Goal: Task Accomplishment & Management: Complete application form

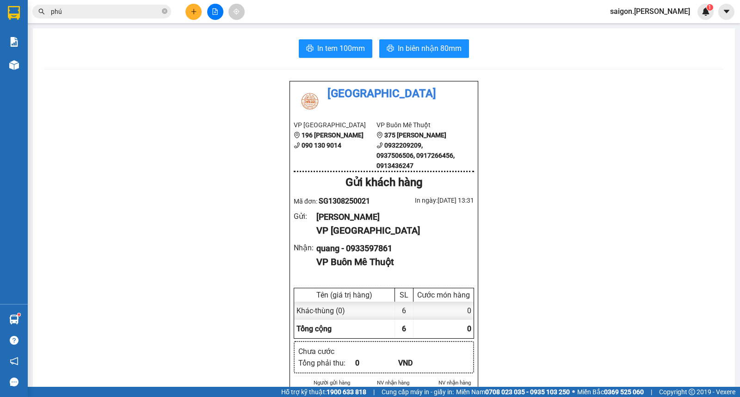
click at [192, 11] on icon "plus" at bounding box center [194, 11] width 6 height 6
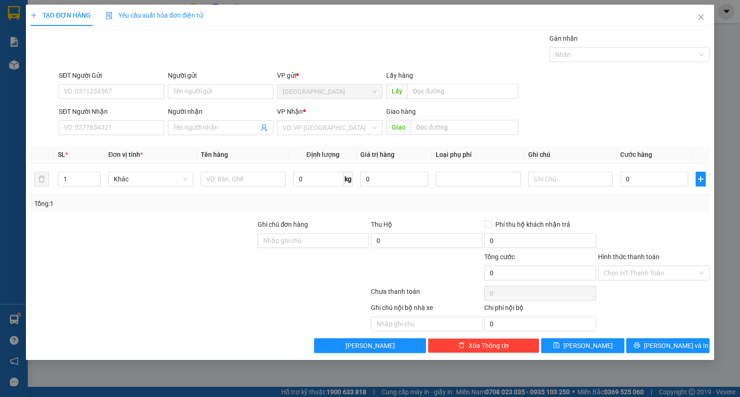
drag, startPoint x: 233, startPoint y: 109, endPoint x: 237, endPoint y: 105, distance: 5.2
click at [235, 109] on div "Người nhận" at bounding box center [220, 111] width 105 height 10
click at [235, 123] on input "Người nhận" at bounding box center [216, 128] width 85 height 10
click at [247, 93] on input "Người gửi" at bounding box center [220, 91] width 105 height 15
type input "trí anh"
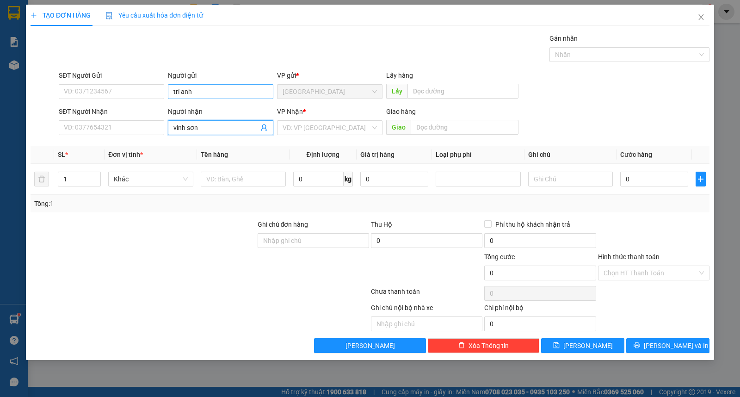
type input "vinh sơn"
type input "ư"
type input "kiện"
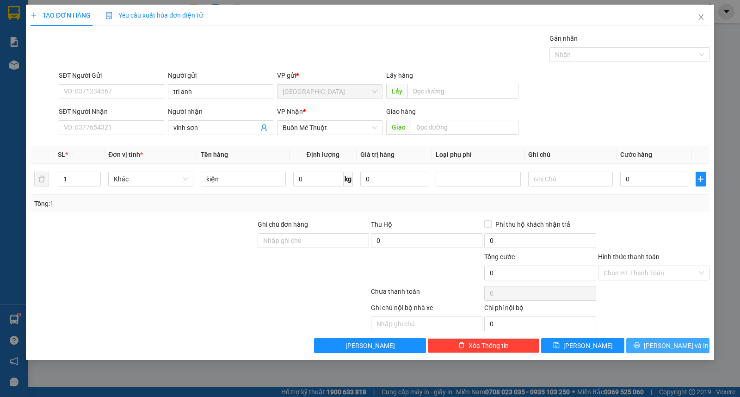
click at [671, 348] on span "[PERSON_NAME] và In" at bounding box center [676, 346] width 65 height 10
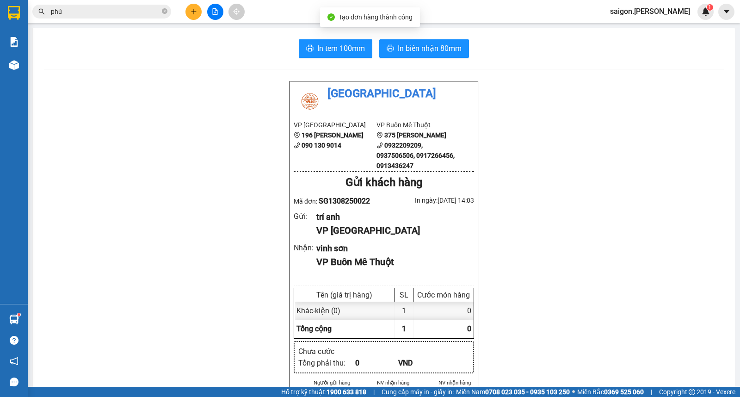
click at [451, 50] on span "In biên nhận 80mm" at bounding box center [430, 49] width 64 height 12
click at [451, 52] on span "In biên nhận 80mm" at bounding box center [430, 49] width 64 height 12
click at [189, 14] on button at bounding box center [194, 12] width 16 height 16
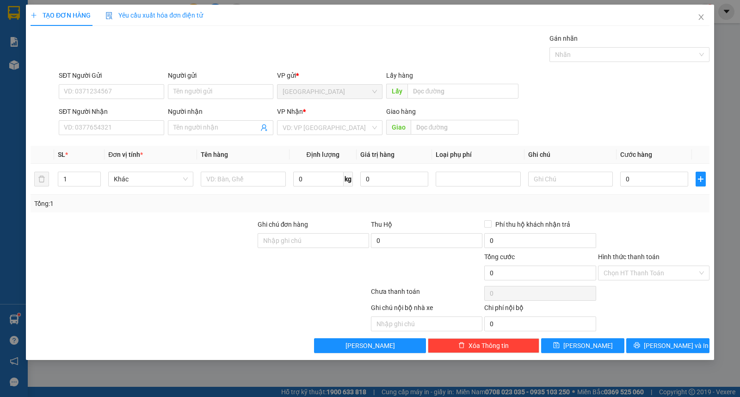
click at [201, 99] on div "Người gửi Tên người gửi" at bounding box center [220, 86] width 105 height 32
click at [201, 95] on input "Người gửi" at bounding box center [220, 91] width 105 height 15
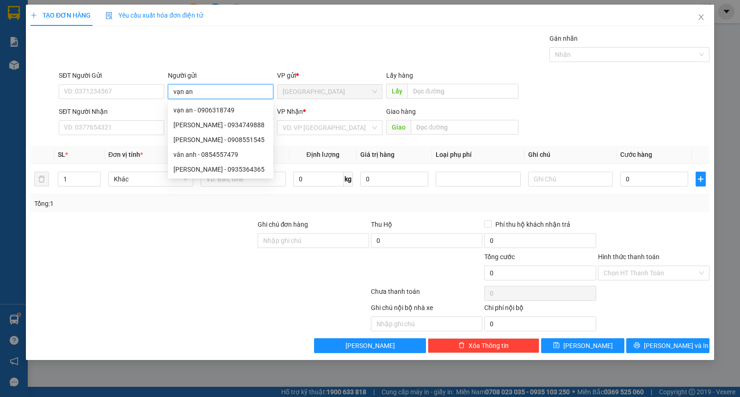
type input "vạn an"
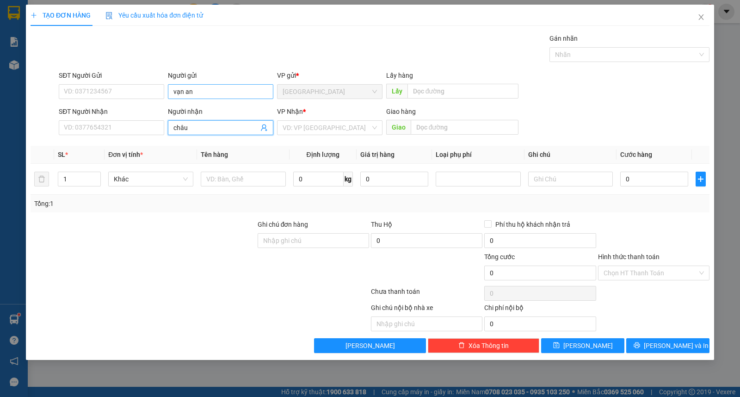
type input "châu"
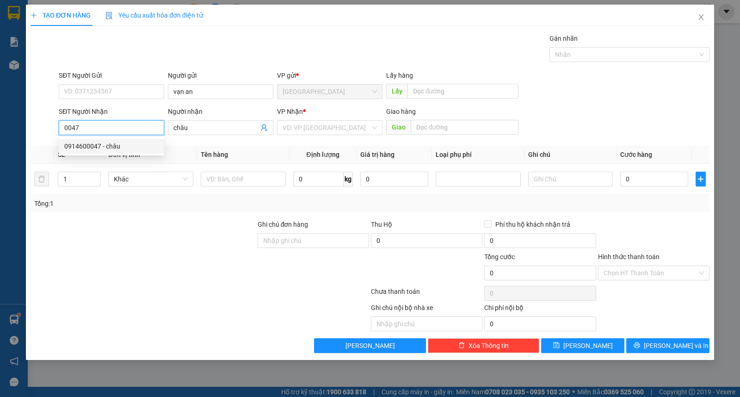
click at [97, 147] on div "0914600047 - châu" at bounding box center [111, 146] width 94 height 10
type input "0914600047"
type input "0"
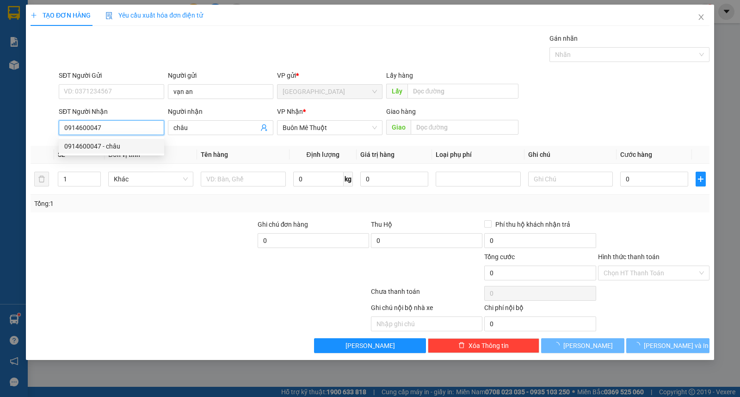
type input "120.000"
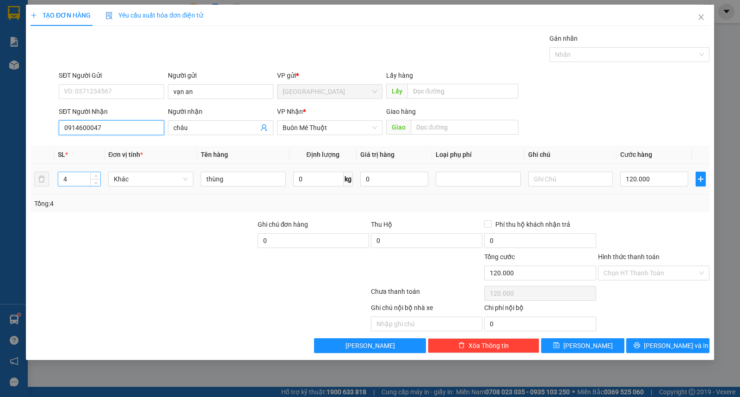
type input "0914600047"
click at [43, 182] on tr "4 Khác thùng 0 kg 0 120.000" at bounding box center [370, 179] width 679 height 31
type input "1"
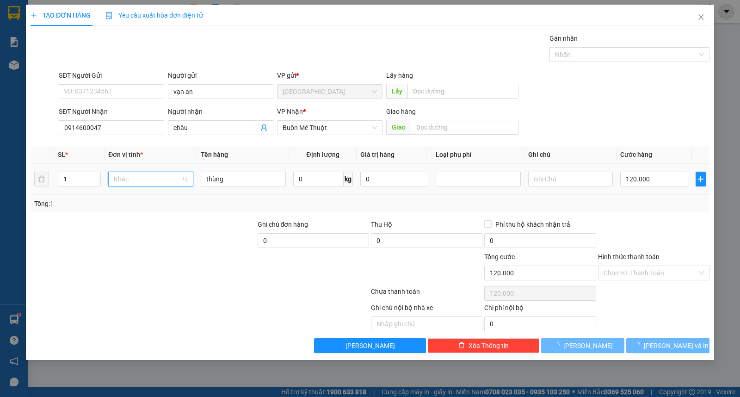
type input "0"
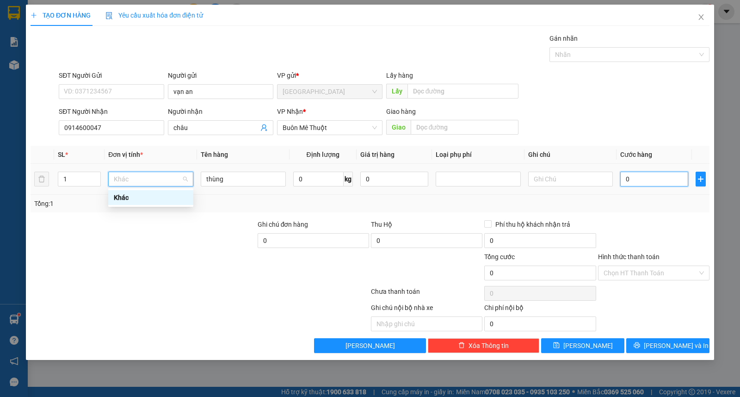
click at [648, 184] on input "0" at bounding box center [654, 179] width 68 height 15
type input "9"
type input "90"
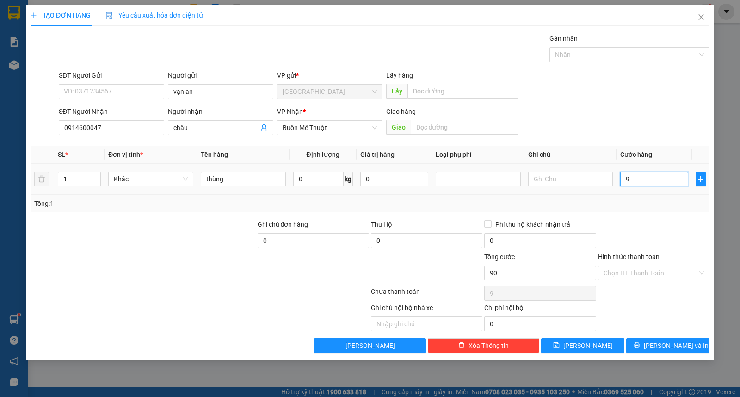
type input "90"
type input "90.000"
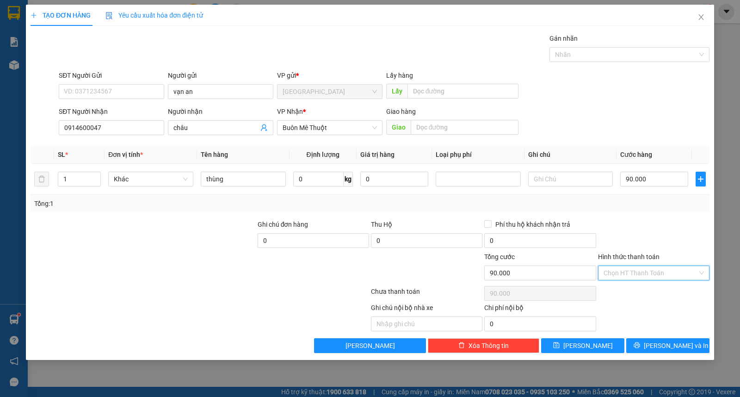
click at [630, 273] on input "Hình thức thanh toán" at bounding box center [651, 273] width 94 height 14
click at [633, 290] on div "Tại văn phòng" at bounding box center [654, 291] width 100 height 10
type input "0"
click at [657, 171] on div "90.000" at bounding box center [654, 179] width 68 height 19
click at [651, 185] on input "90.000" at bounding box center [654, 179] width 68 height 15
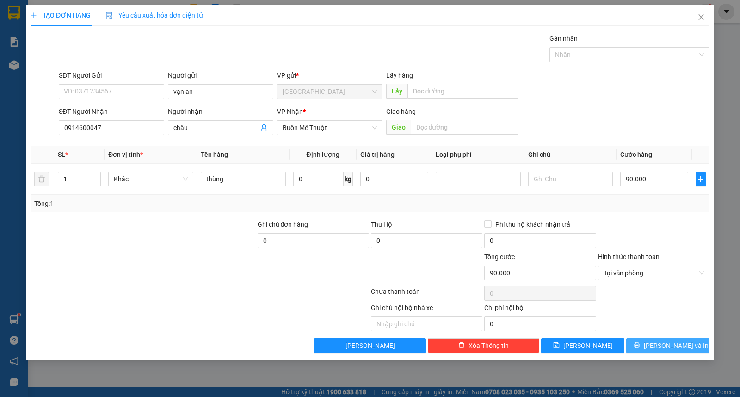
click at [659, 347] on button "[PERSON_NAME] và In" at bounding box center [667, 345] width 83 height 15
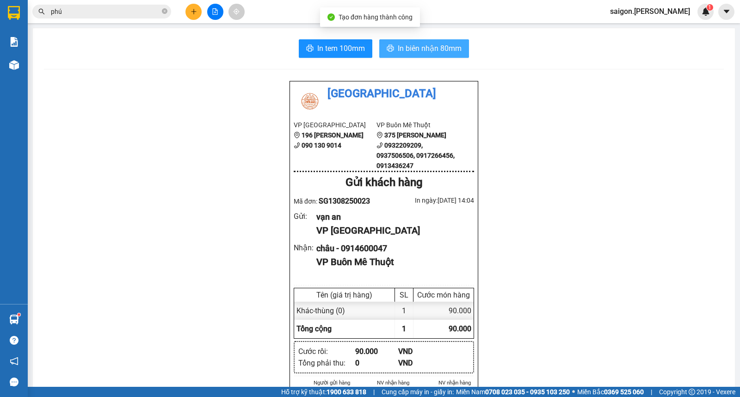
click at [445, 40] on button "In biên nhận 80mm" at bounding box center [424, 48] width 90 height 19
click at [444, 48] on span "In biên nhận 80mm" at bounding box center [430, 49] width 64 height 12
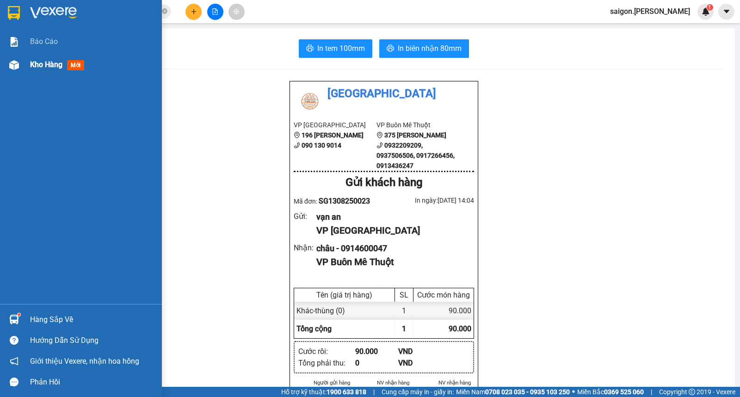
click at [39, 74] on div "Kho hàng mới" at bounding box center [92, 64] width 125 height 23
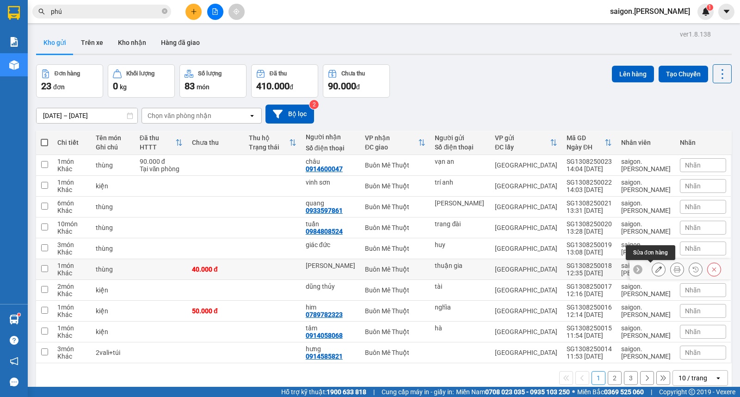
click at [656, 269] on icon at bounding box center [659, 269] width 6 height 6
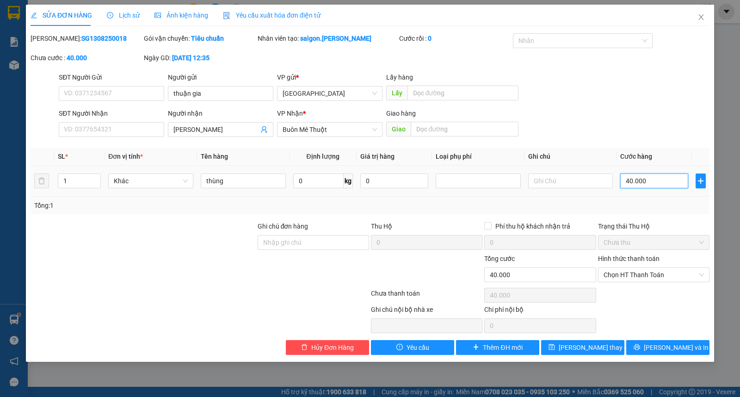
click at [644, 180] on input "40.000" at bounding box center [654, 181] width 68 height 15
type input "3"
type input "30"
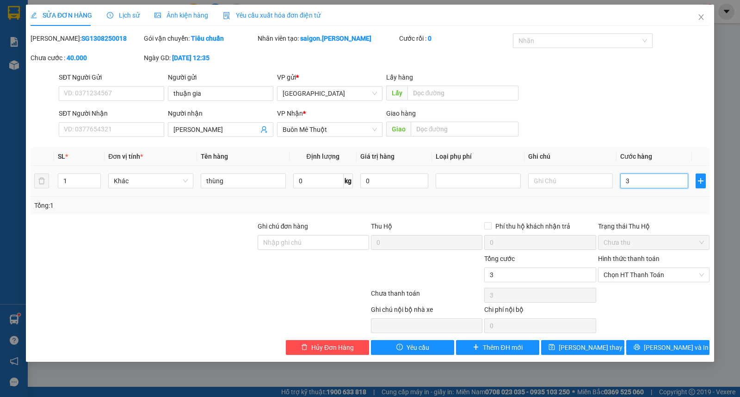
type input "30"
type input "30.000"
click at [619, 287] on div "Chọn HT Thanh Toán" at bounding box center [653, 295] width 113 height 19
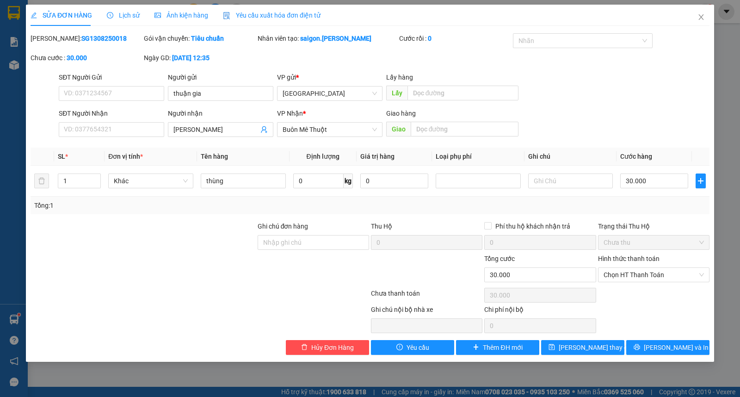
click at [627, 283] on div "Hình thức thanh toán Chọn HT Thanh Toán" at bounding box center [654, 270] width 112 height 32
click at [638, 302] on div "Chọn HT Thanh Toán" at bounding box center [653, 295] width 113 height 19
click at [637, 279] on span "Chọn HT Thanh Toán" at bounding box center [654, 275] width 100 height 14
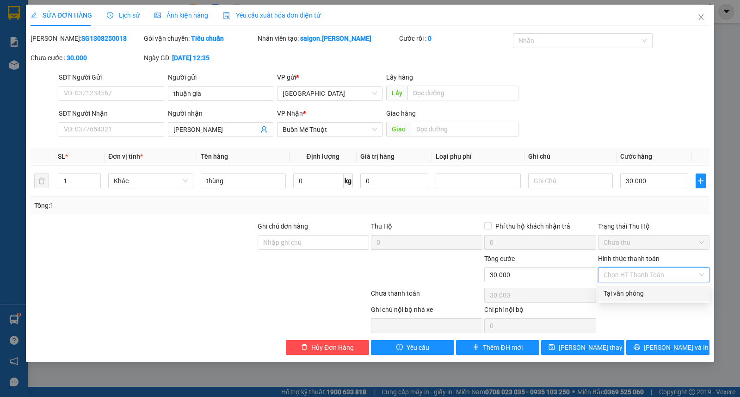
drag, startPoint x: 639, startPoint y: 298, endPoint x: 637, endPoint y: 303, distance: 5.8
click at [640, 298] on div "Tại văn phòng" at bounding box center [654, 293] width 100 height 10
type input "0"
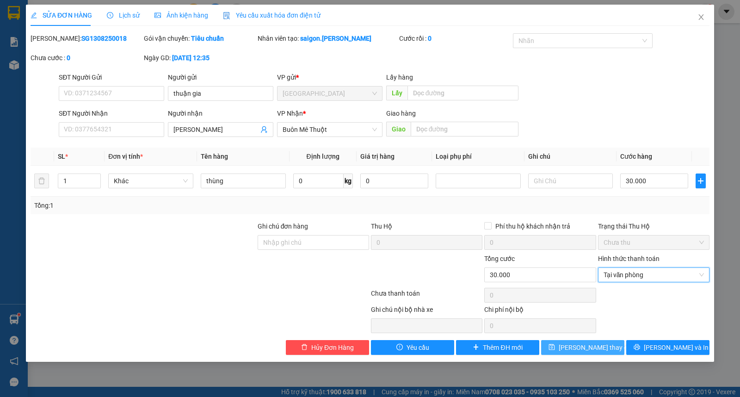
drag, startPoint x: 590, startPoint y: 354, endPoint x: 582, endPoint y: 355, distance: 8.4
click at [589, 354] on button "[PERSON_NAME] đổi" at bounding box center [582, 347] width 83 height 15
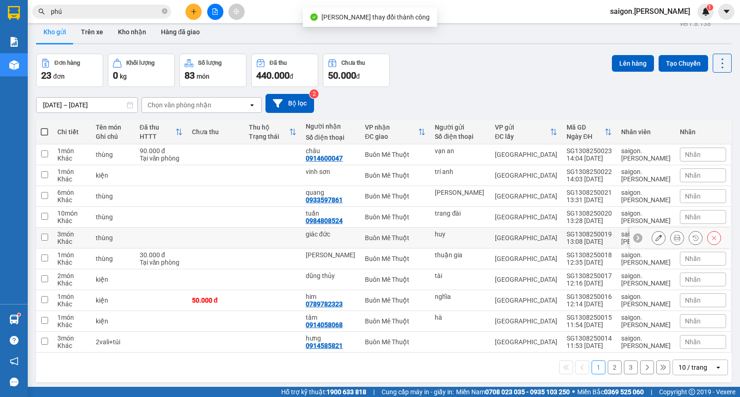
scroll to position [43, 0]
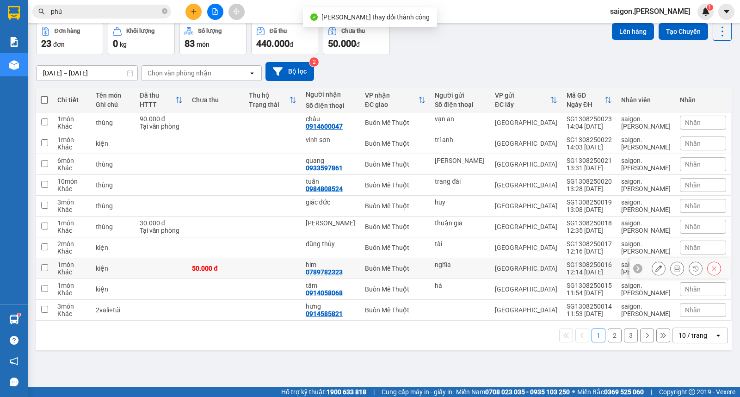
click at [656, 269] on icon at bounding box center [659, 268] width 6 height 6
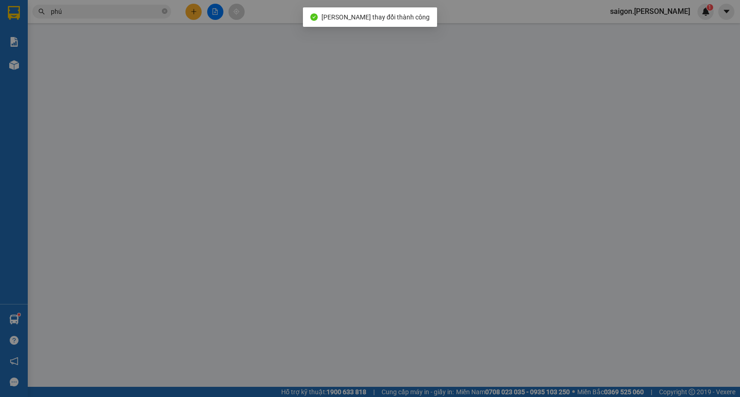
type input "nghĩa"
type input "0789782323"
type input "him"
type input "50.000"
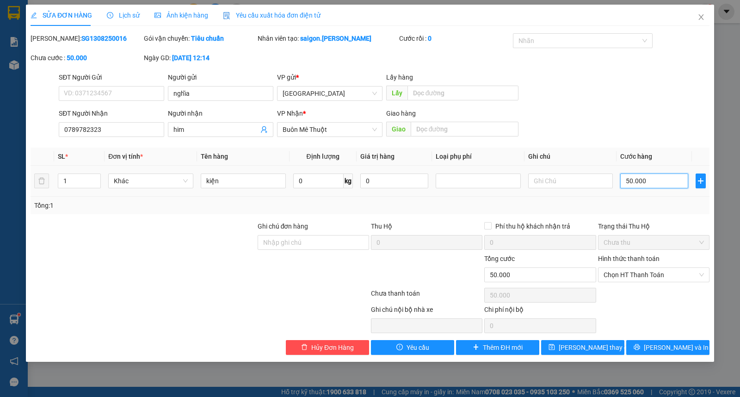
click at [637, 182] on input "50.000" at bounding box center [654, 181] width 68 height 15
type input "4"
type input "40"
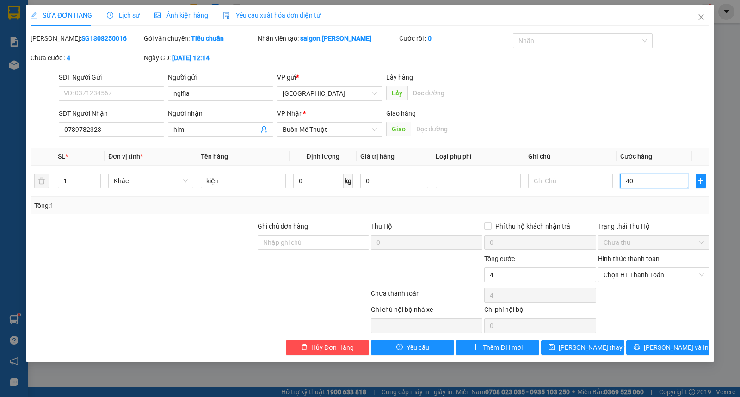
type input "40"
click at [643, 276] on span "Chọn HT Thanh Toán" at bounding box center [654, 275] width 100 height 14
type input "40"
type input "40.000"
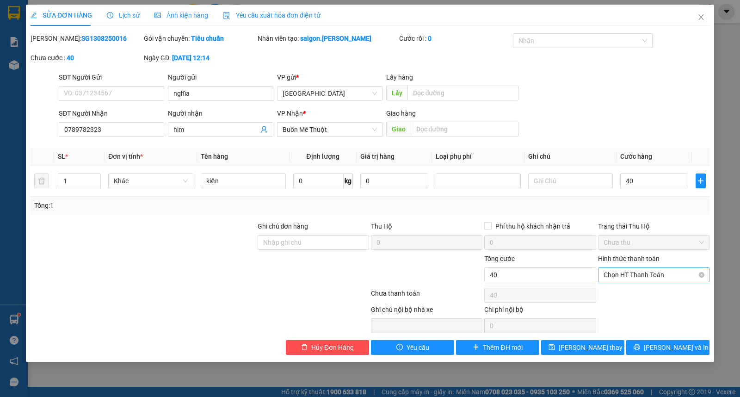
type input "40.000"
click at [650, 294] on div "Tại văn phòng" at bounding box center [654, 293] width 100 height 10
type input "0"
click at [554, 362] on div "SỬA ĐƠN HÀNG Lịch sử Ảnh kiện hàng Yêu cầu xuất hóa đơn điện tử Total Paid Fee …" at bounding box center [370, 198] width 740 height 397
click at [555, 351] on span "save" at bounding box center [552, 347] width 6 height 7
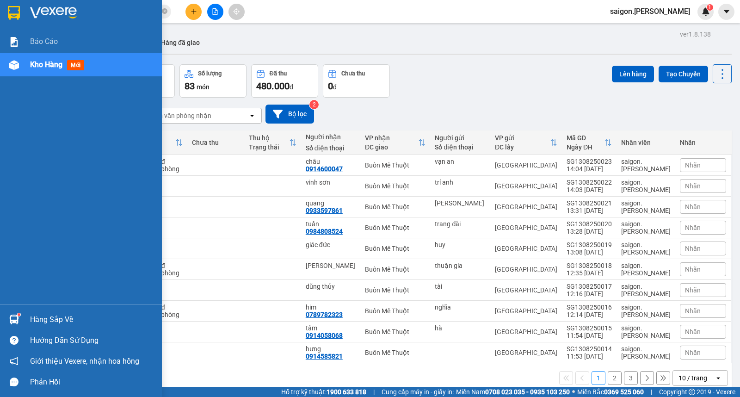
drag, startPoint x: 20, startPoint y: 314, endPoint x: 42, endPoint y: 313, distance: 21.3
click at [40, 316] on div "Hàng sắp về" at bounding box center [81, 319] width 162 height 21
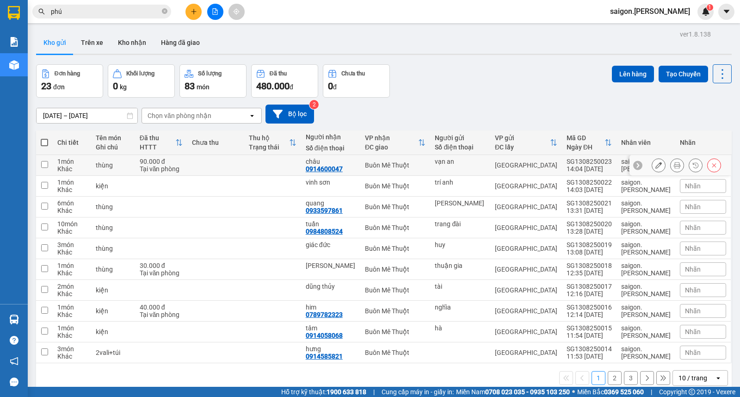
click at [272, 167] on section "Kết quả tìm kiếm ( 1441 ) Bộ lọc Thuộc VP này Ngày tạo đơn gần nhất Mã ĐH Trạng…" at bounding box center [370, 198] width 740 height 397
click at [196, 5] on button at bounding box center [194, 12] width 16 height 16
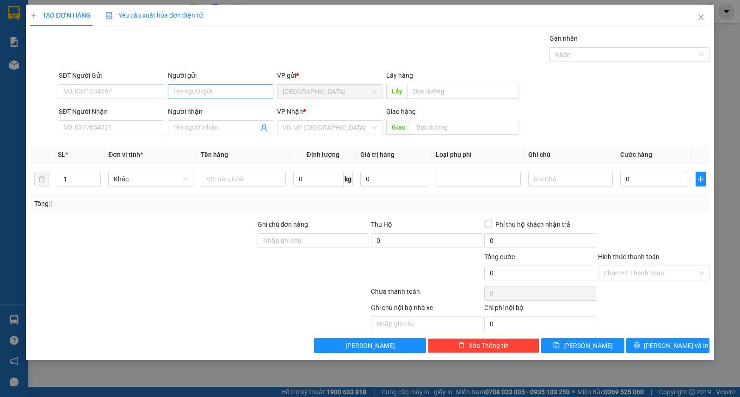
click at [223, 91] on div "Người gửi Tên người gửi" at bounding box center [220, 86] width 105 height 32
click at [223, 91] on input "Người gửi" at bounding box center [220, 91] width 105 height 15
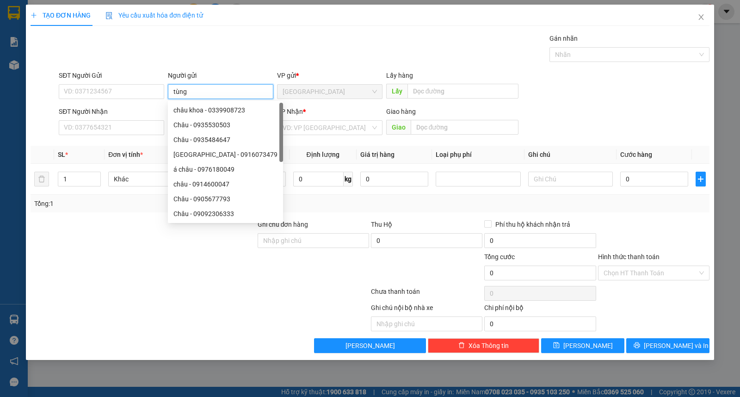
type input "tùng"
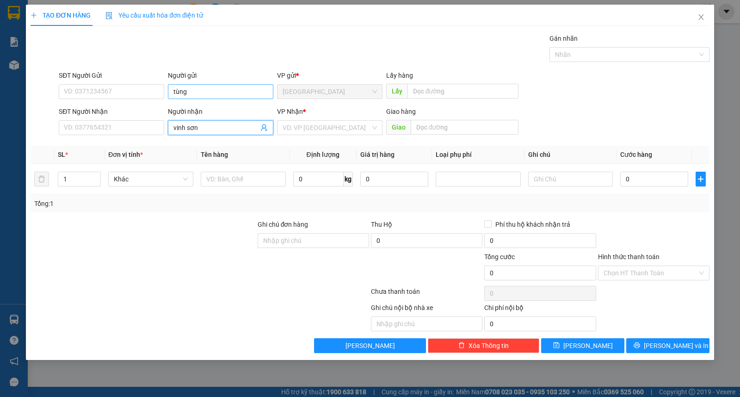
type input "vinh sơn"
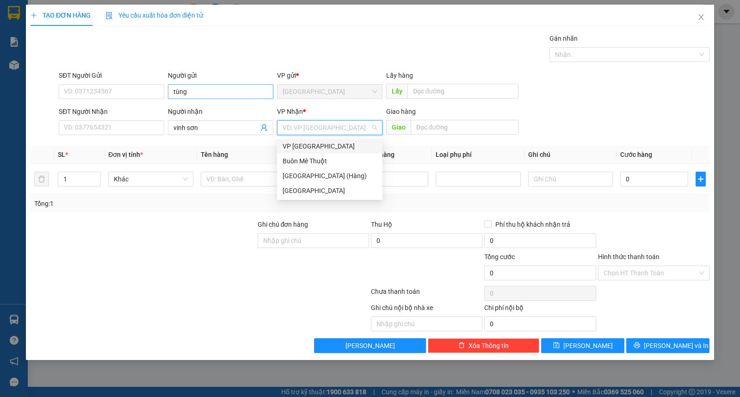
type input "ư"
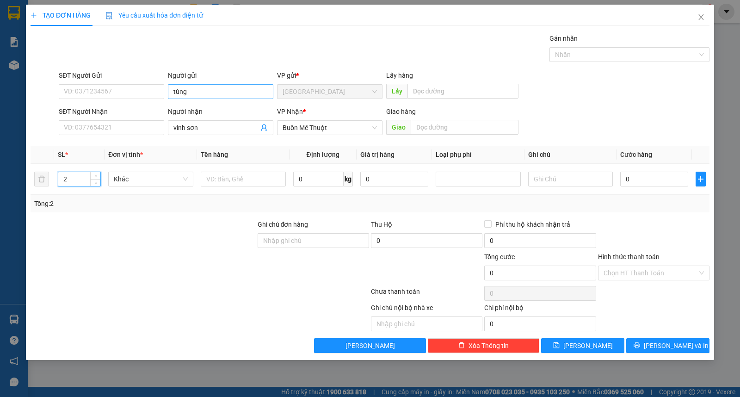
type input "2"
type input "th"
type input "1"
type input "thùng"
click at [667, 343] on span "[PERSON_NAME] và In" at bounding box center [676, 346] width 65 height 10
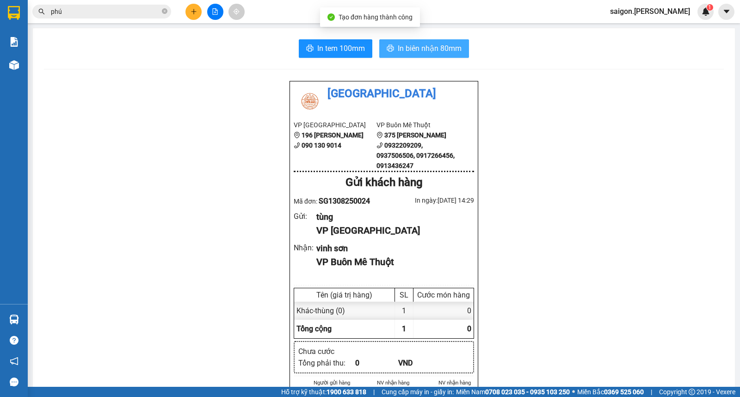
click at [453, 55] on button "In biên nhận 80mm" at bounding box center [424, 48] width 90 height 19
click at [193, 7] on button at bounding box center [194, 12] width 16 height 16
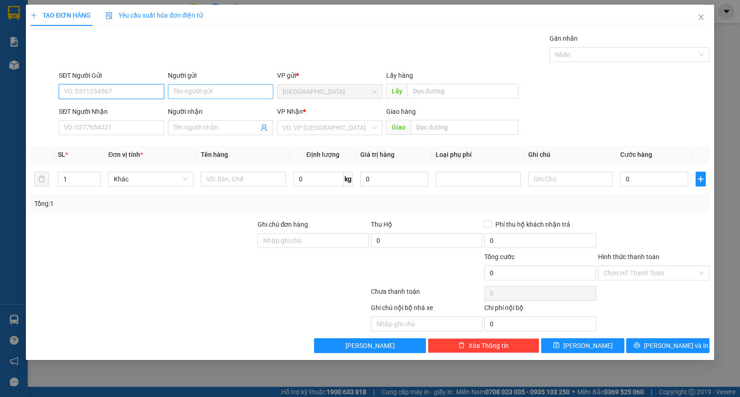
click at [195, 94] on input "Người gửi" at bounding box center [220, 91] width 105 height 15
type input "hậu"
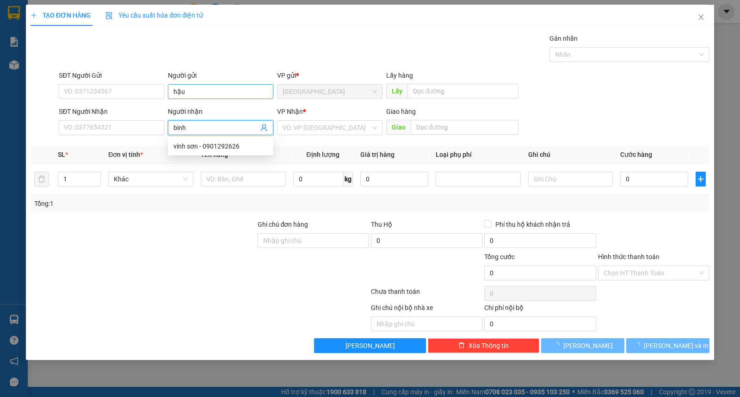
type input "bình"
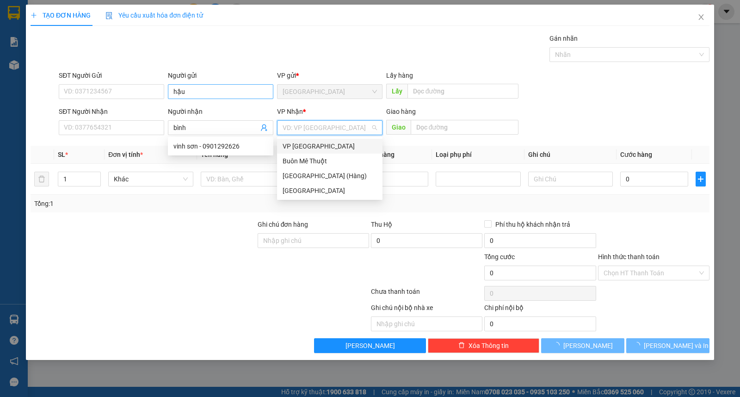
type input "ư"
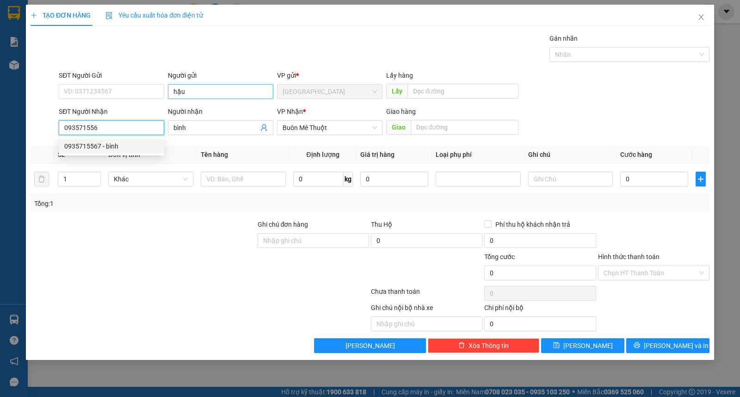
type input "0935715567"
type input "80.000"
type input "0935715567"
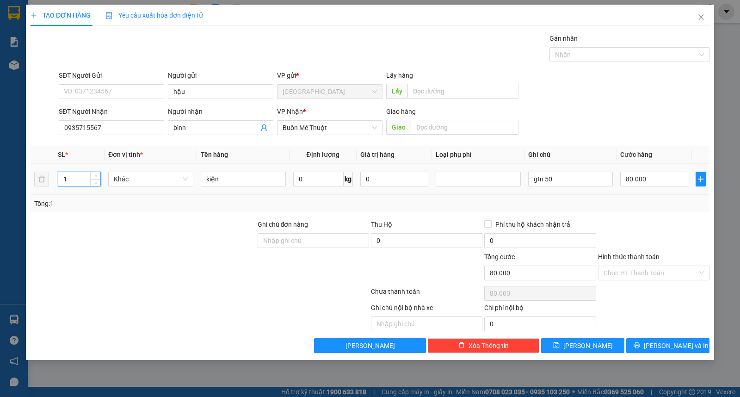
drag, startPoint x: 81, startPoint y: 182, endPoint x: 0, endPoint y: 184, distance: 81.0
click at [0, 184] on div "TẠO ĐƠN HÀNG Yêu cầu xuất hóa đơn điện tử Transit Pickup Surcharge Ids Transit …" at bounding box center [370, 198] width 740 height 397
type input "2"
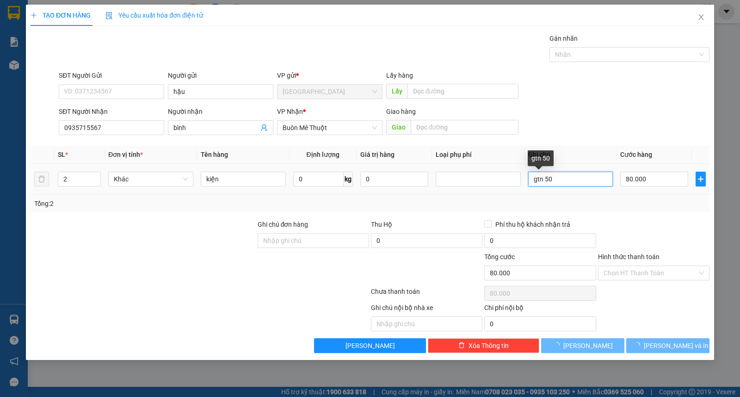
drag, startPoint x: 546, startPoint y: 178, endPoint x: 622, endPoint y: 192, distance: 76.8
click at [611, 190] on td "gtn 50" at bounding box center [571, 179] width 93 height 31
type input "0"
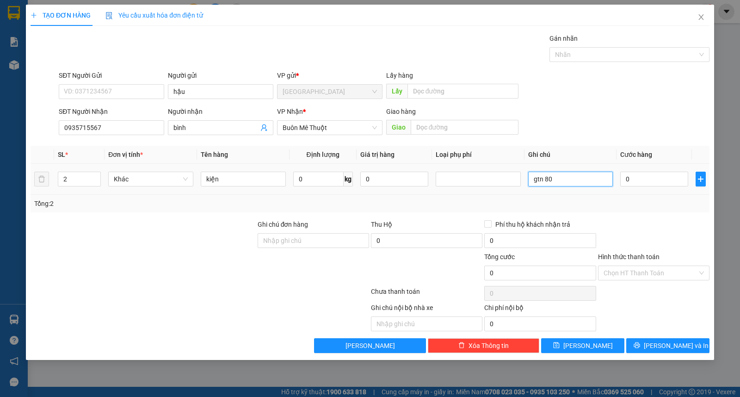
type input "gtn 80"
type input "1"
type input "16"
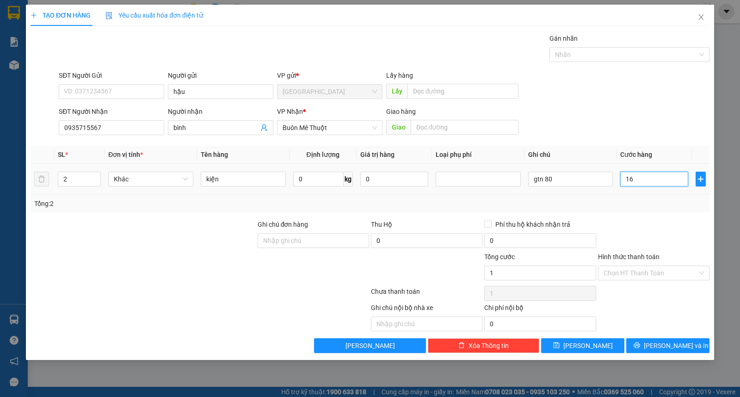
type input "16"
type input "160"
type input "160.000"
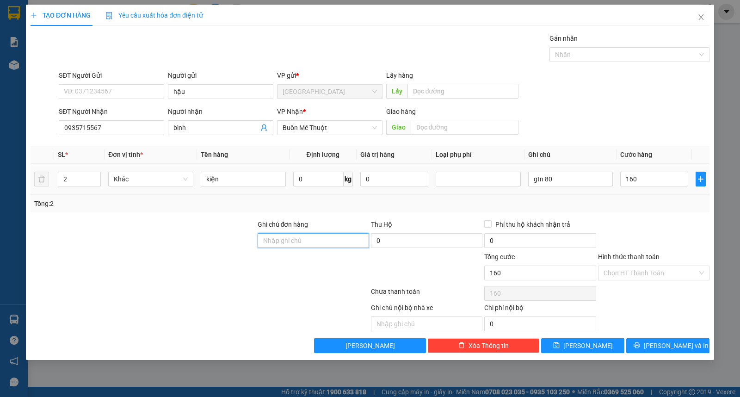
type input "160.000"
click at [657, 276] on input "Hình thức thanh toán" at bounding box center [651, 273] width 94 height 14
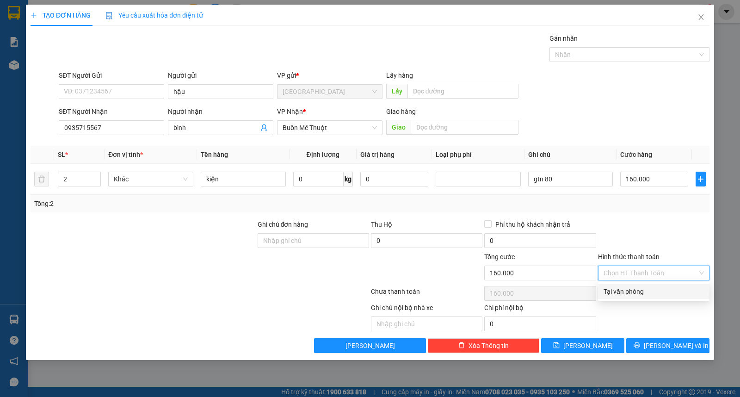
drag, startPoint x: 659, startPoint y: 291, endPoint x: 667, endPoint y: 306, distance: 17.2
click at [661, 293] on div "Tại văn phòng" at bounding box center [654, 291] width 100 height 10
type input "0"
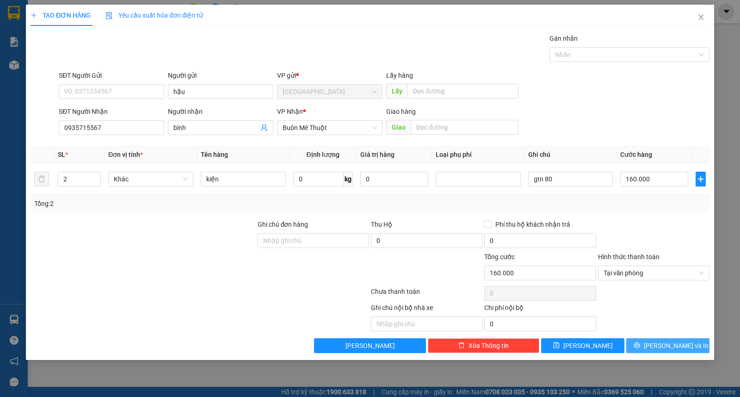
drag, startPoint x: 673, startPoint y: 345, endPoint x: 661, endPoint y: 339, distance: 14.1
click at [674, 345] on span "[PERSON_NAME] và In" at bounding box center [676, 346] width 65 height 10
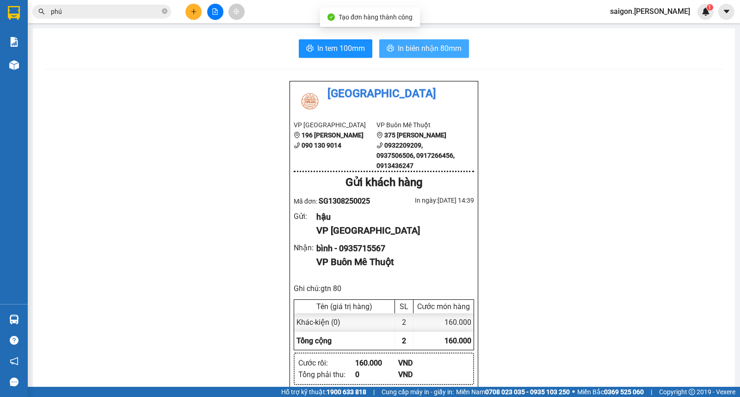
click at [445, 52] on span "In biên nhận 80mm" at bounding box center [430, 49] width 64 height 12
click at [191, 10] on div at bounding box center [214, 12] width 69 height 16
click at [192, 10] on icon "plus" at bounding box center [194, 11] width 6 height 6
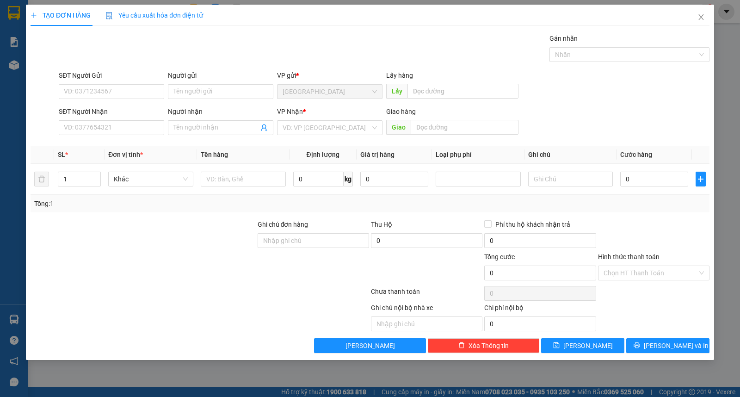
click at [196, 100] on div "Người gửi Tên người gửi" at bounding box center [220, 86] width 105 height 32
click at [205, 95] on input "Người gửi" at bounding box center [220, 91] width 105 height 15
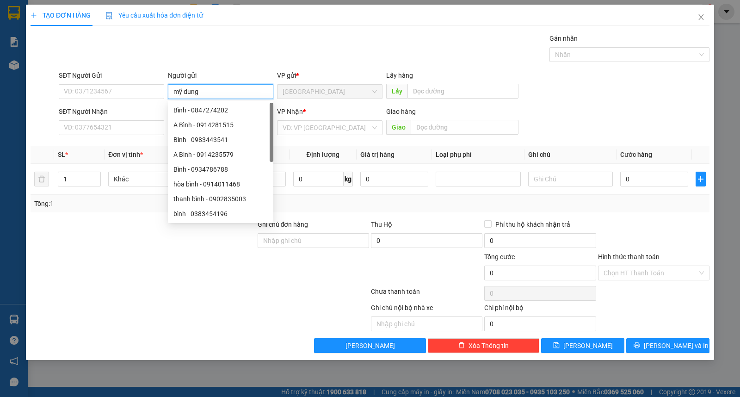
type input "mỹ dung"
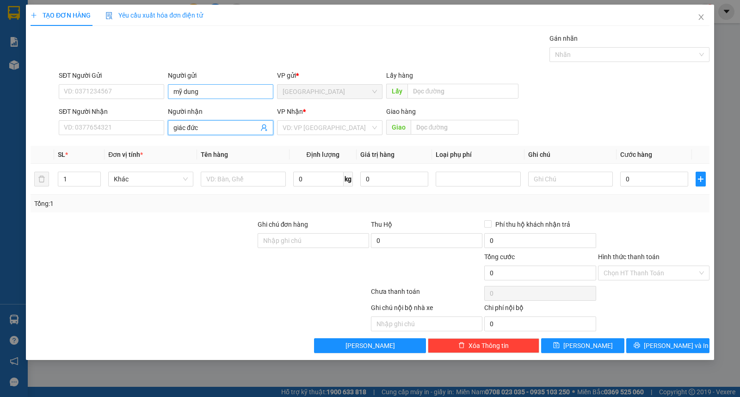
type input "giác đức"
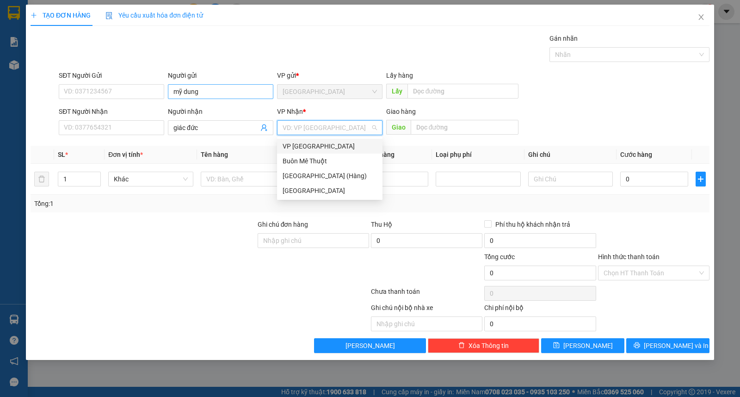
type input "ư"
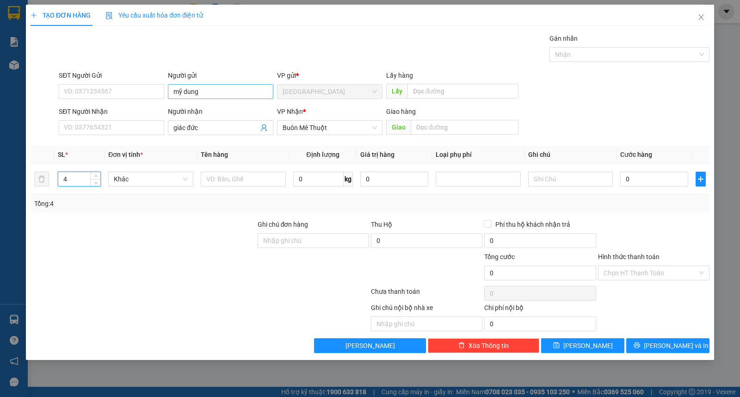
type input "4"
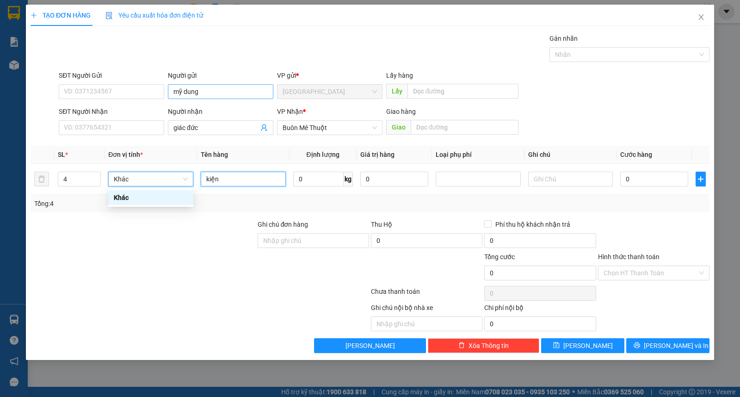
type input "kiện"
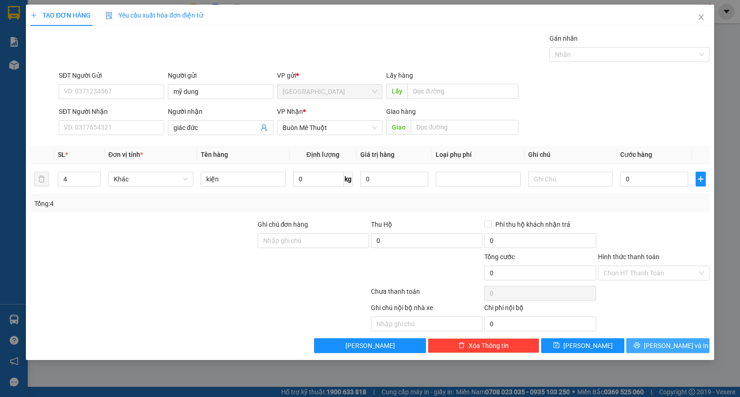
click at [659, 343] on button "[PERSON_NAME] và In" at bounding box center [667, 345] width 83 height 15
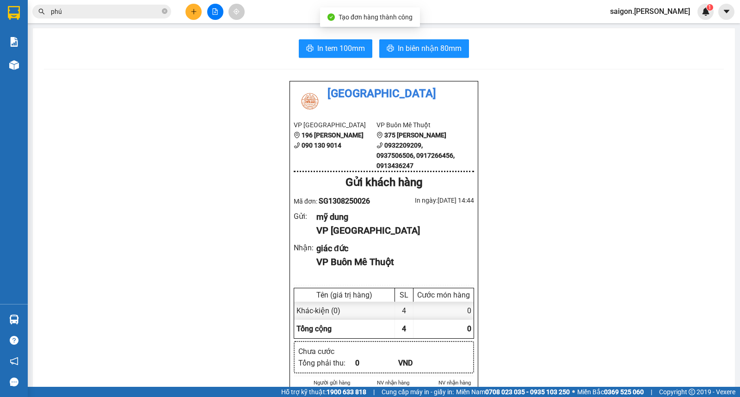
click at [412, 46] on span "In biên nhận 80mm" at bounding box center [430, 49] width 64 height 12
click at [195, 6] on button at bounding box center [194, 12] width 16 height 16
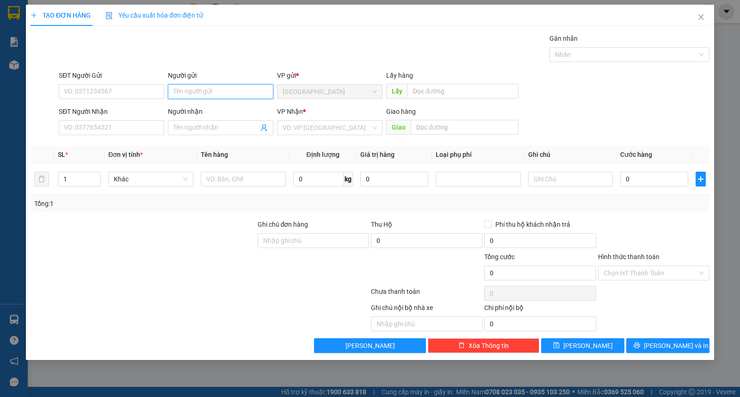
click at [189, 89] on input "Người gửi" at bounding box center [220, 91] width 105 height 15
type input "thiên thế"
type input "[DEMOGRAPHIC_DATA]"
type input "ư"
type input "2"
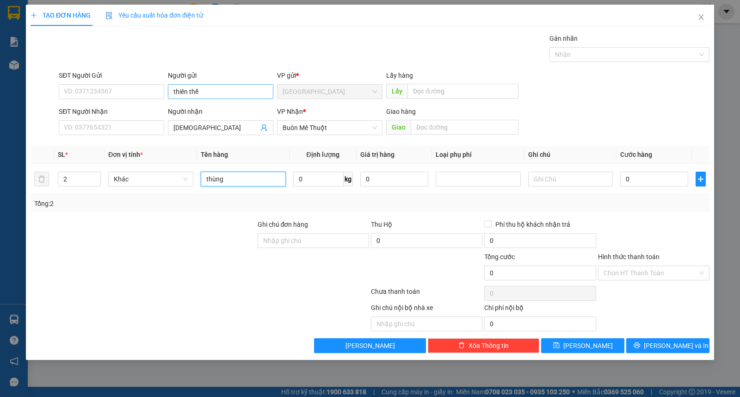
type input "thùng"
click at [650, 352] on button "[PERSON_NAME] và In" at bounding box center [667, 345] width 83 height 15
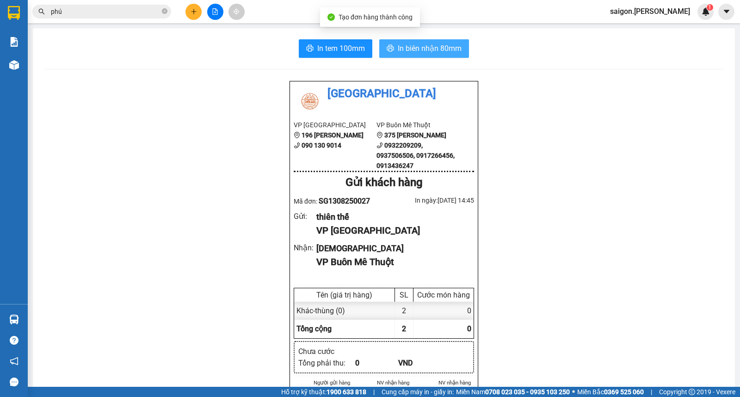
click at [447, 39] on button "In biên nhận 80mm" at bounding box center [424, 48] width 90 height 19
click at [192, 19] on button at bounding box center [194, 12] width 16 height 16
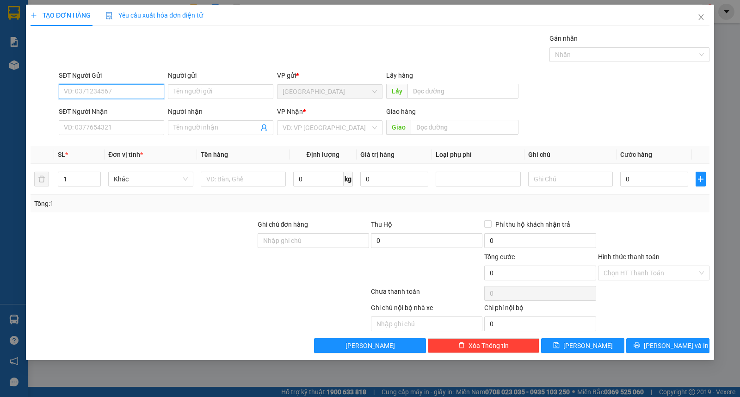
click at [214, 105] on form "SĐT Người Gửi VD: 0371234567 Người gửi Tên người gửi VP gửi * Sài Gòn Lấy hàng …" at bounding box center [370, 104] width 679 height 68
click at [222, 91] on input "Người gửi" at bounding box center [220, 91] width 105 height 15
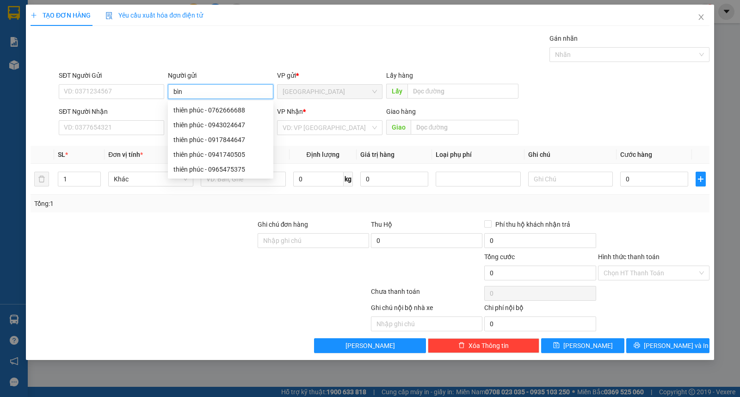
type input "bình"
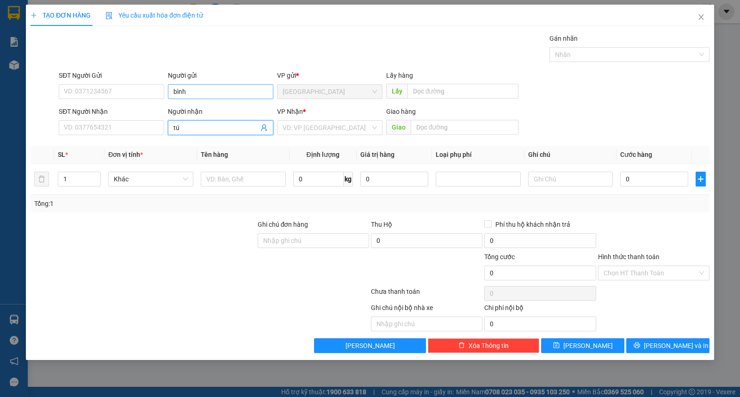
type input "tú"
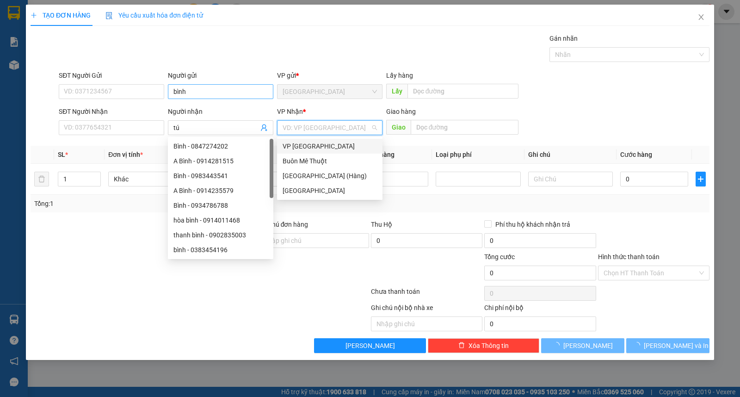
type input "ư"
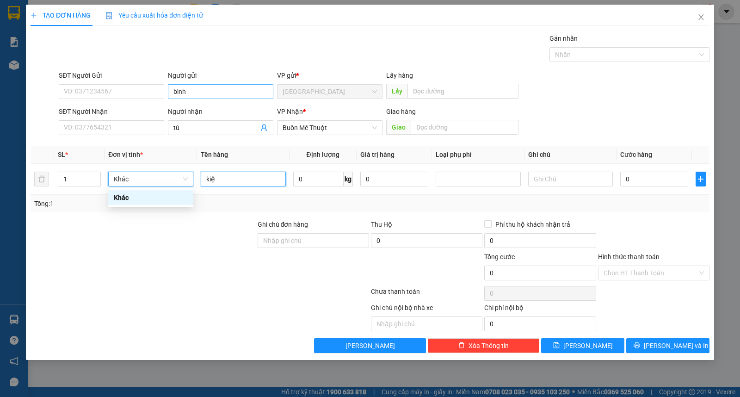
type input "kiện"
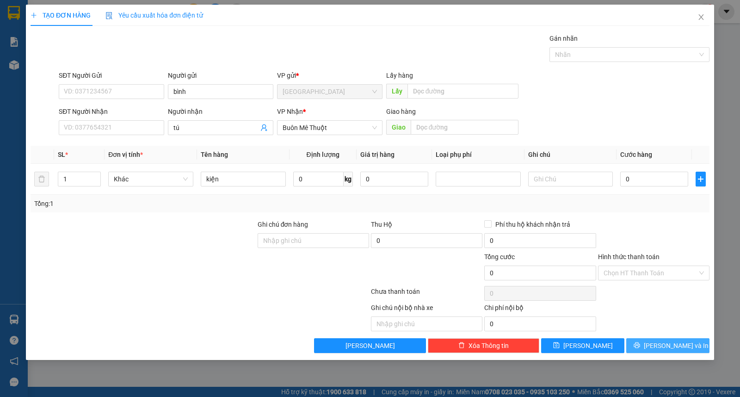
click at [679, 351] on button "[PERSON_NAME] và In" at bounding box center [667, 345] width 83 height 15
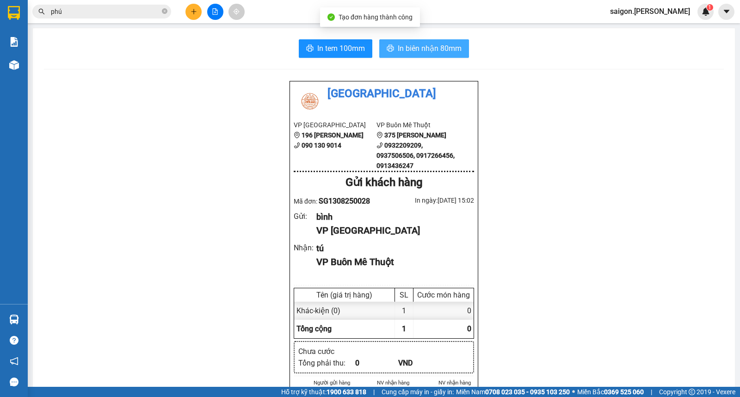
click at [387, 44] on icon "printer" at bounding box center [390, 47] width 7 height 7
click at [196, 13] on icon "plus" at bounding box center [194, 11] width 6 height 6
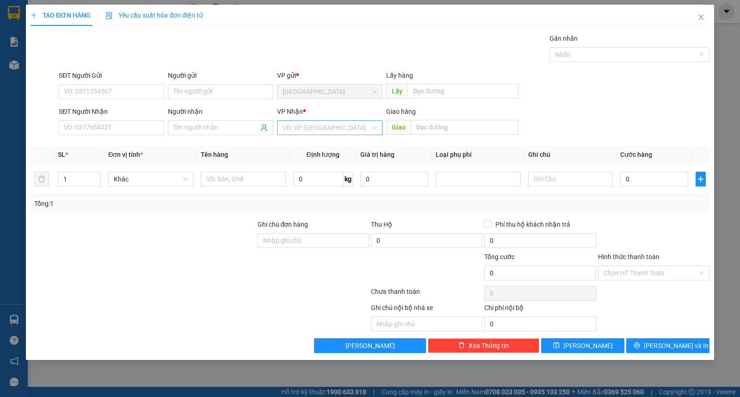
click at [350, 125] on input "search" at bounding box center [327, 128] width 88 height 14
click at [331, 163] on div "Buôn Mê Thuột" at bounding box center [330, 161] width 94 height 10
click at [133, 127] on input "SĐT Người Nhận" at bounding box center [111, 127] width 105 height 15
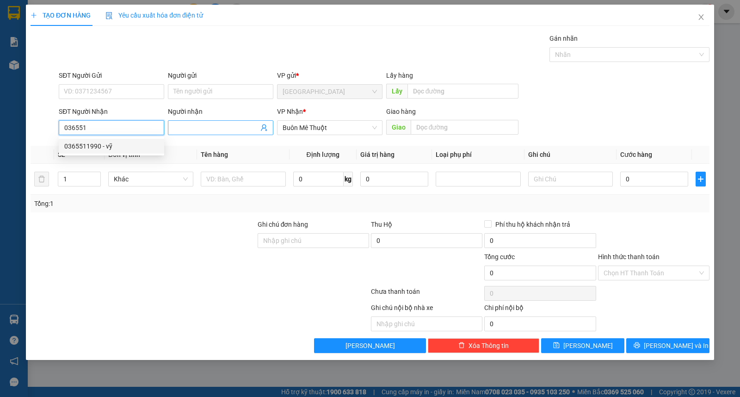
type input "0365511990"
type input "vỹ"
type input "0365511990"
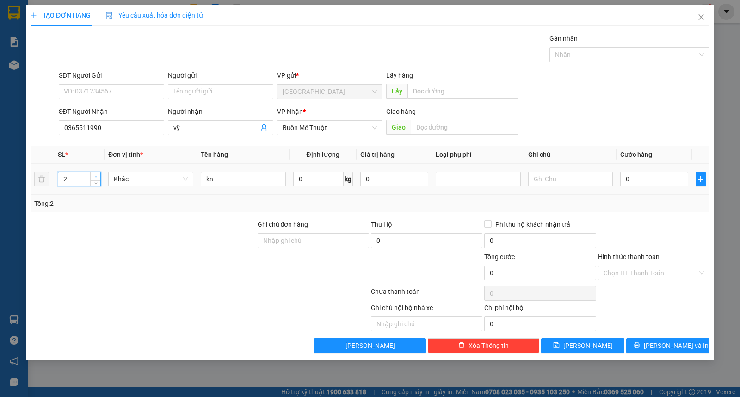
click at [95, 174] on span "up" at bounding box center [96, 177] width 6 height 6
type input "3"
click at [95, 174] on span "up" at bounding box center [96, 177] width 6 height 6
drag, startPoint x: 225, startPoint y: 180, endPoint x: 114, endPoint y: 167, distance: 112.2
click at [27, 162] on div "TẠO ĐƠN HÀNG Yêu cầu xuất hóa đơn điện tử Transit Pickup Surcharge Ids Transit …" at bounding box center [370, 182] width 688 height 355
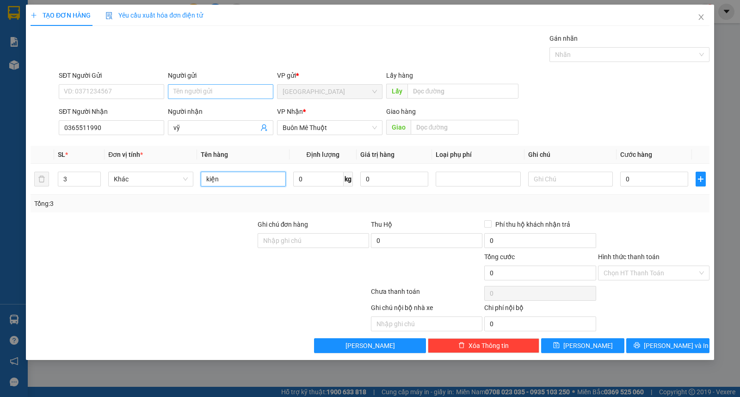
type input "kiện"
click at [202, 95] on input "Người gửi" at bounding box center [220, 91] width 105 height 15
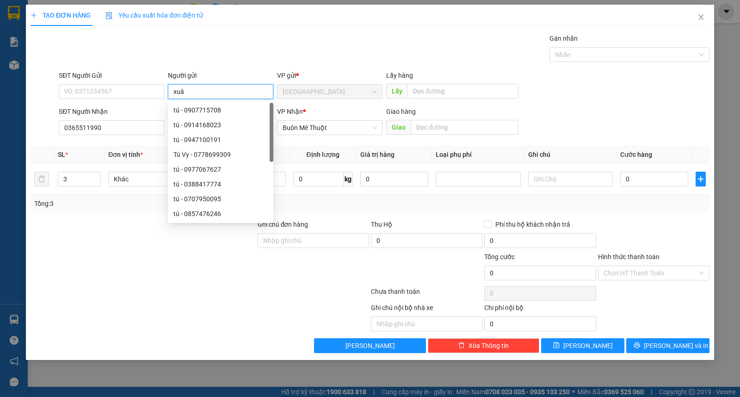
type input "xuân"
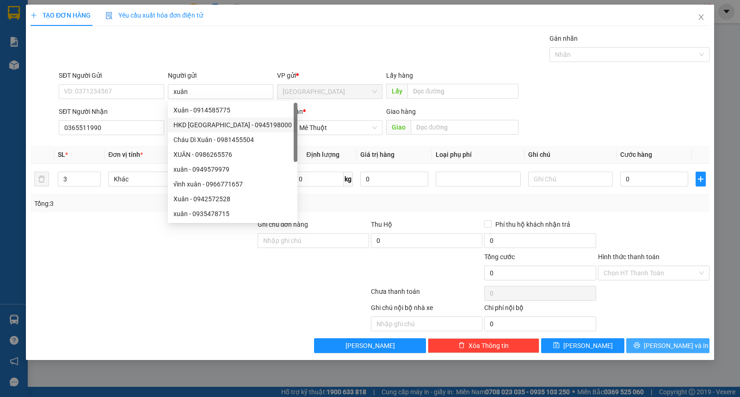
click at [671, 345] on span "[PERSON_NAME] và In" at bounding box center [676, 346] width 65 height 10
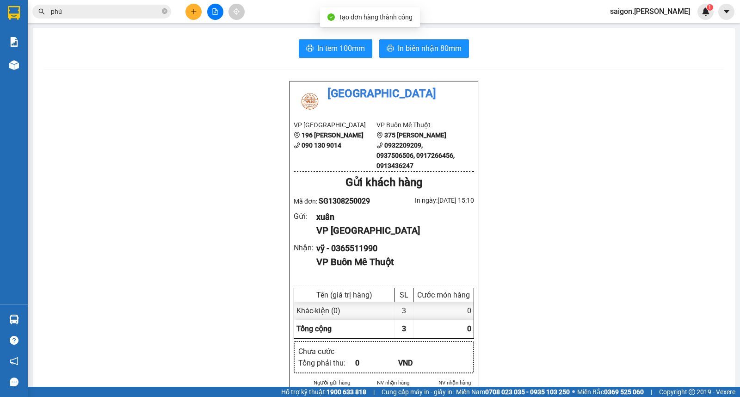
drag, startPoint x: 443, startPoint y: 16, endPoint x: 443, endPoint y: 22, distance: 6.5
click at [443, 17] on div "Kết quả tìm kiếm ( 1441 ) Bộ lọc Thuộc VP này Ngày tạo đơn gần nhất Mã ĐH Trạng…" at bounding box center [370, 11] width 740 height 23
click at [453, 48] on span "In biên nhận 80mm" at bounding box center [430, 49] width 64 height 12
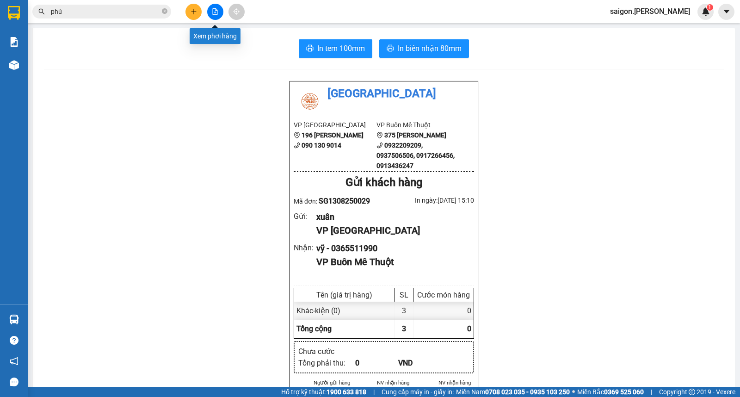
click at [190, 5] on button at bounding box center [194, 12] width 16 height 16
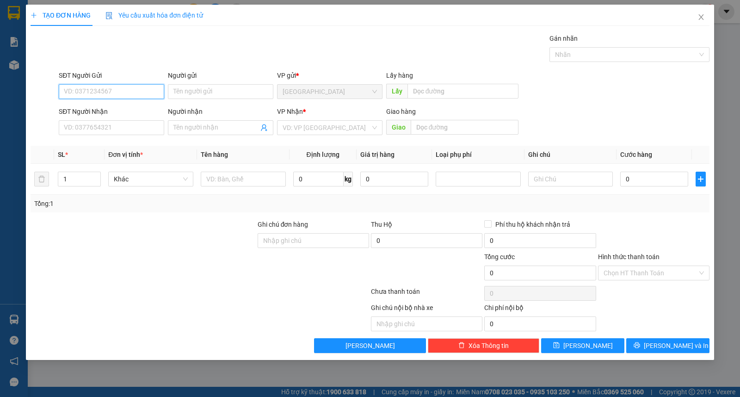
drag, startPoint x: 202, startPoint y: 105, endPoint x: 205, endPoint y: 99, distance: 6.4
click at [202, 105] on form "SĐT Người Gửi VD: 0371234567 Người gửi Tên người gửi VP gửi * Sài Gòn Lấy hàng …" at bounding box center [370, 104] width 679 height 68
click at [205, 96] on input "Người gửi" at bounding box center [220, 91] width 105 height 15
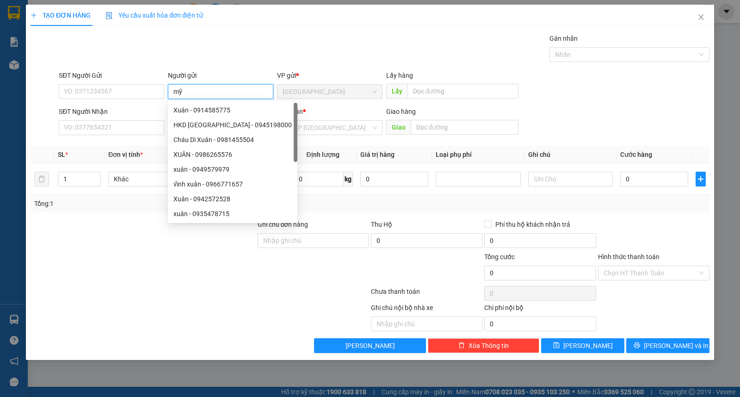
type input "mỹ"
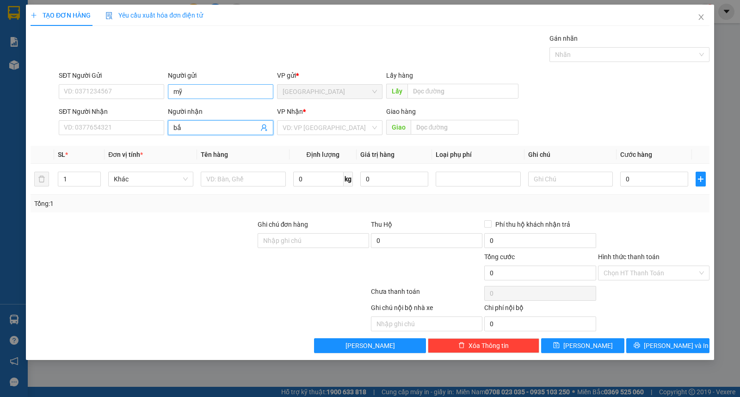
type input "bắc"
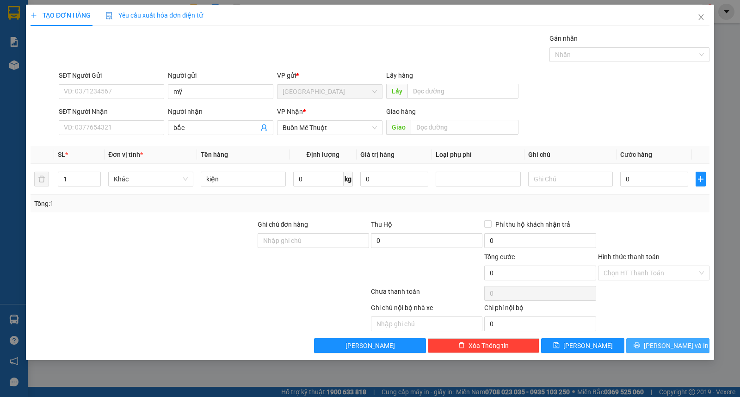
click at [644, 349] on button "[PERSON_NAME] và In" at bounding box center [667, 345] width 83 height 15
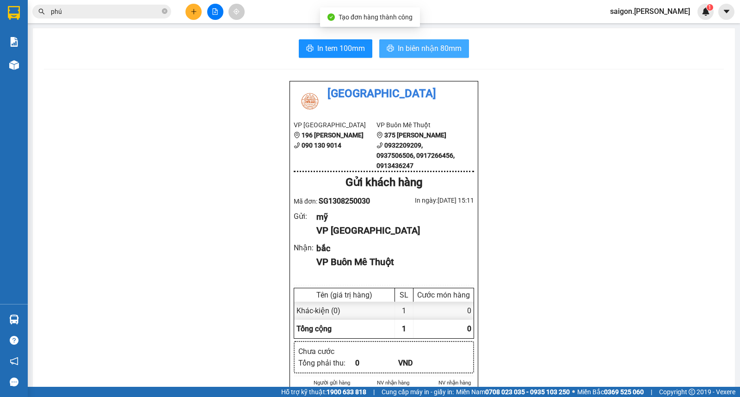
click at [456, 45] on span "In biên nhận 80mm" at bounding box center [430, 49] width 64 height 12
click at [194, 16] on button at bounding box center [194, 12] width 16 height 16
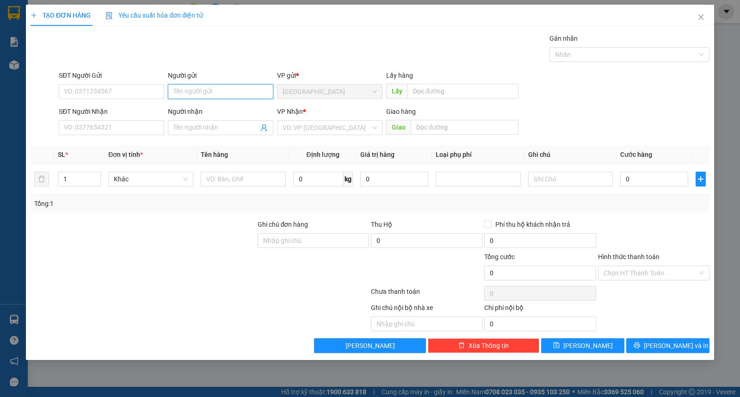
click at [204, 86] on input "Người gửi" at bounding box center [220, 91] width 105 height 15
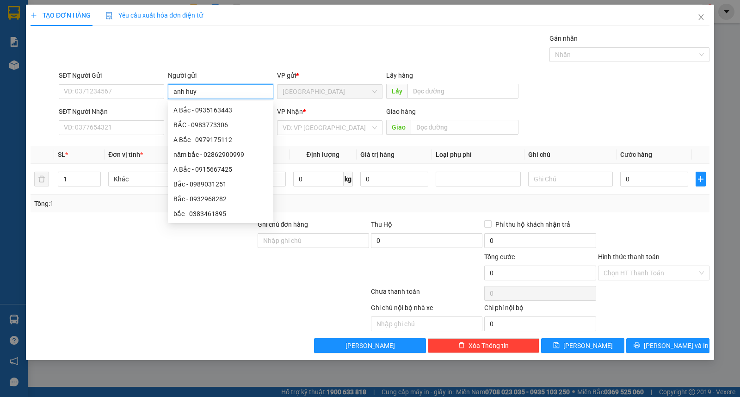
type input "anh huy"
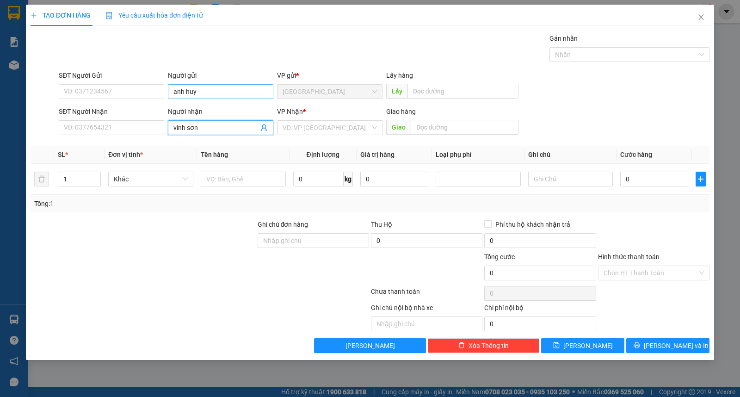
type input "vinh sơn"
type input "ư"
type input "kiện"
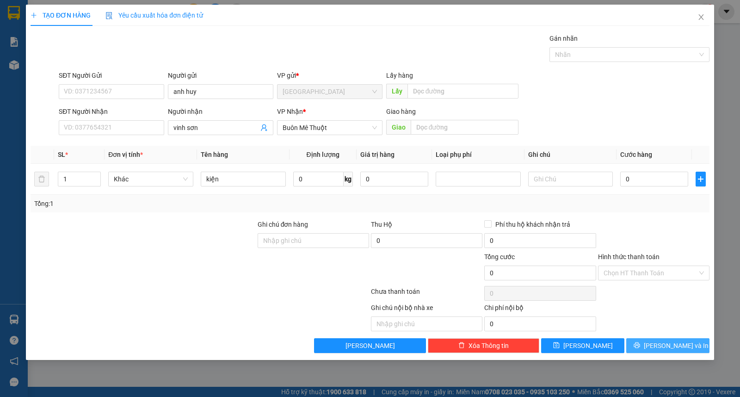
click at [657, 347] on button "[PERSON_NAME] và In" at bounding box center [667, 345] width 83 height 15
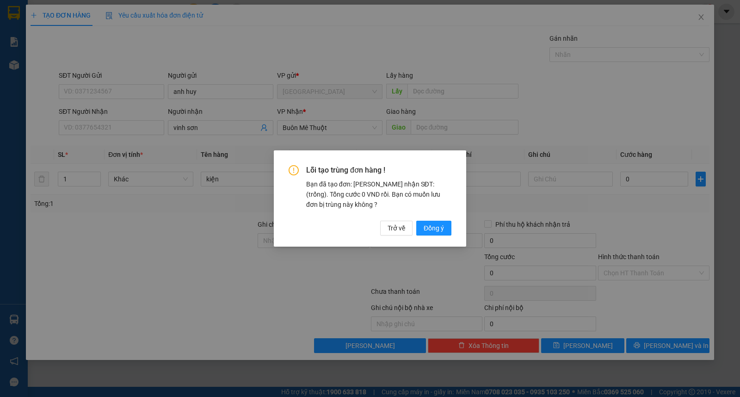
click at [428, 220] on div "Lỗi tạo trùng đơn hàng ! Bạn đã tạo đơn: Khách nhận SĐT: (trống). Tổng cước 0 V…" at bounding box center [370, 200] width 163 height 70
click at [429, 223] on span "Đồng ý" at bounding box center [434, 228] width 20 height 10
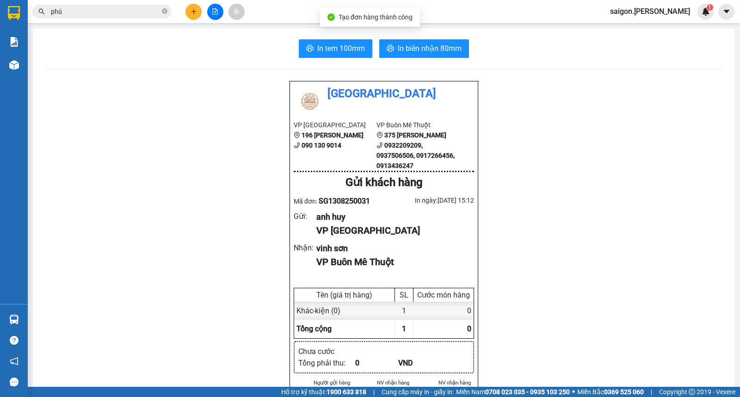
click at [403, 52] on span "In biên nhận 80mm" at bounding box center [430, 49] width 64 height 12
drag, startPoint x: 197, startPoint y: 16, endPoint x: 196, endPoint y: 11, distance: 5.1
click at [196, 11] on button at bounding box center [194, 12] width 16 height 16
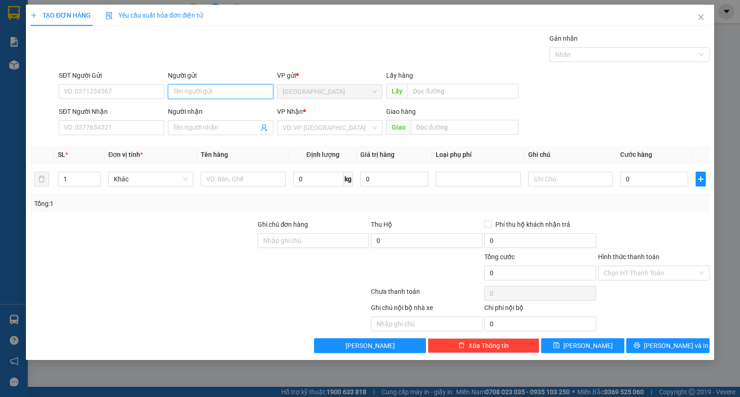
click at [218, 98] on input "Người gửi" at bounding box center [220, 91] width 105 height 15
type input "lavicom"
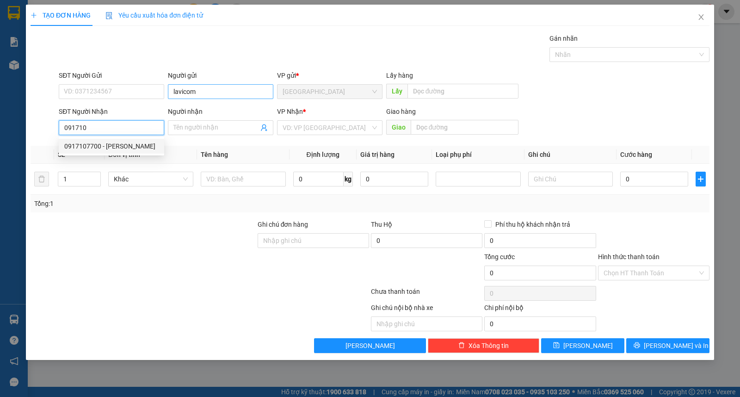
type input "0917107700"
type input "ngọc"
type input "110.000"
type input "0917107700"
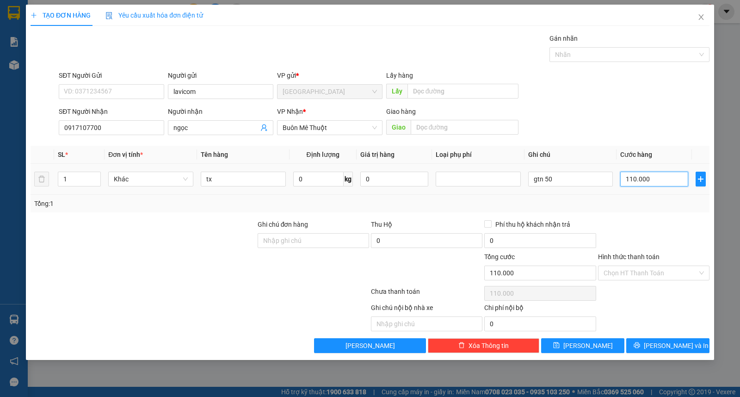
click at [658, 181] on input "110.000" at bounding box center [654, 179] width 68 height 15
type input "1"
type input "13"
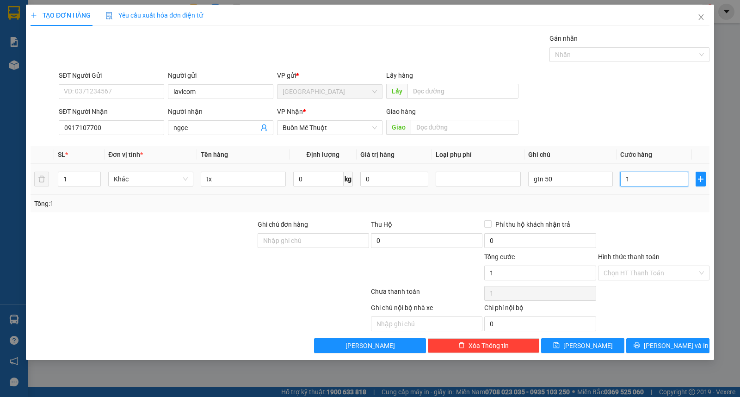
type input "13"
type input "130"
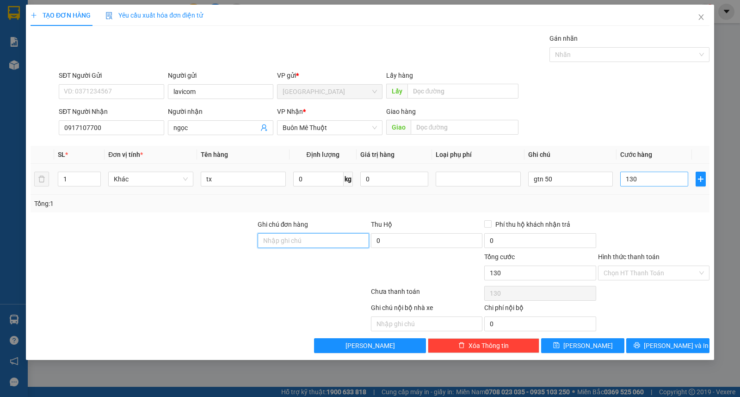
type input "130.000"
click at [663, 276] on input "Hình thức thanh toán" at bounding box center [651, 273] width 94 height 14
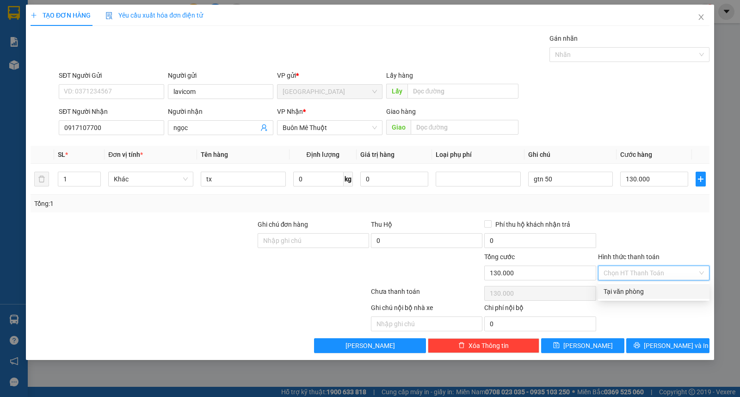
click at [660, 290] on div "Tại văn phòng" at bounding box center [654, 291] width 100 height 10
type input "0"
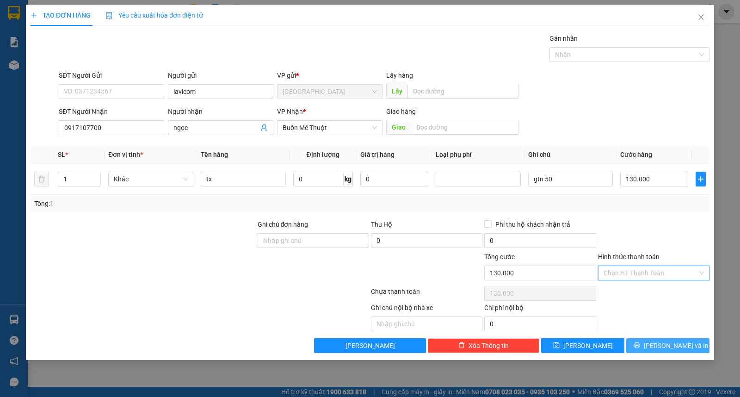
click at [664, 347] on span "[PERSON_NAME] và In" at bounding box center [676, 346] width 65 height 10
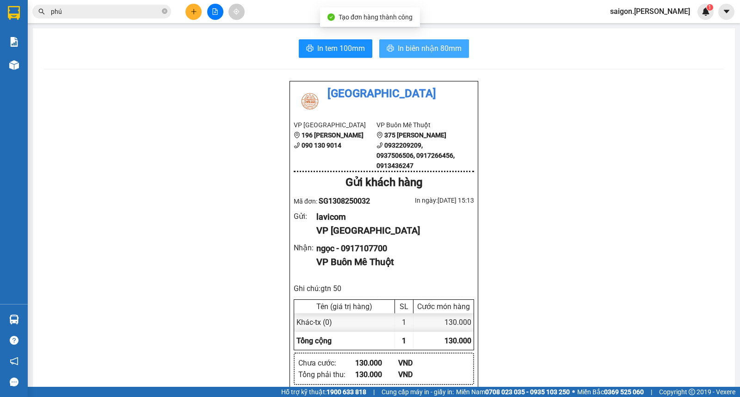
click at [443, 46] on span "In biên nhận 80mm" at bounding box center [430, 49] width 64 height 12
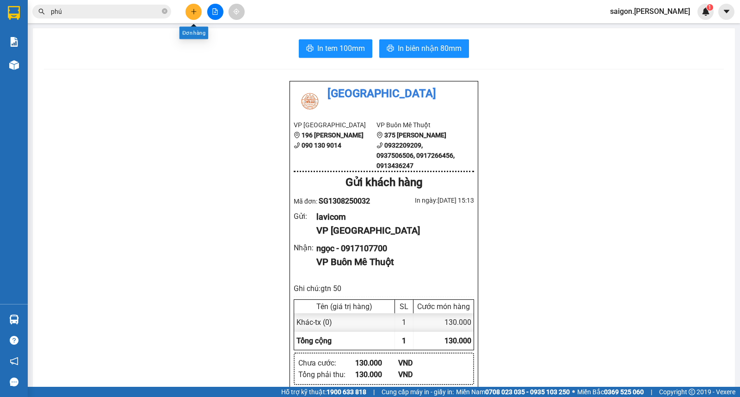
click at [200, 14] on button at bounding box center [194, 12] width 16 height 16
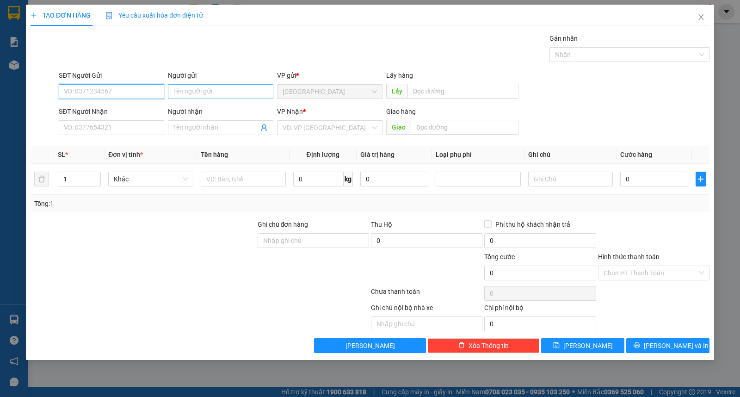
click at [210, 97] on input "Người gửi" at bounding box center [220, 91] width 105 height 15
type input "quý"
type input "ư"
type input "9"
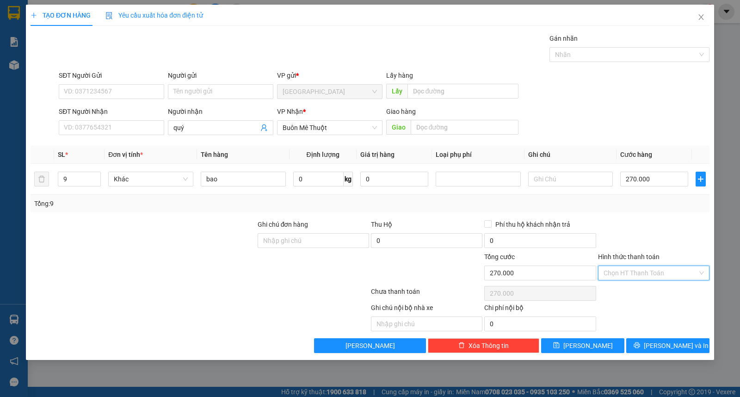
click at [631, 274] on input "Hình thức thanh toán" at bounding box center [651, 273] width 94 height 14
drag, startPoint x: 633, startPoint y: 287, endPoint x: 645, endPoint y: 307, distance: 23.6
click at [634, 289] on div "Tại văn phòng" at bounding box center [654, 291] width 100 height 10
drag, startPoint x: 658, startPoint y: 330, endPoint x: 658, endPoint y: 345, distance: 14.8
click at [658, 332] on div "Transit Pickup Surcharge Ids Transit Deliver Surcharge Ids Transit Deliver Surc…" at bounding box center [370, 193] width 679 height 320
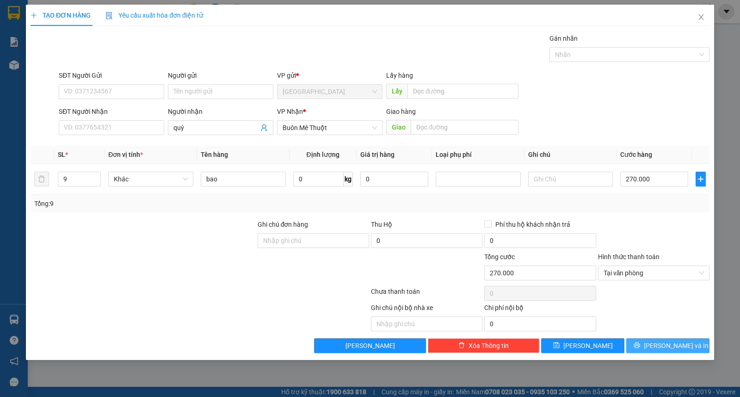
click at [659, 346] on button "[PERSON_NAME] và In" at bounding box center [667, 345] width 83 height 15
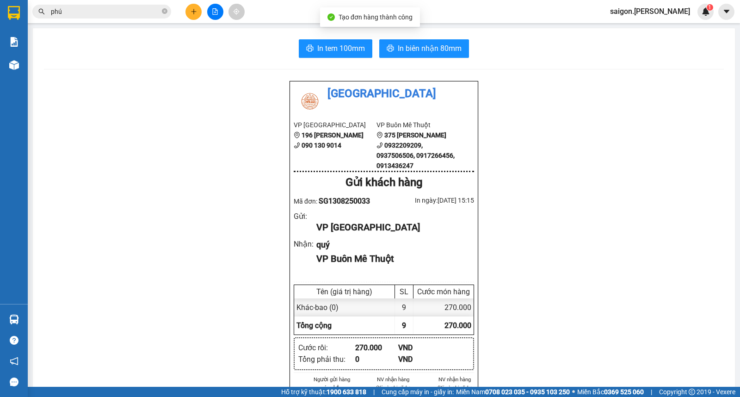
click at [421, 32] on div "In tem 100mm In biên nhận 80mm Thái Sơn VP Sài Gòn 196 Nguyễn Duy Dương 090 130…" at bounding box center [384, 395] width 702 height 734
click at [422, 43] on span "In biên nhận 80mm" at bounding box center [430, 49] width 64 height 12
drag, startPoint x: 209, startPoint y: 20, endPoint x: 205, endPoint y: 17, distance: 4.9
click at [208, 19] on div "Kết quả tìm kiếm ( 1441 ) Bộ lọc Thuộc VP này Ngày tạo đơn gần nhất Mã ĐH Trạng…" at bounding box center [370, 11] width 740 height 23
click at [196, 8] on icon "plus" at bounding box center [194, 11] width 6 height 6
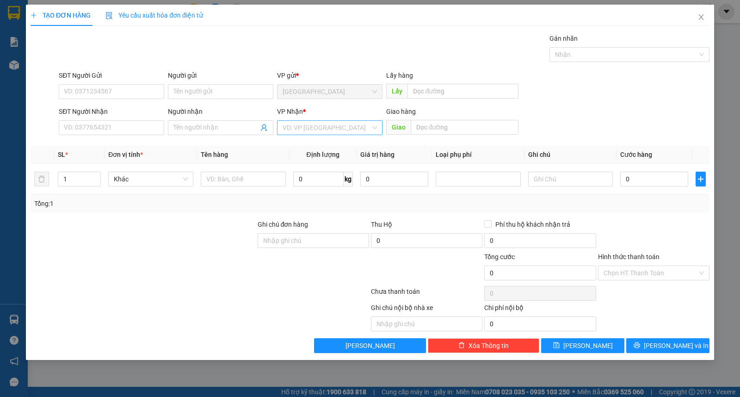
drag, startPoint x: 332, startPoint y: 126, endPoint x: 334, endPoint y: 132, distance: 6.3
click at [333, 127] on input "search" at bounding box center [327, 128] width 88 height 14
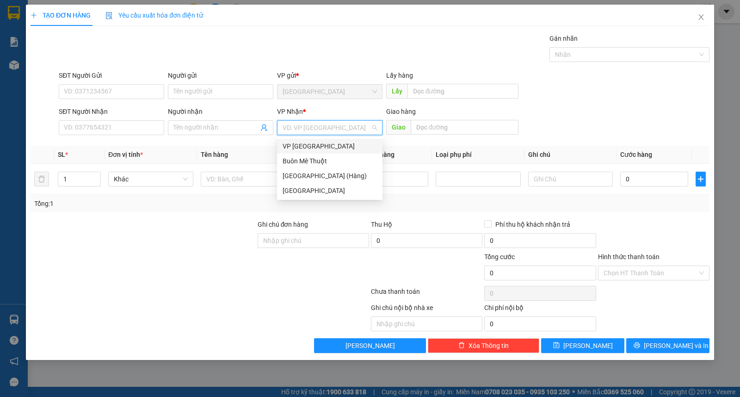
click at [335, 157] on div "Buôn Mê Thuột" at bounding box center [330, 161] width 94 height 10
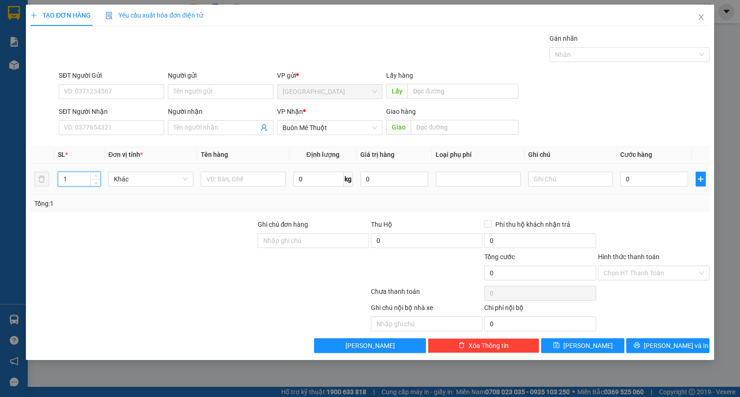
click at [73, 174] on input "1" at bounding box center [79, 179] width 42 height 14
type input "15"
type input "thùng"
click at [201, 128] on input "Người nhận" at bounding box center [216, 128] width 85 height 10
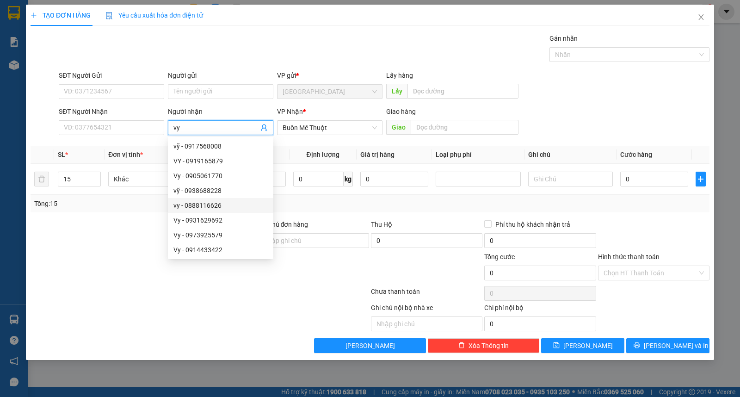
type input "vy"
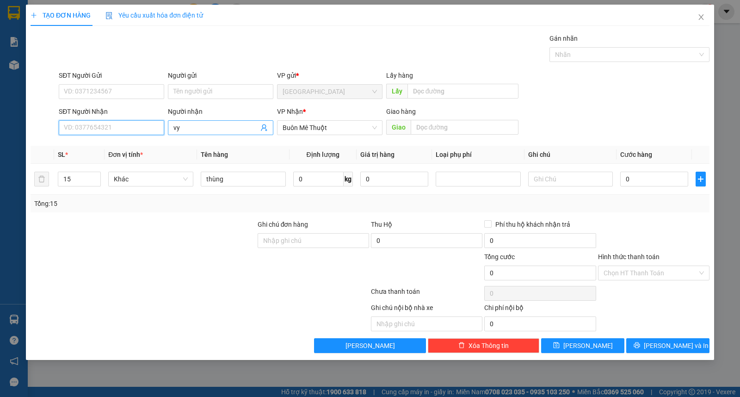
drag, startPoint x: 130, startPoint y: 126, endPoint x: 196, endPoint y: 131, distance: 66.8
click at [128, 126] on input "SĐT Người Nhận" at bounding box center [111, 127] width 105 height 15
click at [82, 130] on input "088811626" at bounding box center [111, 127] width 105 height 15
type input "0888116626"
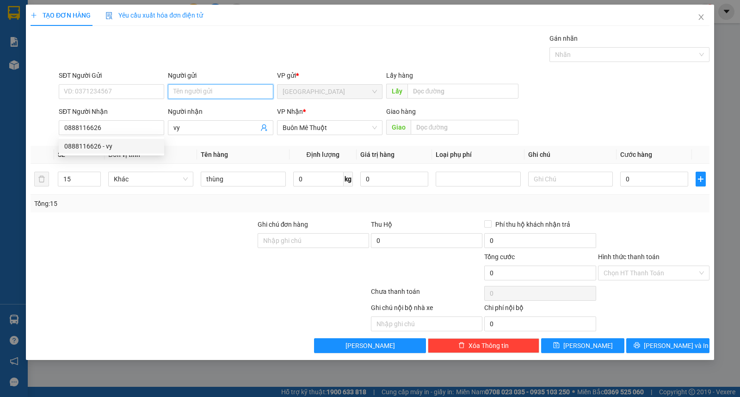
click at [205, 88] on input "Người gửi" at bounding box center [220, 91] width 105 height 15
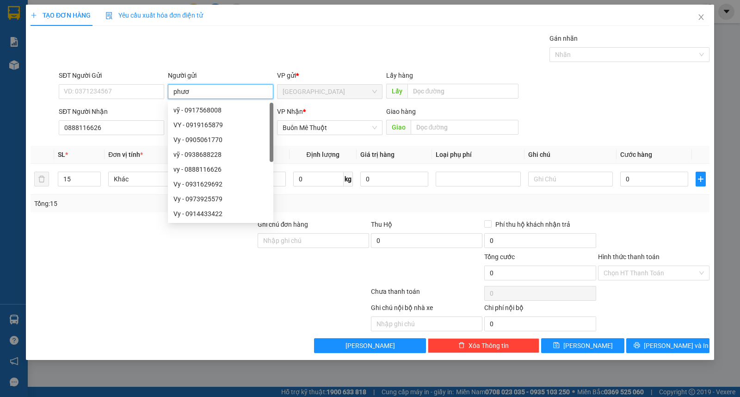
type input "phươc"
click at [642, 339] on div "Transit Pickup Surcharge Ids Transit Deliver Surcharge Ids Transit Deliver Surc…" at bounding box center [370, 193] width 679 height 320
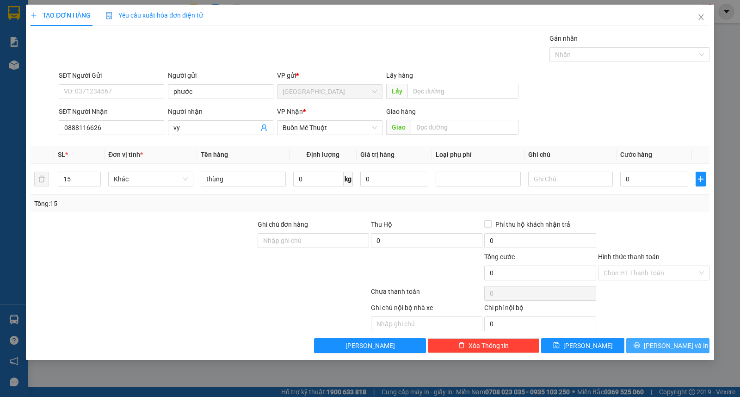
click at [648, 342] on button "[PERSON_NAME] và In" at bounding box center [667, 345] width 83 height 15
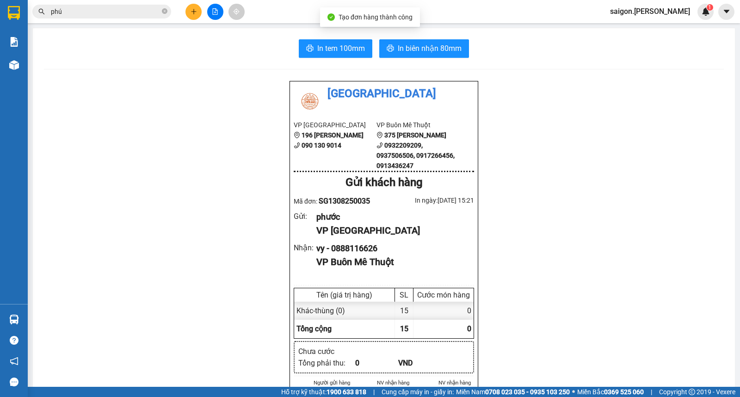
click at [437, 53] on span "In biên nhận 80mm" at bounding box center [430, 49] width 64 height 12
click at [189, 12] on button at bounding box center [194, 12] width 16 height 16
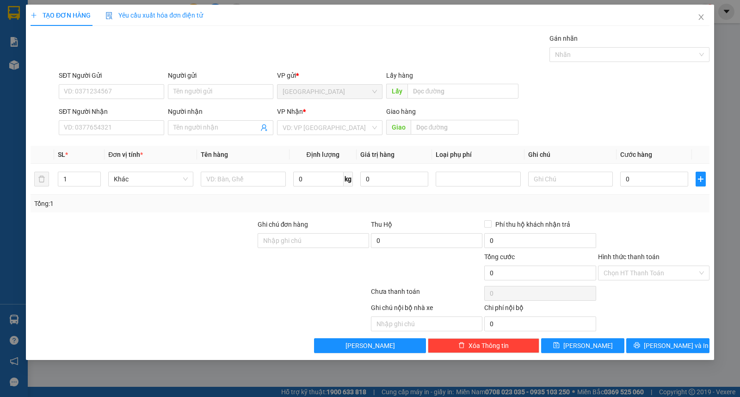
click at [211, 103] on form "SĐT Người Gửi VD: 0371234567 Người gửi Tên người gửi VP gửi * Sài Gòn Lấy hàng …" at bounding box center [370, 104] width 679 height 68
click at [221, 84] on input "Người gửi" at bounding box center [220, 91] width 105 height 15
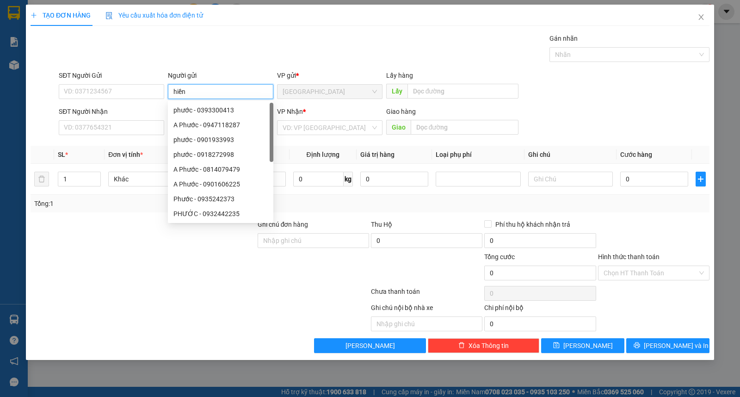
type input "hiền"
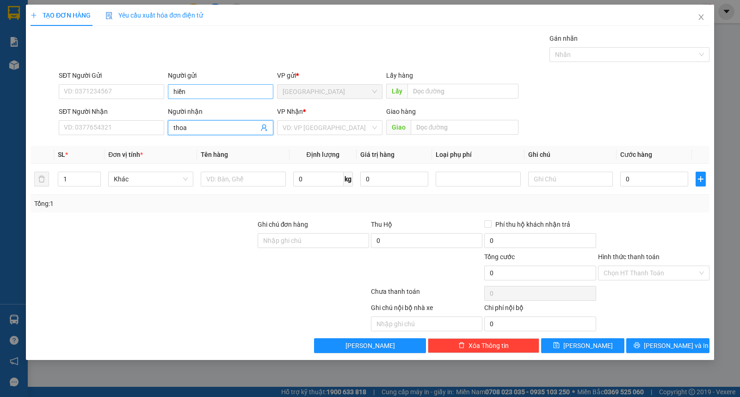
type input "thoa"
type input "ư"
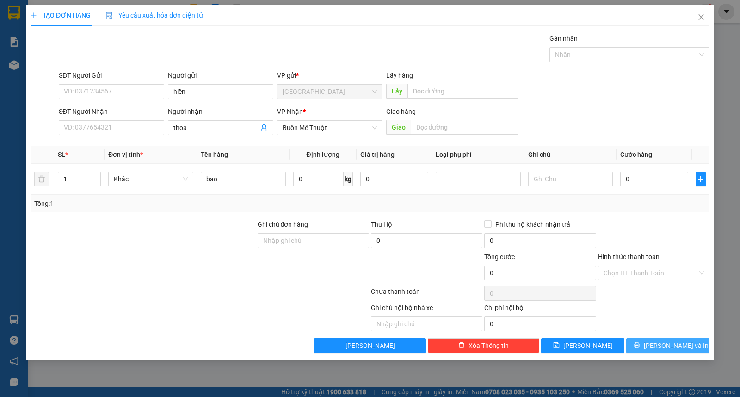
click at [685, 341] on span "[PERSON_NAME] và In" at bounding box center [676, 346] width 65 height 10
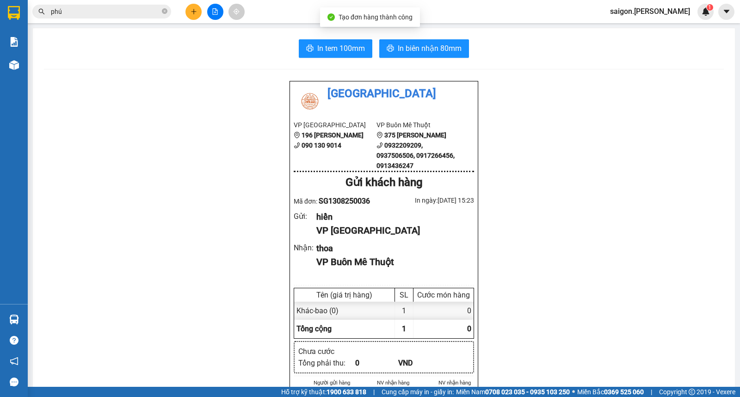
drag, startPoint x: 446, startPoint y: 60, endPoint x: 446, endPoint y: 54, distance: 6.0
click at [446, 54] on button "In biên nhận 80mm" at bounding box center [424, 48] width 90 height 19
click at [197, 19] on div at bounding box center [214, 12] width 69 height 16
click at [196, 18] on button at bounding box center [194, 12] width 16 height 16
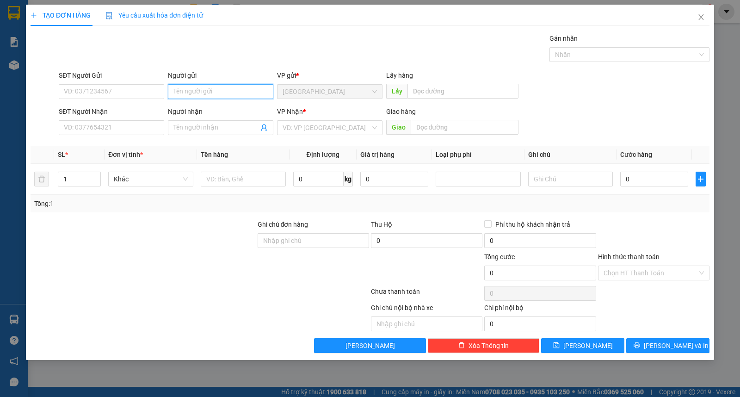
click at [202, 87] on input "Người gửi" at bounding box center [220, 91] width 105 height 15
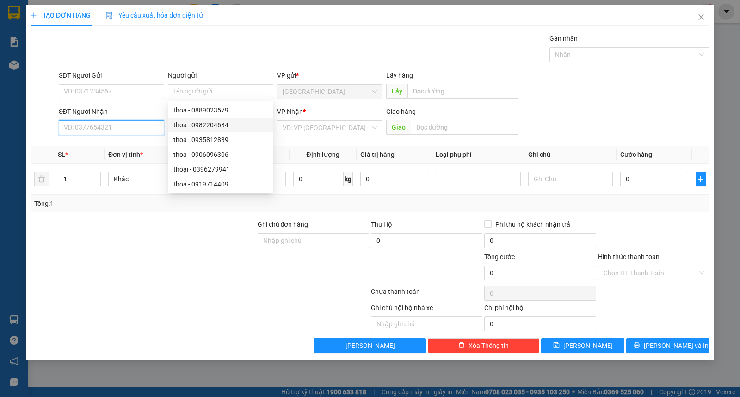
click at [93, 128] on input "SĐT Người Nhận" at bounding box center [111, 127] width 105 height 15
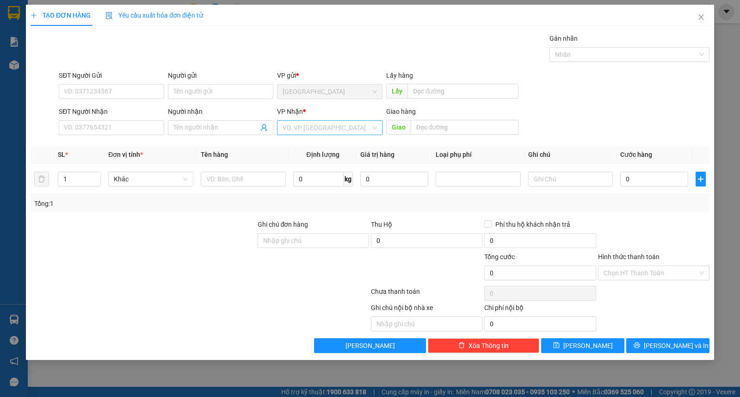
click at [321, 133] on input "search" at bounding box center [327, 128] width 88 height 14
drag, startPoint x: 312, startPoint y: 159, endPoint x: 264, endPoint y: 155, distance: 48.3
click at [311, 159] on div "Buôn Mê Thuột" at bounding box center [330, 161] width 94 height 10
click at [78, 124] on input "SĐT Người Nhận" at bounding box center [111, 127] width 105 height 15
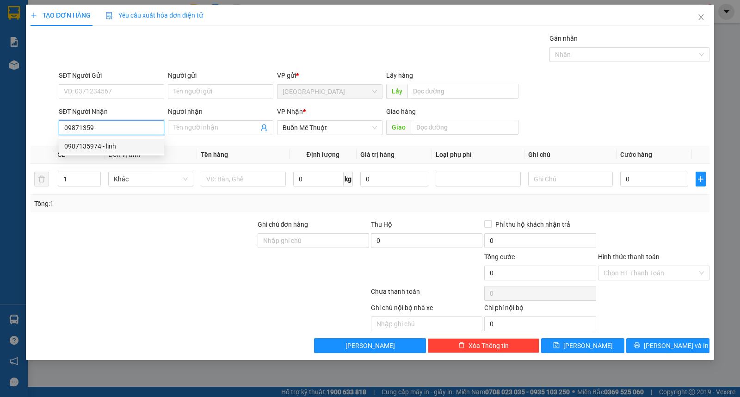
type input "0987135974"
type input "linh"
type input "50.000"
type input "0987135974"
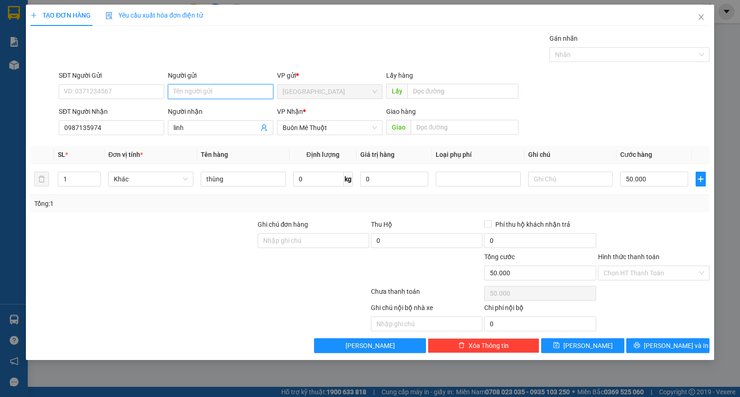
click at [215, 87] on input "Người gửi" at bounding box center [220, 91] width 105 height 15
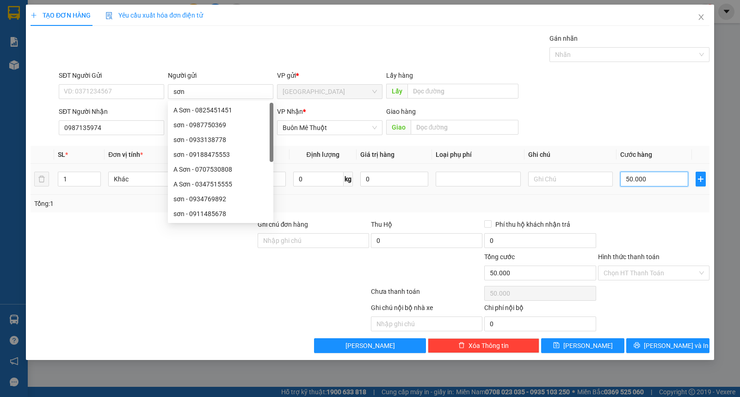
click at [653, 178] on input "50.000" at bounding box center [654, 179] width 68 height 15
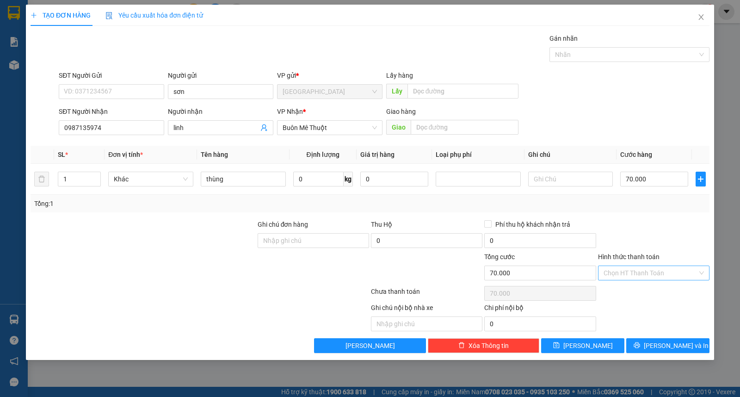
drag, startPoint x: 632, startPoint y: 274, endPoint x: 637, endPoint y: 276, distance: 4.8
click at [633, 274] on input "Hình thức thanh toán" at bounding box center [651, 273] width 94 height 14
drag, startPoint x: 645, startPoint y: 292, endPoint x: 660, endPoint y: 329, distance: 40.0
click at [646, 294] on div "Tại văn phòng" at bounding box center [654, 291] width 100 height 10
click at [663, 341] on span "[PERSON_NAME] và In" at bounding box center [676, 346] width 65 height 10
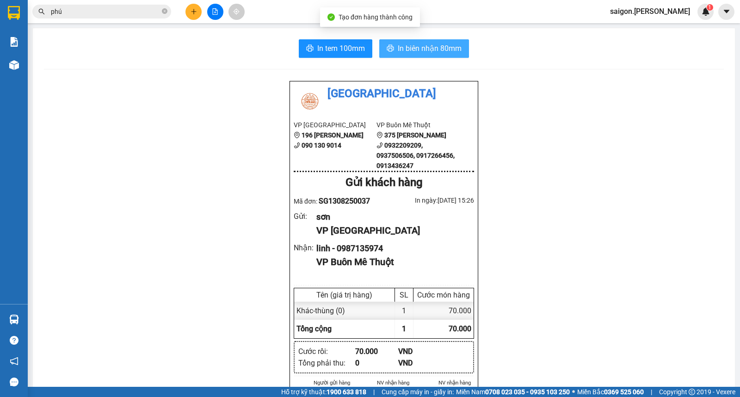
click at [402, 52] on span "In biên nhận 80mm" at bounding box center [430, 49] width 64 height 12
click at [191, 9] on icon "plus" at bounding box center [194, 11] width 6 height 6
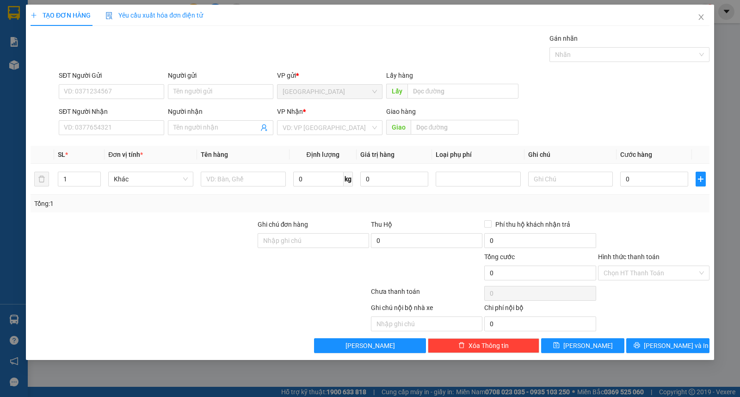
click at [221, 100] on div "Người gửi Tên người gửi" at bounding box center [220, 86] width 105 height 32
click at [227, 95] on input "Người gửi" at bounding box center [220, 91] width 105 height 15
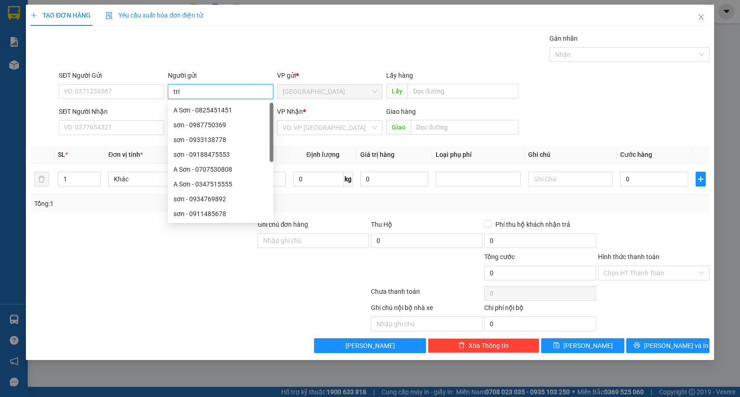
type input "trí"
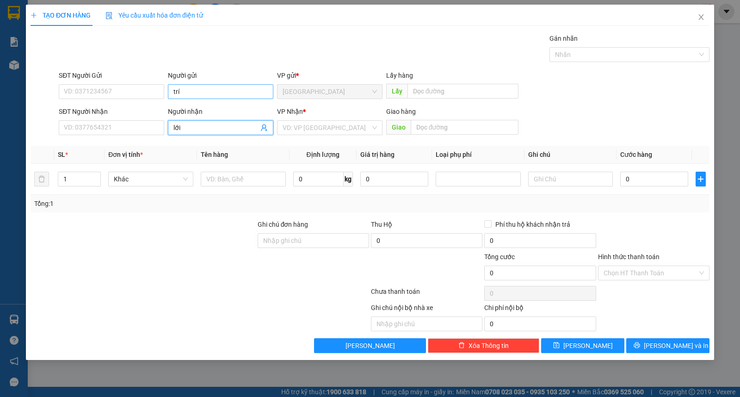
type input "lới"
type input "ư"
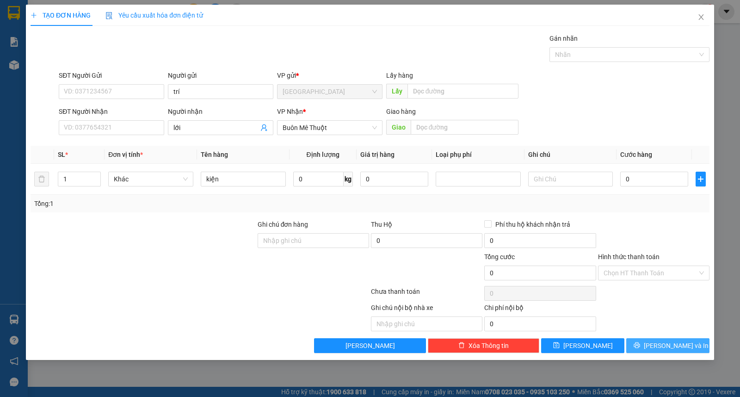
click at [667, 342] on button "[PERSON_NAME] và In" at bounding box center [667, 345] width 83 height 15
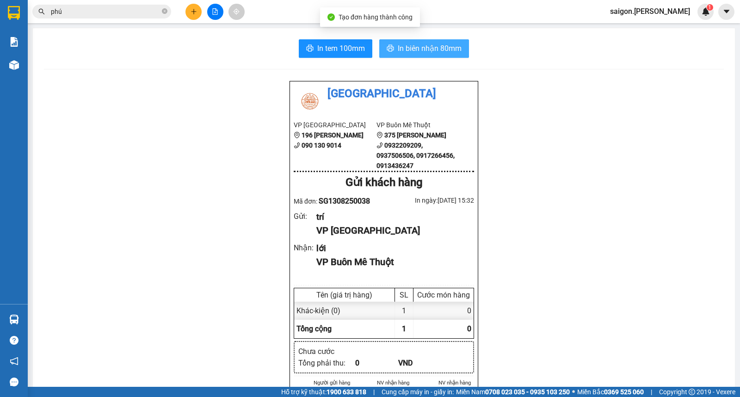
click at [426, 44] on span "In biên nhận 80mm" at bounding box center [430, 49] width 64 height 12
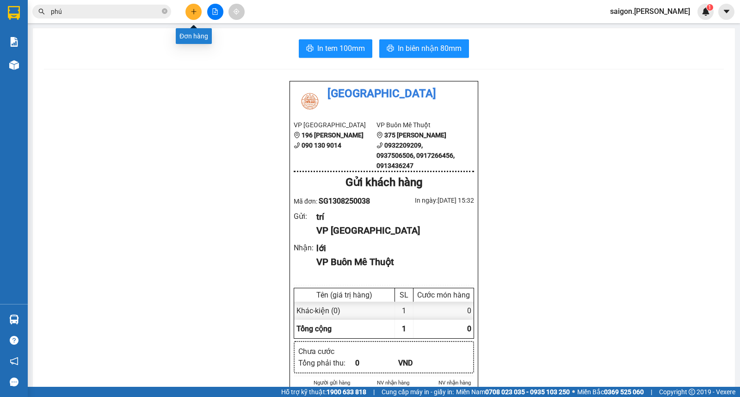
click at [186, 8] on button at bounding box center [194, 12] width 16 height 16
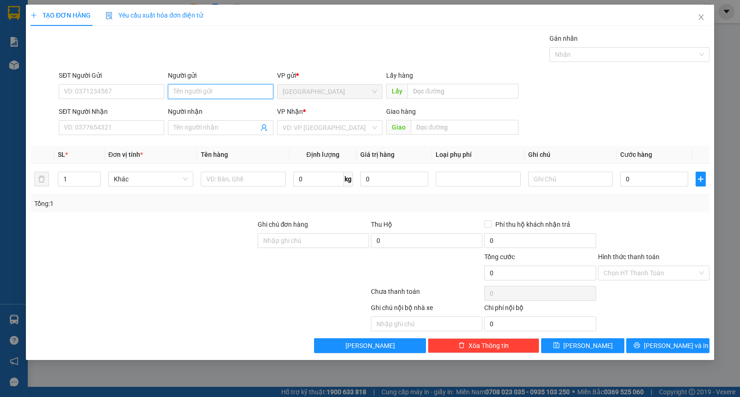
click at [213, 94] on input "Người gửi" at bounding box center [220, 91] width 105 height 15
type input "u"
type input "út dành"
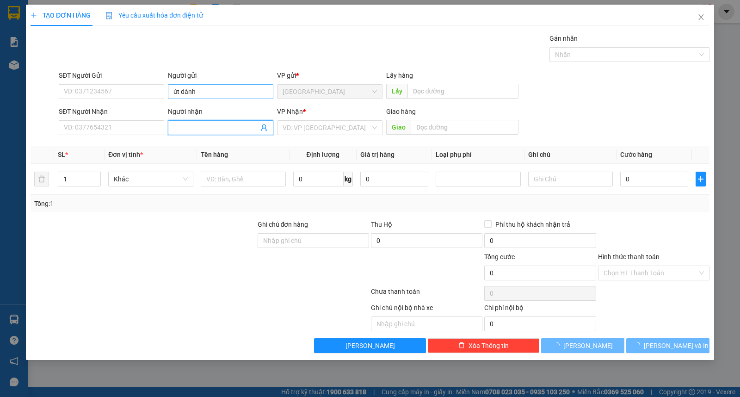
type input "c"
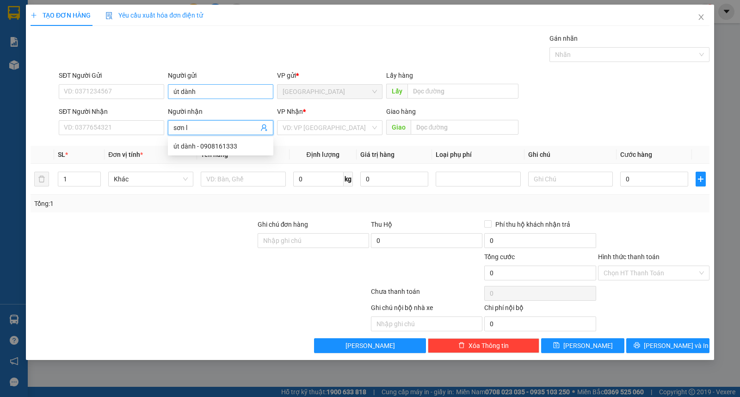
type input "sơn lẻ"
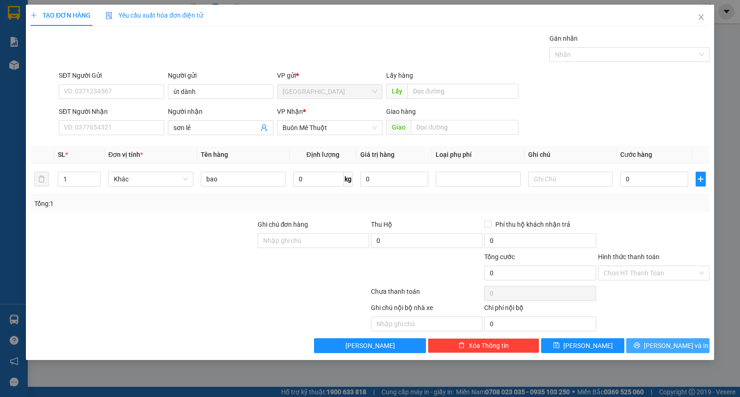
click at [692, 347] on button "[PERSON_NAME] và In" at bounding box center [667, 345] width 83 height 15
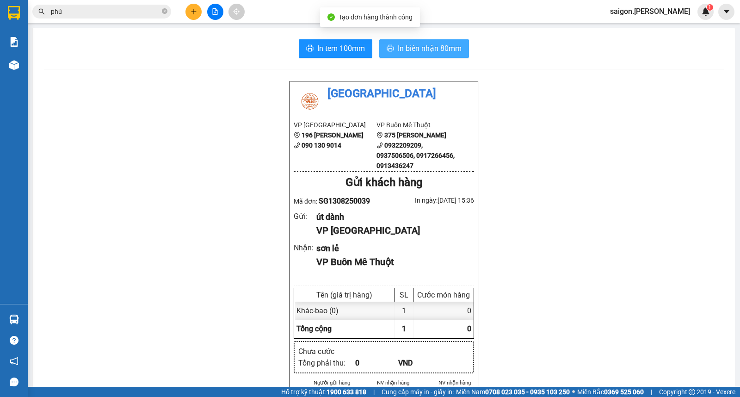
click at [437, 54] on span "In biên nhận 80mm" at bounding box center [430, 49] width 64 height 12
click at [450, 42] on button "In biên nhận 80mm" at bounding box center [424, 48] width 90 height 19
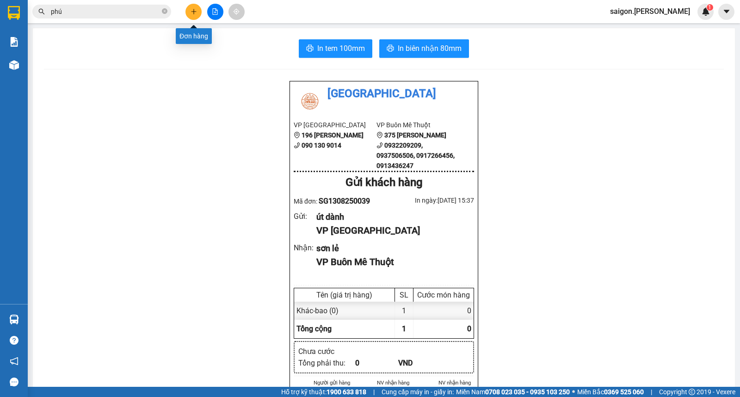
click at [193, 12] on icon "plus" at bounding box center [194, 11] width 6 height 6
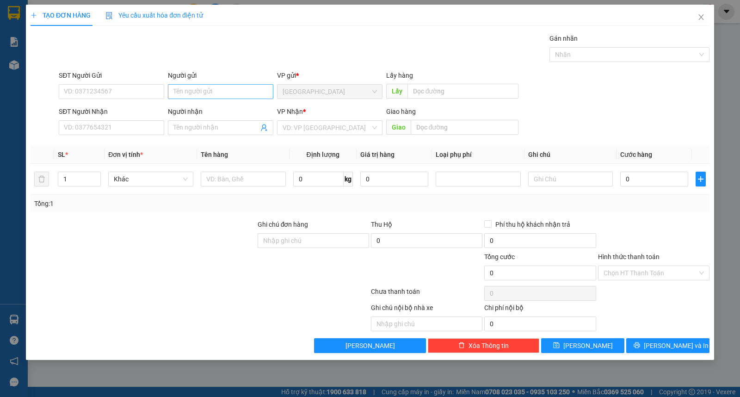
drag, startPoint x: 213, startPoint y: 86, endPoint x: 213, endPoint y: 94, distance: 8.8
click at [213, 89] on div "Người gửi Tên người gửi" at bounding box center [220, 86] width 105 height 32
click at [213, 94] on input "Người gửi" at bounding box center [220, 91] width 105 height 15
type input "thu ba"
type input "[PERSON_NAME]"
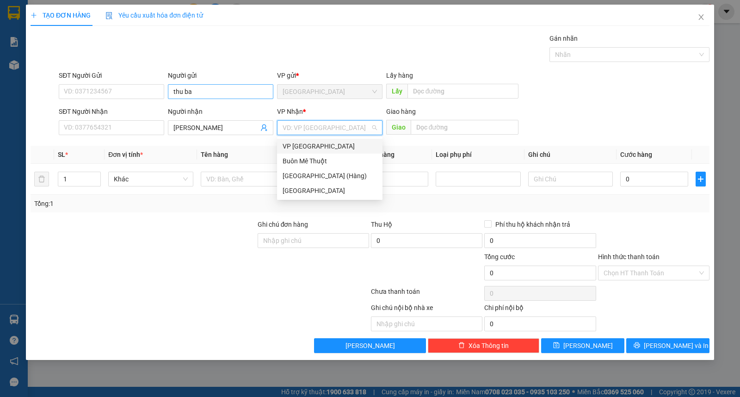
type input "ư"
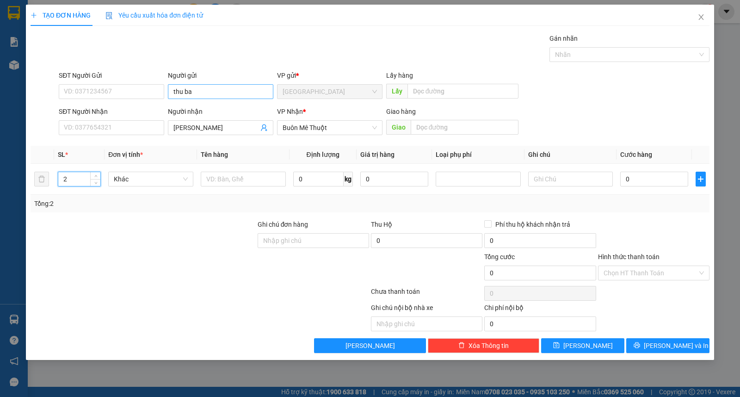
type input "2"
type input "thùng"
click at [669, 348] on span "[PERSON_NAME] và In" at bounding box center [676, 346] width 65 height 10
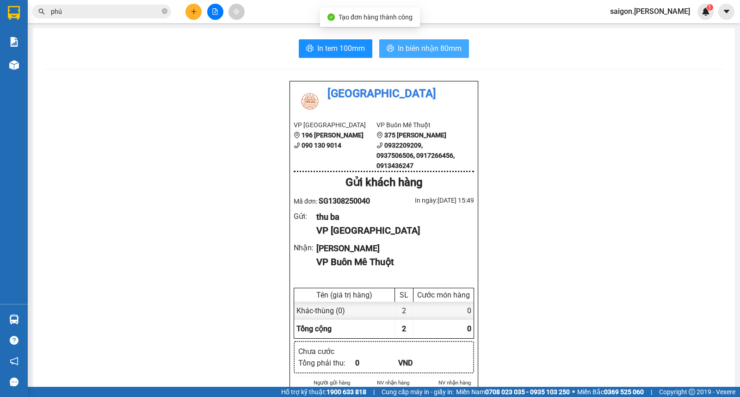
click at [428, 42] on button "In biên nhận 80mm" at bounding box center [424, 48] width 90 height 19
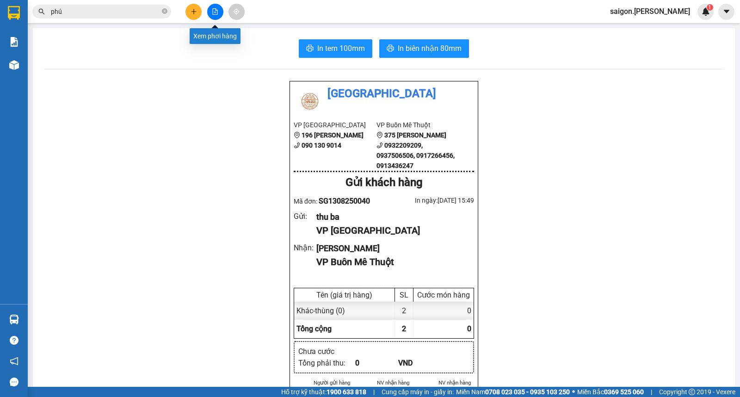
click at [188, 13] on button at bounding box center [194, 12] width 16 height 16
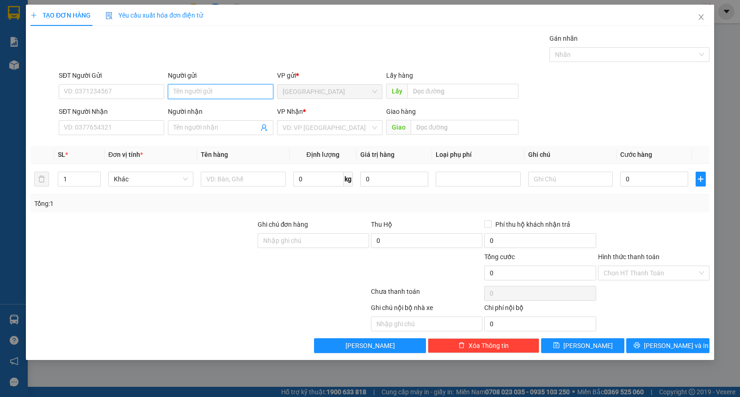
click at [208, 91] on input "Người gửi" at bounding box center [220, 91] width 105 height 15
type input "châu khoa"
type input "d"
type input "đông tâm"
type input "ư"
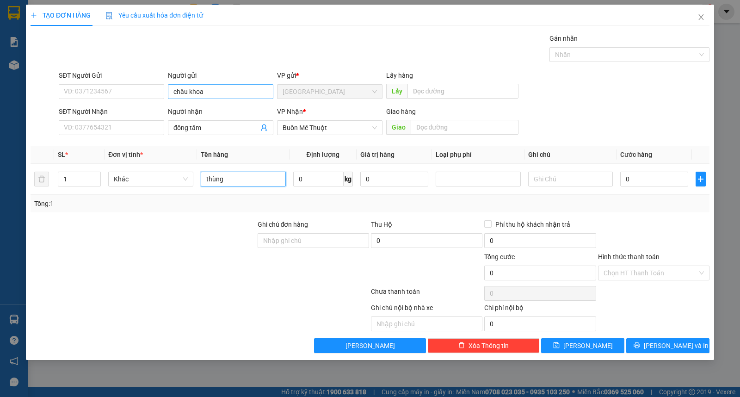
type input "thùng"
click at [675, 341] on span "[PERSON_NAME] và In" at bounding box center [676, 346] width 65 height 10
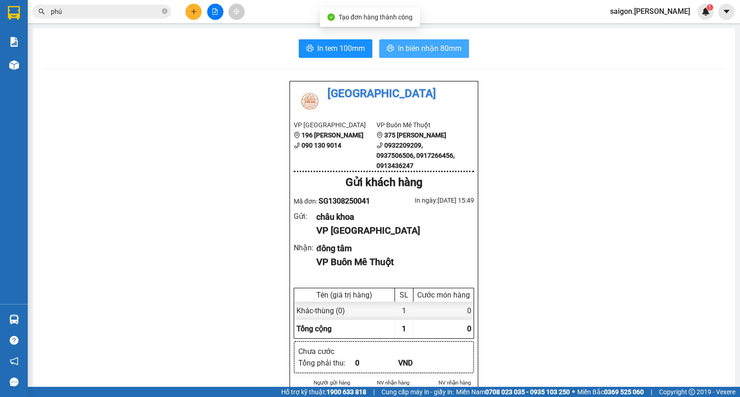
click at [441, 48] on span "In biên nhận 80mm" at bounding box center [430, 49] width 64 height 12
click at [195, 11] on icon "plus" at bounding box center [194, 11] width 6 height 6
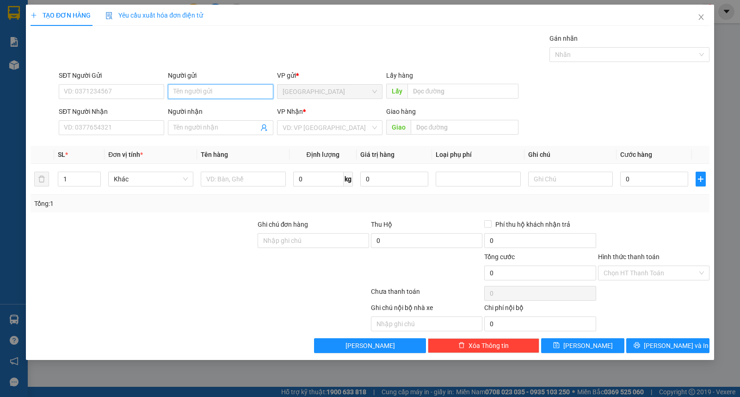
click at [180, 93] on input "Người gửi" at bounding box center [220, 91] width 105 height 15
type input "ami"
type input "toàn hạnh"
type input "ư"
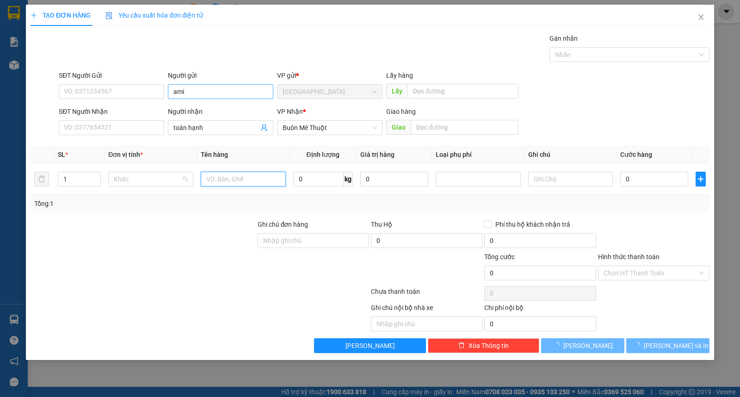
type input "k"
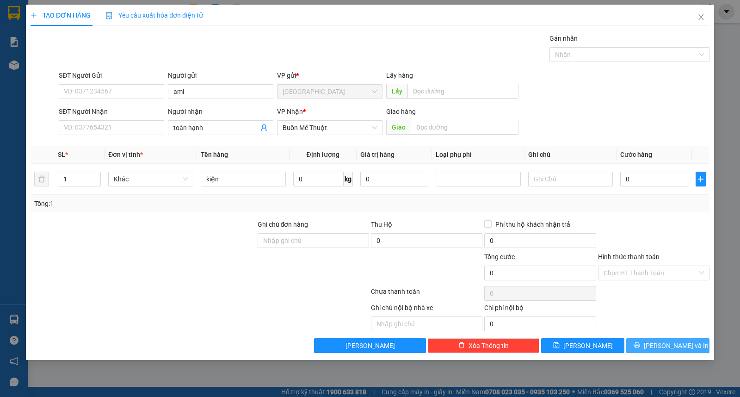
click at [635, 341] on button "[PERSON_NAME] và In" at bounding box center [667, 345] width 83 height 15
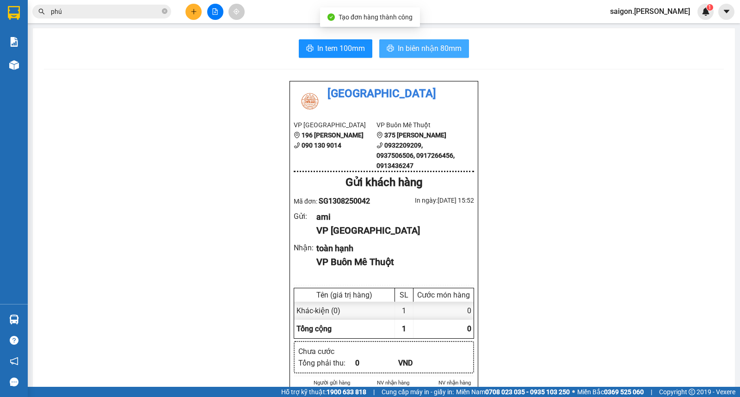
click at [404, 45] on span "In biên nhận 80mm" at bounding box center [430, 49] width 64 height 12
click at [192, 14] on icon "plus" at bounding box center [194, 11] width 6 height 6
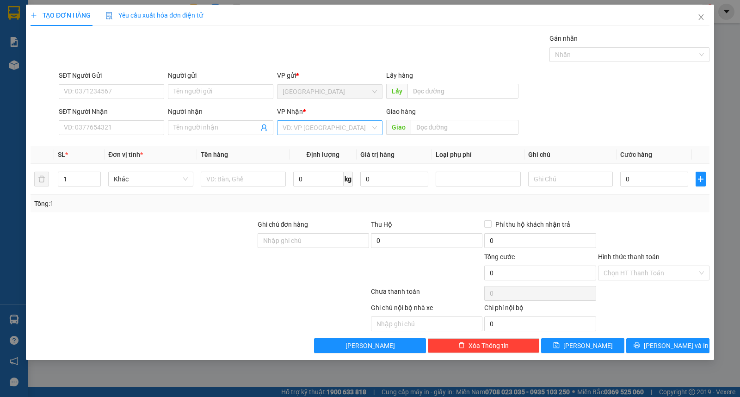
click at [304, 132] on input "search" at bounding box center [327, 128] width 88 height 14
click at [312, 161] on div "Buôn Mê Thuột" at bounding box center [330, 161] width 94 height 10
click at [121, 125] on input "SĐT Người Nhận" at bounding box center [111, 127] width 105 height 15
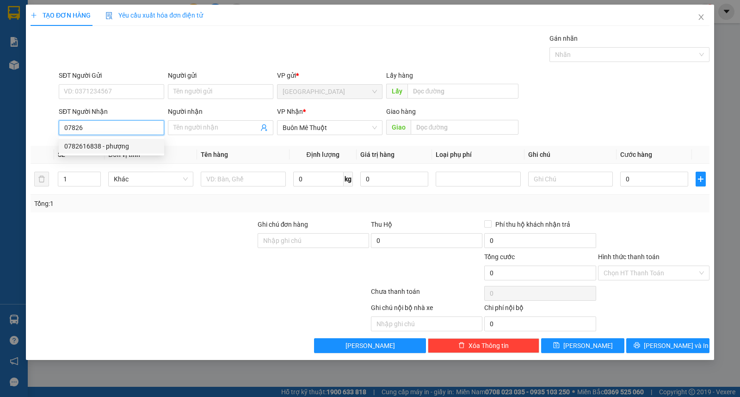
type input "0782616838"
type input "phượng"
type input "0782616838"
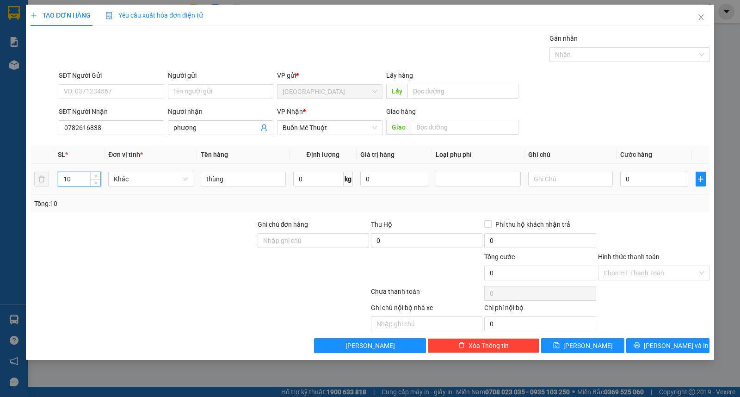
drag, startPoint x: 75, startPoint y: 181, endPoint x: 0, endPoint y: 180, distance: 75.4
click at [0, 180] on div "TẠO ĐƠN HÀNG Yêu cầu xuất hóa đơn điện tử Transit Pickup Surcharge Ids Transit …" at bounding box center [370, 198] width 740 height 397
type input "5"
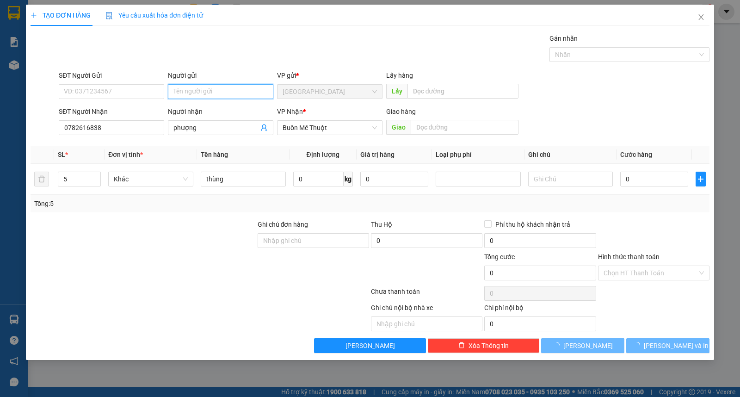
click at [244, 93] on input "Người gửi" at bounding box center [220, 91] width 105 height 15
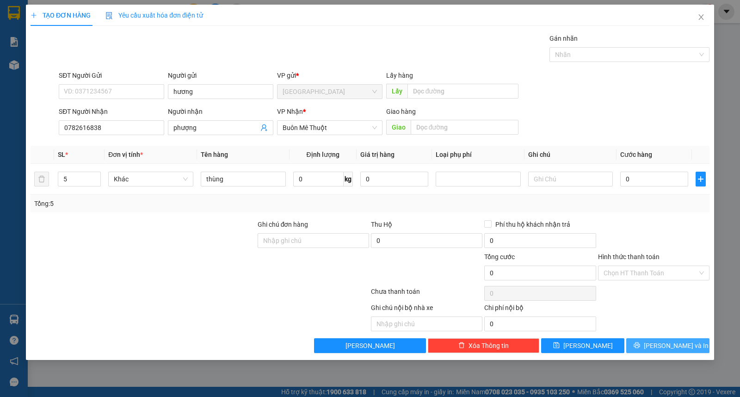
click at [673, 343] on span "[PERSON_NAME] và In" at bounding box center [676, 346] width 65 height 10
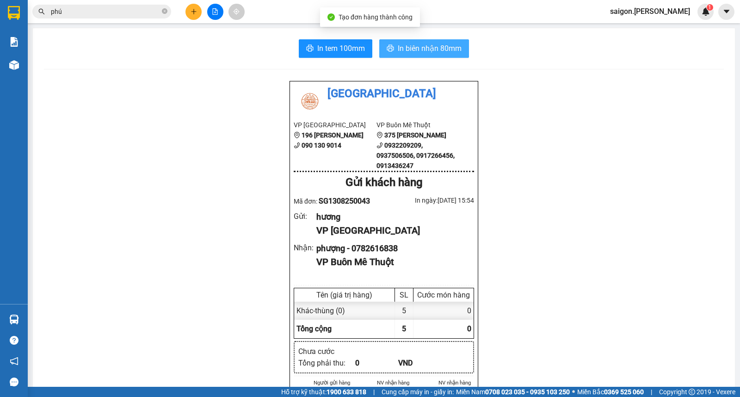
click at [413, 51] on span "In biên nhận 80mm" at bounding box center [430, 49] width 64 height 12
click at [194, 0] on div "Kết quả tìm kiếm ( 1441 ) Bộ lọc Thuộc VP này Ngày tạo đơn gần nhất Mã ĐH Trạng…" at bounding box center [370, 11] width 740 height 23
click at [192, 10] on icon "plus" at bounding box center [194, 11] width 6 height 6
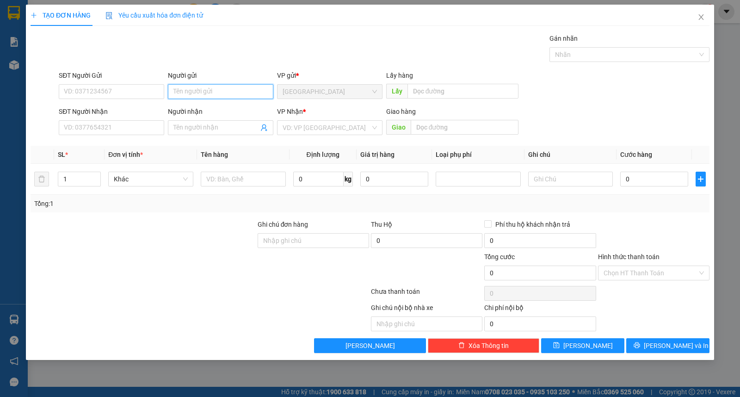
click at [211, 92] on input "Người gửi" at bounding box center [220, 91] width 105 height 15
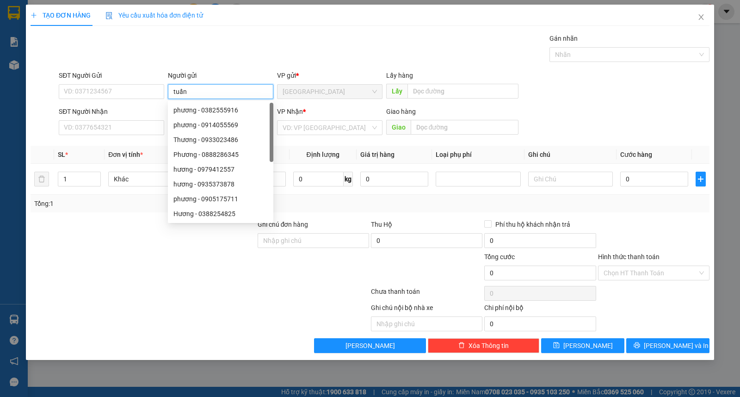
type input "tuấn"
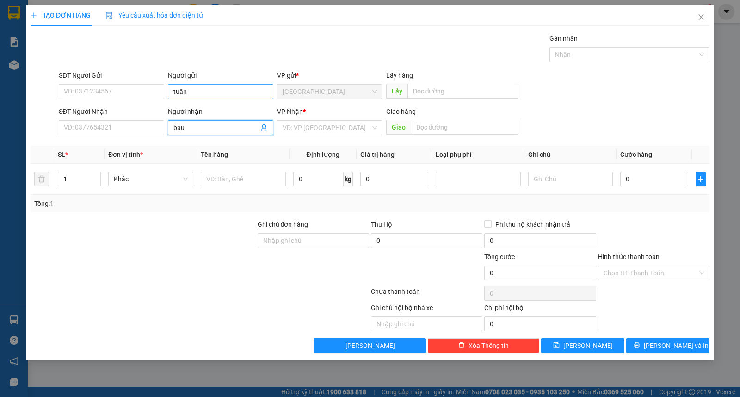
type input "báu"
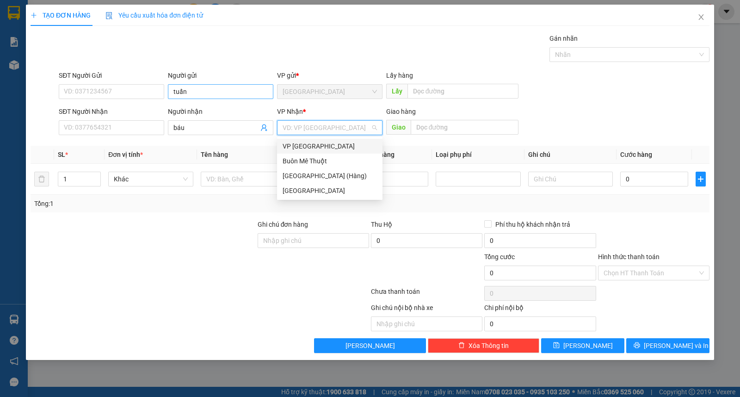
type input "ư"
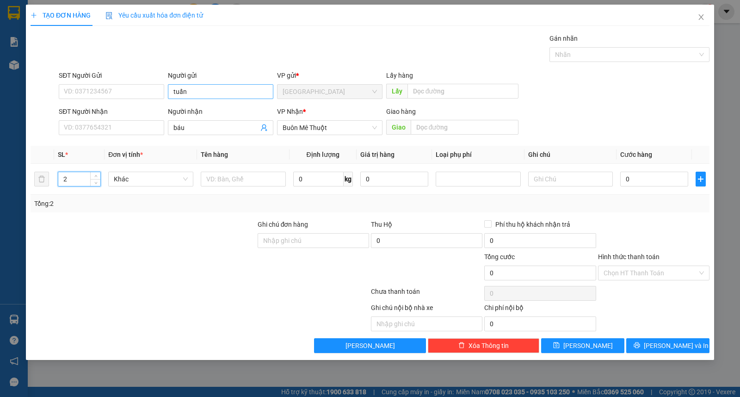
type input "2"
type input "thung"
click at [674, 335] on div "Transit Pickup Surcharge Ids Transit Deliver Surcharge Ids Transit Deliver Surc…" at bounding box center [370, 193] width 679 height 320
click at [673, 338] on button "[PERSON_NAME] và In" at bounding box center [667, 345] width 83 height 15
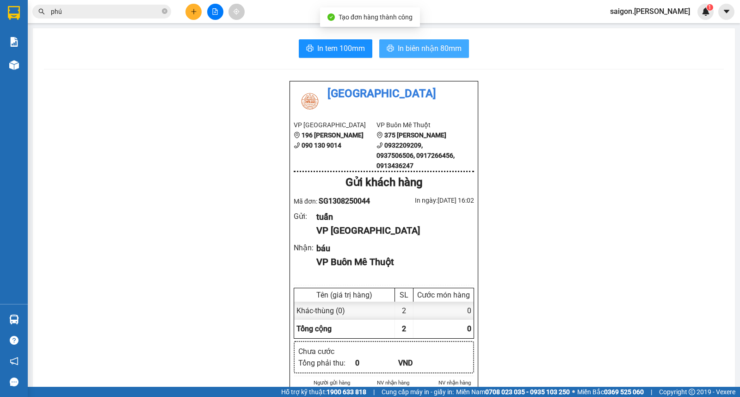
click at [398, 49] on span "In biên nhận 80mm" at bounding box center [430, 49] width 64 height 12
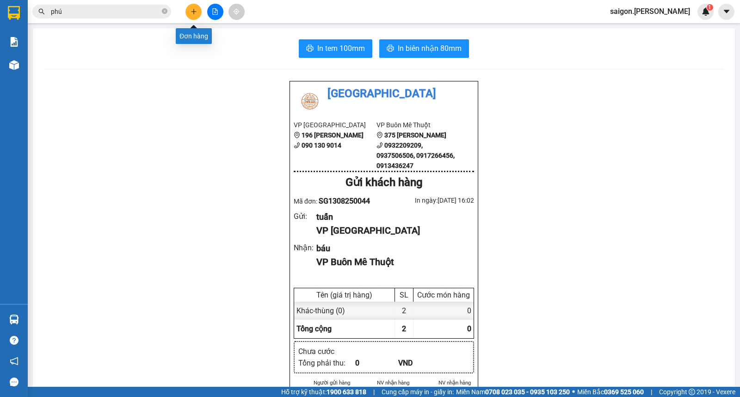
click at [188, 11] on button at bounding box center [194, 12] width 16 height 16
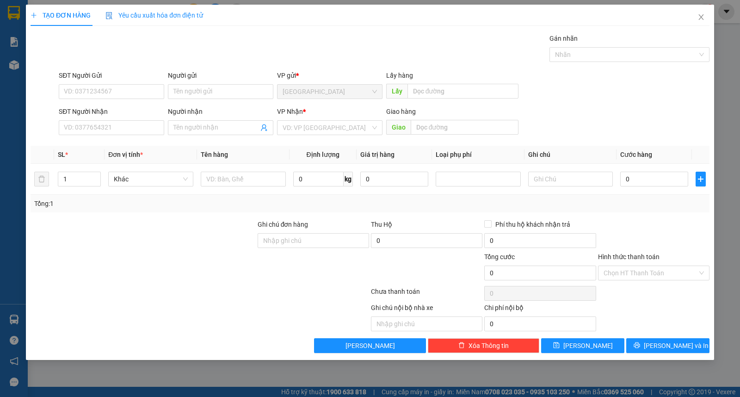
click at [316, 125] on input "search" at bounding box center [327, 128] width 88 height 14
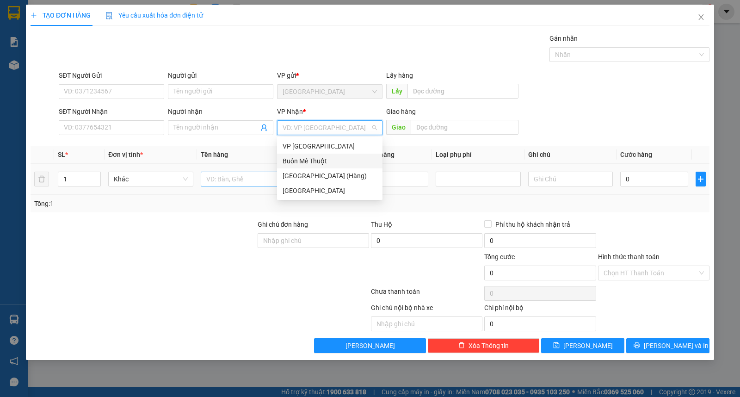
drag, startPoint x: 316, startPoint y: 153, endPoint x: 281, endPoint y: 184, distance: 46.9
click at [316, 154] on div "Buôn Mê Thuột" at bounding box center [329, 161] width 105 height 15
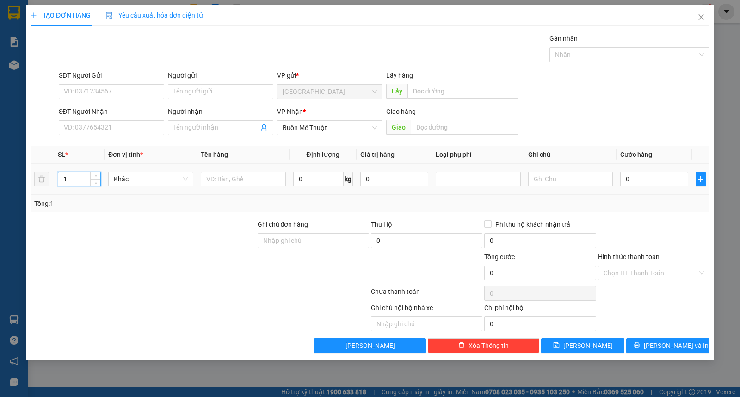
drag, startPoint x: 75, startPoint y: 178, endPoint x: 0, endPoint y: 184, distance: 75.2
click at [0, 184] on div "TẠO ĐƠN HÀNG Yêu cầu xuất hóa đơn điện tử Transit Pickup Surcharge Ids Transit …" at bounding box center [370, 198] width 740 height 397
type input "2"
type input "0"
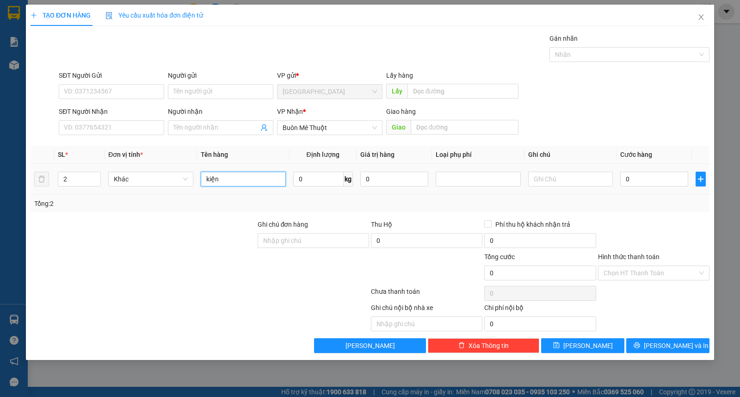
type input "kiện"
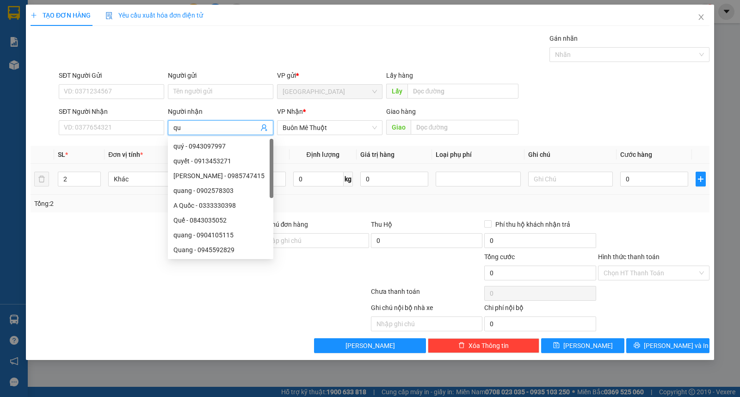
type input "q"
type input "vinh"
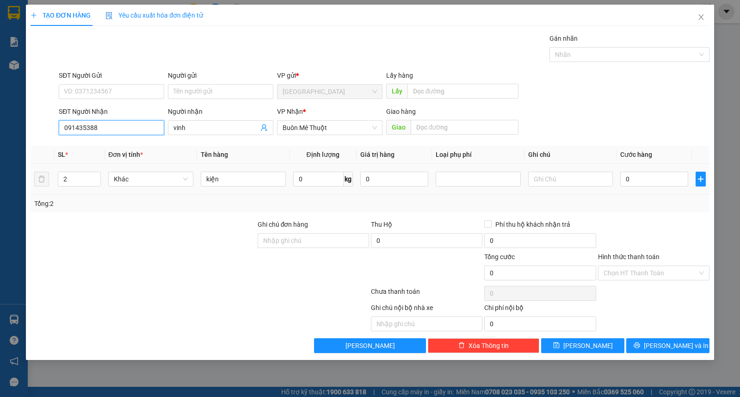
type input "0914353889"
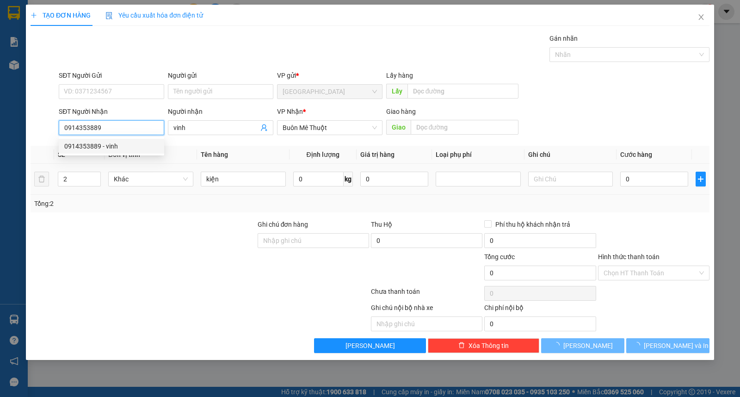
type input "50.000"
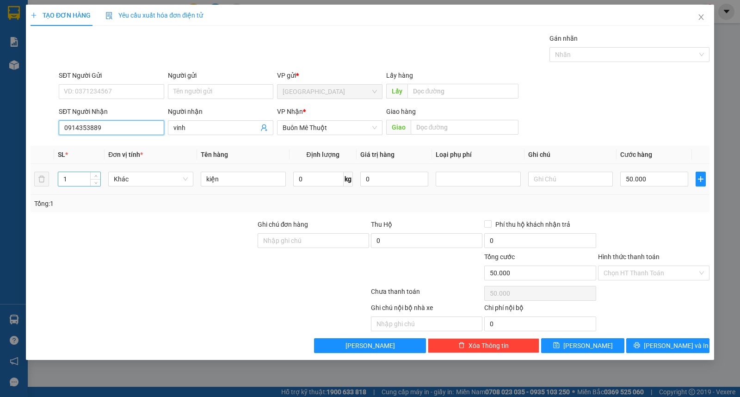
type input "0914353889"
drag, startPoint x: 70, startPoint y: 184, endPoint x: 0, endPoint y: 167, distance: 71.8
click at [15, 173] on div "TẠO ĐƠN HÀNG Yêu cầu xuất hóa đơn điện tử Transit Pickup Surcharge Ids Transit …" at bounding box center [370, 198] width 740 height 397
type input "3"
click at [207, 93] on input "Người gửi" at bounding box center [220, 91] width 105 height 15
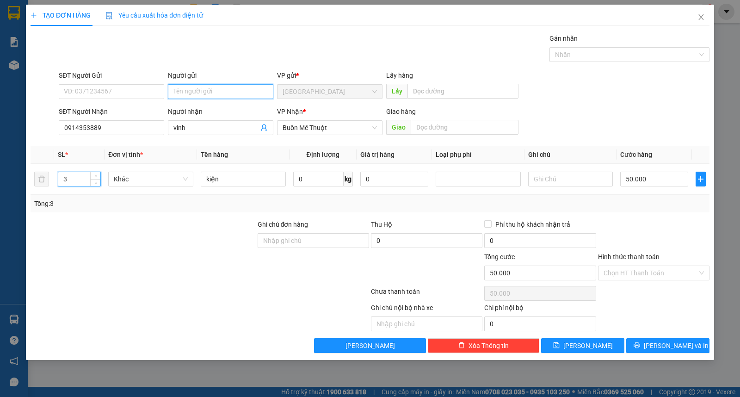
type input "0"
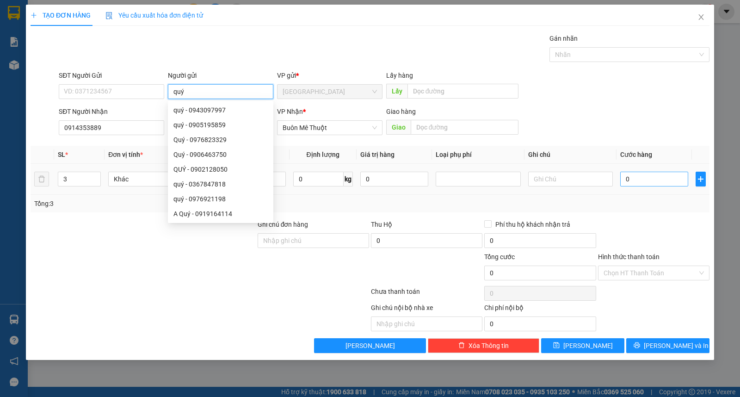
type input "quý"
click at [645, 180] on input "0" at bounding box center [654, 179] width 68 height 15
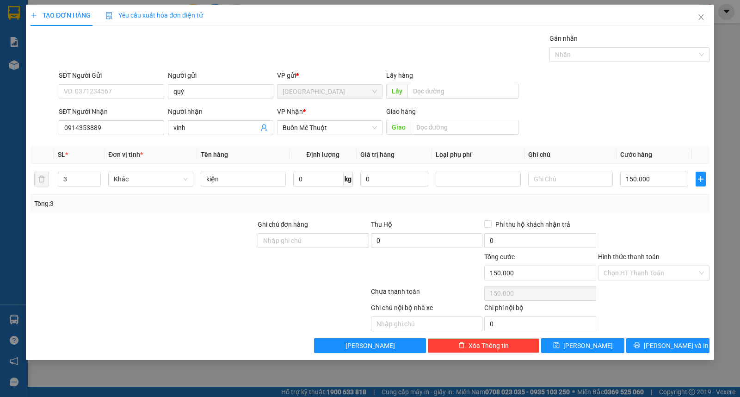
drag, startPoint x: 642, startPoint y: 260, endPoint x: 645, endPoint y: 290, distance: 29.8
click at [642, 269] on div "Hình thức thanh toán Chọn HT Thanh Toán" at bounding box center [654, 268] width 112 height 32
click at [646, 291] on div "Chọn HT Thanh Toán" at bounding box center [653, 293] width 113 height 19
drag, startPoint x: 651, startPoint y: 274, endPoint x: 659, endPoint y: 304, distance: 31.3
click at [651, 273] on input "Hình thức thanh toán" at bounding box center [651, 273] width 94 height 14
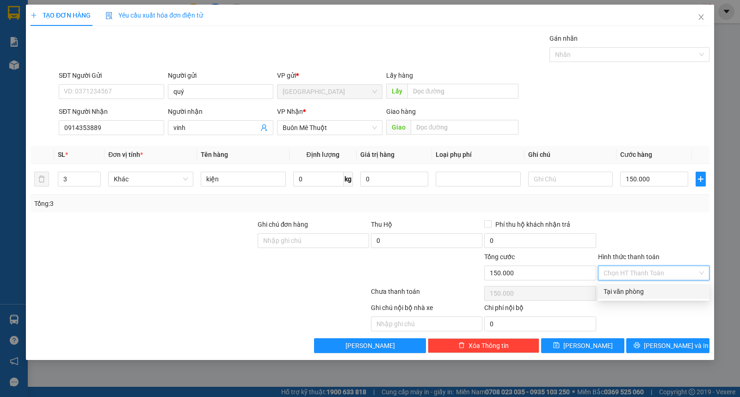
click at [653, 295] on div "Tại văn phòng" at bounding box center [654, 291] width 112 height 15
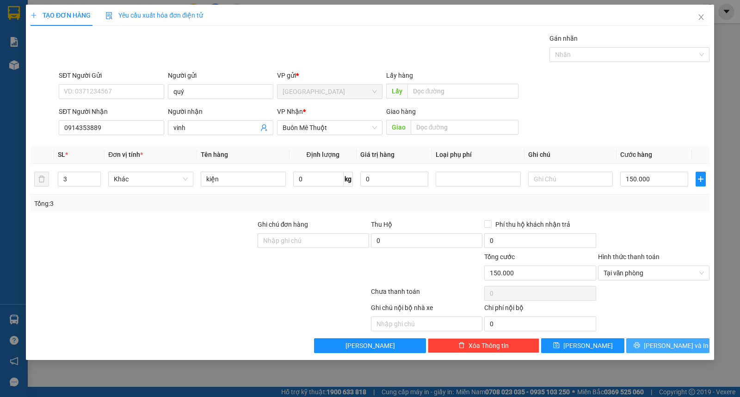
click at [656, 344] on button "[PERSON_NAME] và In" at bounding box center [667, 345] width 83 height 15
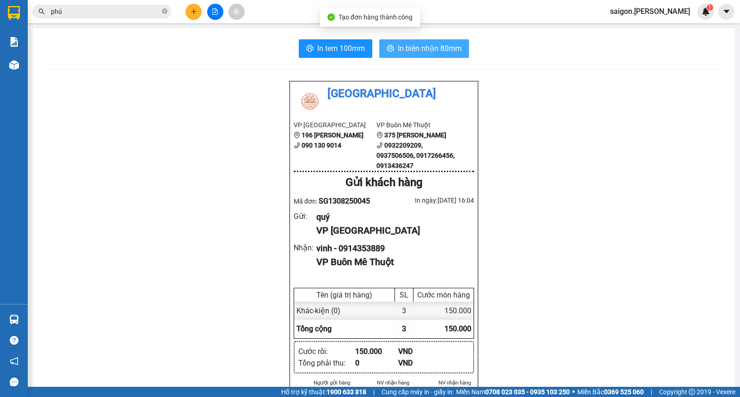
click at [465, 49] on button "In biên nhận 80mm" at bounding box center [424, 48] width 90 height 19
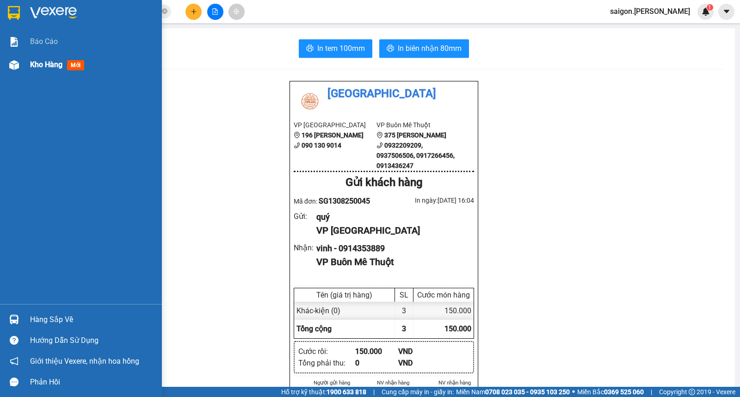
click at [54, 60] on span "Kho hàng" at bounding box center [46, 64] width 32 height 9
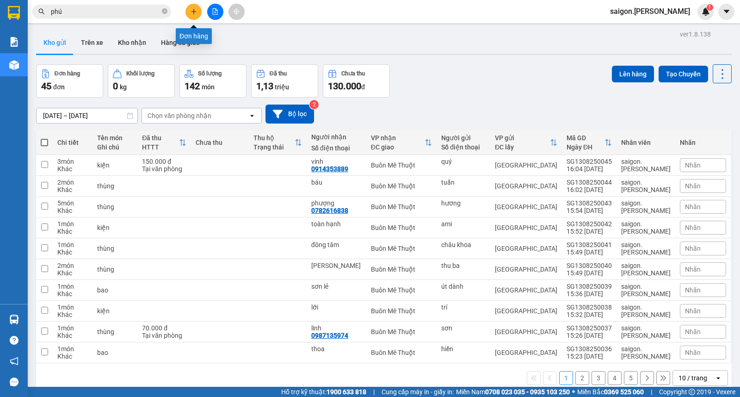
click at [192, 16] on button at bounding box center [194, 12] width 16 height 16
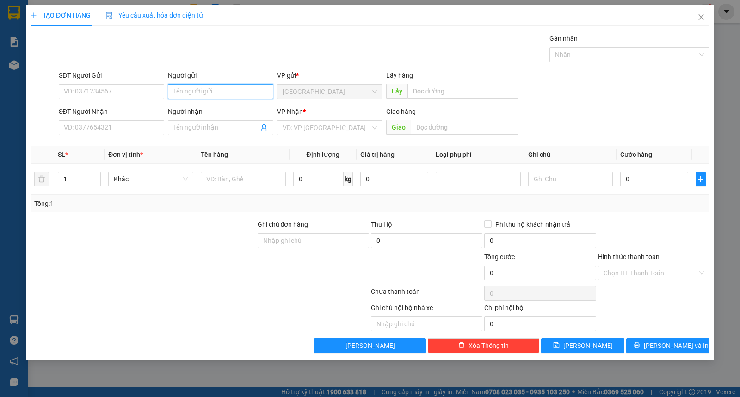
click at [199, 93] on input "Người gửi" at bounding box center [220, 91] width 105 height 15
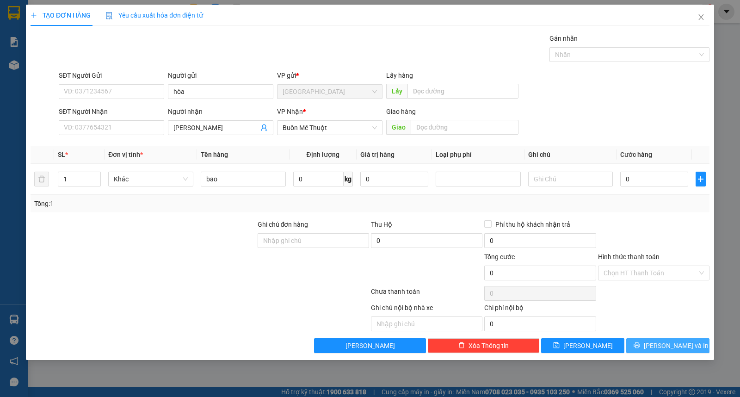
click at [707, 343] on button "[PERSON_NAME] và In" at bounding box center [667, 345] width 83 height 15
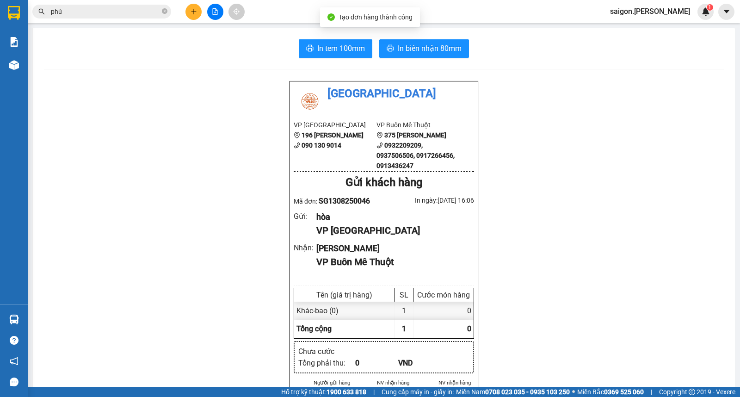
click at [371, 42] on div "In tem 100mm In biên nhận 80mm" at bounding box center [384, 48] width 680 height 19
click at [387, 46] on icon "printer" at bounding box center [390, 47] width 7 height 7
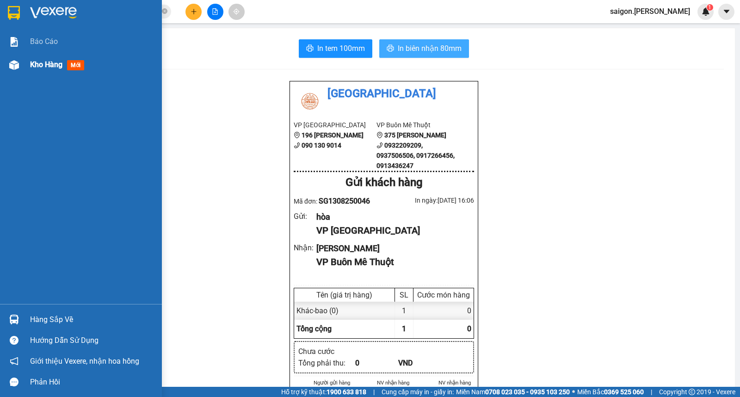
click at [59, 56] on div "Kho hàng mới" at bounding box center [92, 64] width 125 height 23
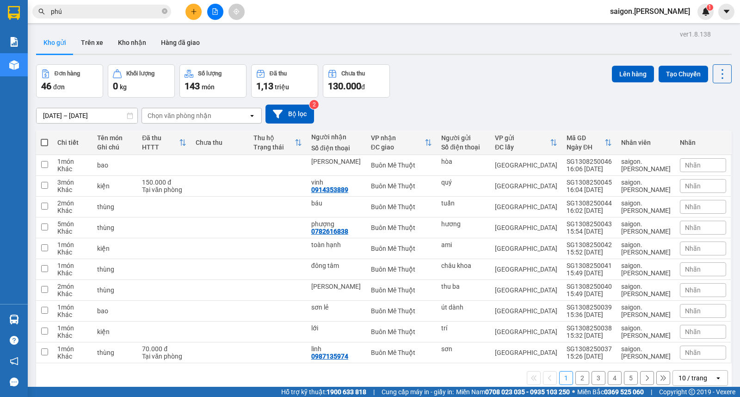
click at [691, 373] on div "10 / trang" at bounding box center [693, 377] width 29 height 9
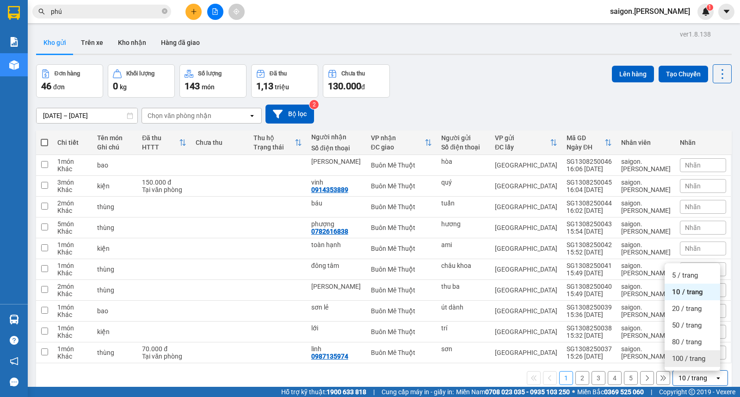
click at [688, 350] on div "100 / trang" at bounding box center [693, 358] width 56 height 17
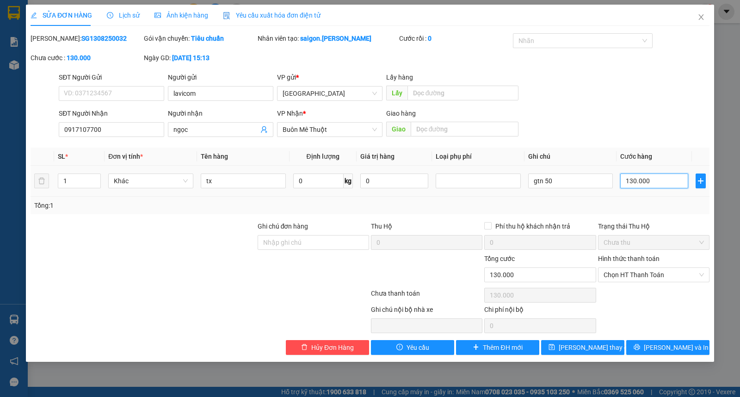
click at [655, 183] on input "130.000" at bounding box center [654, 181] width 68 height 15
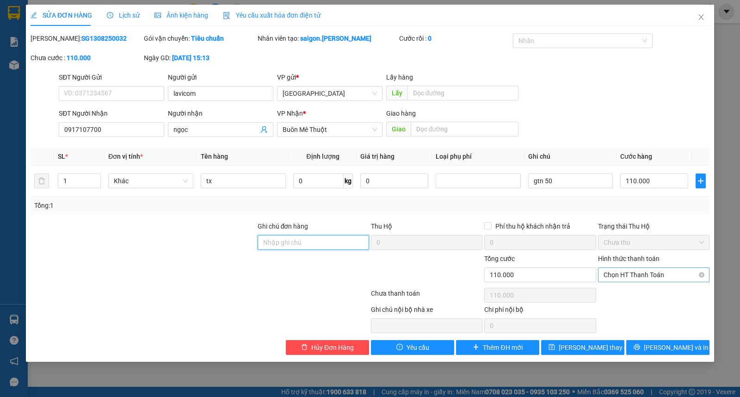
click at [639, 276] on span "Chọn HT Thanh Toán" at bounding box center [654, 275] width 100 height 14
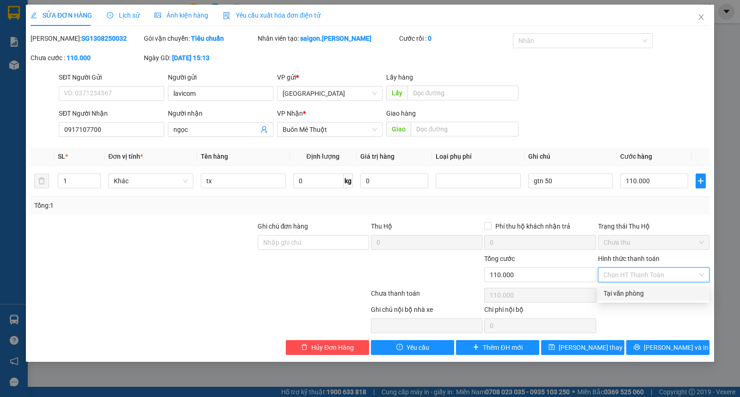
drag, startPoint x: 640, startPoint y: 291, endPoint x: 636, endPoint y: 298, distance: 8.9
click at [640, 292] on div "Tại văn phòng" at bounding box center [654, 293] width 100 height 10
click at [586, 356] on div "SỬA ĐƠN HÀNG Lịch sử Ảnh kiện hàng Yêu cầu xuất hóa đơn điện tử Total Paid Fee …" at bounding box center [370, 183] width 688 height 357
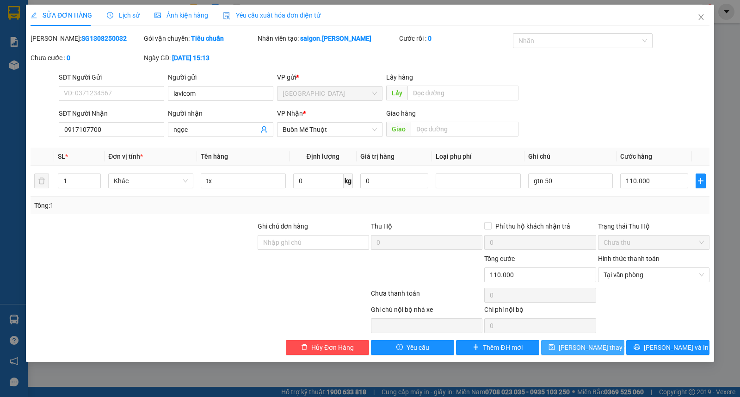
click at [554, 344] on button "[PERSON_NAME] thay đổi" at bounding box center [582, 347] width 83 height 15
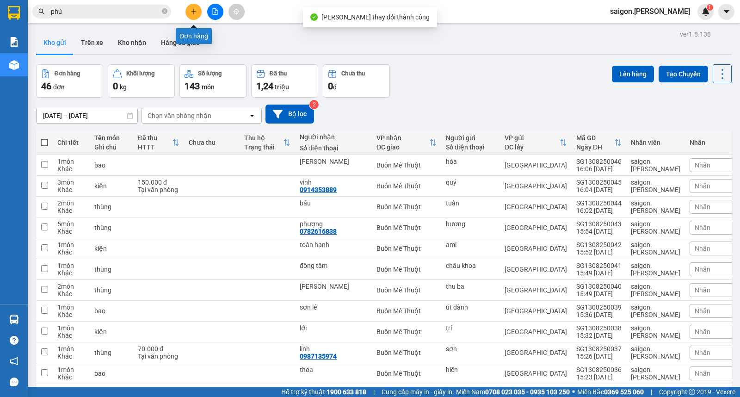
click at [191, 10] on icon "plus" at bounding box center [194, 11] width 6 height 6
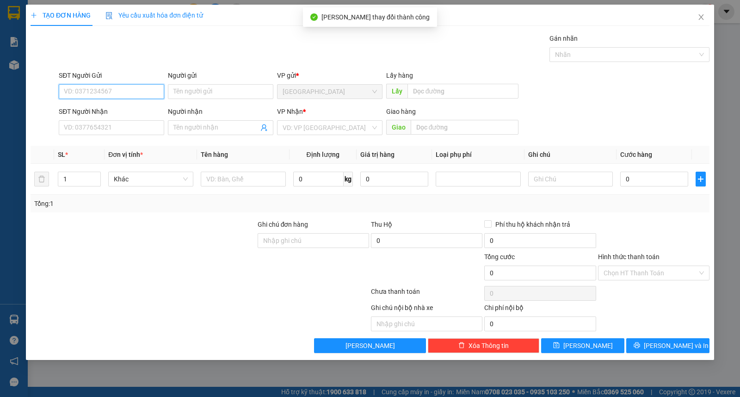
drag, startPoint x: 322, startPoint y: 145, endPoint x: 317, endPoint y: 121, distance: 24.6
click at [322, 144] on div "Transit Pickup Surcharge Ids Transit Deliver Surcharge Ids Transit Deliver Surc…" at bounding box center [370, 193] width 679 height 320
drag, startPoint x: 317, startPoint y: 120, endPoint x: 310, endPoint y: 137, distance: 18.5
click at [316, 119] on div "VP Nhận * VD: VP Sài Gòn" at bounding box center [329, 122] width 105 height 32
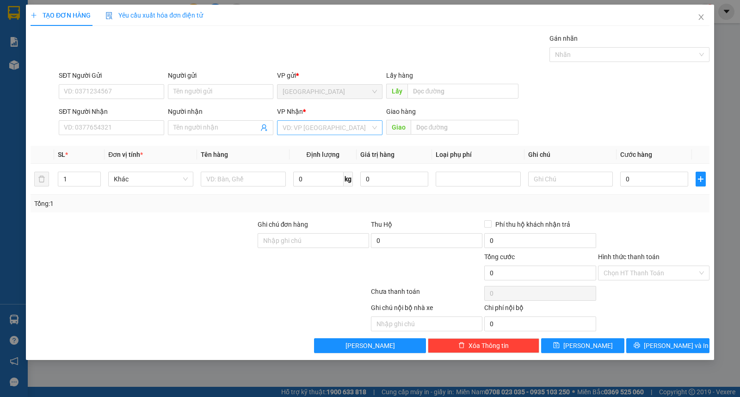
click at [304, 126] on input "search" at bounding box center [327, 128] width 88 height 14
click at [299, 158] on div "Buôn Mê Thuột" at bounding box center [330, 161] width 94 height 10
click at [178, 81] on div "Người gửi" at bounding box center [220, 77] width 105 height 14
click at [198, 89] on input "Người gửi" at bounding box center [220, 91] width 105 height 15
click at [96, 128] on input "SĐT Người Nhận" at bounding box center [111, 127] width 105 height 15
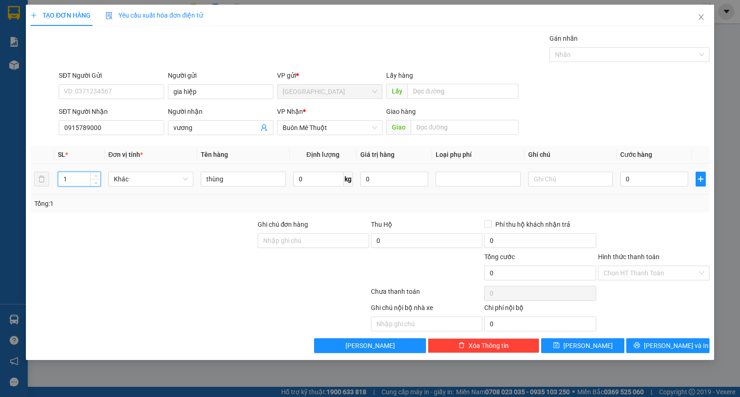
drag, startPoint x: 87, startPoint y: 178, endPoint x: 28, endPoint y: 178, distance: 59.2
click at [28, 178] on div "TẠO ĐƠN HÀNG Yêu cầu xuất hóa đơn điện tử Transit Pickup Surcharge Ids Transit …" at bounding box center [370, 182] width 688 height 355
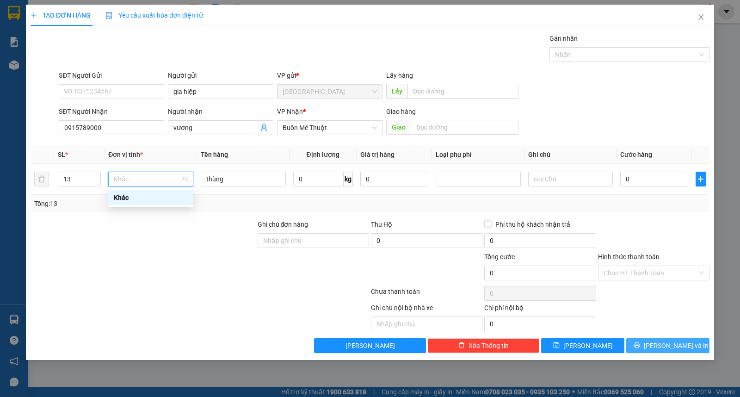
click at [640, 345] on icon "printer" at bounding box center [637, 345] width 6 height 6
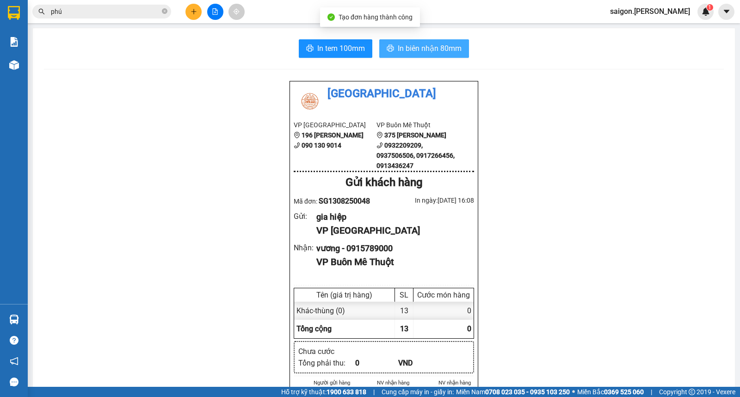
click at [419, 54] on button "In biên nhận 80mm" at bounding box center [424, 48] width 90 height 19
click at [193, 7] on button at bounding box center [194, 12] width 16 height 16
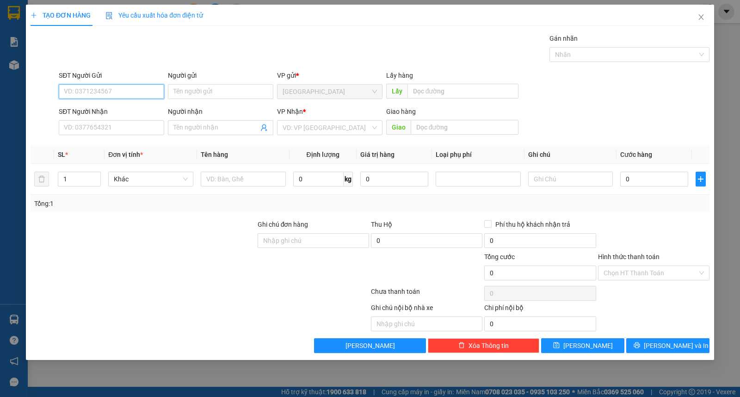
drag, startPoint x: 190, startPoint y: 114, endPoint x: 193, endPoint y: 110, distance: 5.4
click at [192, 113] on div "Người nhận" at bounding box center [220, 111] width 105 height 10
click at [192, 123] on input "Người nhận" at bounding box center [216, 128] width 85 height 10
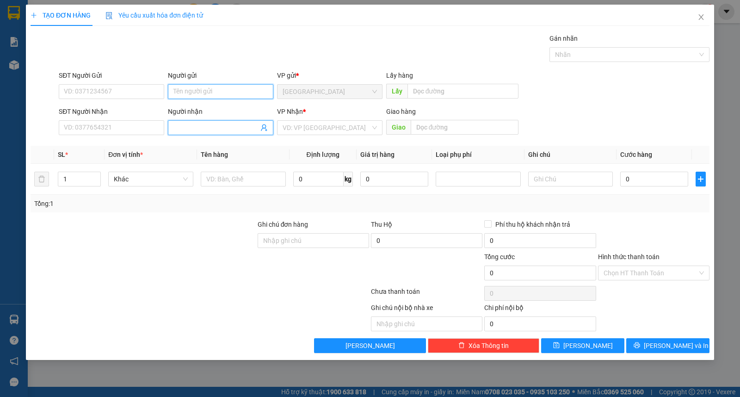
click at [202, 87] on input "Người gửi" at bounding box center [220, 91] width 105 height 15
drag, startPoint x: 66, startPoint y: 175, endPoint x: 16, endPoint y: 176, distance: 49.5
click at [31, 176] on tr "1 Khác 0 kg 0 0" at bounding box center [370, 179] width 679 height 31
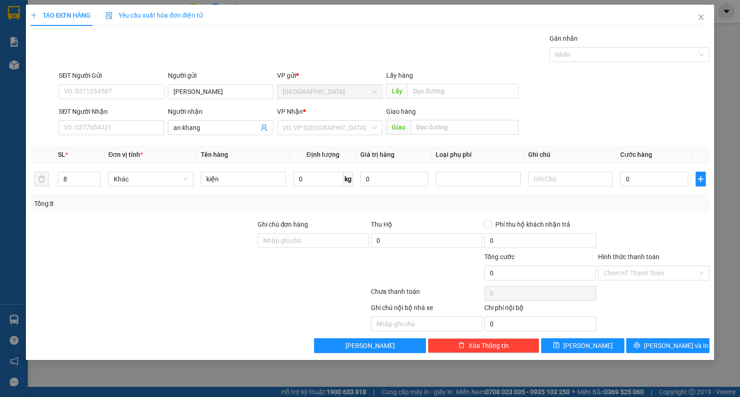
drag, startPoint x: 639, startPoint y: 270, endPoint x: 644, endPoint y: 281, distance: 12.4
click at [640, 274] on input "Hình thức thanh toán" at bounding box center [651, 273] width 94 height 14
click at [307, 128] on input "search" at bounding box center [327, 128] width 88 height 14
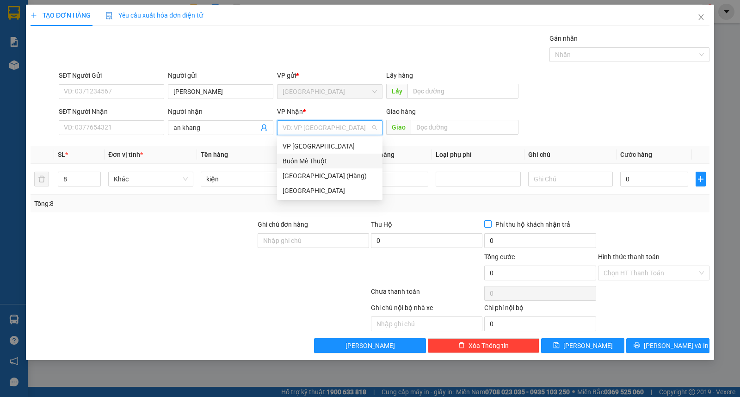
click at [311, 159] on div "Buôn Mê Thuột" at bounding box center [330, 161] width 94 height 10
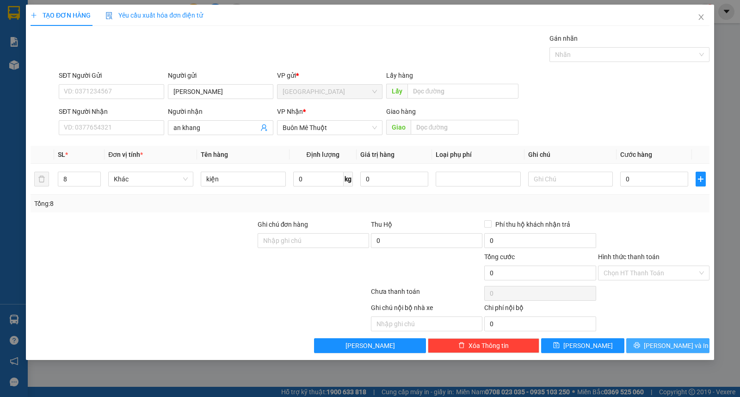
drag, startPoint x: 677, startPoint y: 360, endPoint x: 677, endPoint y: 350, distance: 9.7
click at [677, 358] on div "TẠO ĐƠN HÀNG Yêu cầu xuất hóa đơn điện tử Transit Pickup Surcharge Ids Transit …" at bounding box center [370, 198] width 740 height 397
click at [677, 350] on span "[PERSON_NAME] và In" at bounding box center [676, 346] width 65 height 10
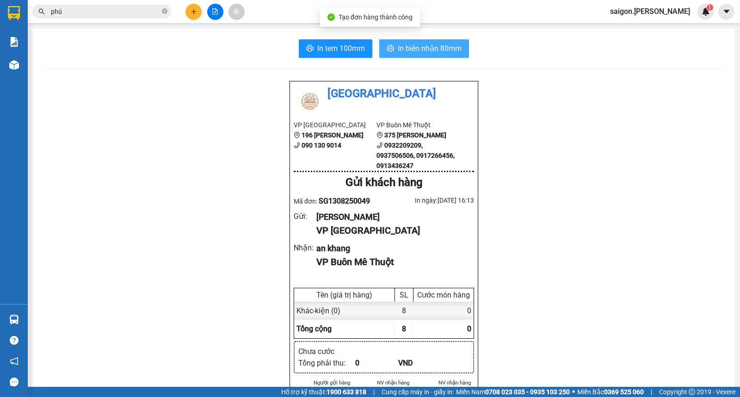
click at [436, 49] on span "In biên nhận 80mm" at bounding box center [430, 49] width 64 height 12
click at [192, 12] on button at bounding box center [194, 12] width 16 height 16
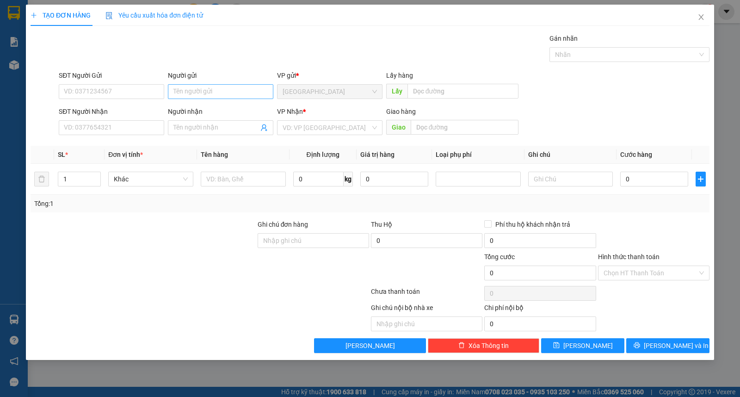
drag, startPoint x: 204, startPoint y: 76, endPoint x: 204, endPoint y: 84, distance: 7.9
click at [204, 82] on div "Người gửi" at bounding box center [220, 77] width 105 height 14
click at [204, 85] on input "Người gửi" at bounding box center [220, 91] width 105 height 15
click at [558, 345] on button "Lưu" at bounding box center [582, 345] width 83 height 15
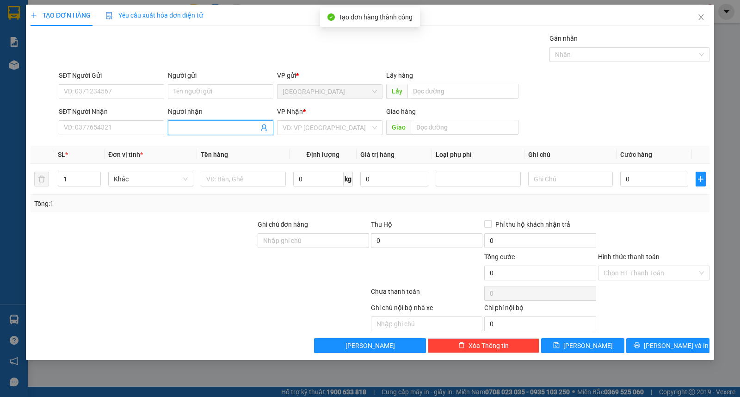
click at [201, 130] on input "Người nhận" at bounding box center [216, 128] width 85 height 10
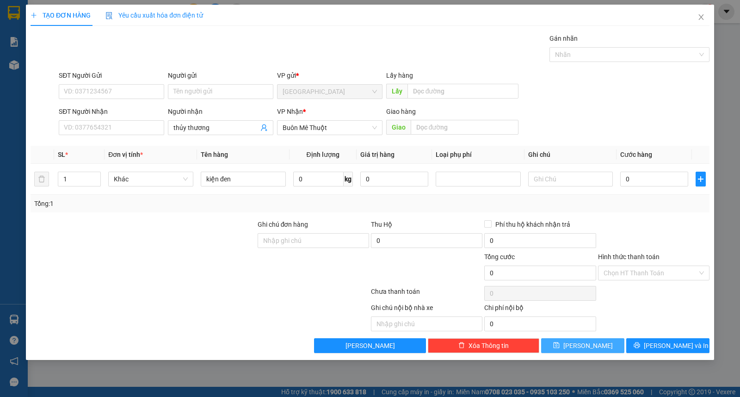
click at [556, 348] on button "Lưu" at bounding box center [582, 345] width 83 height 15
click at [227, 132] on input "Người nhận" at bounding box center [216, 128] width 85 height 10
click at [580, 357] on div "TẠO ĐƠN HÀNG Yêu cầu xuất hóa đơn điện tử Transit Pickup Surcharge Ids Transit …" at bounding box center [370, 182] width 688 height 355
click at [584, 347] on span "Lưu" at bounding box center [589, 346] width 50 height 10
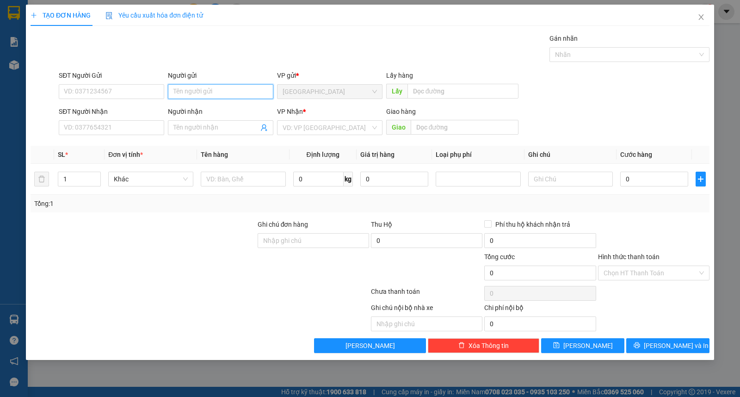
click at [213, 92] on input "Người gửi" at bounding box center [220, 91] width 105 height 15
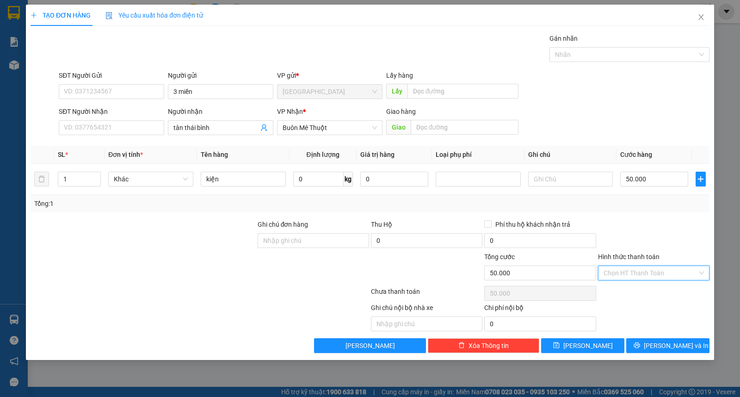
click at [617, 273] on input "Hình thức thanh toán" at bounding box center [651, 273] width 94 height 14
click at [630, 292] on div "Tại văn phòng" at bounding box center [654, 291] width 100 height 10
click at [649, 348] on button "[PERSON_NAME] và In" at bounding box center [667, 345] width 83 height 15
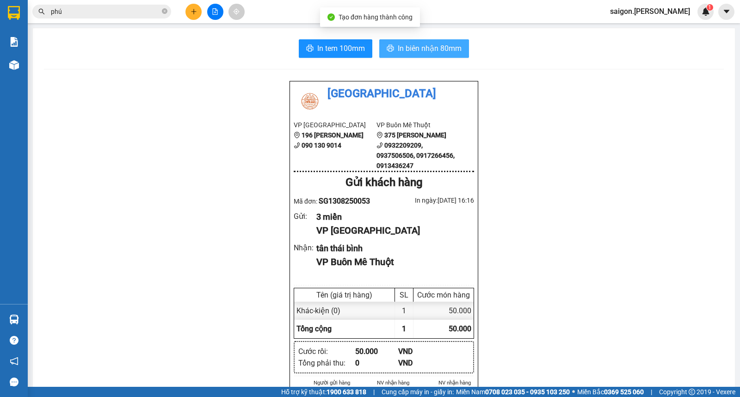
click at [428, 48] on span "In biên nhận 80mm" at bounding box center [430, 49] width 64 height 12
click at [195, 14] on icon "plus" at bounding box center [194, 11] width 6 height 6
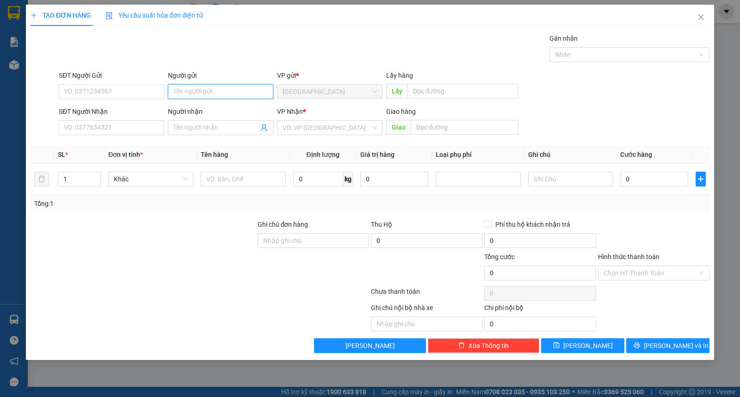
click at [218, 93] on input "Người gửi" at bounding box center [220, 91] width 105 height 15
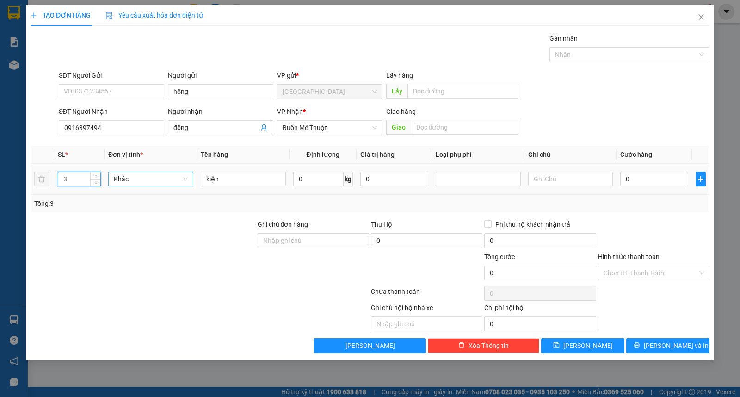
drag, startPoint x: 61, startPoint y: 176, endPoint x: 121, endPoint y: 176, distance: 60.2
click at [86, 176] on input "3" at bounding box center [79, 179] width 42 height 14
drag, startPoint x: 675, startPoint y: 349, endPoint x: 640, endPoint y: 302, distance: 58.3
click at [675, 349] on span "[PERSON_NAME] và In" at bounding box center [676, 346] width 65 height 10
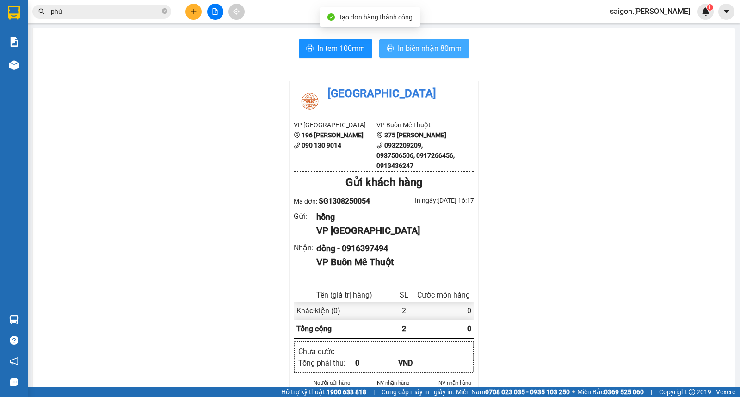
click at [413, 46] on span "In biên nhận 80mm" at bounding box center [430, 49] width 64 height 12
click at [181, 6] on div at bounding box center [214, 12] width 69 height 16
click at [199, 8] on button at bounding box center [194, 12] width 16 height 16
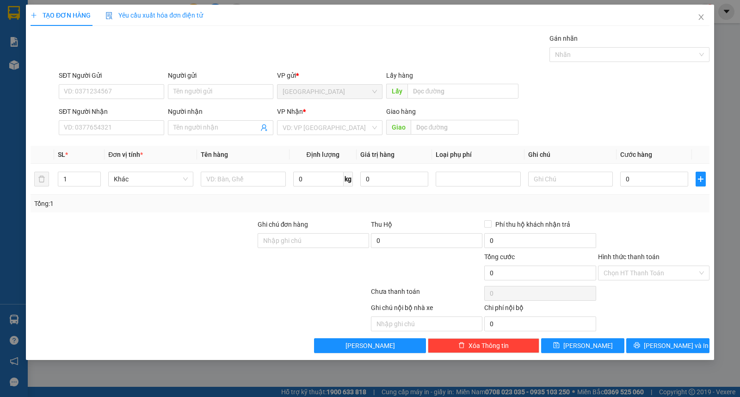
drag, startPoint x: 303, startPoint y: 118, endPoint x: 317, endPoint y: 141, distance: 27.9
click at [304, 121] on div "VP Nhận * VD: VP Sài Gòn" at bounding box center [329, 122] width 105 height 32
drag, startPoint x: 319, startPoint y: 143, endPoint x: 313, endPoint y: 127, distance: 17.4
click at [318, 140] on div "Transit Pickup Surcharge Ids Transit Deliver Surcharge Ids Transit Deliver Surc…" at bounding box center [370, 193] width 679 height 320
drag, startPoint x: 313, startPoint y: 127, endPoint x: 316, endPoint y: 132, distance: 5.4
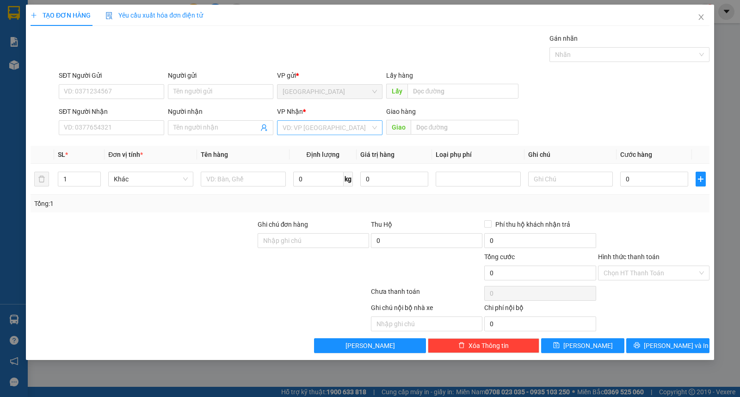
click at [313, 128] on input "search" at bounding box center [327, 128] width 88 height 14
drag, startPoint x: 329, startPoint y: 160, endPoint x: 316, endPoint y: 161, distance: 12.5
click at [329, 161] on div "Buôn Mê Thuột" at bounding box center [330, 161] width 94 height 10
click at [93, 173] on span "Increase Value" at bounding box center [95, 176] width 10 height 8
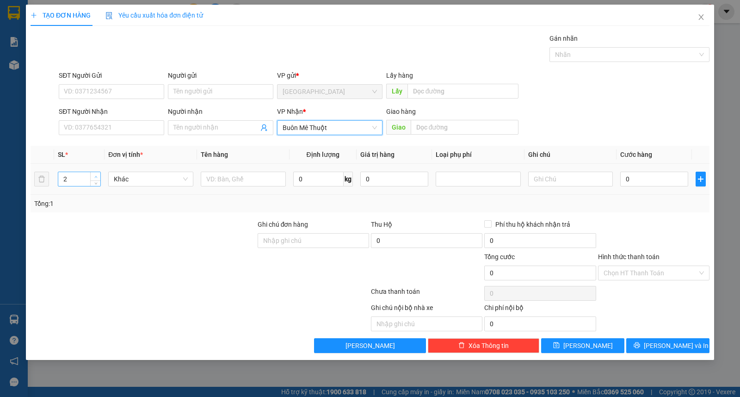
click at [93, 173] on span "Increase Value" at bounding box center [95, 176] width 10 height 8
drag, startPoint x: 254, startPoint y: 188, endPoint x: 257, endPoint y: 176, distance: 12.5
click at [255, 188] on td at bounding box center [243, 179] width 93 height 31
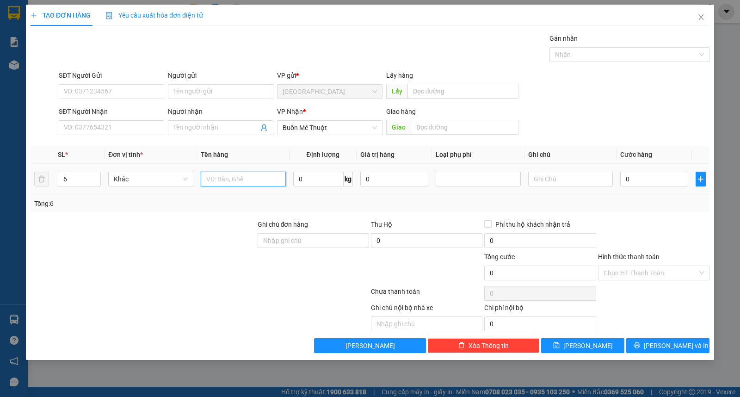
click at [256, 176] on input "text" at bounding box center [243, 179] width 85 height 15
drag, startPoint x: 88, startPoint y: 179, endPoint x: 0, endPoint y: 179, distance: 88.4
click at [12, 179] on div "TẠO ĐƠN HÀNG Yêu cầu xuất hóa đơn điện tử Transit Pickup Surcharge Ids Transit …" at bounding box center [370, 198] width 740 height 397
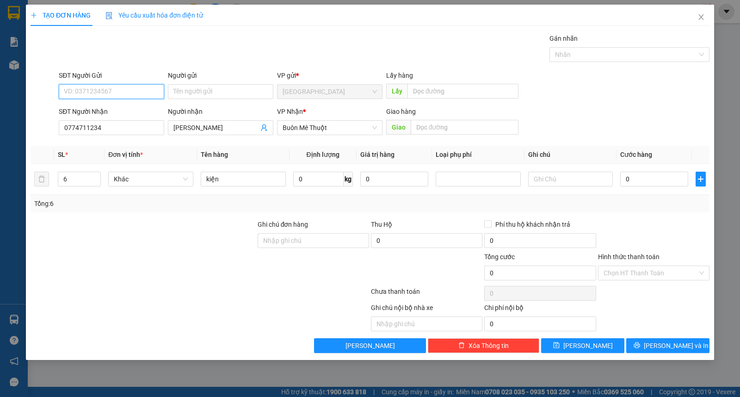
drag, startPoint x: 123, startPoint y: 94, endPoint x: 135, endPoint y: 89, distance: 13.1
click at [123, 90] on input "SĐT Người Gửi" at bounding box center [111, 91] width 105 height 15
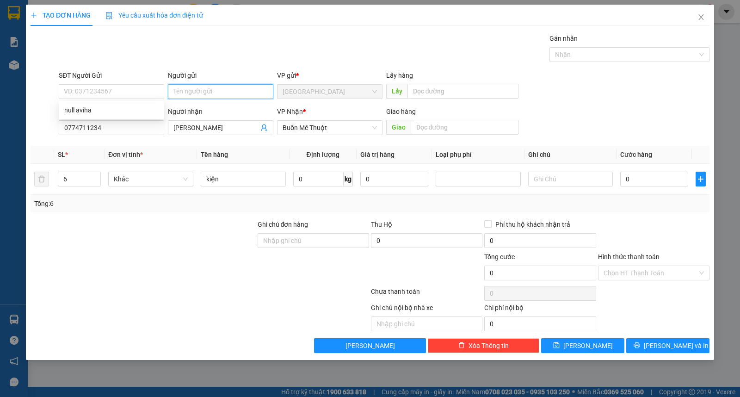
click at [220, 89] on input "Người gửi" at bounding box center [220, 91] width 105 height 15
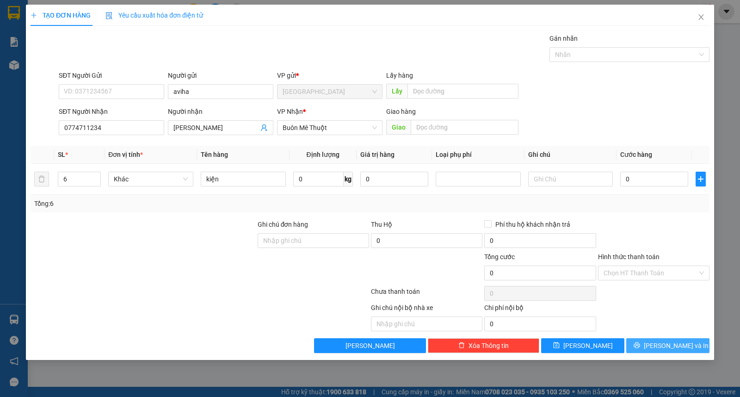
click at [677, 353] on div "TẠO ĐƠN HÀNG Yêu cầu xuất hóa đơn điện tử Transit Pickup Surcharge Ids Transit …" at bounding box center [370, 182] width 688 height 355
click at [680, 348] on span "[PERSON_NAME] và In" at bounding box center [676, 346] width 65 height 10
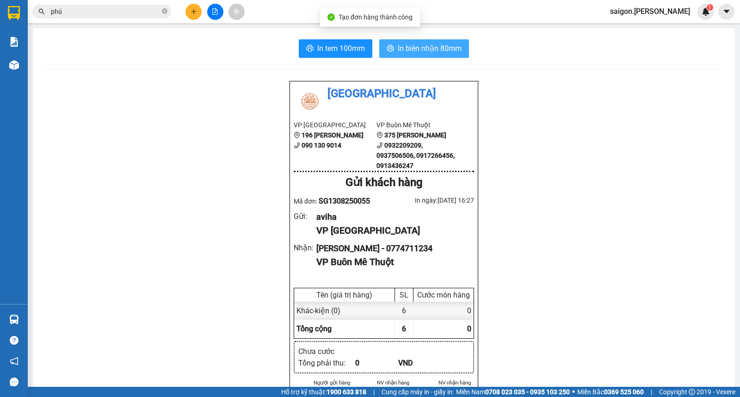
click at [405, 47] on span "In biên nhận 80mm" at bounding box center [430, 49] width 64 height 12
click at [198, 17] on button at bounding box center [194, 12] width 16 height 16
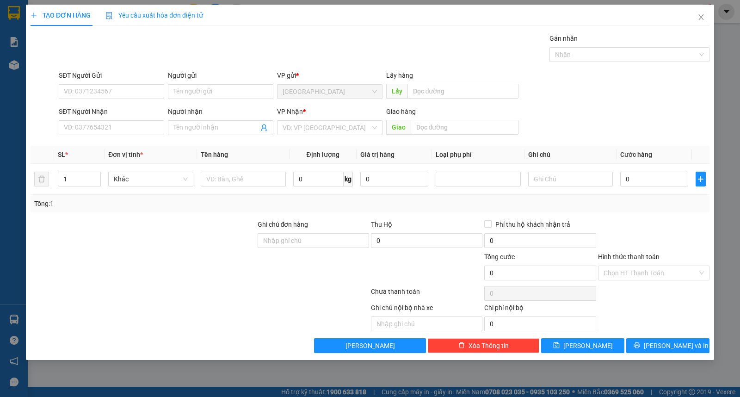
click at [212, 103] on form "SĐT Người Gửi VD: 0371234567 Người gửi Tên người gửi VP gửi * Sài Gòn Lấy hàng …" at bounding box center [370, 104] width 679 height 68
click at [212, 97] on input "Người gửi" at bounding box center [220, 91] width 105 height 15
click at [672, 343] on span "[PERSON_NAME] và In" at bounding box center [676, 346] width 65 height 10
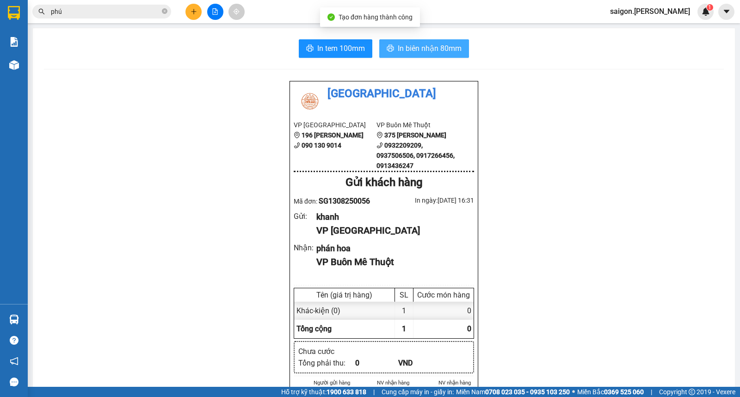
click at [402, 42] on button "In biên nhận 80mm" at bounding box center [424, 48] width 90 height 19
click at [192, 12] on icon "plus" at bounding box center [193, 11] width 5 height 0
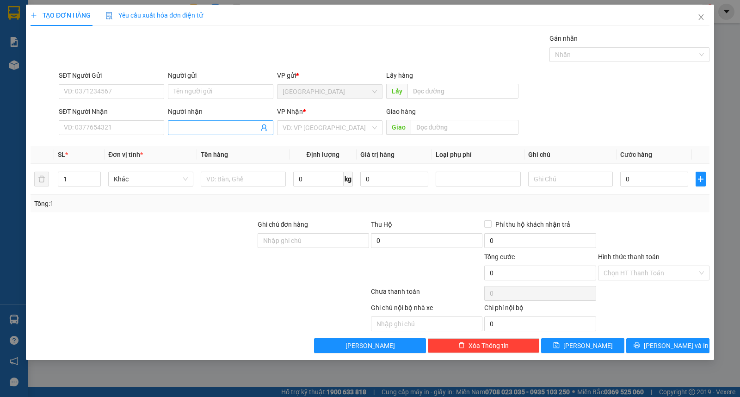
click at [190, 119] on div "Người nhận" at bounding box center [220, 113] width 105 height 14
click at [193, 129] on input "Người nhận" at bounding box center [216, 128] width 85 height 10
drag, startPoint x: 649, startPoint y: 339, endPoint x: 304, endPoint y: 197, distance: 373.0
click at [305, 196] on div "Tổng: 19" at bounding box center [370, 204] width 679 height 18
click at [625, 350] on div "Lưu" at bounding box center [582, 345] width 85 height 15
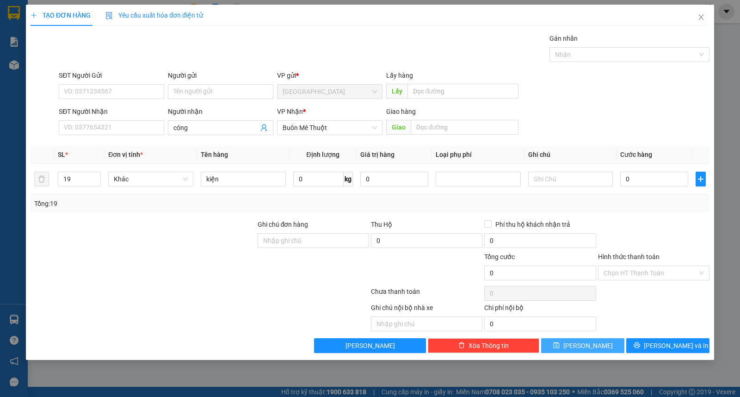
click at [619, 347] on button "Lưu" at bounding box center [582, 345] width 83 height 15
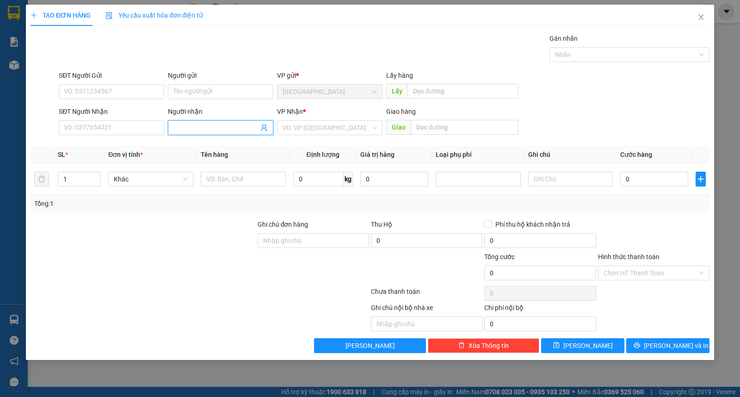
click at [176, 141] on div "Transit Pickup Surcharge Ids Transit Deliver Surcharge Ids Transit Deliver Surc…" at bounding box center [370, 193] width 679 height 320
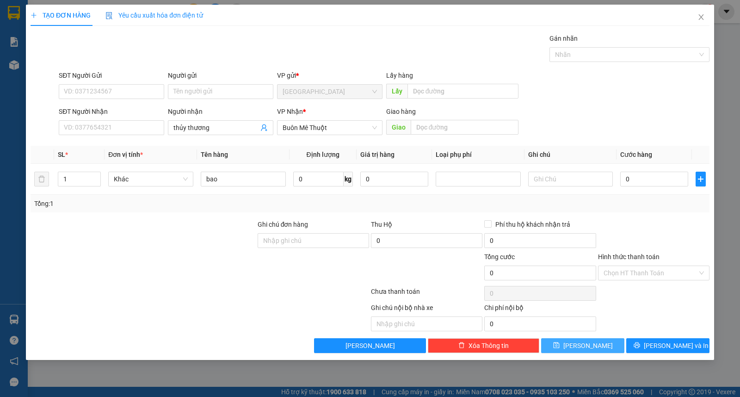
click at [573, 341] on button "Lưu" at bounding box center [582, 345] width 83 height 15
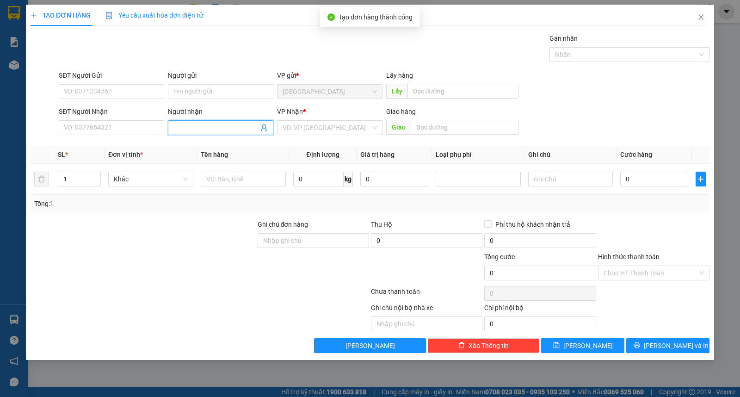
click at [198, 123] on input "Người nhận" at bounding box center [216, 128] width 85 height 10
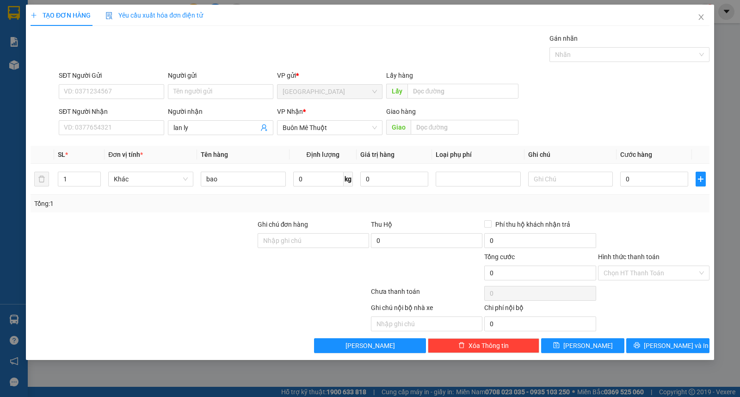
click at [581, 336] on div "Transit Pickup Surcharge Ids Transit Deliver Surcharge Ids Transit Deliver Surc…" at bounding box center [370, 193] width 679 height 320
click at [589, 340] on button "Lưu" at bounding box center [582, 345] width 83 height 15
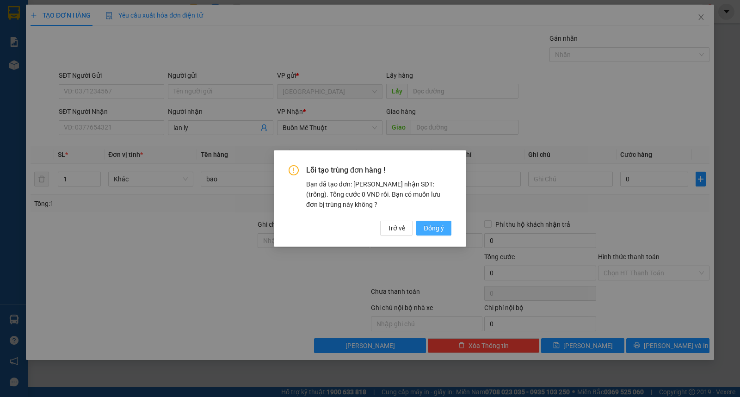
click at [434, 234] on button "Đồng ý" at bounding box center [433, 228] width 35 height 15
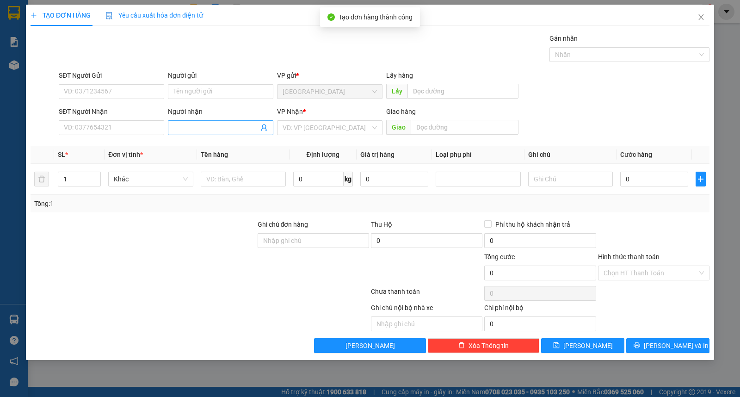
click at [192, 126] on input "Người nhận" at bounding box center [216, 128] width 85 height 10
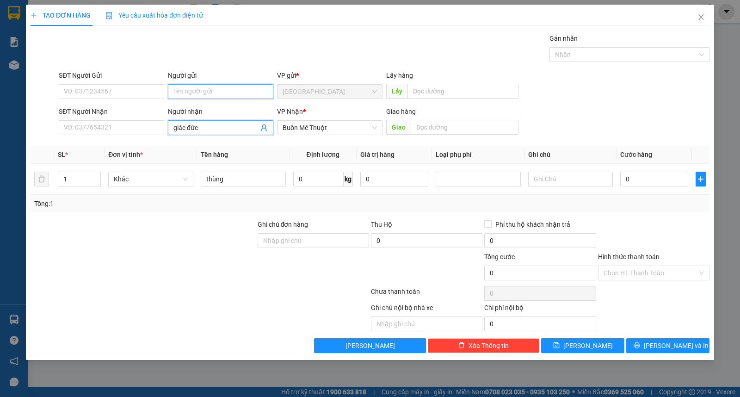
click at [230, 90] on input "Người gửi" at bounding box center [220, 91] width 105 height 15
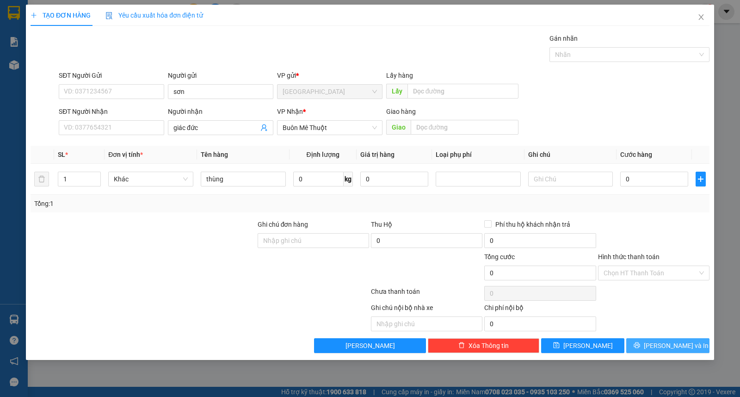
click at [690, 347] on button "[PERSON_NAME] và In" at bounding box center [667, 345] width 83 height 15
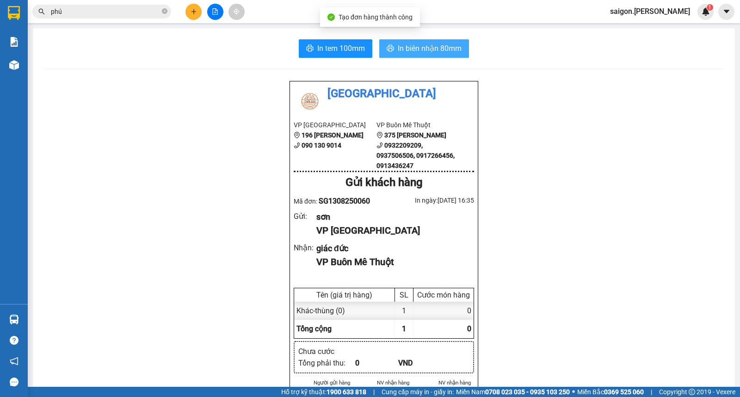
drag, startPoint x: 416, startPoint y: 48, endPoint x: 416, endPoint y: 54, distance: 5.6
click at [416, 54] on span "In biên nhận 80mm" at bounding box center [430, 49] width 64 height 12
click at [195, 14] on icon "plus" at bounding box center [194, 11] width 6 height 6
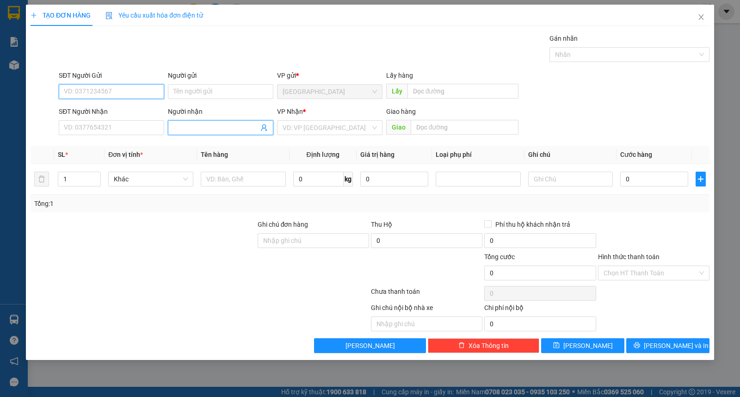
click at [218, 126] on input "Người nhận" at bounding box center [216, 128] width 85 height 10
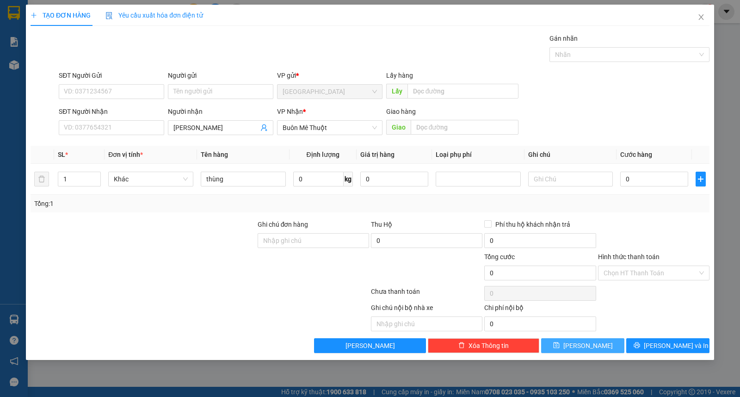
click at [583, 350] on span "Lưu" at bounding box center [589, 346] width 50 height 10
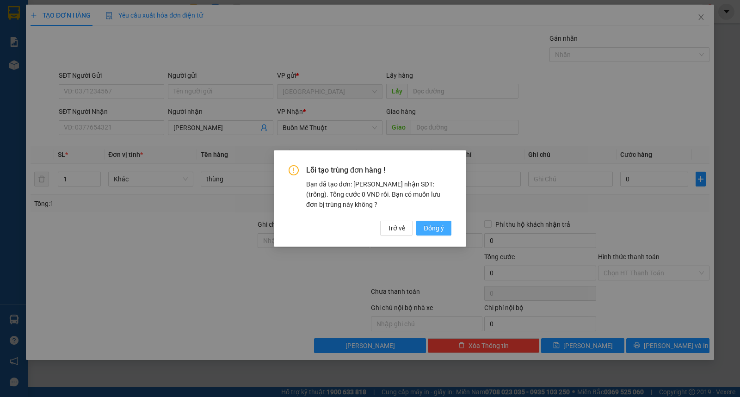
click at [435, 233] on span "Đồng ý" at bounding box center [434, 228] width 20 height 10
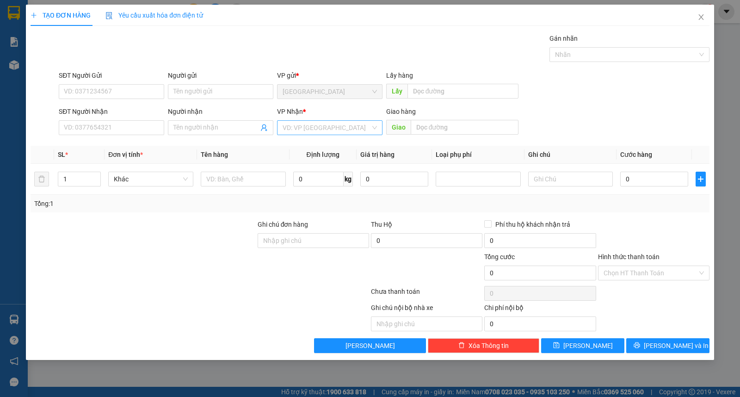
click at [324, 128] on input "search" at bounding box center [327, 128] width 88 height 14
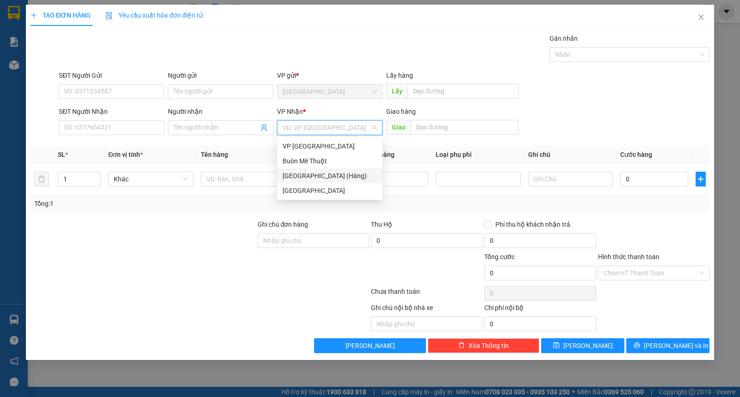
click at [335, 169] on div "Đà Nẵng (Hàng)" at bounding box center [329, 175] width 105 height 15
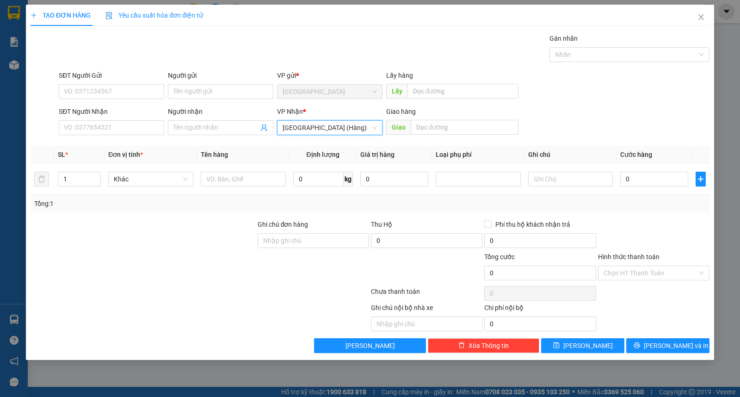
click at [329, 153] on span "Định lượng" at bounding box center [323, 154] width 33 height 7
click at [322, 121] on span "Đà Nẵng (Hàng)" at bounding box center [330, 128] width 94 height 14
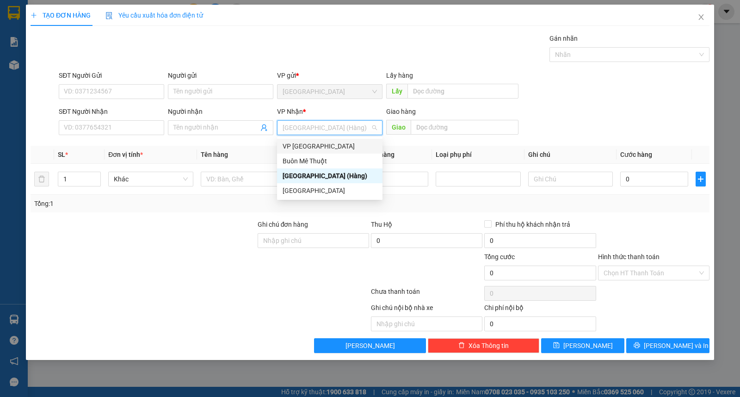
click at [318, 149] on div "VP Nha Trang" at bounding box center [330, 146] width 94 height 10
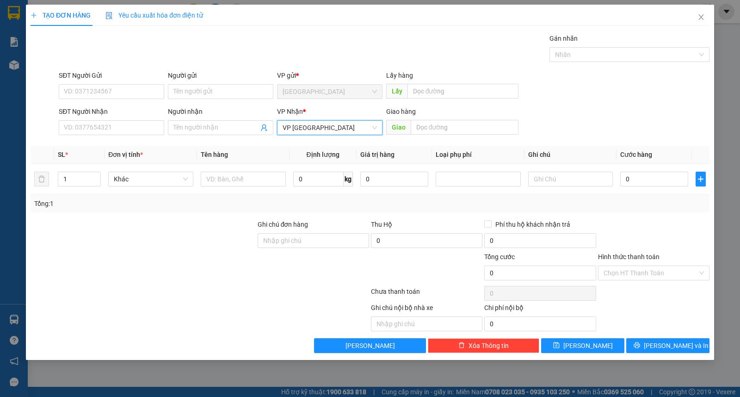
click at [316, 131] on span "VP Nha Trang" at bounding box center [330, 128] width 94 height 14
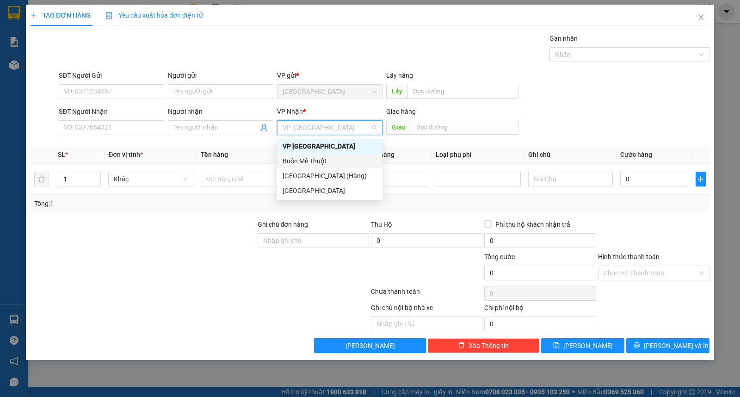
click at [315, 156] on div "Buôn Mê Thuột" at bounding box center [330, 161] width 94 height 10
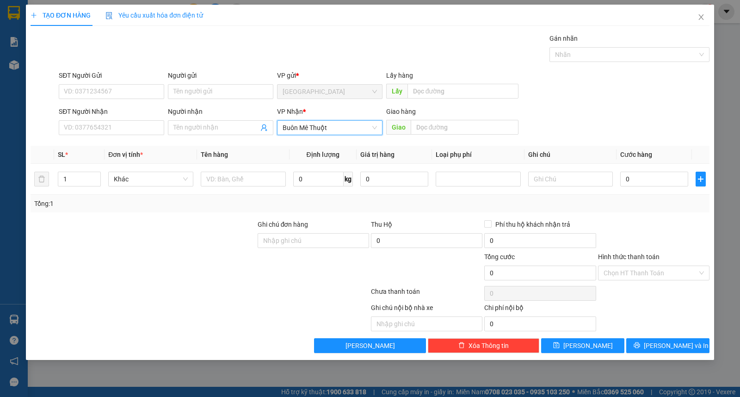
drag, startPoint x: 194, startPoint y: 76, endPoint x: 203, endPoint y: 81, distance: 10.0
click at [195, 76] on div "Người gửi" at bounding box center [220, 75] width 105 height 10
click at [195, 84] on input "Người gửi" at bounding box center [220, 91] width 105 height 15
click at [207, 93] on input "Người gửi" at bounding box center [220, 91] width 105 height 15
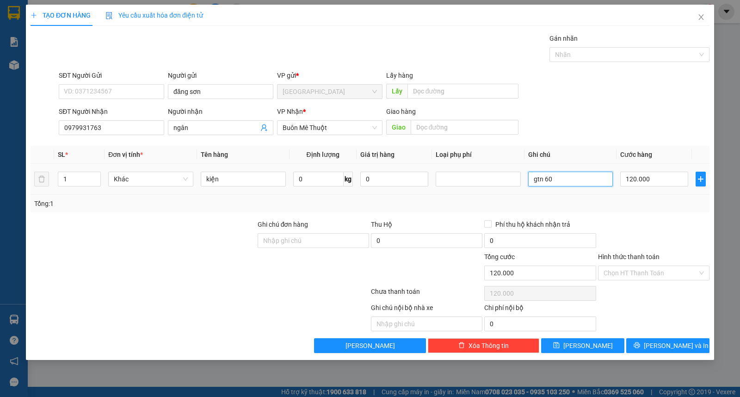
click at [568, 183] on input "gtn 60" at bounding box center [570, 179] width 85 height 15
click at [672, 272] on input "Hình thức thanh toán" at bounding box center [651, 273] width 94 height 14
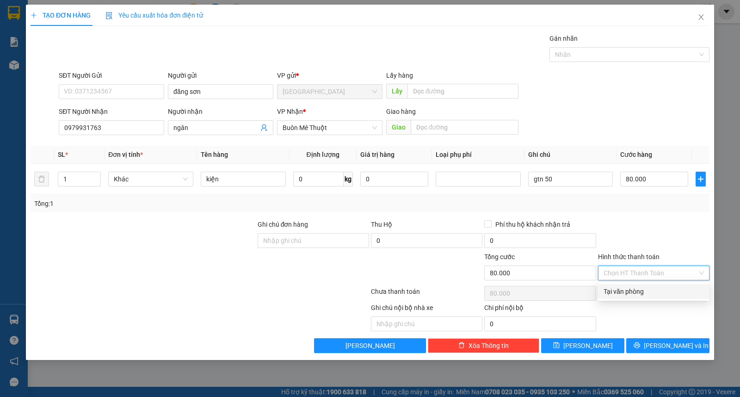
drag, startPoint x: 673, startPoint y: 294, endPoint x: 677, endPoint y: 334, distance: 40.0
click at [673, 295] on div "Tại văn phòng" at bounding box center [654, 291] width 100 height 10
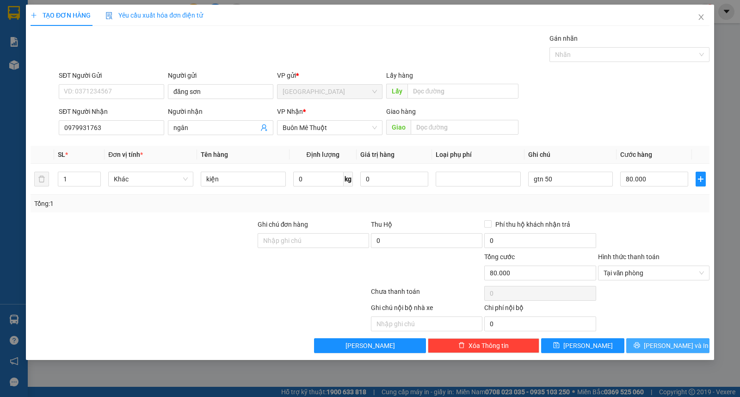
click at [674, 341] on span "[PERSON_NAME] và In" at bounding box center [676, 346] width 65 height 10
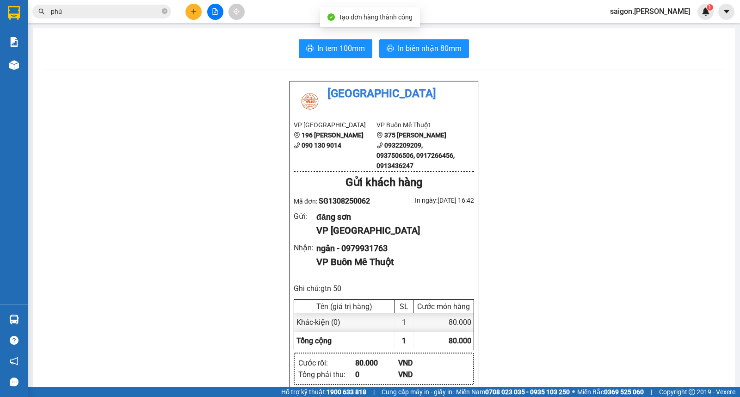
click at [414, 54] on span "In biên nhận 80mm" at bounding box center [430, 49] width 64 height 12
click at [192, 12] on icon "plus" at bounding box center [194, 11] width 6 height 6
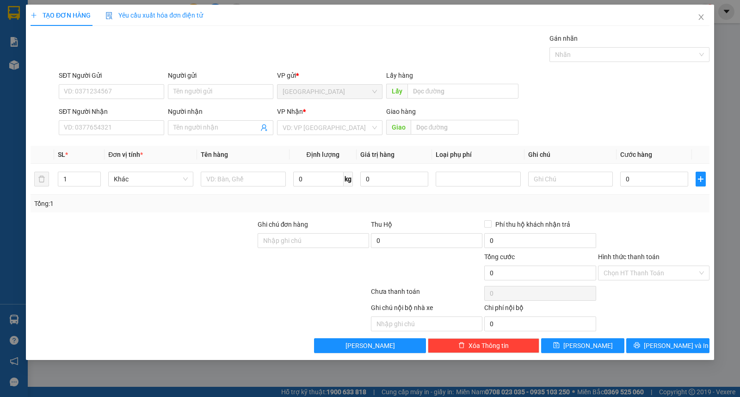
click at [193, 107] on div "Người nhận" at bounding box center [220, 111] width 105 height 10
click at [193, 123] on input "Người nhận" at bounding box center [216, 128] width 85 height 10
click at [205, 88] on input "Người gửi" at bounding box center [220, 91] width 105 height 15
click at [634, 276] on input "Hình thức thanh toán" at bounding box center [651, 273] width 94 height 14
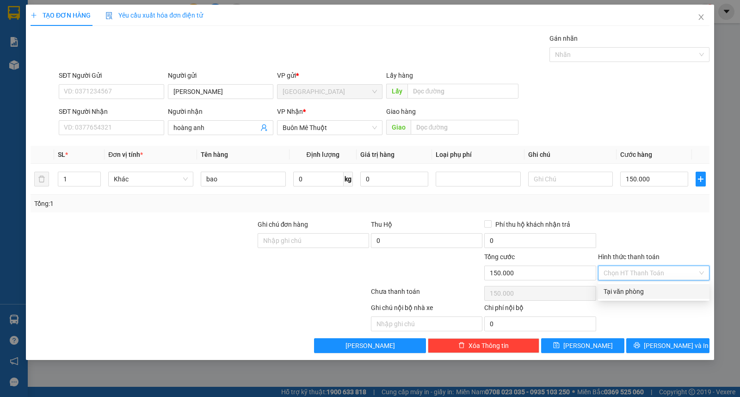
click at [642, 290] on div "Tại văn phòng" at bounding box center [654, 291] width 100 height 10
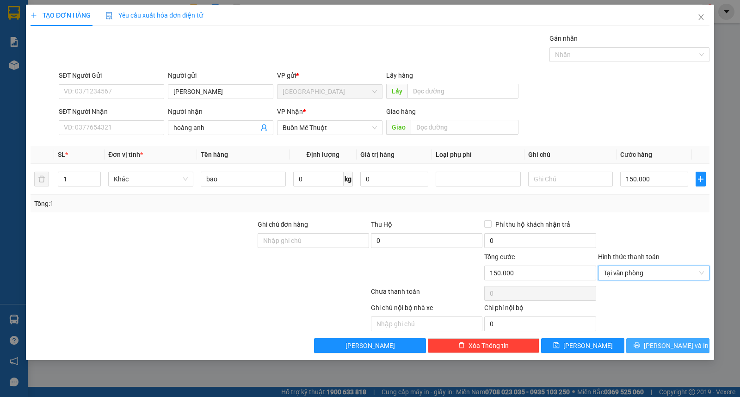
click at [661, 347] on span "[PERSON_NAME] và In" at bounding box center [676, 346] width 65 height 10
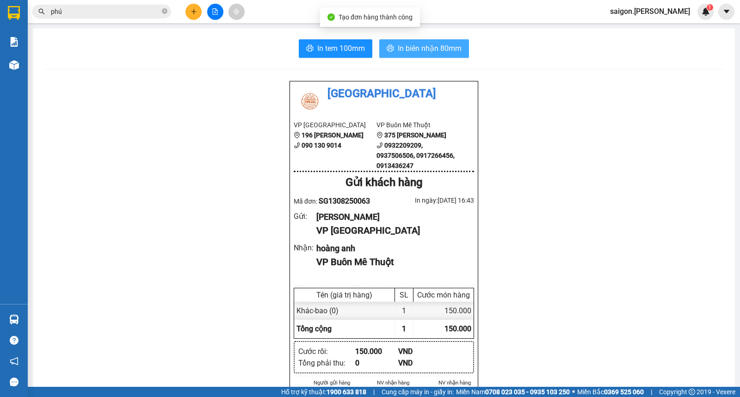
click at [405, 50] on span "In biên nhận 80mm" at bounding box center [430, 49] width 64 height 12
click at [190, 6] on button at bounding box center [194, 12] width 16 height 16
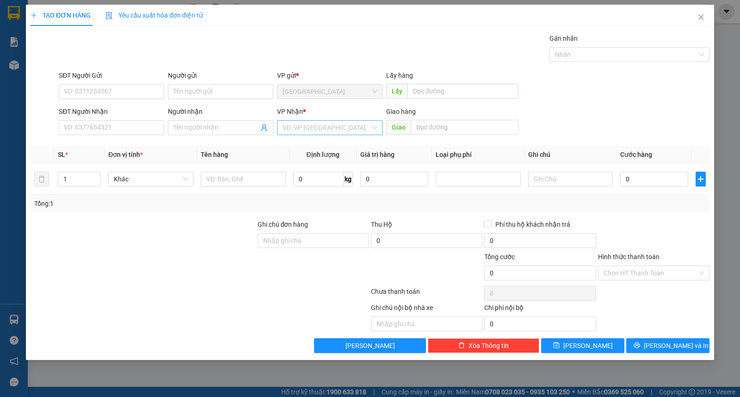
drag, startPoint x: 316, startPoint y: 128, endPoint x: 318, endPoint y: 133, distance: 5.7
click at [317, 128] on input "search" at bounding box center [327, 128] width 88 height 14
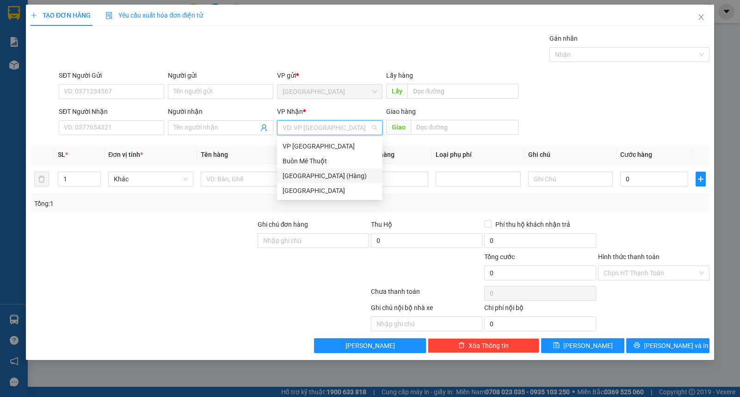
click at [311, 156] on div "Buôn Mê Thuột" at bounding box center [330, 161] width 94 height 10
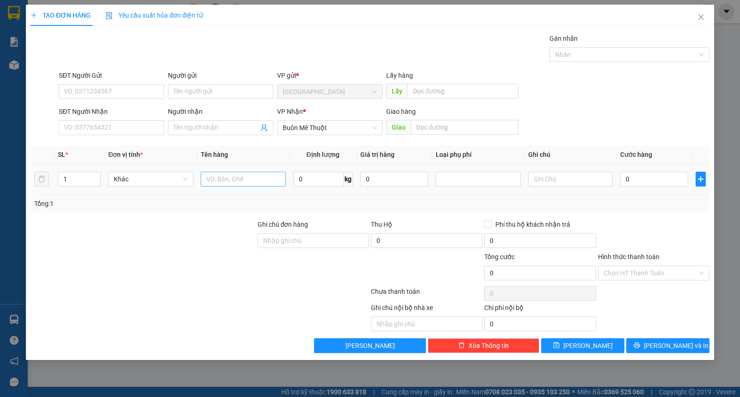
drag, startPoint x: 255, startPoint y: 169, endPoint x: 253, endPoint y: 174, distance: 5.4
click at [254, 170] on td at bounding box center [243, 179] width 93 height 31
click at [253, 178] on input "text" at bounding box center [243, 179] width 85 height 15
click at [674, 343] on span "[PERSON_NAME] và In" at bounding box center [676, 346] width 65 height 10
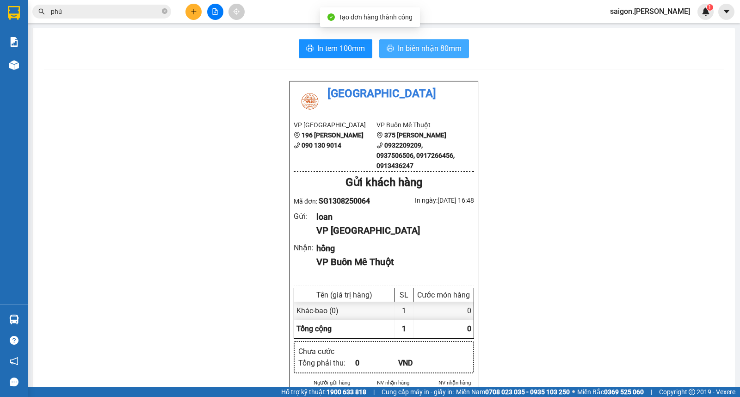
click at [450, 48] on span "In biên nhận 80mm" at bounding box center [430, 49] width 64 height 12
click at [192, 14] on icon "plus" at bounding box center [194, 11] width 6 height 6
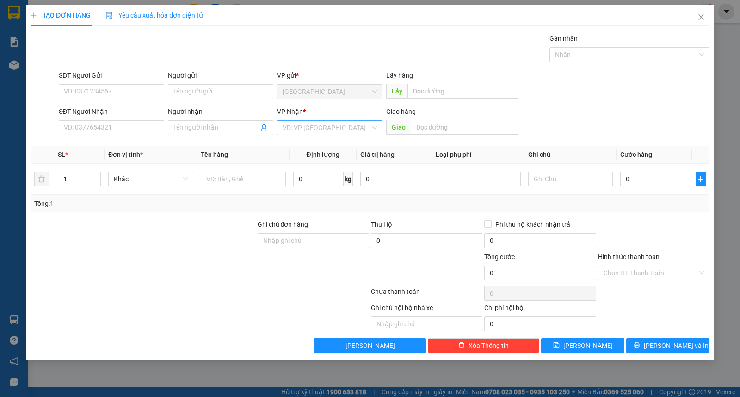
click at [336, 126] on input "search" at bounding box center [327, 128] width 88 height 14
click at [332, 162] on div "Buôn Mê Thuột" at bounding box center [330, 161] width 94 height 10
click at [223, 124] on input "Người nhận" at bounding box center [216, 128] width 85 height 10
drag, startPoint x: 81, startPoint y: 97, endPoint x: 192, endPoint y: 96, distance: 111.1
click at [81, 96] on input "SĐT Người Gửi" at bounding box center [111, 91] width 105 height 15
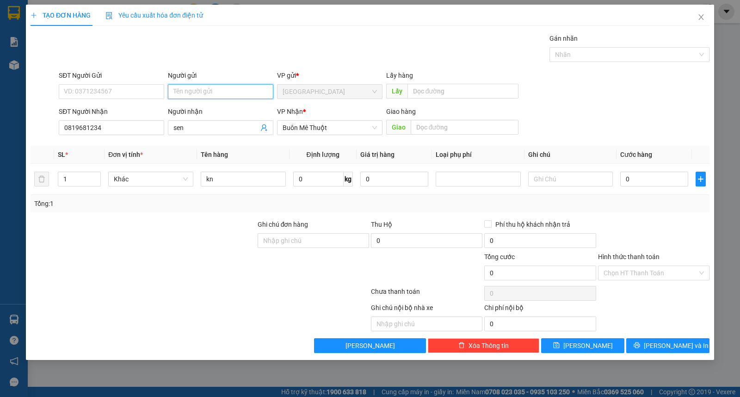
drag, startPoint x: 192, startPoint y: 96, endPoint x: 200, endPoint y: 98, distance: 7.8
click at [194, 96] on input "Người gửi" at bounding box center [220, 91] width 105 height 15
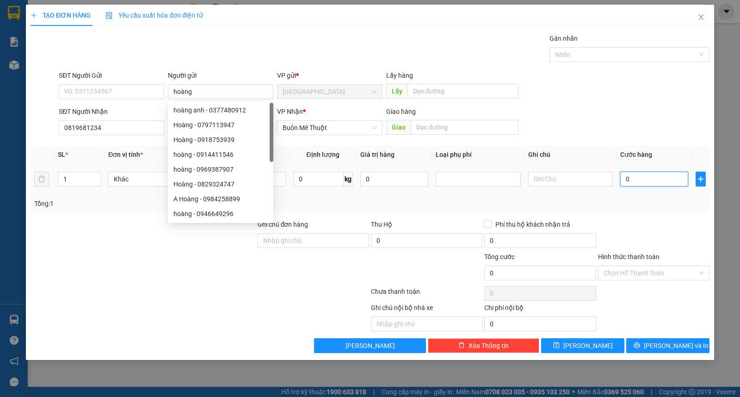
click at [641, 182] on input "0" at bounding box center [654, 179] width 68 height 15
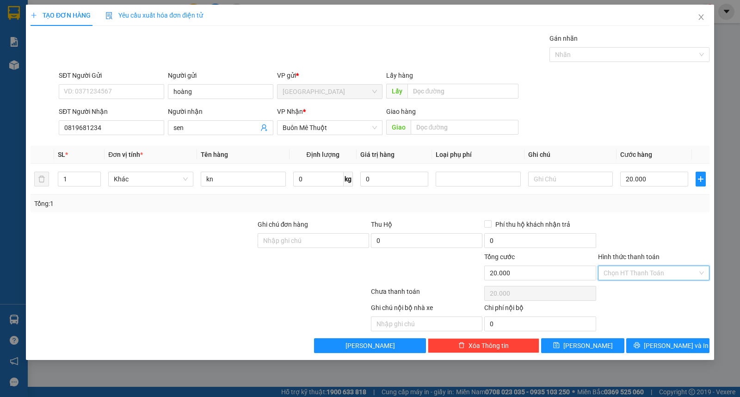
drag, startPoint x: 657, startPoint y: 267, endPoint x: 657, endPoint y: 285, distance: 18.5
click at [658, 270] on input "Hình thức thanh toán" at bounding box center [651, 273] width 94 height 14
drag, startPoint x: 657, startPoint y: 285, endPoint x: 658, endPoint y: 303, distance: 17.6
click at [657, 287] on div "Tại văn phòng" at bounding box center [654, 291] width 112 height 15
click at [659, 334] on div "Transit Pickup Surcharge Ids Transit Deliver Surcharge Ids Transit Deliver Surc…" at bounding box center [370, 193] width 679 height 320
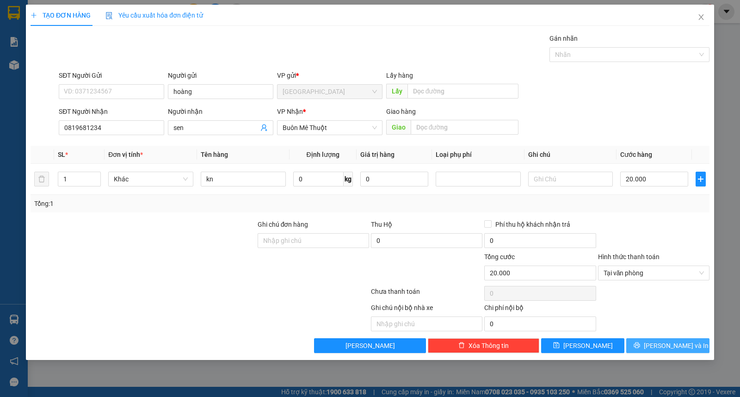
drag, startPoint x: 658, startPoint y: 344, endPoint x: 654, endPoint y: 347, distance: 5.2
click at [656, 346] on button "[PERSON_NAME] và In" at bounding box center [667, 345] width 83 height 15
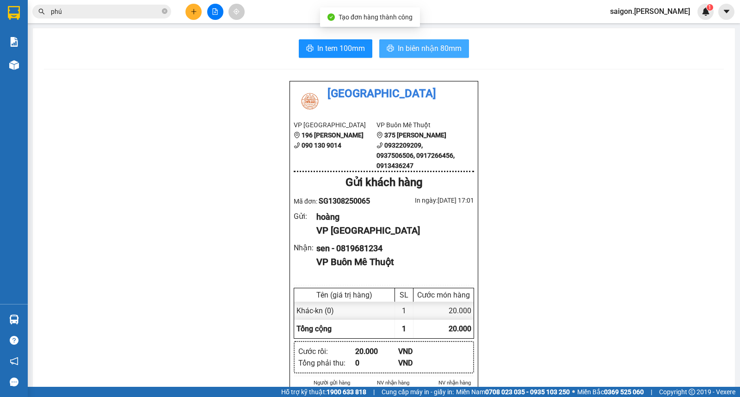
click at [403, 49] on span "In biên nhận 80mm" at bounding box center [430, 49] width 64 height 12
click at [328, 48] on span "In tem 100mm" at bounding box center [341, 49] width 48 height 12
drag, startPoint x: 178, startPoint y: 5, endPoint x: 186, endPoint y: 5, distance: 7.9
click at [186, 5] on div "Kết quả tìm kiếm ( 1441 ) Bộ lọc Thuộc VP này Ngày tạo đơn gần nhất Mã ĐH Trạng…" at bounding box center [125, 12] width 250 height 16
click at [192, 7] on button at bounding box center [194, 12] width 16 height 16
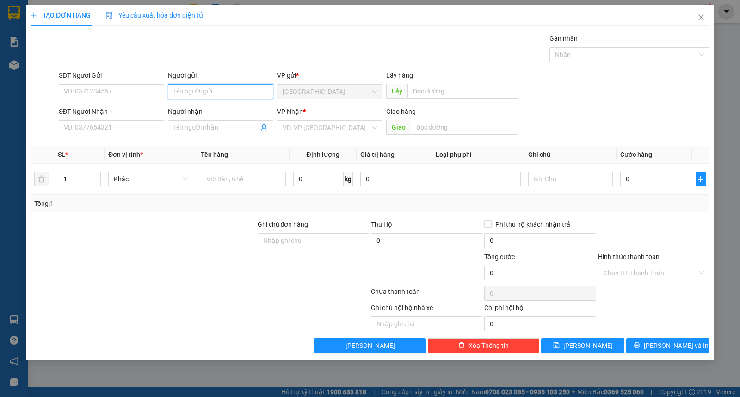
click at [227, 95] on input "Người gửi" at bounding box center [220, 91] width 105 height 15
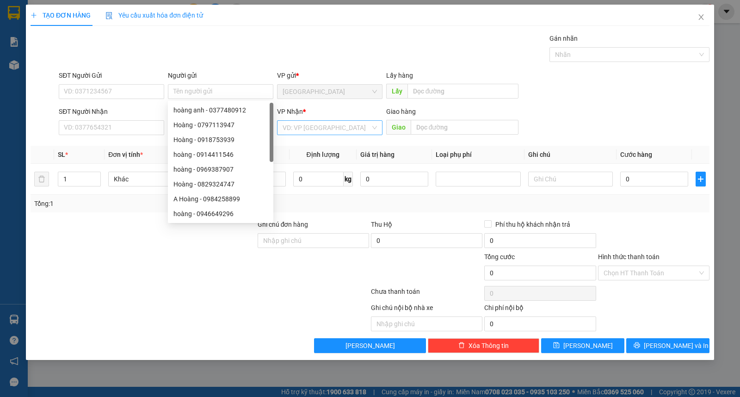
click at [298, 130] on input "search" at bounding box center [327, 128] width 88 height 14
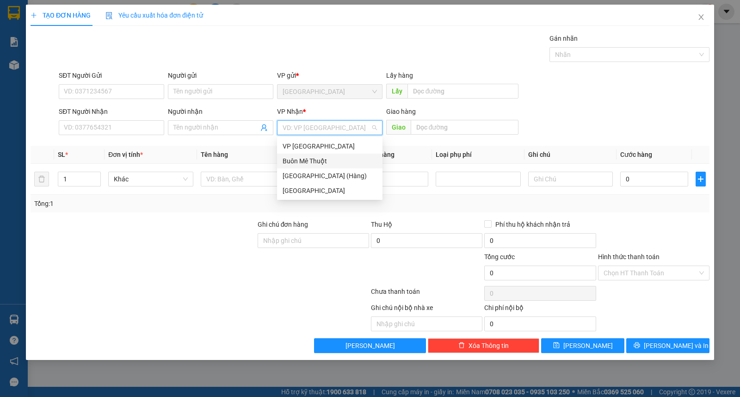
click at [327, 163] on div "Buôn Mê Thuột" at bounding box center [330, 161] width 94 height 10
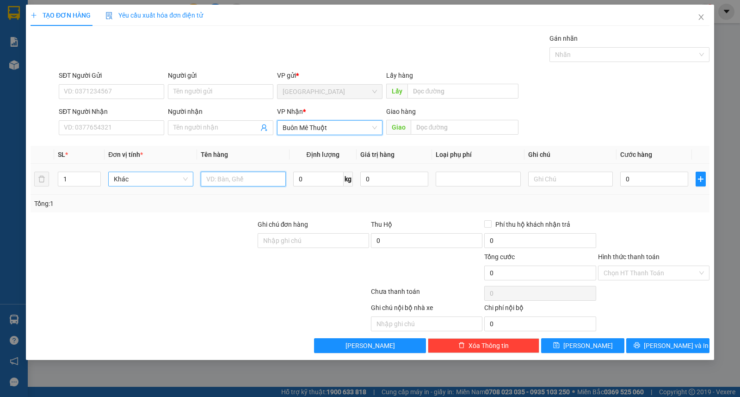
drag, startPoint x: 233, startPoint y: 184, endPoint x: 154, endPoint y: 183, distance: 79.1
click at [232, 184] on input "text" at bounding box center [243, 179] width 85 height 15
click at [76, 181] on input "1" at bounding box center [79, 179] width 42 height 14
drag, startPoint x: 70, startPoint y: 179, endPoint x: 0, endPoint y: 181, distance: 69.9
click at [0, 181] on div "TẠO ĐƠN HÀNG Yêu cầu xuất hóa đơn điện tử Transit Pickup Surcharge Ids Transit …" at bounding box center [370, 198] width 740 height 397
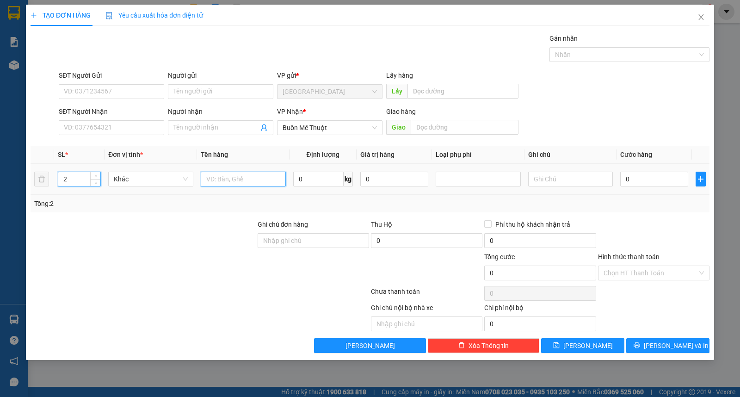
click at [264, 186] on input "text" at bounding box center [243, 179] width 85 height 15
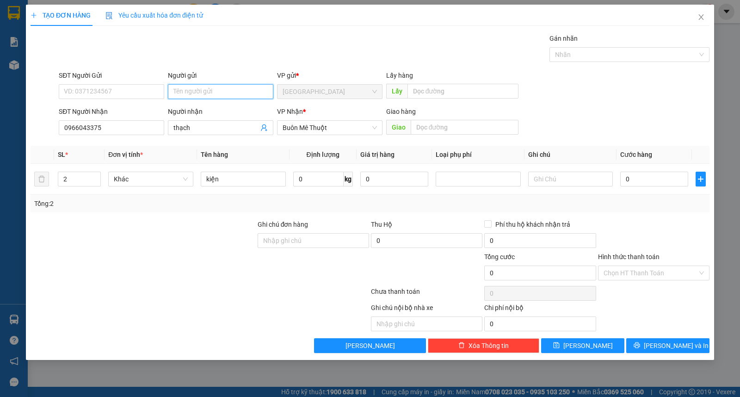
click at [232, 95] on input "Người gửi" at bounding box center [220, 91] width 105 height 15
click at [656, 336] on div "Transit Pickup Surcharge Ids Transit Deliver Surcharge Ids Transit Deliver Surc…" at bounding box center [370, 193] width 679 height 320
click at [659, 343] on button "[PERSON_NAME] và In" at bounding box center [667, 345] width 83 height 15
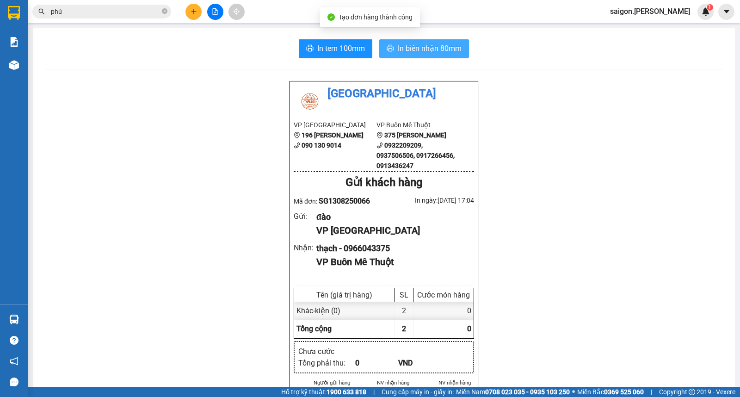
drag, startPoint x: 411, startPoint y: 42, endPoint x: 400, endPoint y: 43, distance: 10.8
click at [412, 43] on button "In biên nhận 80mm" at bounding box center [424, 48] width 90 height 19
click at [438, 45] on span "In biên nhận 80mm" at bounding box center [430, 49] width 64 height 12
click at [190, 15] on button at bounding box center [194, 12] width 16 height 16
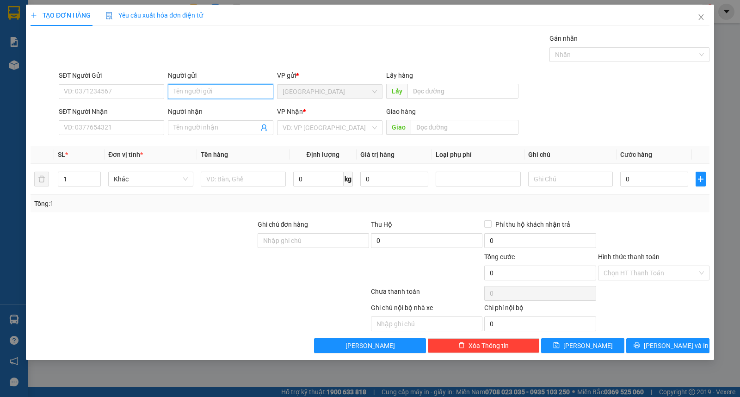
click at [211, 93] on input "Người gửi" at bounding box center [220, 91] width 105 height 15
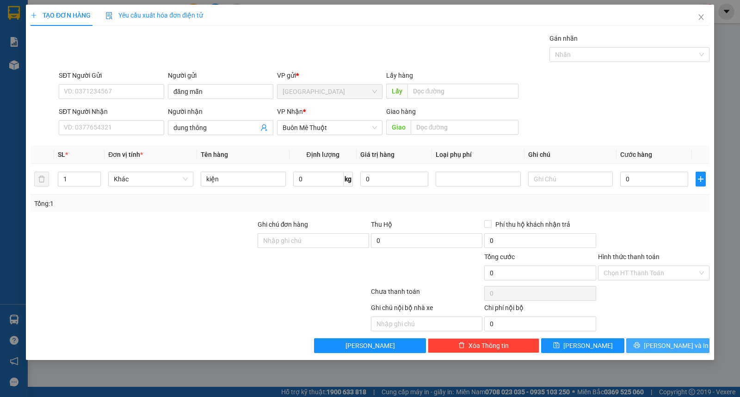
drag, startPoint x: 668, startPoint y: 345, endPoint x: 675, endPoint y: 315, distance: 31.3
click at [669, 345] on span "[PERSON_NAME] và In" at bounding box center [676, 346] width 65 height 10
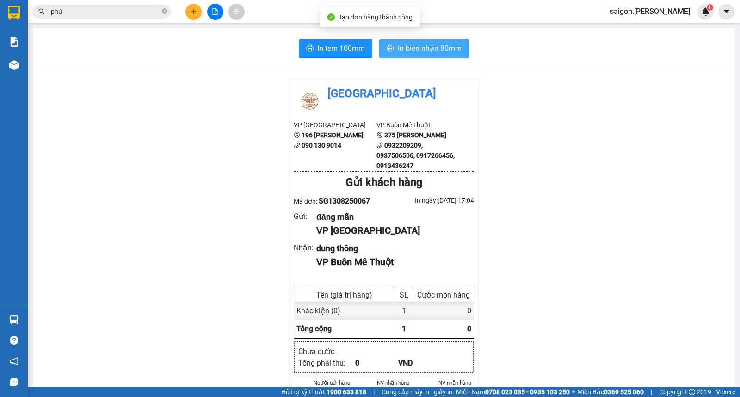
click at [414, 51] on span "In biên nhận 80mm" at bounding box center [430, 49] width 64 height 12
click at [193, 14] on icon "plus" at bounding box center [194, 11] width 6 height 6
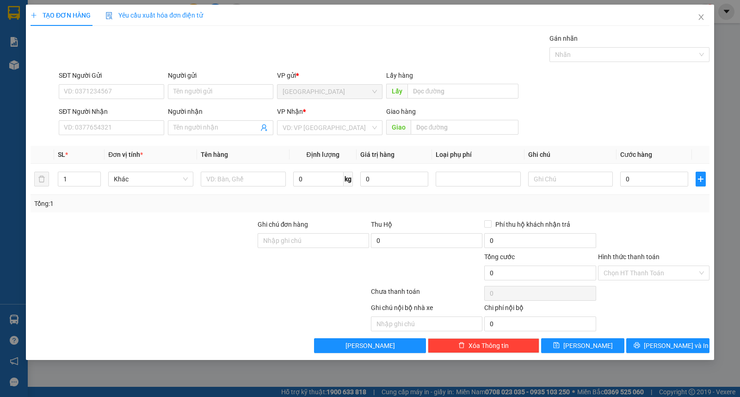
click at [291, 136] on div "VP Nhận * VD: VP Sài Gòn" at bounding box center [329, 122] width 105 height 32
click at [307, 130] on input "search" at bounding box center [327, 128] width 88 height 14
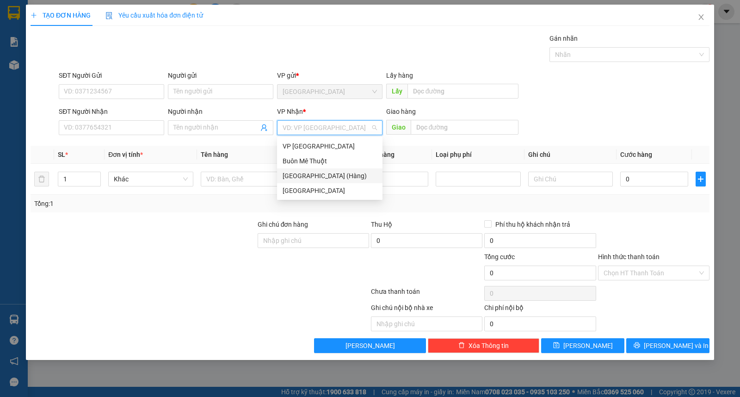
click at [316, 156] on div "Buôn Mê Thuột" at bounding box center [330, 161] width 94 height 10
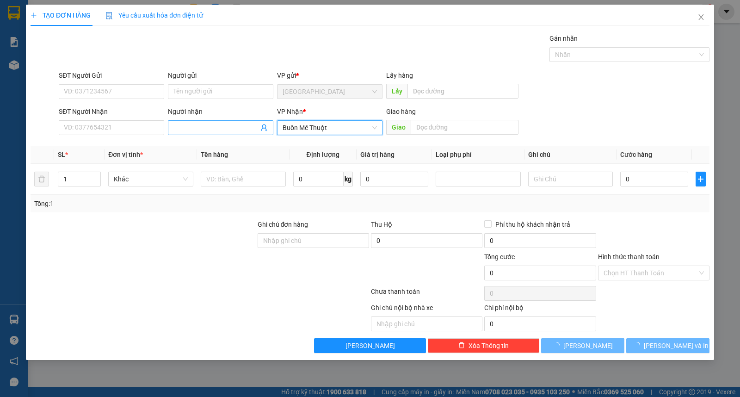
click at [220, 123] on input "Người nhận" at bounding box center [216, 128] width 85 height 10
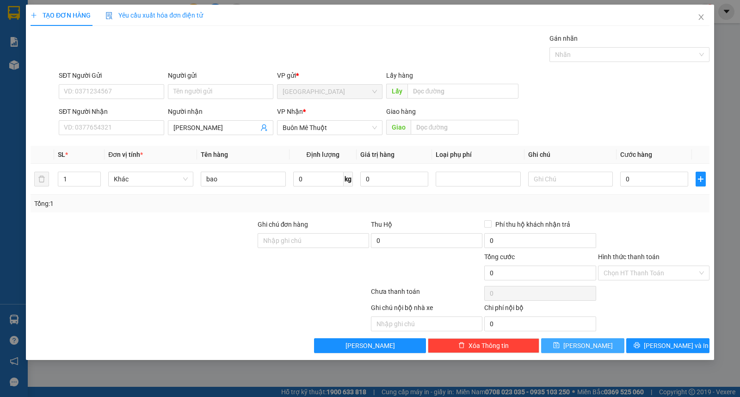
click at [589, 349] on span "Lưu" at bounding box center [589, 346] width 50 height 10
click at [318, 131] on input "search" at bounding box center [327, 128] width 88 height 14
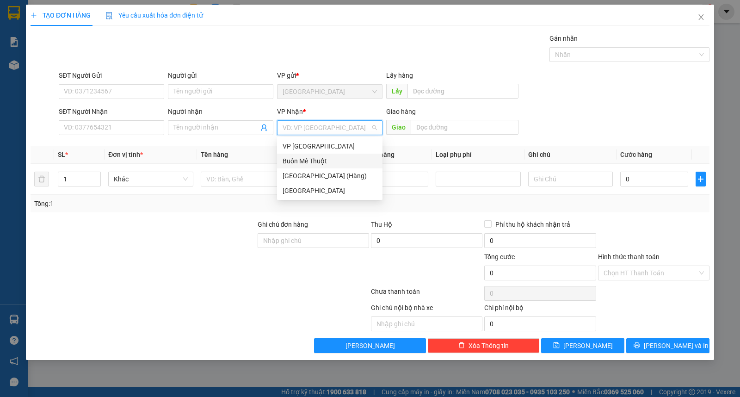
click at [320, 165] on div "Buôn Mê Thuột" at bounding box center [330, 161] width 94 height 10
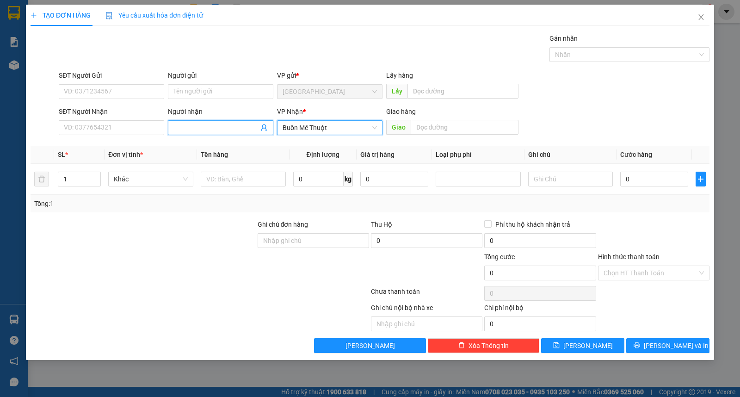
click at [221, 122] on span at bounding box center [220, 127] width 105 height 15
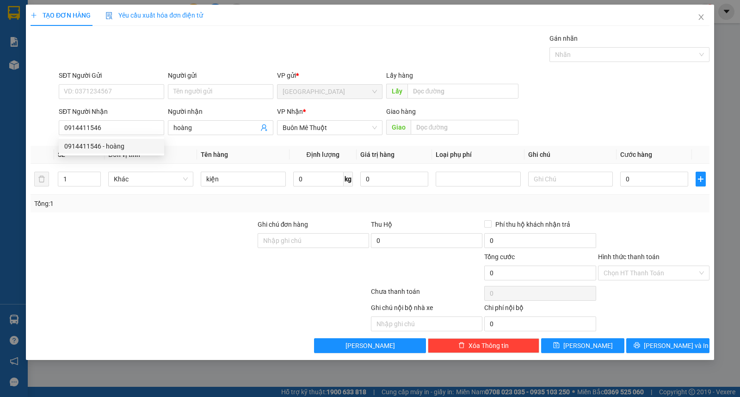
click at [223, 83] on div "Người gửi" at bounding box center [220, 77] width 105 height 14
click at [223, 86] on input "Người gửi" at bounding box center [220, 91] width 105 height 15
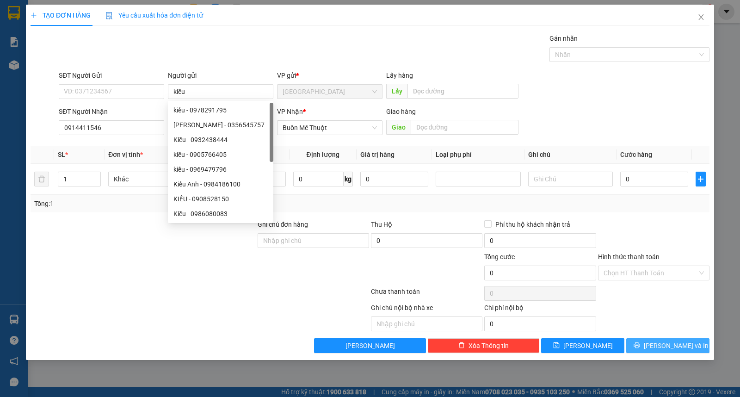
click at [658, 352] on button "[PERSON_NAME] và In" at bounding box center [667, 345] width 83 height 15
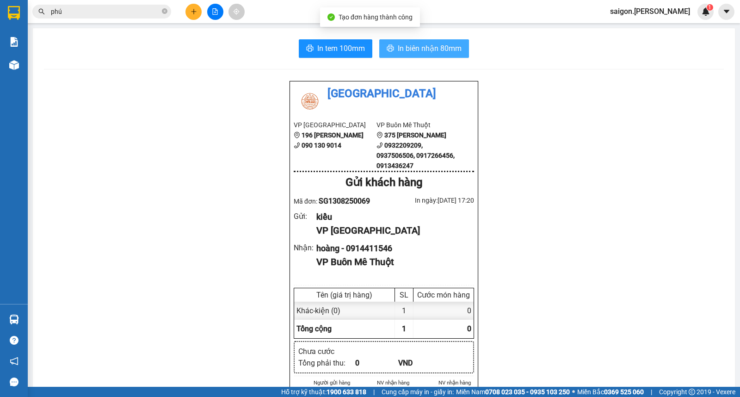
click at [407, 43] on span "In biên nhận 80mm" at bounding box center [430, 49] width 64 height 12
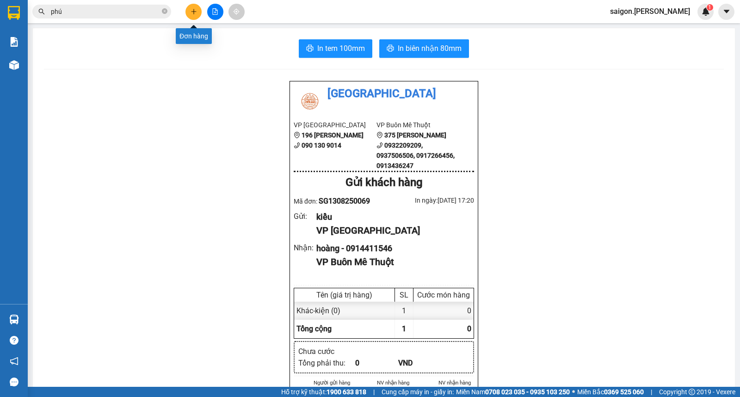
click at [186, 1] on div "Kết quả tìm kiếm ( 1441 ) Bộ lọc Thuộc VP này Ngày tạo đơn gần nhất Mã ĐH Trạng…" at bounding box center [370, 11] width 740 height 23
click at [193, 11] on icon "plus" at bounding box center [194, 11] width 6 height 6
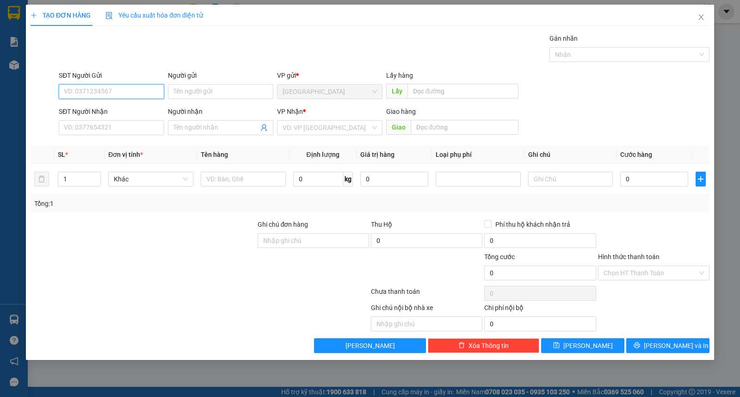
click at [205, 99] on div "Người gửi Tên người gửi" at bounding box center [220, 86] width 105 height 32
click at [208, 95] on input "Người gửi" at bounding box center [220, 91] width 105 height 15
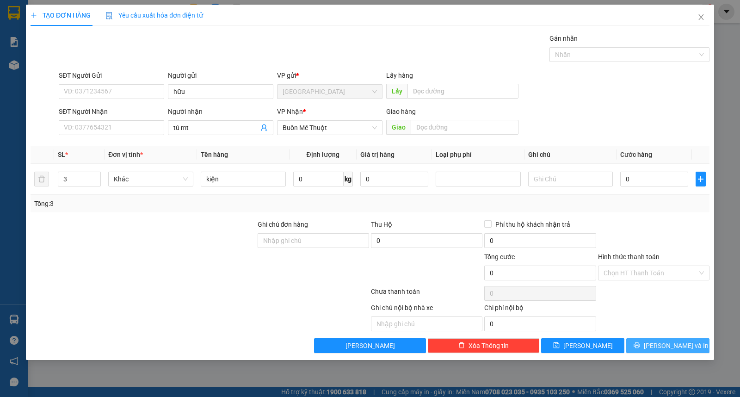
click at [657, 343] on button "[PERSON_NAME] và In" at bounding box center [667, 345] width 83 height 15
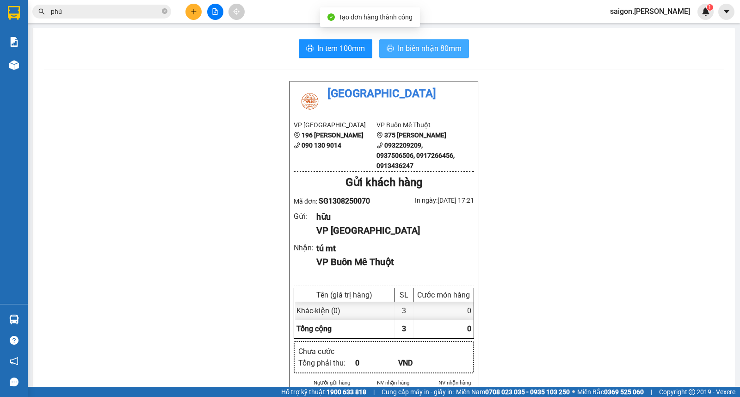
drag, startPoint x: 422, startPoint y: 69, endPoint x: 422, endPoint y: 55, distance: 14.8
click at [422, 54] on span "In biên nhận 80mm" at bounding box center [430, 49] width 64 height 12
click at [190, 16] on button at bounding box center [194, 12] width 16 height 16
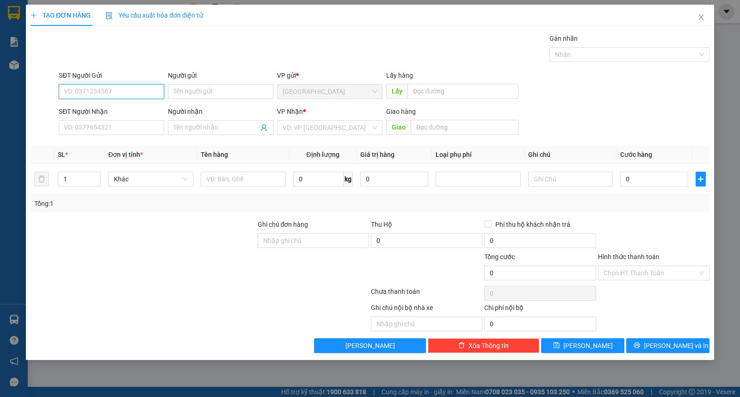
click at [205, 110] on div "Người nhận" at bounding box center [220, 111] width 105 height 10
click at [205, 123] on input "Người nhận" at bounding box center [216, 128] width 85 height 10
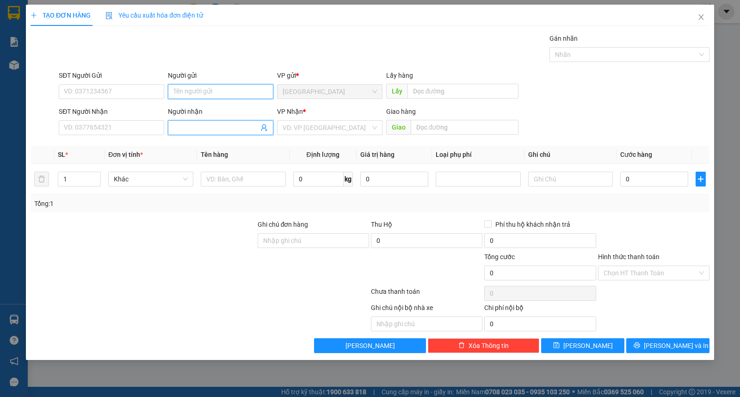
click at [203, 87] on input "Người gửi" at bounding box center [220, 91] width 105 height 15
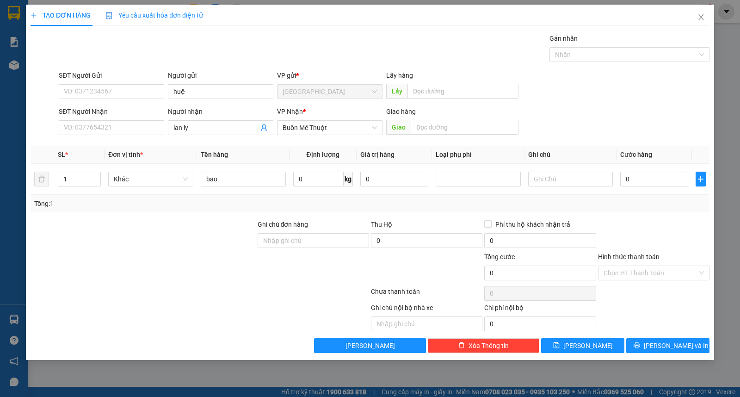
click at [580, 354] on div "TẠO ĐƠN HÀNG Yêu cầu xuất hóa đơn điện tử Transit Pickup Surcharge Ids Transit …" at bounding box center [370, 182] width 688 height 355
click at [587, 341] on span "Lưu" at bounding box center [589, 346] width 50 height 10
click at [232, 95] on input "Người gửi" at bounding box center [220, 91] width 105 height 15
drag, startPoint x: 641, startPoint y: 351, endPoint x: 432, endPoint y: 10, distance: 399.4
click at [645, 351] on button "[PERSON_NAME] và In" at bounding box center [667, 345] width 83 height 15
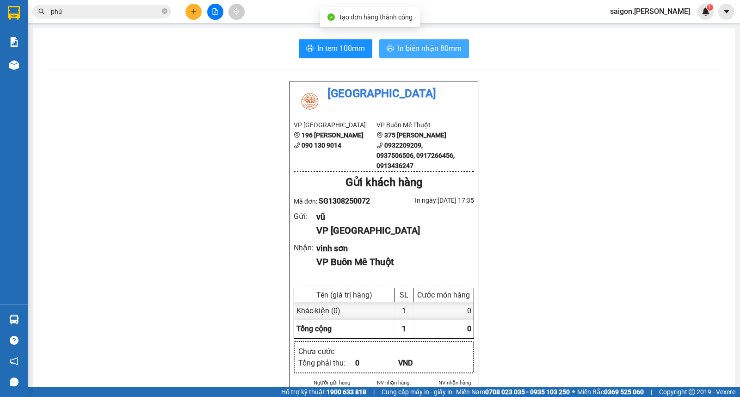
click at [417, 47] on span "In biên nhận 80mm" at bounding box center [430, 49] width 64 height 12
click at [195, 19] on button at bounding box center [194, 12] width 16 height 16
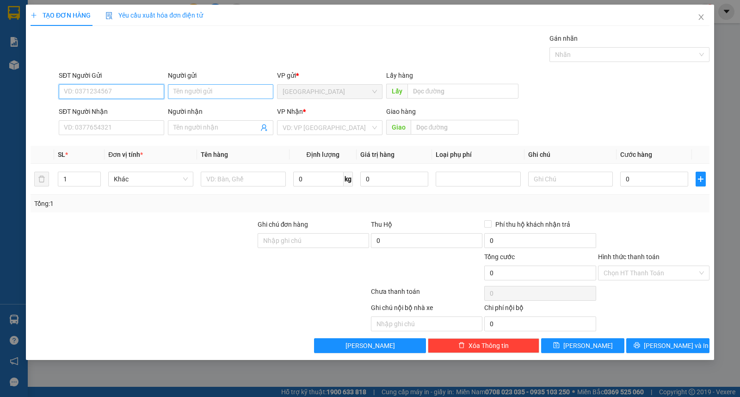
click at [199, 98] on input "Người gửi" at bounding box center [220, 91] width 105 height 15
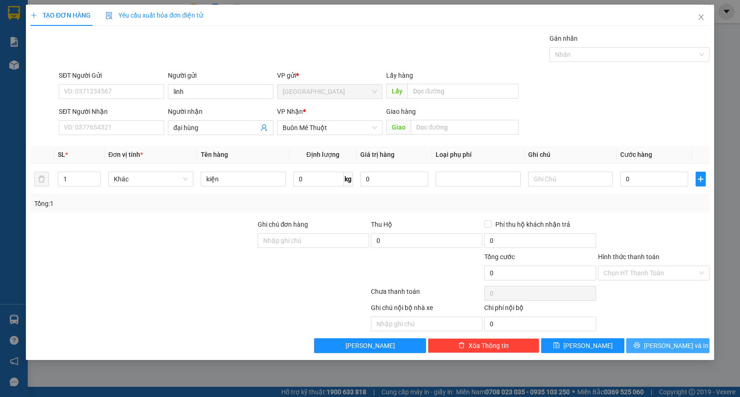
click at [699, 349] on button "[PERSON_NAME] và In" at bounding box center [667, 345] width 83 height 15
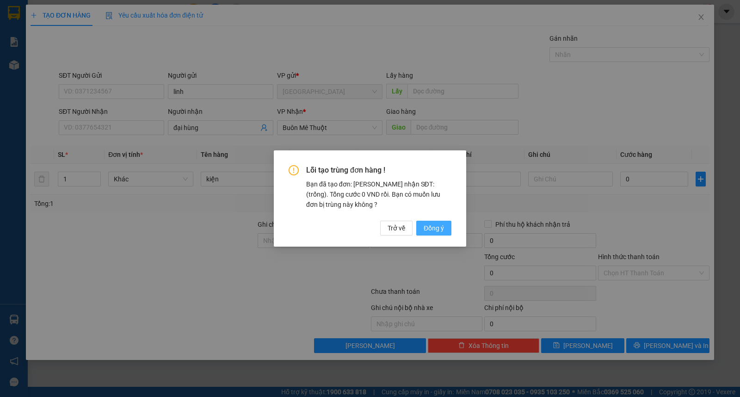
click at [422, 224] on button "Đồng ý" at bounding box center [433, 228] width 35 height 15
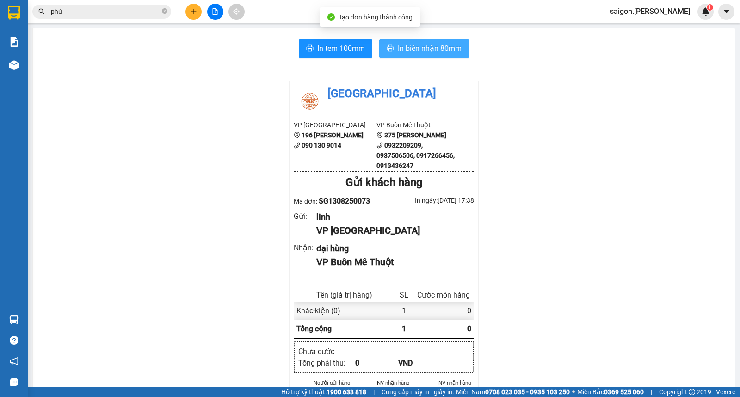
drag, startPoint x: 404, startPoint y: 43, endPoint x: 403, endPoint y: 48, distance: 5.7
click at [404, 43] on span "In biên nhận 80mm" at bounding box center [430, 49] width 64 height 12
click at [379, 39] on button "In biên nhận 80mm" at bounding box center [424, 48] width 90 height 19
click at [194, 10] on icon "plus" at bounding box center [194, 11] width 6 height 6
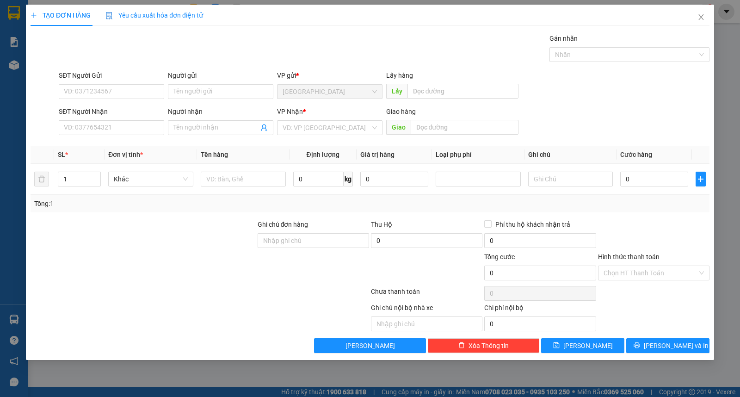
click at [215, 102] on div "Người gửi Tên người gửi" at bounding box center [220, 86] width 105 height 32
click at [216, 95] on input "Người gửi" at bounding box center [220, 91] width 105 height 15
click at [680, 332] on div "Transit Pickup Surcharge Ids Transit Deliver Surcharge Ids Transit Deliver Surc…" at bounding box center [370, 193] width 679 height 320
click at [680, 344] on span "[PERSON_NAME] và In" at bounding box center [676, 346] width 65 height 10
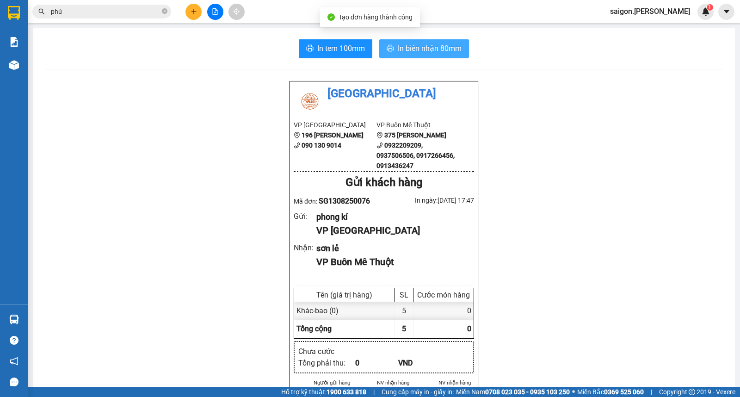
click at [431, 53] on span "In biên nhận 80mm" at bounding box center [430, 49] width 64 height 12
click at [194, 14] on icon "plus" at bounding box center [194, 11] width 6 height 6
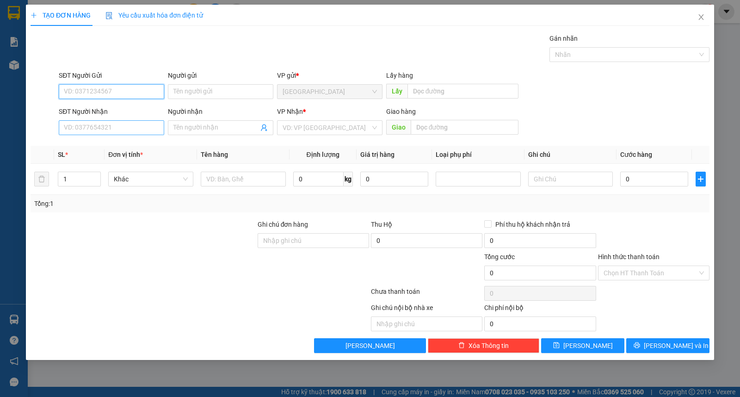
click at [111, 130] on input "SĐT Người Nhận" at bounding box center [111, 127] width 105 height 15
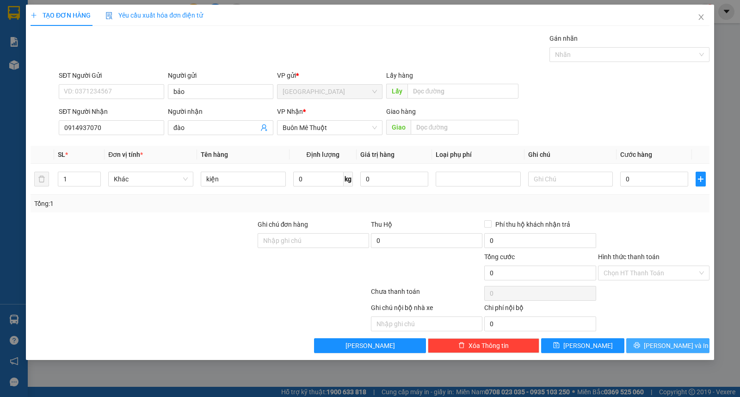
click at [682, 343] on span "[PERSON_NAME] và In" at bounding box center [676, 346] width 65 height 10
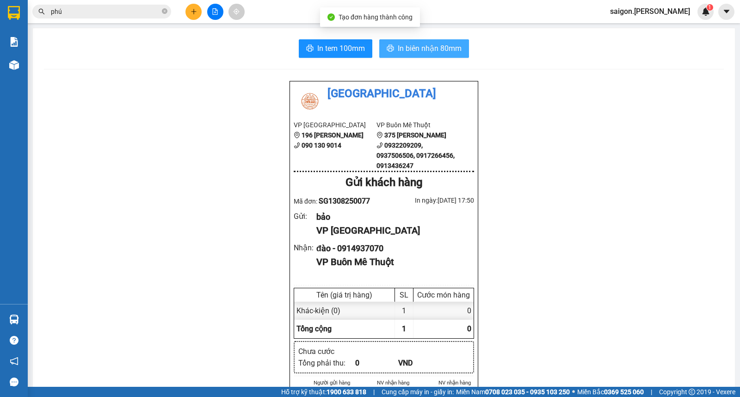
click at [413, 51] on span "In biên nhận 80mm" at bounding box center [430, 49] width 64 height 12
click at [190, 16] on button at bounding box center [194, 12] width 16 height 16
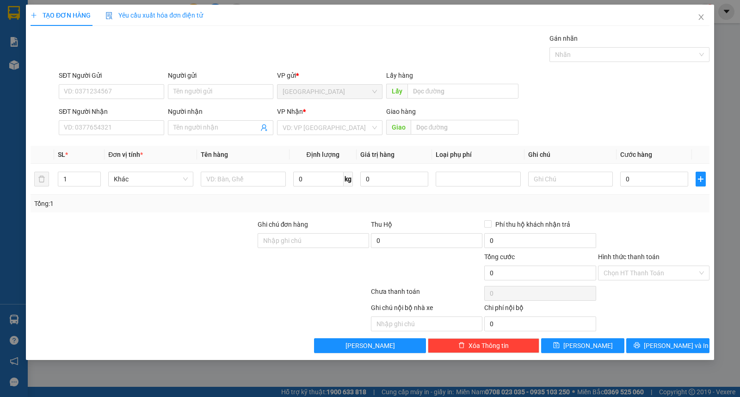
click at [209, 100] on div "Người gửi Tên người gửi" at bounding box center [220, 86] width 105 height 32
click at [212, 95] on input "Người gửi" at bounding box center [220, 91] width 105 height 15
drag, startPoint x: 670, startPoint y: 345, endPoint x: 629, endPoint y: 241, distance: 111.6
click at [670, 345] on span "[PERSON_NAME] và In" at bounding box center [676, 346] width 65 height 10
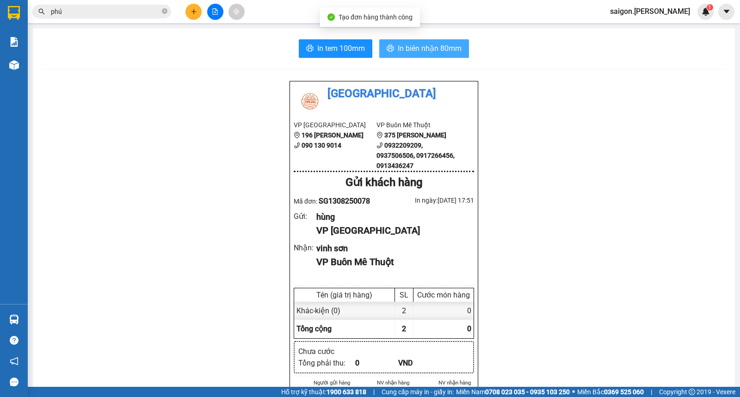
click at [423, 43] on span "In biên nhận 80mm" at bounding box center [430, 49] width 64 height 12
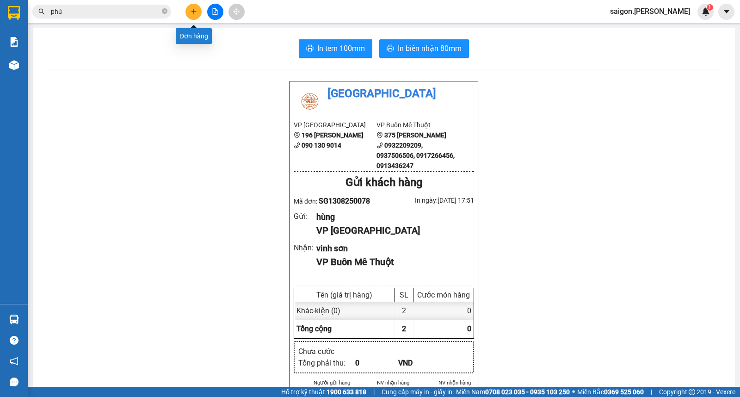
click at [190, 15] on button at bounding box center [194, 12] width 16 height 16
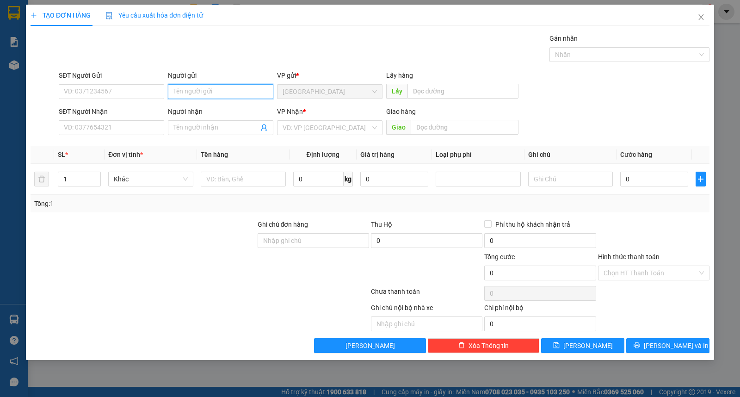
click at [192, 91] on input "Người gửi" at bounding box center [220, 91] width 105 height 15
click at [698, 330] on div "Ghi chú nội bộ nhà xe Chi phí nội bộ 0" at bounding box center [370, 317] width 681 height 29
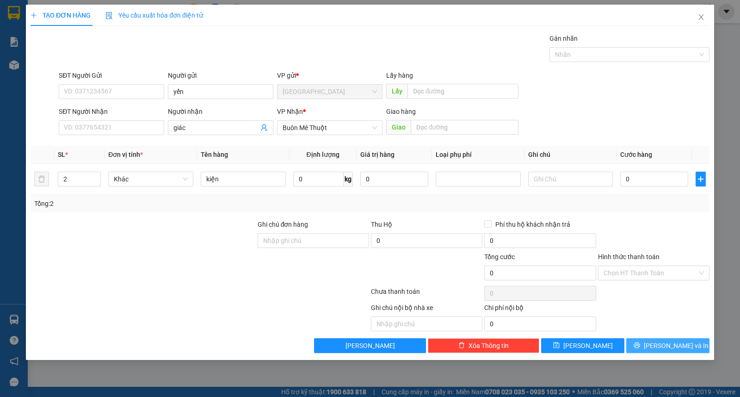
click at [695, 338] on button "[PERSON_NAME] và In" at bounding box center [667, 345] width 83 height 15
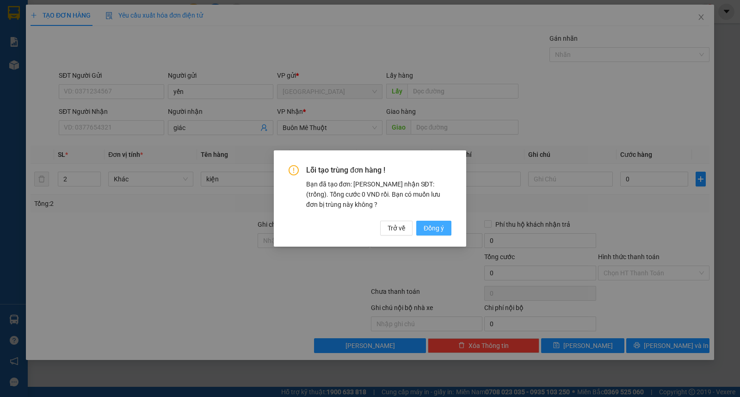
click at [427, 223] on span "Đồng ý" at bounding box center [434, 228] width 20 height 10
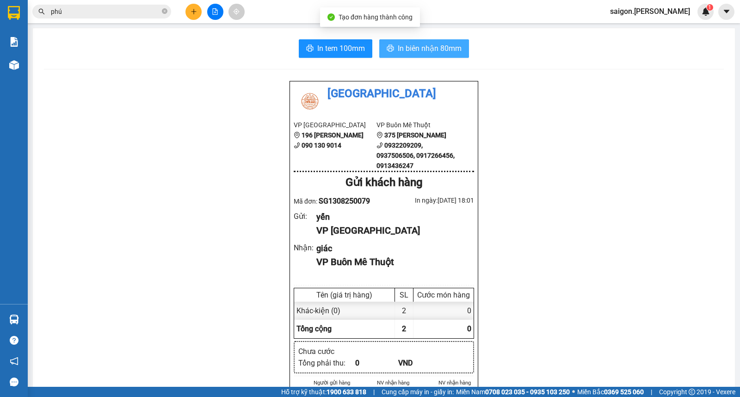
click at [398, 46] on span "In biên nhận 80mm" at bounding box center [430, 49] width 64 height 12
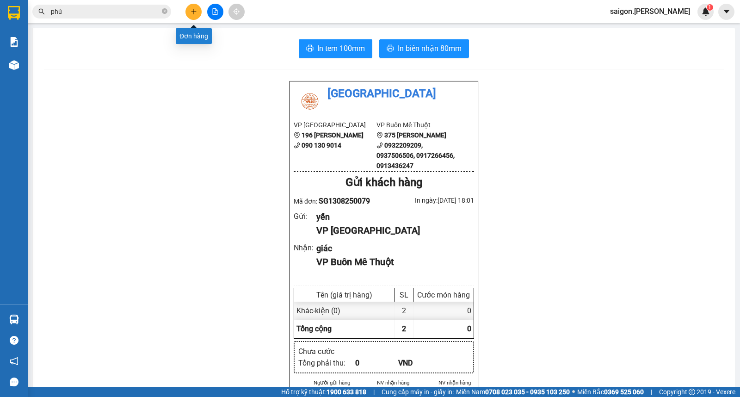
click at [188, 14] on button at bounding box center [194, 12] width 16 height 16
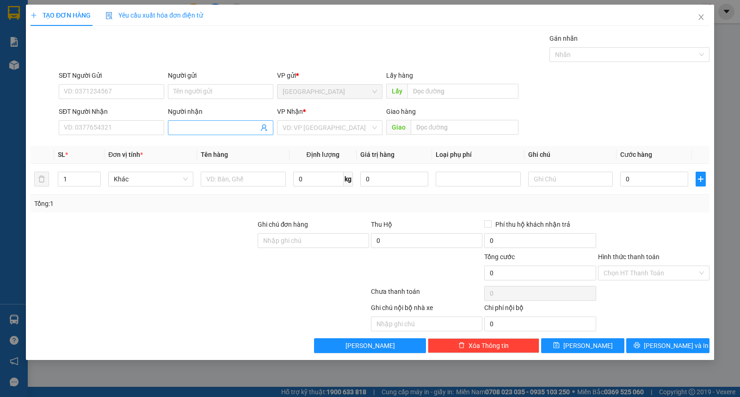
click at [186, 126] on input "Người nhận" at bounding box center [216, 128] width 85 height 10
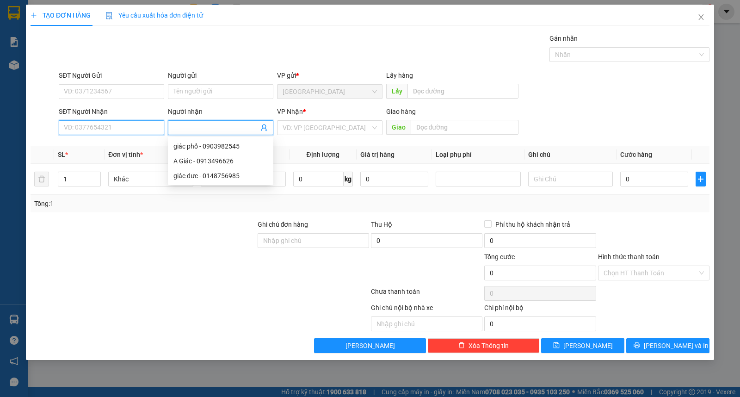
click at [123, 130] on input "SĐT Người Nhận" at bounding box center [111, 127] width 105 height 15
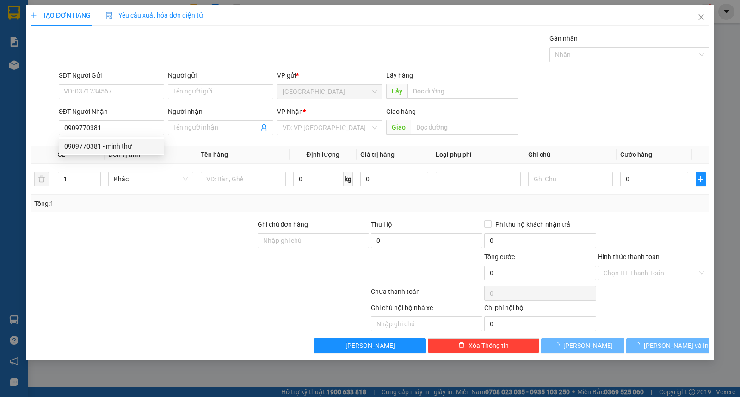
click at [200, 99] on div "Người gửi Tên người gửi" at bounding box center [220, 86] width 105 height 32
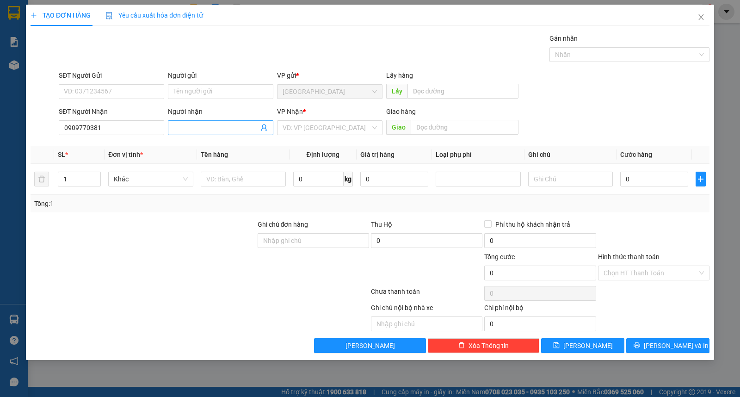
click at [188, 135] on span at bounding box center [220, 127] width 105 height 15
drag, startPoint x: 669, startPoint y: 345, endPoint x: 610, endPoint y: 191, distance: 165.1
click at [669, 346] on span "[PERSON_NAME] và In" at bounding box center [676, 346] width 65 height 10
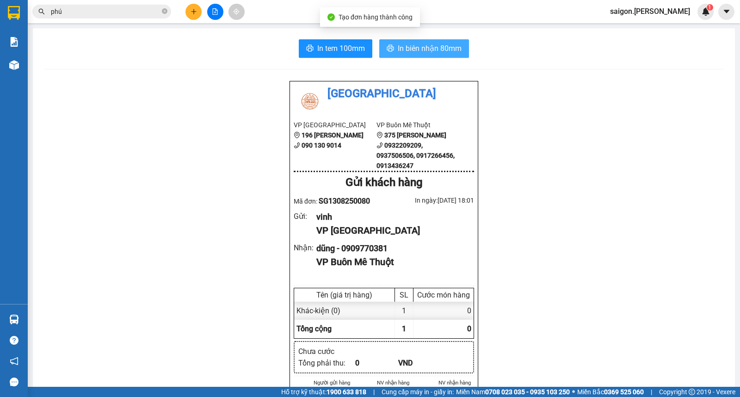
click at [433, 49] on span "In biên nhận 80mm" at bounding box center [430, 49] width 64 height 12
click at [192, 12] on button at bounding box center [194, 12] width 16 height 16
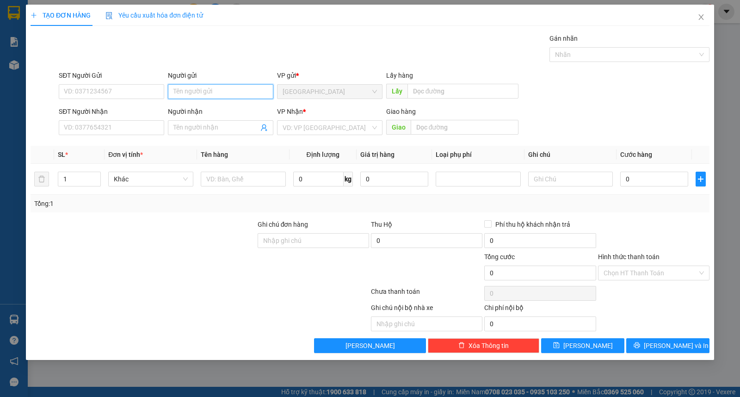
click at [210, 90] on input "Người gửi" at bounding box center [220, 91] width 105 height 15
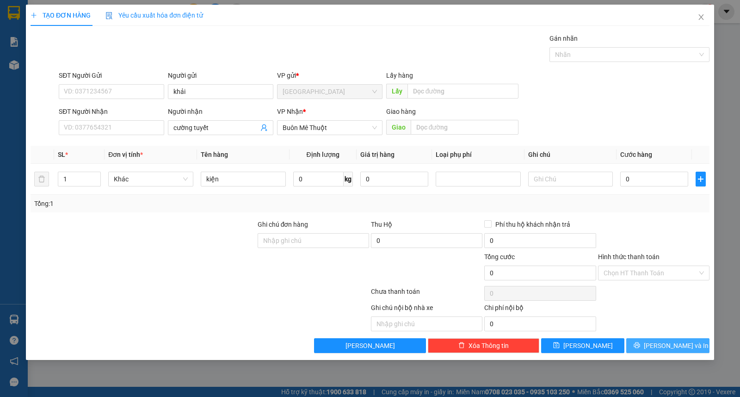
drag, startPoint x: 643, startPoint y: 341, endPoint x: 656, endPoint y: 348, distance: 14.7
click at [651, 346] on div "Transit Pickup Surcharge Ids Transit Deliver Surcharge Ids Transit Deliver Surc…" at bounding box center [370, 193] width 679 height 320
drag, startPoint x: 656, startPoint y: 348, endPoint x: 662, endPoint y: 344, distance: 6.7
click at [657, 348] on button "[PERSON_NAME] và In" at bounding box center [667, 345] width 83 height 15
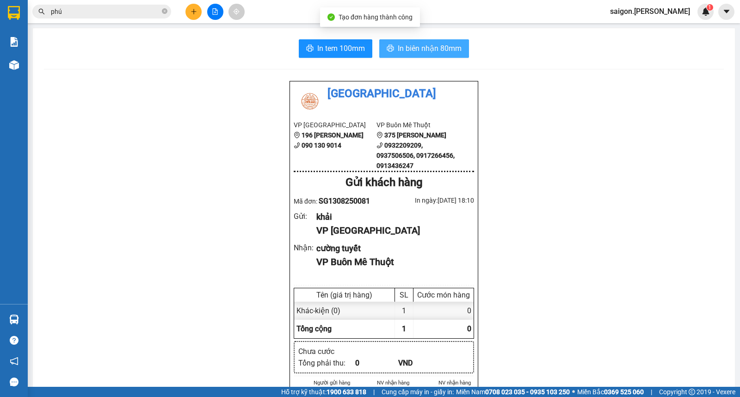
click at [410, 44] on span "In biên nhận 80mm" at bounding box center [430, 49] width 64 height 12
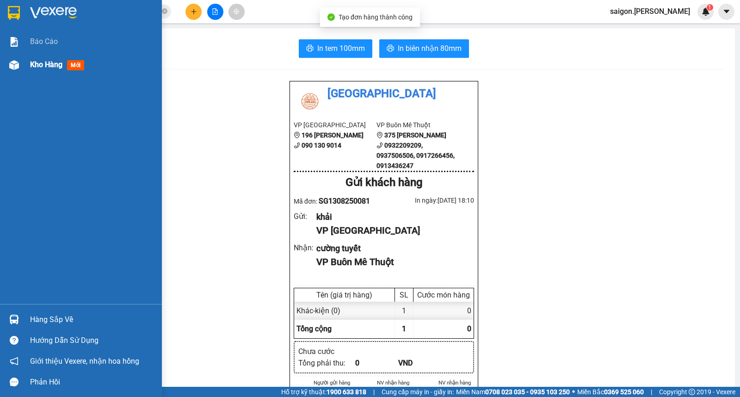
click at [68, 67] on span "mới" at bounding box center [75, 65] width 17 height 10
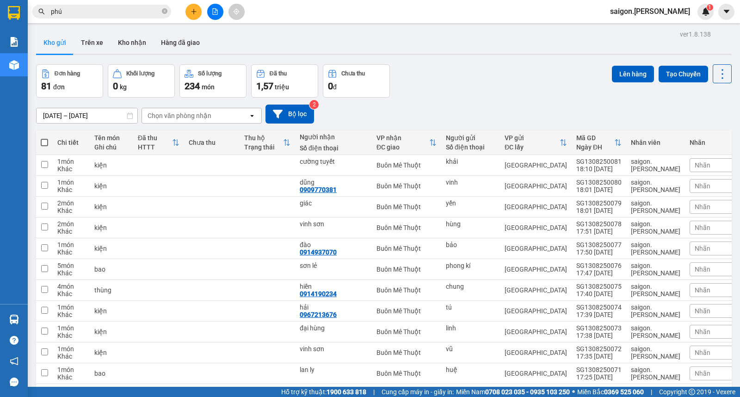
drag, startPoint x: 108, startPoint y: 3, endPoint x: 109, endPoint y: 7, distance: 4.7
click at [108, 4] on div "Kết quả tìm kiếm ( 1441 ) Bộ lọc Thuộc VP này Ngày tạo đơn gần nhất Mã ĐH Trạng…" at bounding box center [90, 12] width 180 height 16
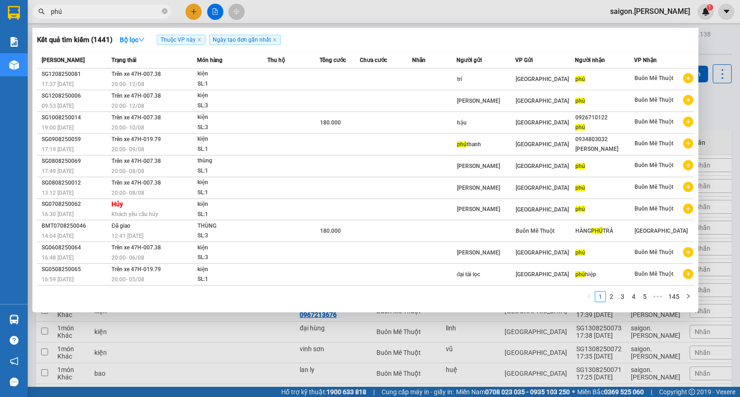
click at [111, 8] on input "phú" at bounding box center [105, 11] width 109 height 10
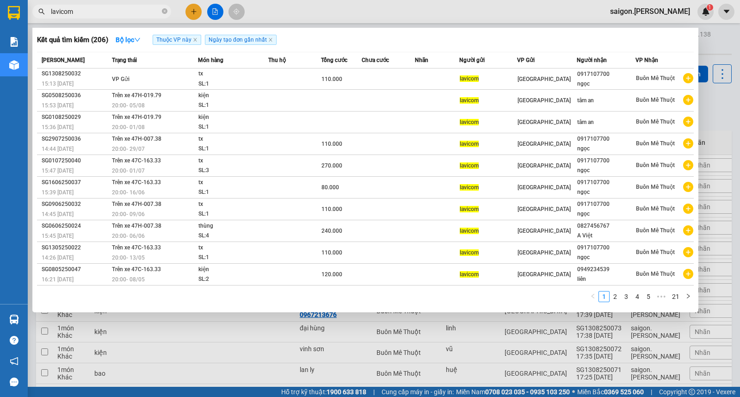
click at [187, 81] on td "VP Gửi" at bounding box center [154, 78] width 88 height 21
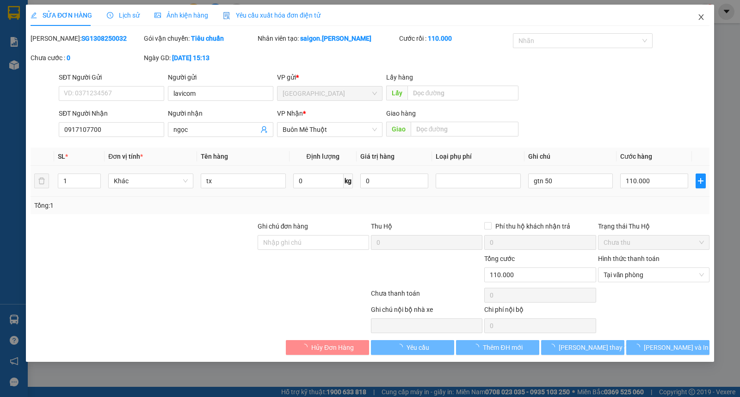
click at [699, 20] on icon "close" at bounding box center [701, 16] width 7 height 7
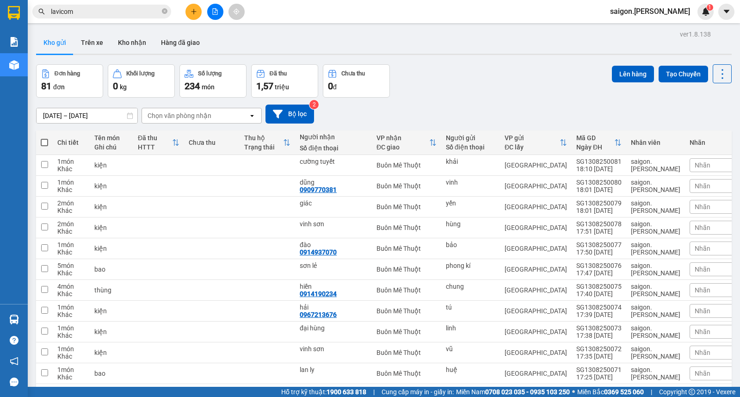
click at [195, 13] on button at bounding box center [194, 12] width 16 height 16
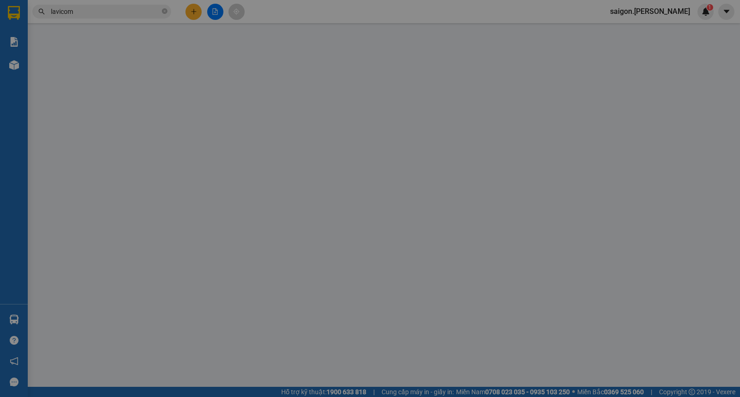
click at [195, 13] on span "Yêu cầu xuất hóa đơn điện tử" at bounding box center [154, 15] width 98 height 7
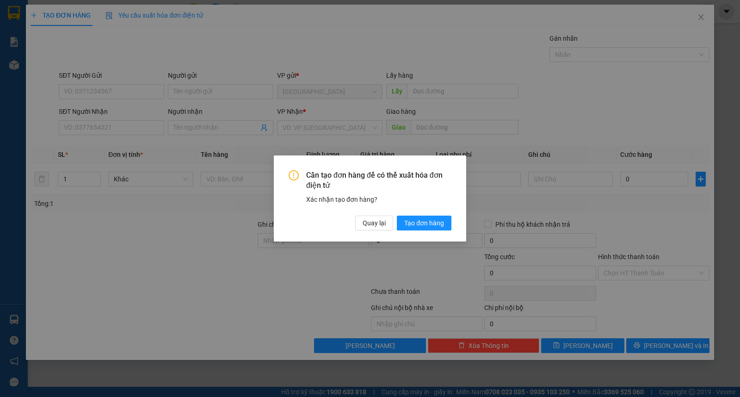
click at [206, 92] on div "Cần tạo đơn hàng để có thể xuất hóa đơn điện tử Xác nhận tạo đơn hàng? Quay lại…" at bounding box center [370, 198] width 740 height 397
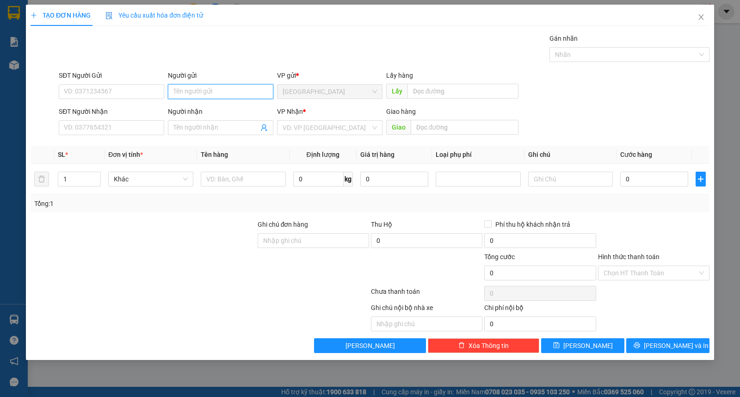
click at [207, 95] on input "Người gửi" at bounding box center [220, 91] width 105 height 15
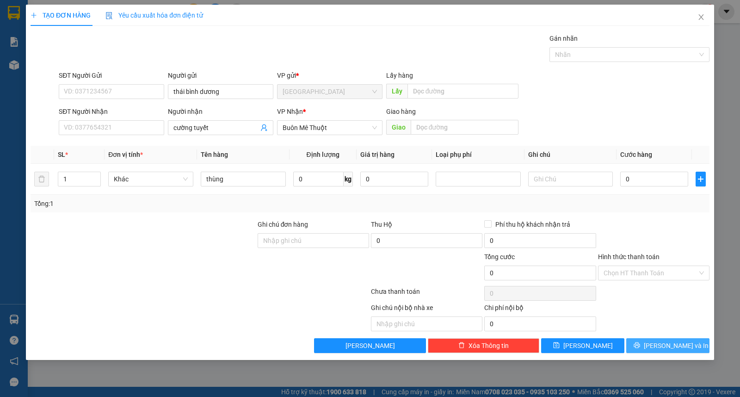
click at [648, 343] on button "[PERSON_NAME] và In" at bounding box center [667, 345] width 83 height 15
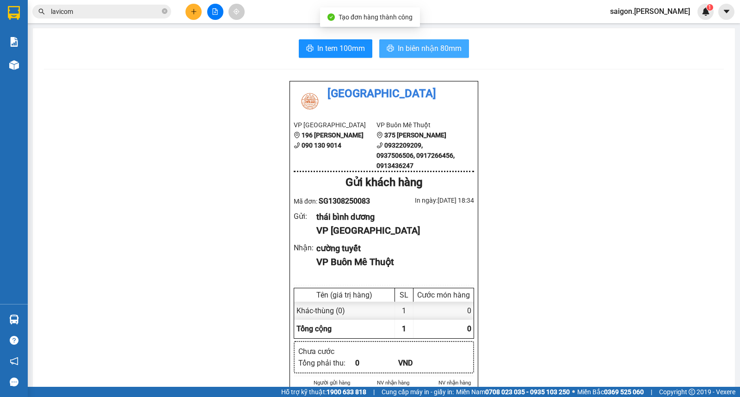
click at [424, 39] on button "In biên nhận 80mm" at bounding box center [424, 48] width 90 height 19
click at [425, 43] on span "In biên nhận 80mm" at bounding box center [430, 49] width 64 height 12
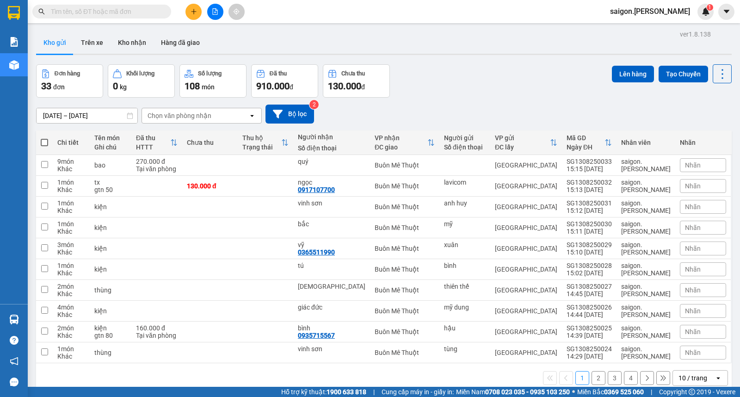
click at [190, 15] on button at bounding box center [194, 12] width 16 height 16
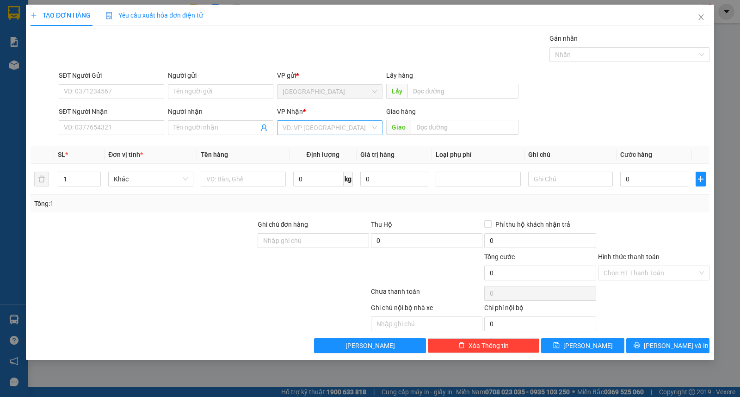
drag, startPoint x: 335, startPoint y: 128, endPoint x: 335, endPoint y: 133, distance: 5.1
click at [335, 128] on input "search" at bounding box center [327, 128] width 88 height 14
click at [325, 161] on div "Buôn Mê Thuột" at bounding box center [330, 161] width 94 height 10
click at [223, 131] on input "Người nhận" at bounding box center [216, 128] width 85 height 10
type input "quang"
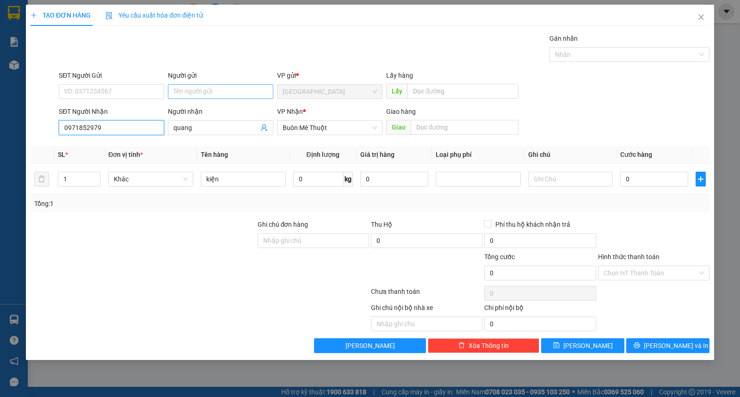
type input "0971852979"
click at [223, 91] on input "Người gửi" at bounding box center [220, 91] width 105 height 15
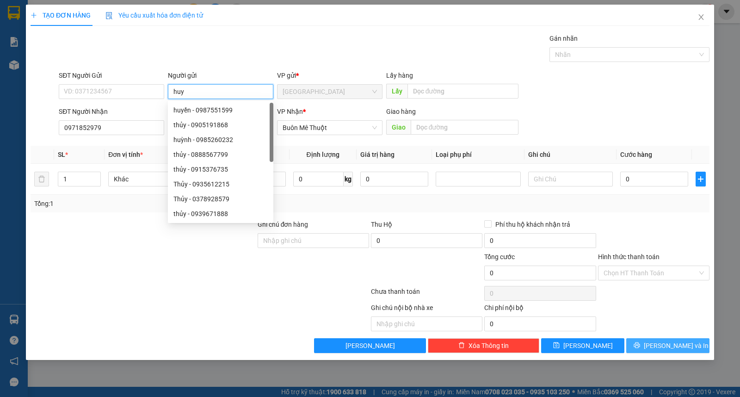
type input "huy"
drag, startPoint x: 664, startPoint y: 350, endPoint x: 664, endPoint y: 331, distance: 18.5
click at [666, 350] on span "[PERSON_NAME] và In" at bounding box center [676, 346] width 65 height 10
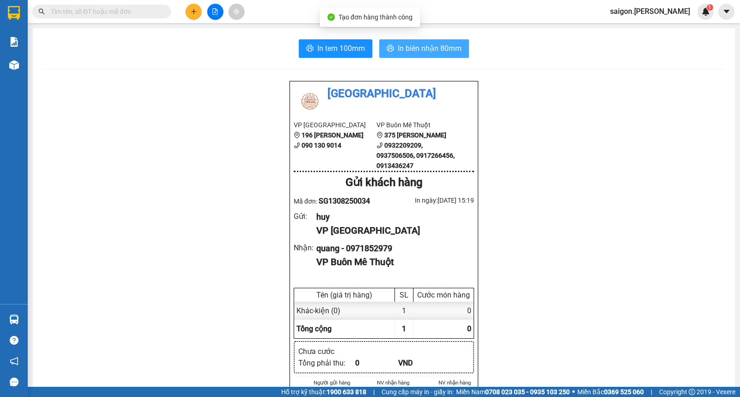
click at [419, 47] on span "In biên nhận 80mm" at bounding box center [430, 49] width 64 height 12
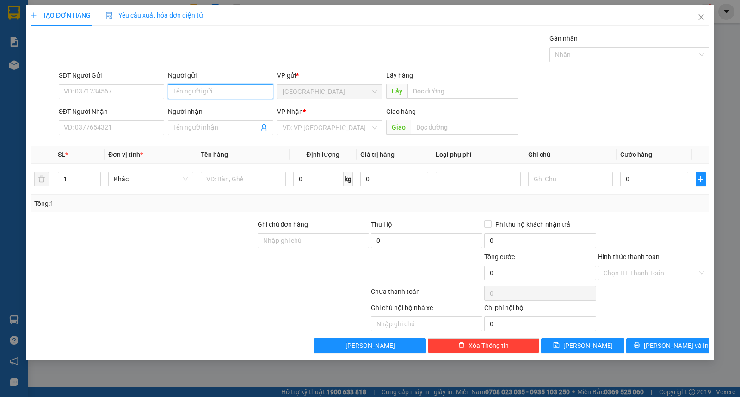
click at [193, 94] on input "Người gửi" at bounding box center [220, 91] width 105 height 15
type input "hô9ị"
type input "0905134341"
type input "dũng"
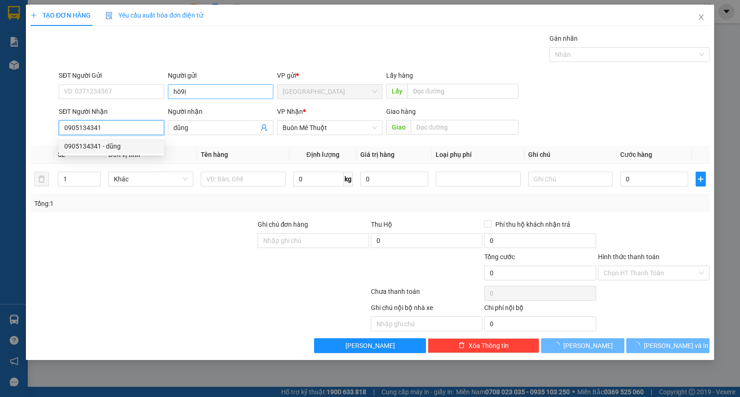
type input "20.000"
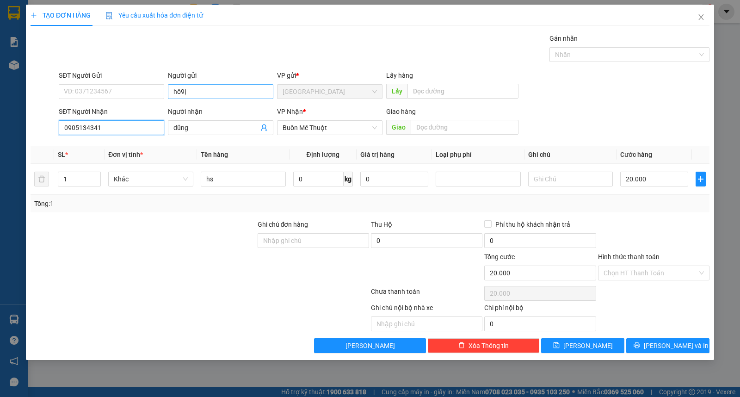
type input "0905134341"
click at [193, 93] on input "hô9ị" at bounding box center [220, 91] width 105 height 15
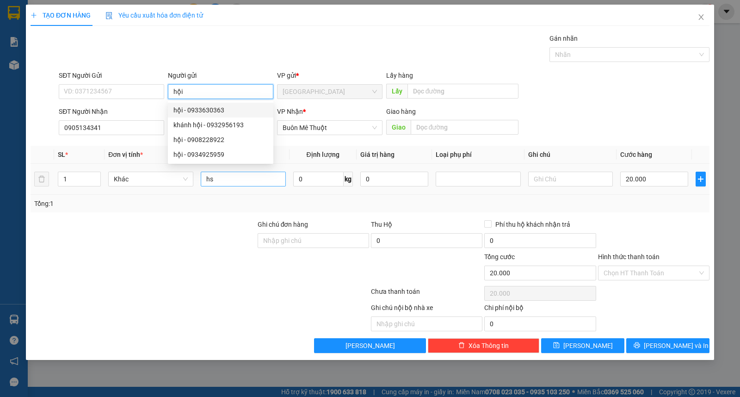
type input "hội"
click at [231, 184] on input "hs" at bounding box center [243, 179] width 85 height 15
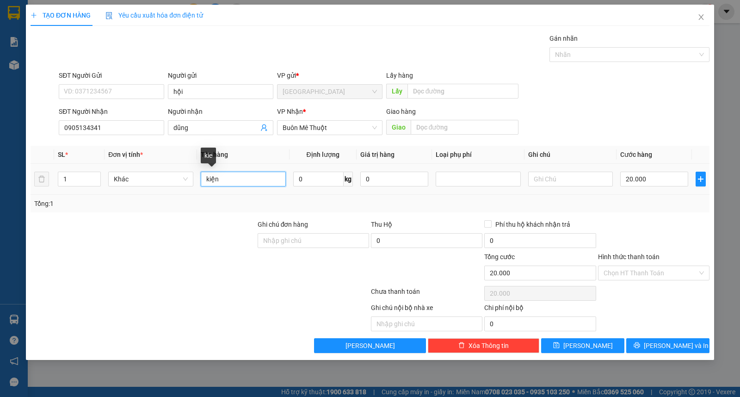
type input "kiện"
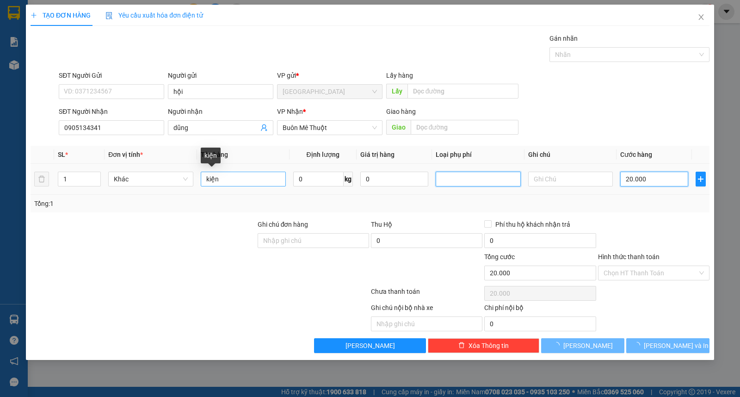
type input "0"
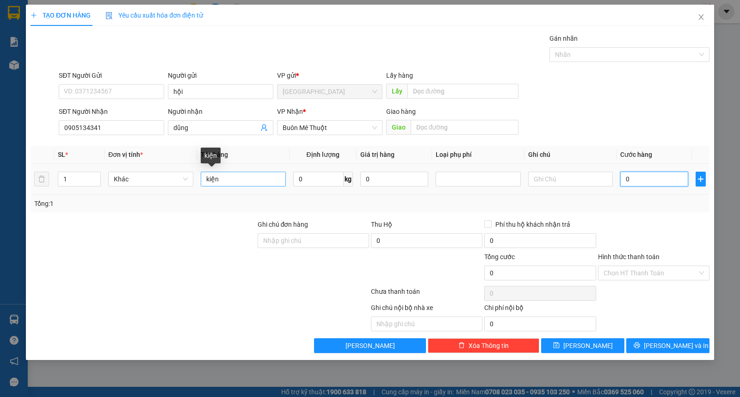
type input "3"
type input "30"
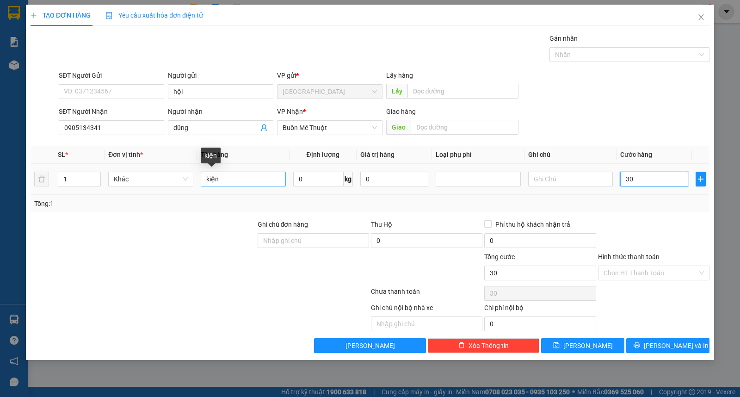
type input "30"
type input "30.000"
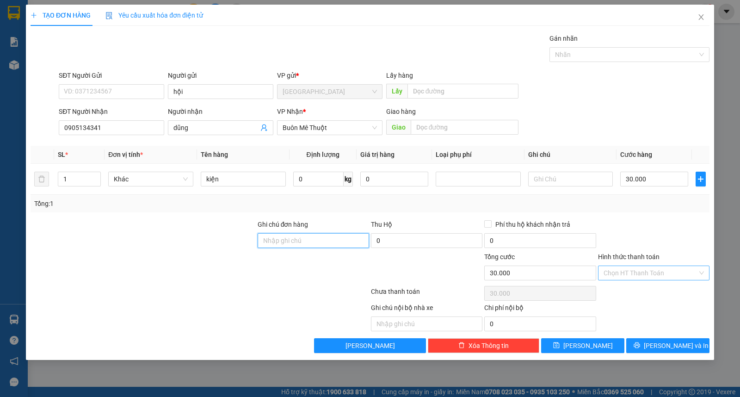
drag, startPoint x: 599, startPoint y: 269, endPoint x: 627, endPoint y: 269, distance: 27.8
click at [605, 269] on div "Chọn HT Thanh Toán" at bounding box center [654, 273] width 112 height 15
drag, startPoint x: 627, startPoint y: 269, endPoint x: 635, endPoint y: 274, distance: 9.4
click at [629, 271] on input "Hình thức thanh toán" at bounding box center [651, 273] width 94 height 14
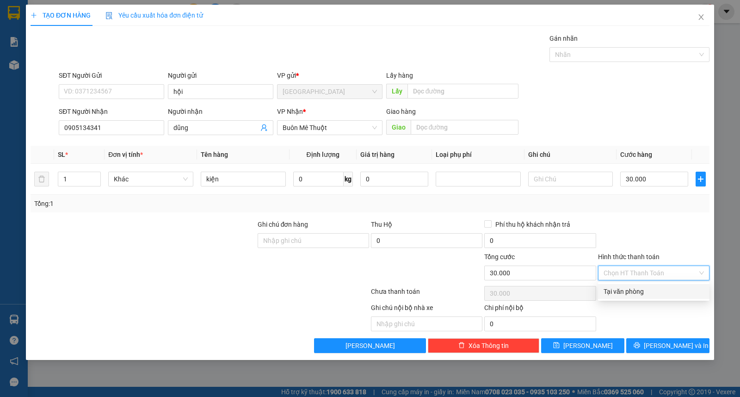
drag, startPoint x: 649, startPoint y: 285, endPoint x: 658, endPoint y: 328, distance: 43.5
click at [649, 285] on div "Tại văn phòng" at bounding box center [654, 291] width 112 height 15
type input "0"
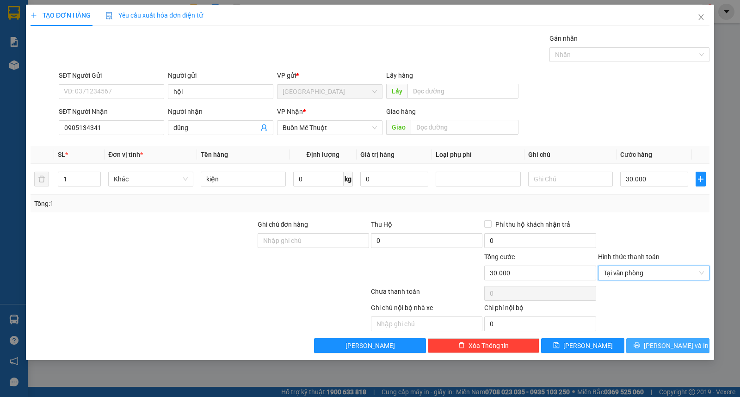
click at [662, 348] on span "[PERSON_NAME] và In" at bounding box center [676, 346] width 65 height 10
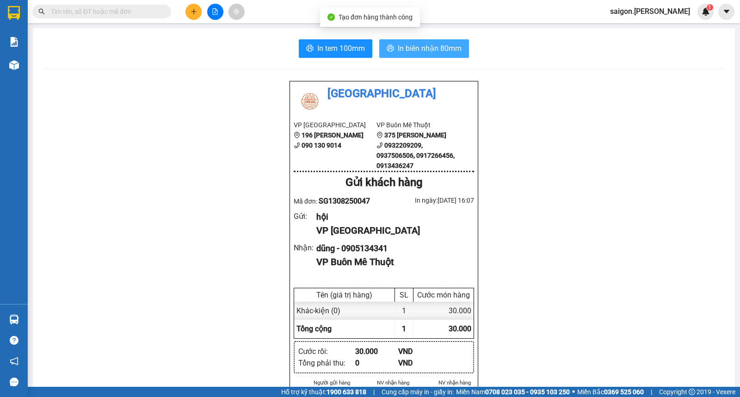
click at [422, 45] on span "In biên nhận 80mm" at bounding box center [430, 49] width 64 height 12
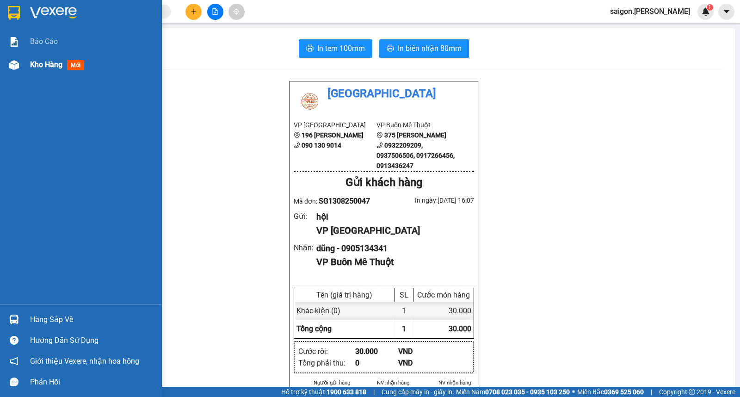
click at [43, 63] on span "Kho hàng" at bounding box center [46, 64] width 32 height 9
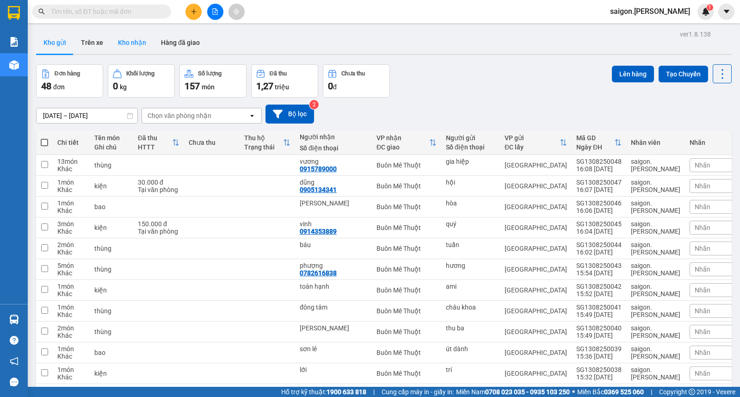
click at [126, 51] on button "Kho nhận" at bounding box center [132, 42] width 43 height 22
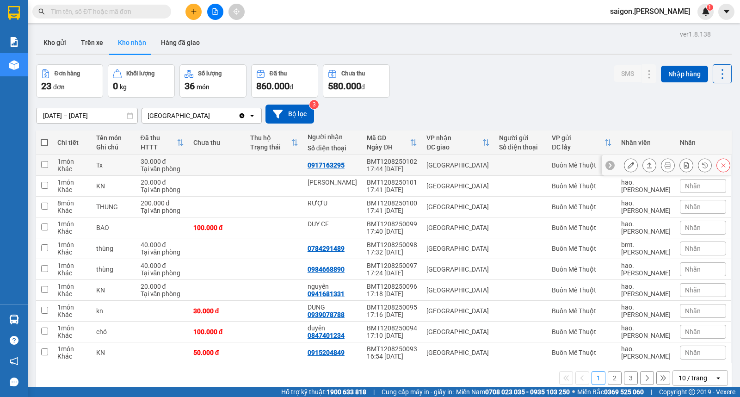
click at [646, 168] on icon at bounding box center [649, 165] width 6 height 6
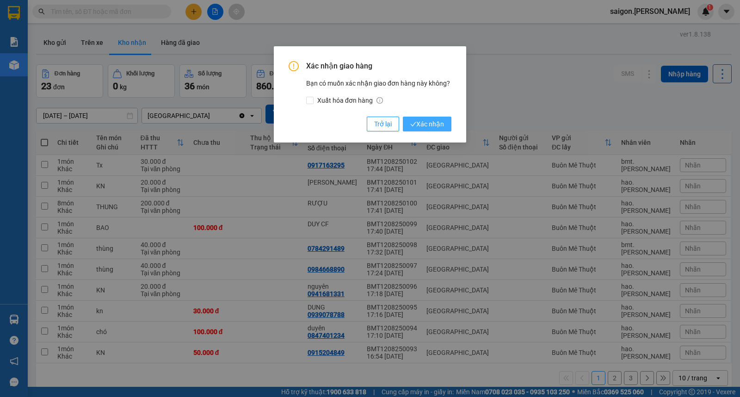
click at [422, 125] on span "Xác nhận" at bounding box center [427, 124] width 34 height 10
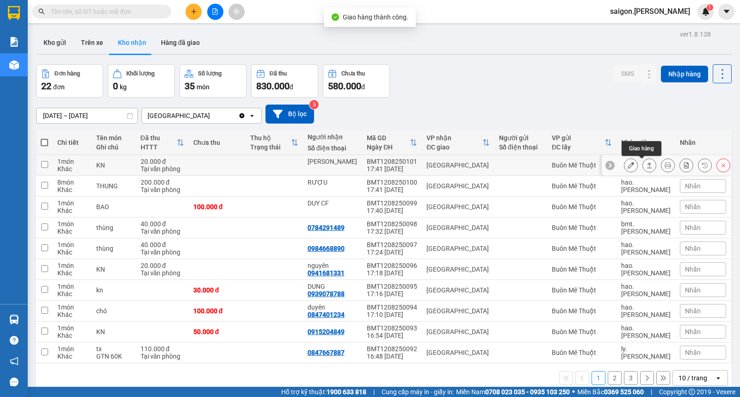
click at [646, 168] on icon at bounding box center [649, 165] width 6 height 6
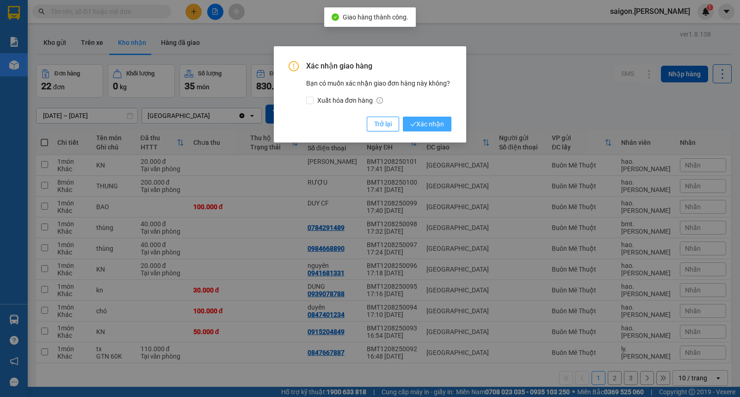
drag, startPoint x: 454, startPoint y: 125, endPoint x: 450, endPoint y: 127, distance: 5.0
click at [452, 126] on div "Xác nhận giao hàng Bạn có muốn xác nhận giao đơn hàng này không? Xuất hóa đơn h…" at bounding box center [370, 94] width 192 height 96
click at [450, 127] on button "Xác nhận" at bounding box center [427, 124] width 49 height 15
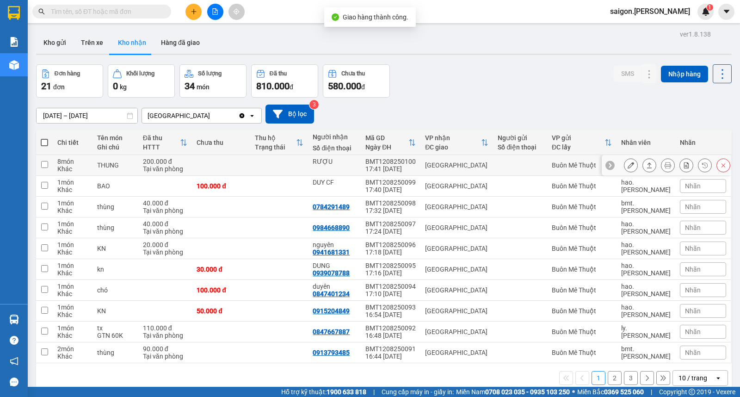
drag, startPoint x: 644, startPoint y: 165, endPoint x: 634, endPoint y: 163, distance: 9.9
click at [646, 165] on icon at bounding box center [649, 165] width 6 height 6
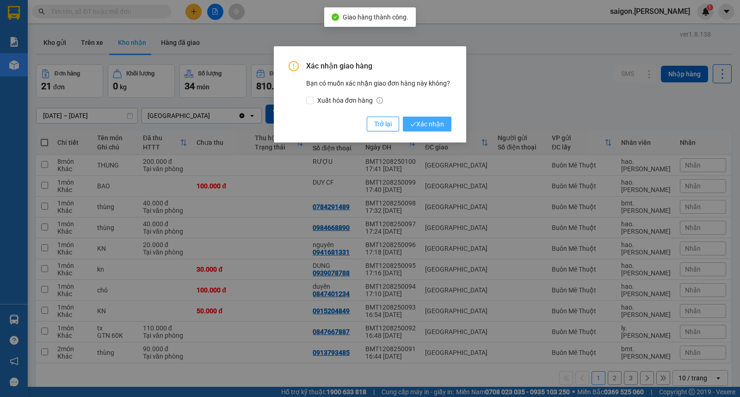
drag, startPoint x: 429, startPoint y: 116, endPoint x: 431, endPoint y: 124, distance: 8.5
click at [429, 117] on div "Xác nhận giao hàng Bạn có muốn xác nhận giao đơn hàng này không? Xuất hóa đơn h…" at bounding box center [370, 96] width 163 height 70
click at [431, 124] on span "Xác nhận" at bounding box center [427, 124] width 34 height 10
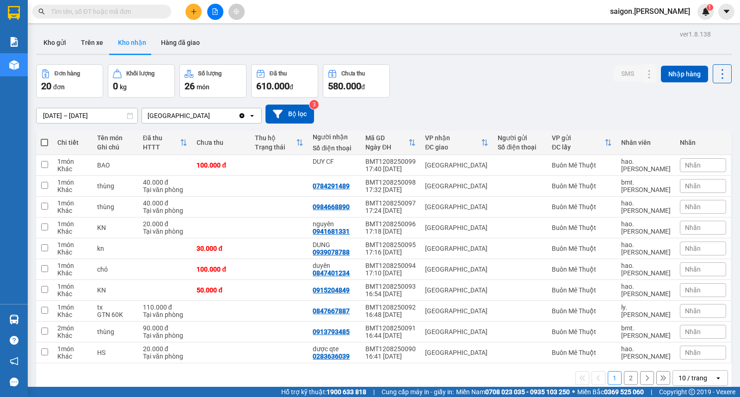
click at [457, 92] on div "Đơn hàng 20 đơn Khối lượng 0 kg Số lượng 26 món Đã thu 610.000 đ Chưa thu 580.0…" at bounding box center [384, 80] width 696 height 33
click at [643, 166] on button at bounding box center [649, 165] width 13 height 16
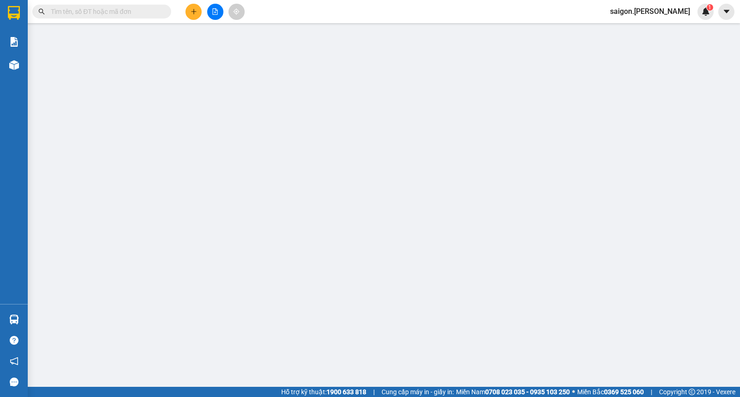
type input "DUY CF"
type input "100.000"
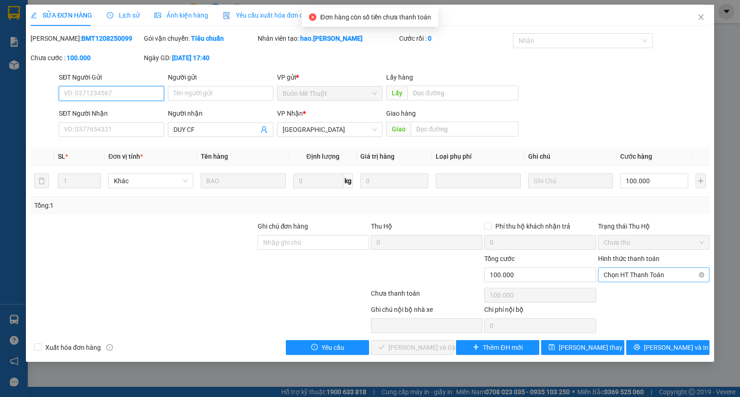
click at [616, 279] on span "Chọn HT Thanh Toán" at bounding box center [654, 275] width 100 height 14
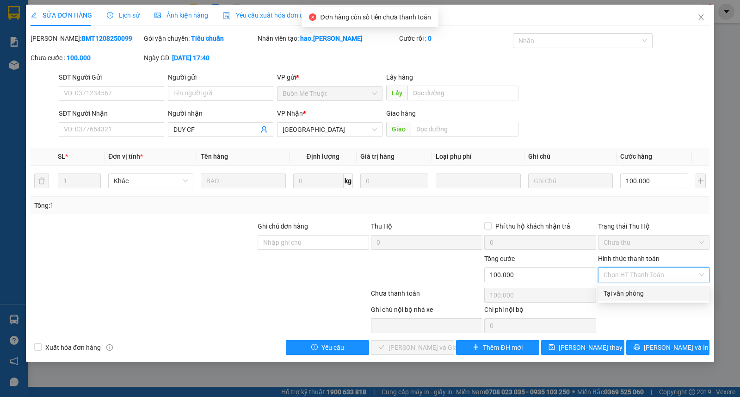
click at [627, 293] on div "Tại văn phòng" at bounding box center [654, 293] width 100 height 10
type input "0"
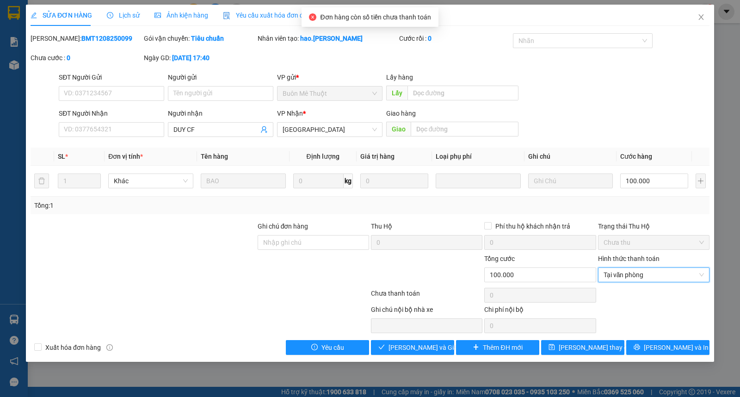
click at [411, 337] on div "Total Paid Fee 0 Total UnPaid Fee 100.000 Cash Collection Total Fee Mã ĐH: BMT1…" at bounding box center [370, 194] width 679 height 322
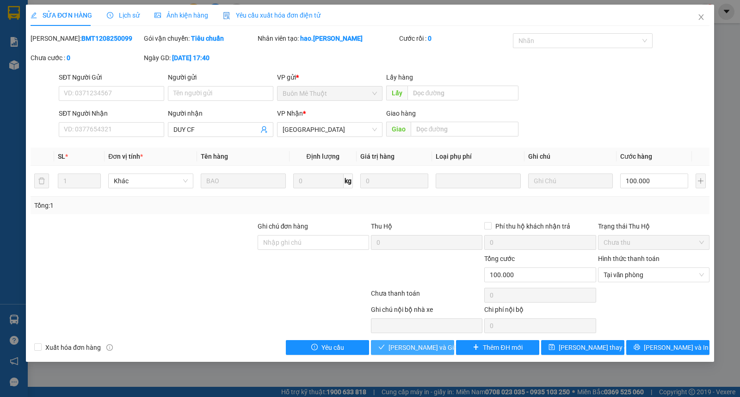
click at [413, 345] on span "Lưu và Giao hàng" at bounding box center [433, 347] width 89 height 10
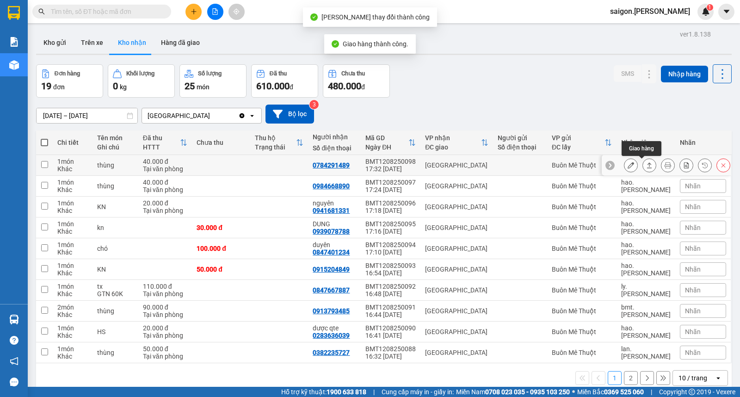
click at [646, 164] on icon at bounding box center [649, 165] width 6 height 6
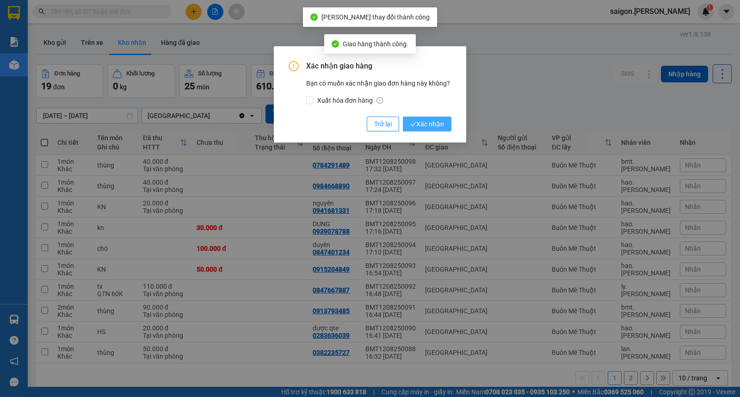
click at [439, 121] on span "Xác nhận" at bounding box center [427, 124] width 34 height 10
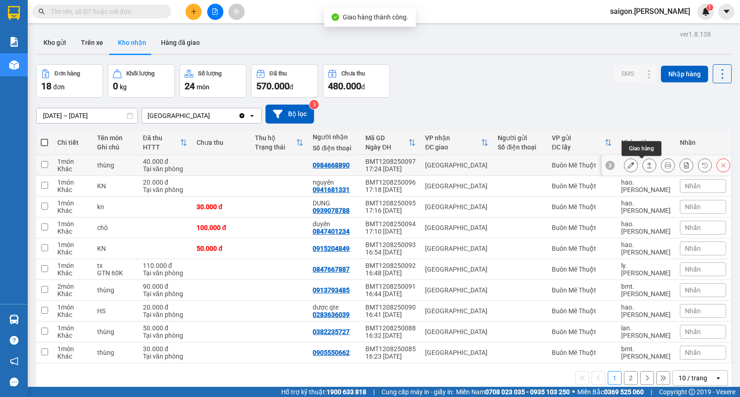
drag, startPoint x: 640, startPoint y: 165, endPoint x: 636, endPoint y: 174, distance: 10.1
click at [643, 168] on button at bounding box center [649, 165] width 13 height 16
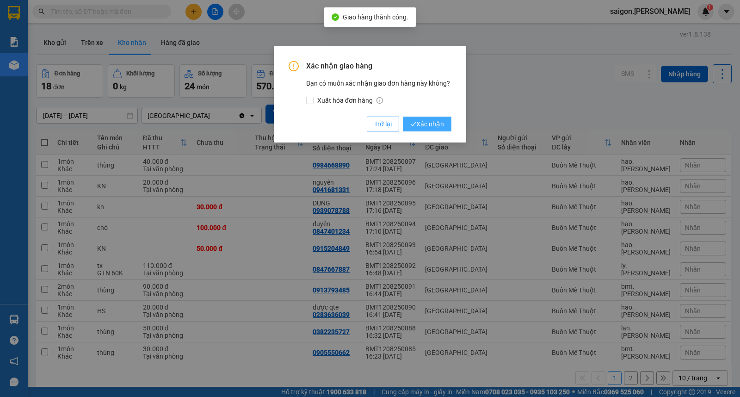
click at [440, 125] on span "Xác nhận" at bounding box center [427, 124] width 34 height 10
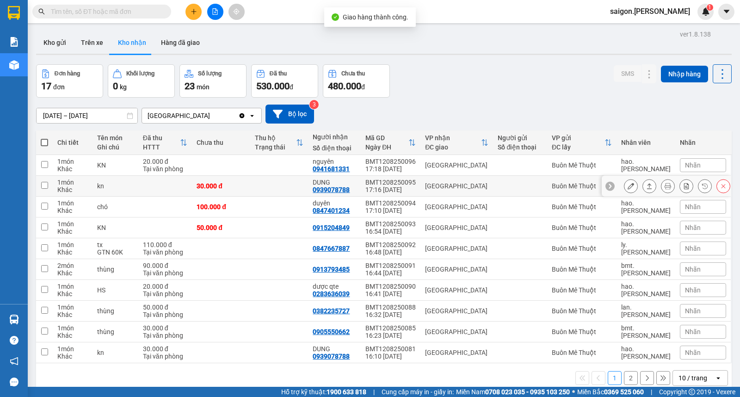
click at [645, 187] on button at bounding box center [649, 186] width 13 height 16
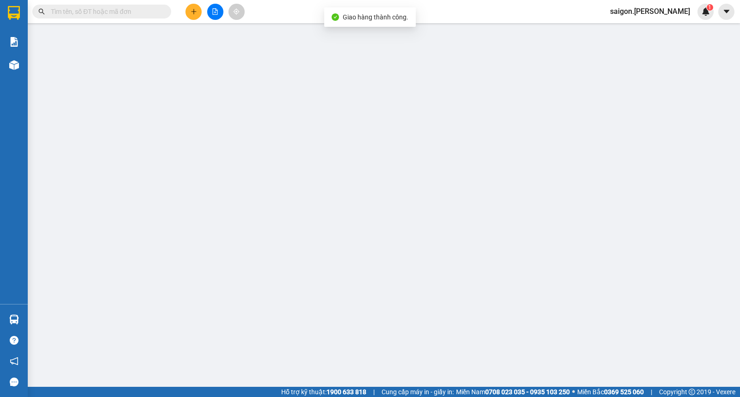
type input "0939078788"
type input "DUNG"
type input "30.000"
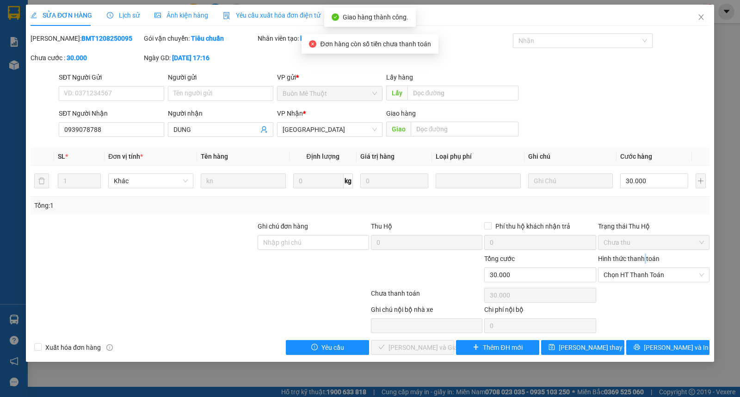
drag, startPoint x: 644, startPoint y: 254, endPoint x: 645, endPoint y: 259, distance: 5.6
click at [645, 258] on label "Hình thức thanh toán" at bounding box center [629, 258] width 62 height 7
click at [645, 268] on input "Hình thức thanh toán" at bounding box center [651, 275] width 94 height 14
click at [644, 267] on div "Hình thức thanh toán Chọn HT Thanh Toán" at bounding box center [654, 270] width 112 height 32
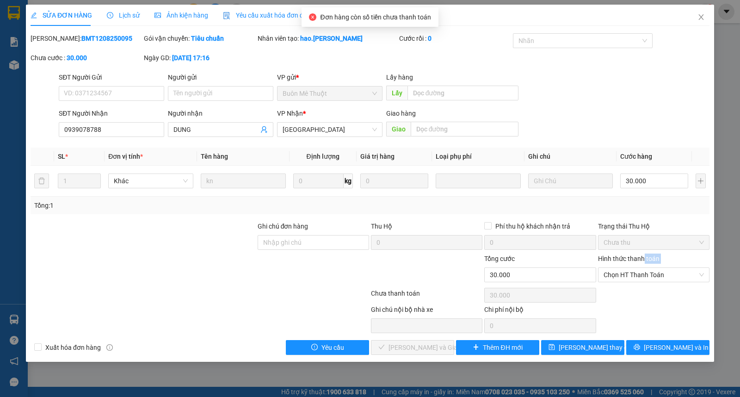
drag, startPoint x: 631, startPoint y: 281, endPoint x: 631, endPoint y: 287, distance: 6.0
click at [631, 279] on span "Chọn HT Thanh Toán" at bounding box center [654, 275] width 100 height 14
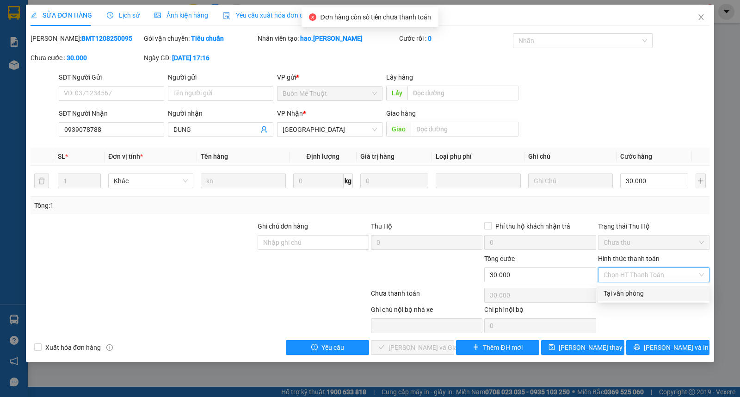
click at [631, 291] on div "Tại văn phòng" at bounding box center [654, 293] width 100 height 10
type input "0"
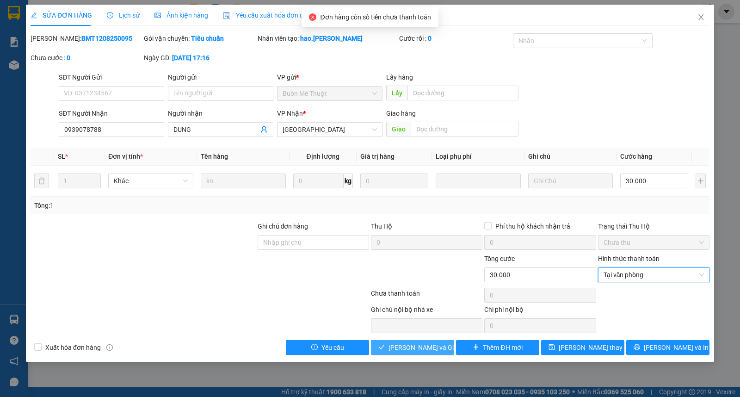
drag, startPoint x: 429, startPoint y: 354, endPoint x: 432, endPoint y: 349, distance: 5.2
click at [429, 353] on button "[PERSON_NAME] và Giao hàng" at bounding box center [412, 347] width 83 height 15
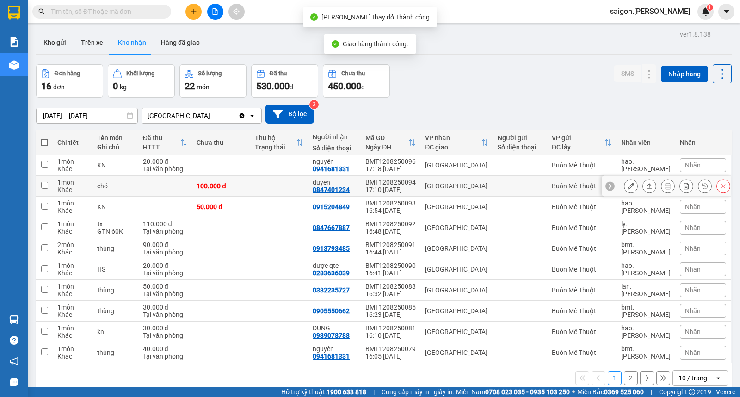
click at [646, 188] on icon at bounding box center [649, 186] width 6 height 6
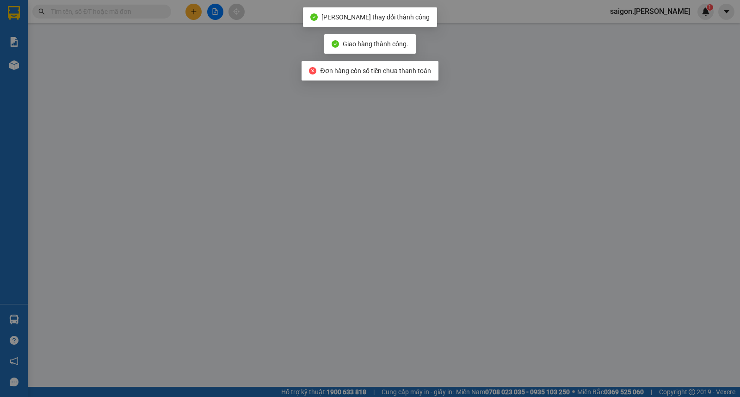
type input "0847401234"
type input "duyên"
type input "100.000"
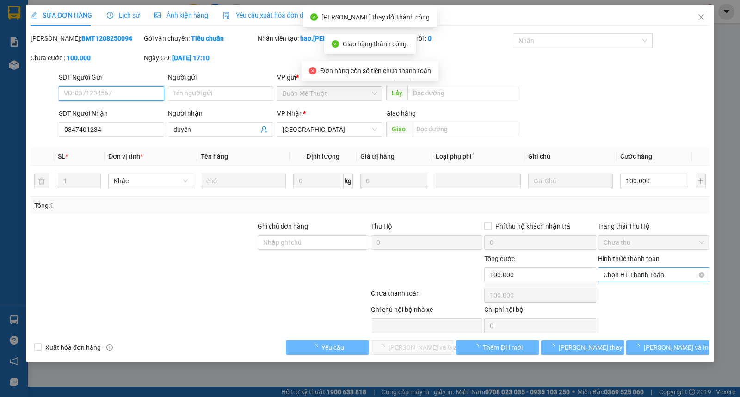
click at [642, 275] on span "Chọn HT Thanh Toán" at bounding box center [654, 275] width 100 height 14
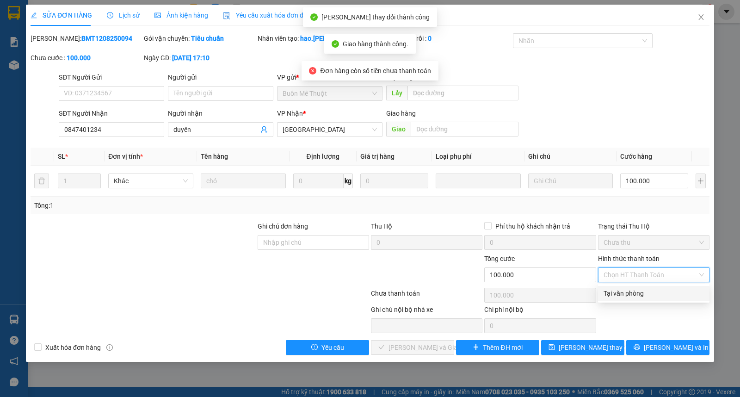
drag, startPoint x: 642, startPoint y: 283, endPoint x: 628, endPoint y: 299, distance: 21.0
click at [642, 293] on div "Tại văn phòng" at bounding box center [654, 293] width 100 height 10
type input "0"
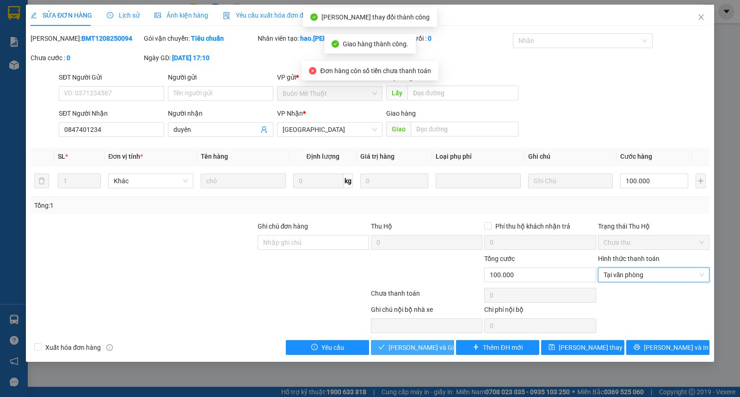
click at [424, 344] on button "[PERSON_NAME] và Giao hàng" at bounding box center [412, 347] width 83 height 15
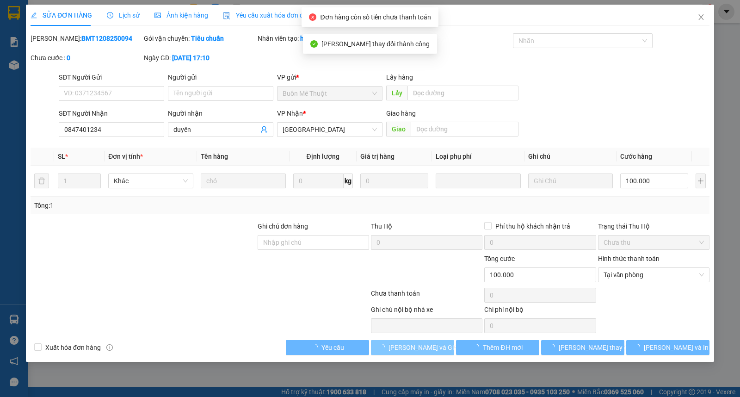
click at [423, 345] on span "[PERSON_NAME] và Giao hàng" at bounding box center [433, 347] width 89 height 10
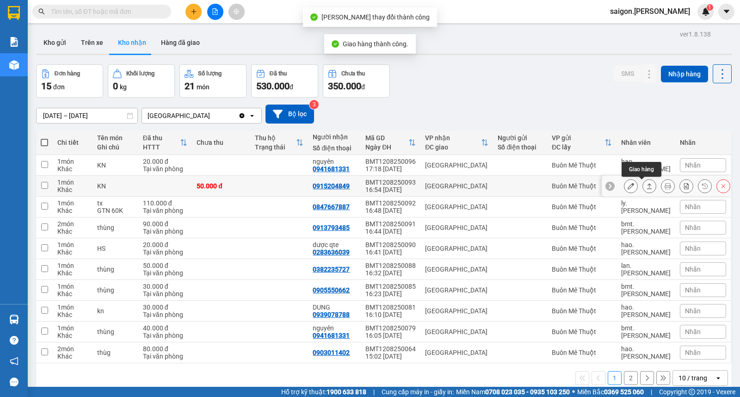
click at [646, 186] on icon at bounding box center [649, 186] width 6 height 6
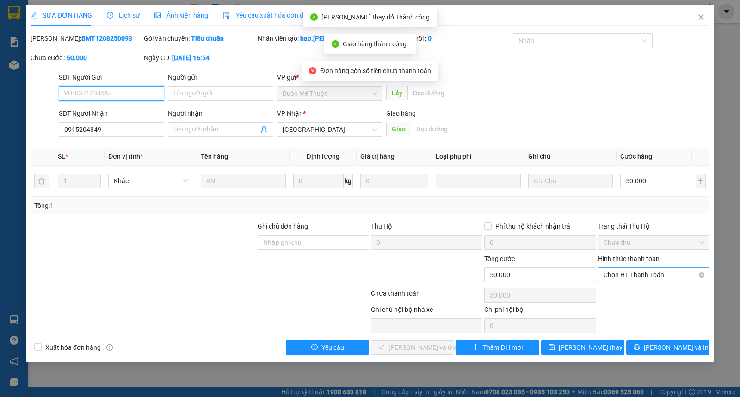
click at [633, 275] on span "Chọn HT Thanh Toán" at bounding box center [654, 275] width 100 height 14
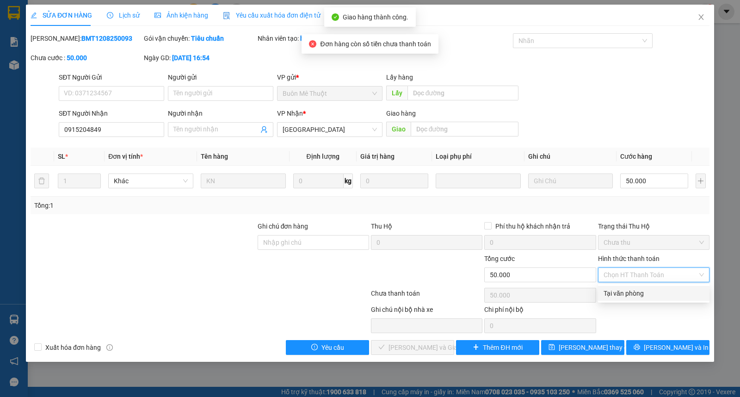
drag, startPoint x: 635, startPoint y: 291, endPoint x: 618, endPoint y: 299, distance: 19.1
click at [635, 293] on div "Tại văn phòng" at bounding box center [654, 293] width 100 height 10
type input "0"
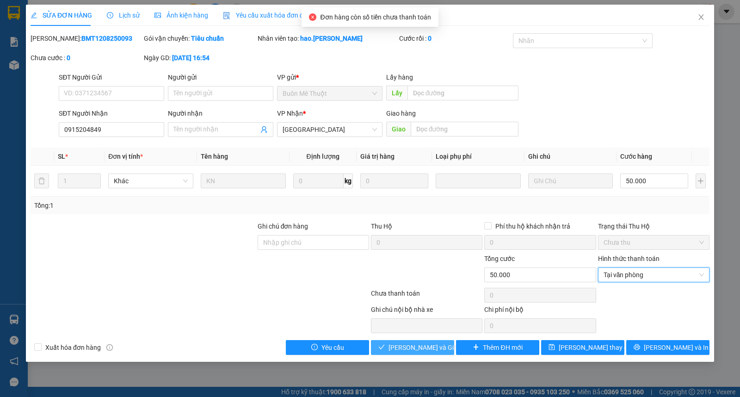
click at [398, 341] on button "[PERSON_NAME] và Giao hàng" at bounding box center [412, 347] width 83 height 15
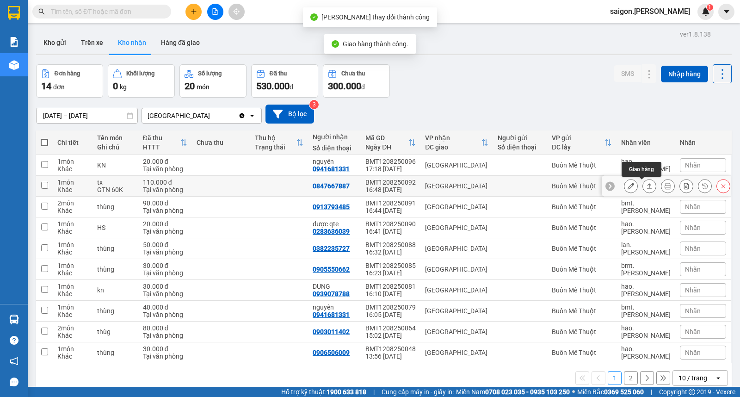
drag, startPoint x: 640, startPoint y: 192, endPoint x: 637, endPoint y: 187, distance: 5.6
click at [643, 191] on button at bounding box center [649, 186] width 13 height 16
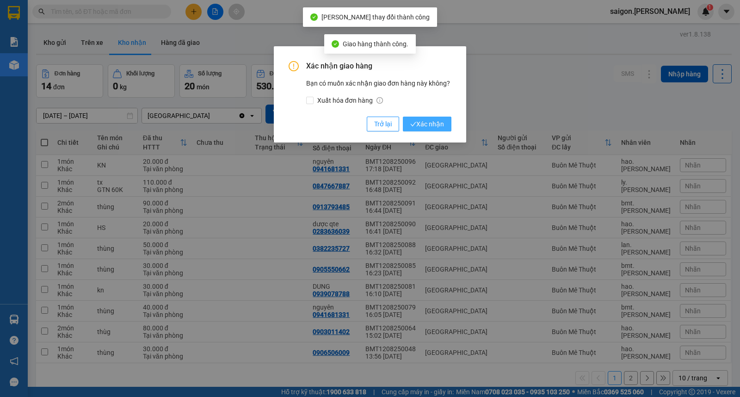
click at [418, 129] on span "Xác nhận" at bounding box center [427, 124] width 34 height 10
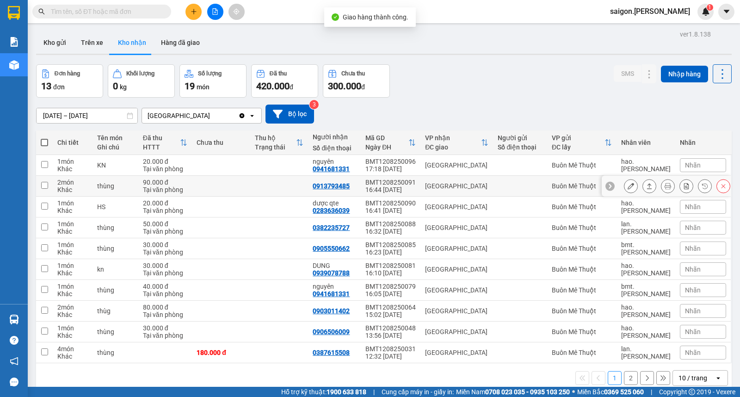
click at [646, 187] on icon at bounding box center [649, 186] width 6 height 6
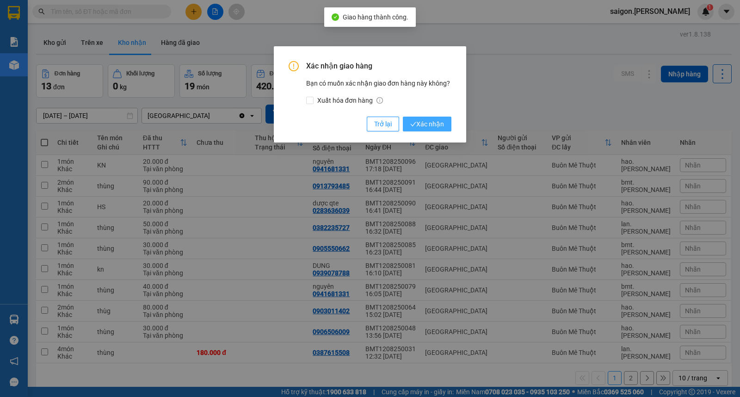
click at [421, 124] on span "Xác nhận" at bounding box center [427, 124] width 34 height 10
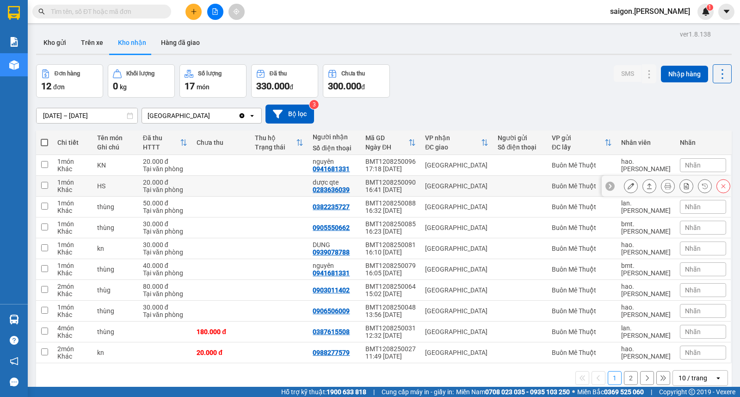
drag, startPoint x: 649, startPoint y: 184, endPoint x: 642, endPoint y: 184, distance: 6.5
click at [649, 184] on div at bounding box center [650, 186] width 14 height 14
click at [646, 184] on icon at bounding box center [649, 186] width 6 height 6
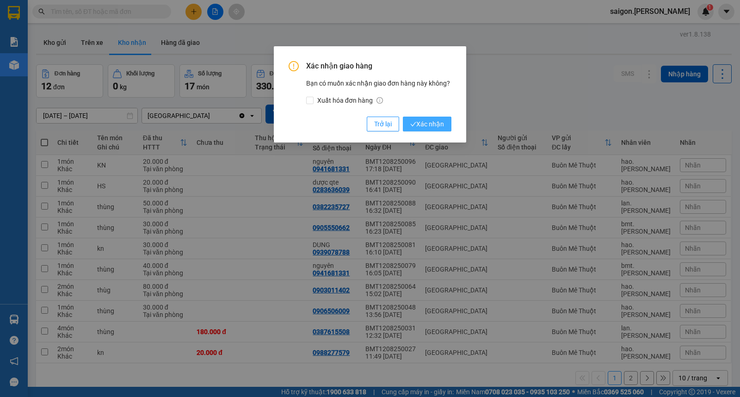
click at [440, 123] on span "Xác nhận" at bounding box center [427, 124] width 34 height 10
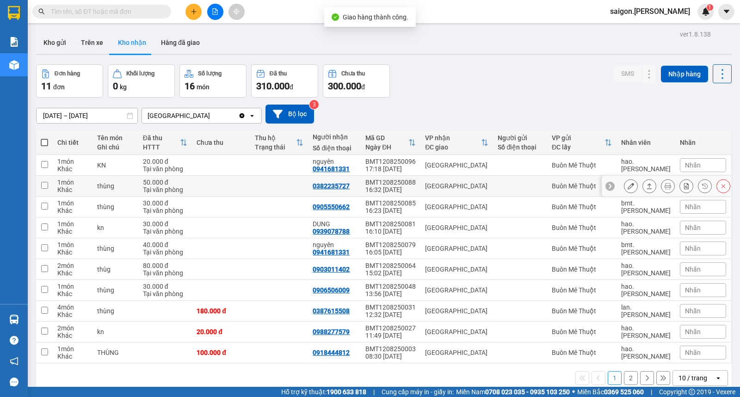
click at [646, 187] on icon at bounding box center [649, 186] width 6 height 6
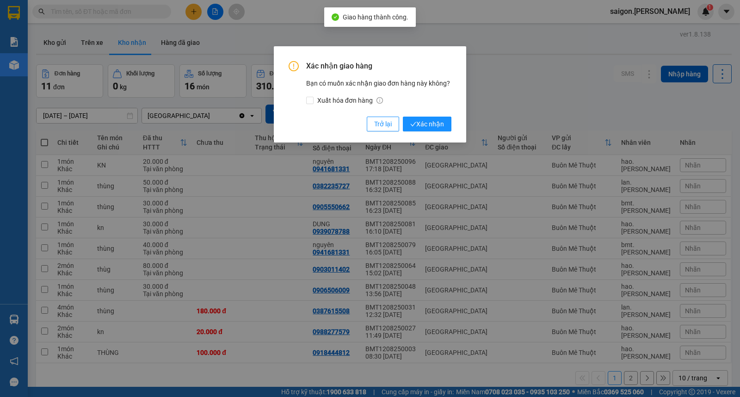
click at [447, 116] on div "Xác nhận giao hàng Bạn có muốn xác nhận giao đơn hàng này không? Xuất hóa đơn h…" at bounding box center [370, 96] width 163 height 70
click at [435, 122] on span "Xác nhận" at bounding box center [427, 124] width 34 height 10
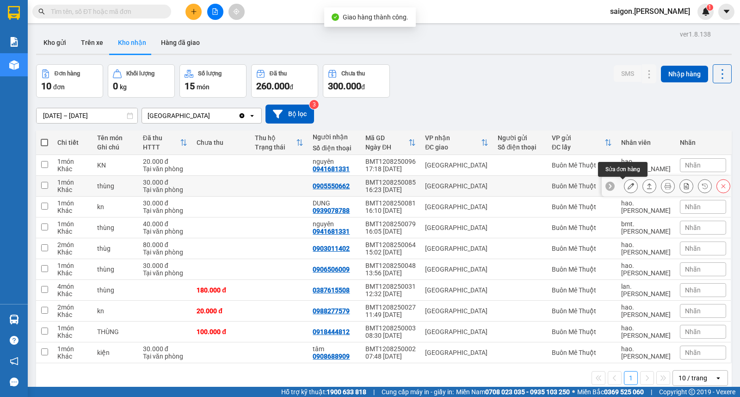
click at [650, 189] on div at bounding box center [677, 186] width 106 height 14
click at [646, 183] on icon at bounding box center [649, 186] width 6 height 6
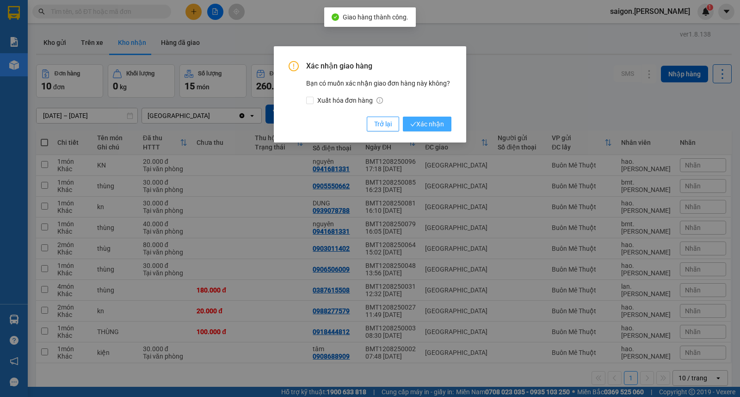
click at [424, 129] on span "Xác nhận" at bounding box center [427, 124] width 34 height 10
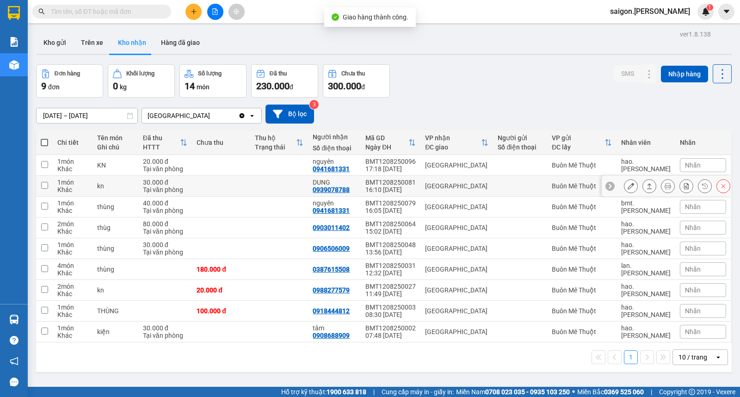
click at [646, 187] on icon at bounding box center [649, 186] width 6 height 6
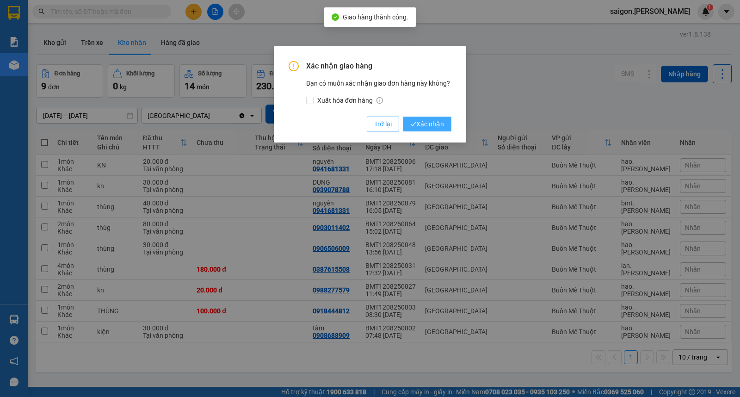
click at [434, 125] on span "Xác nhận" at bounding box center [427, 124] width 34 height 10
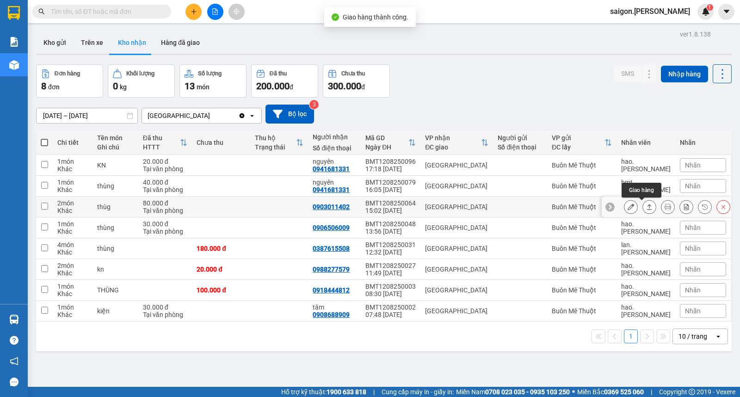
click at [646, 208] on icon at bounding box center [649, 207] width 6 height 6
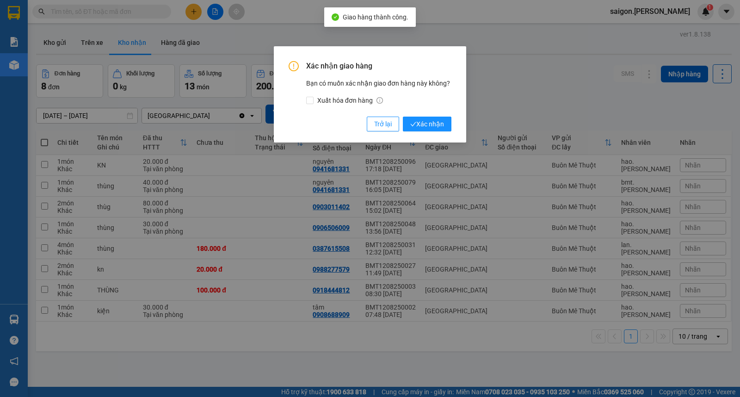
click at [452, 126] on div "Xác nhận giao hàng Bạn có muốn xác nhận giao đơn hàng này không? Xuất hóa đơn h…" at bounding box center [370, 94] width 192 height 96
click at [455, 131] on div "Xác nhận giao hàng Bạn có muốn xác nhận giao đơn hàng này không? Xuất hóa đơn h…" at bounding box center [370, 94] width 192 height 96
click at [435, 127] on span "Xác nhận" at bounding box center [427, 124] width 34 height 10
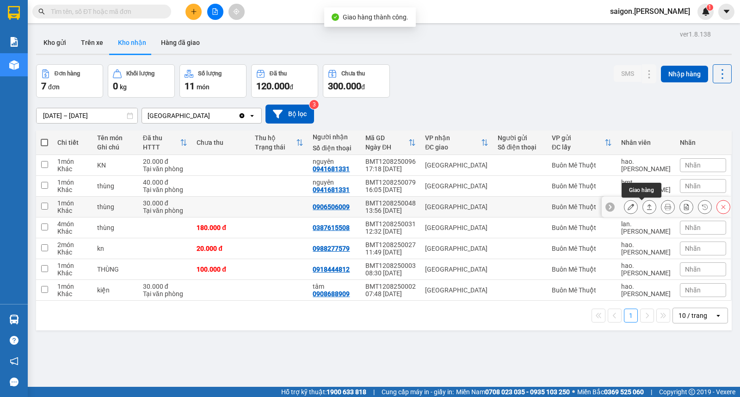
click at [646, 207] on icon at bounding box center [649, 207] width 6 height 6
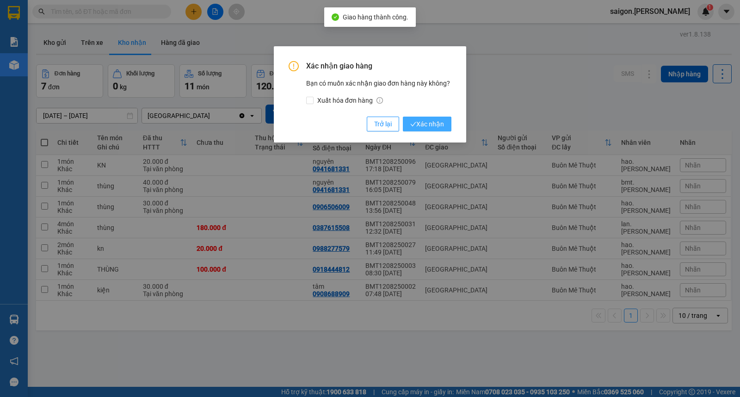
click at [414, 122] on icon "check" at bounding box center [413, 124] width 6 height 6
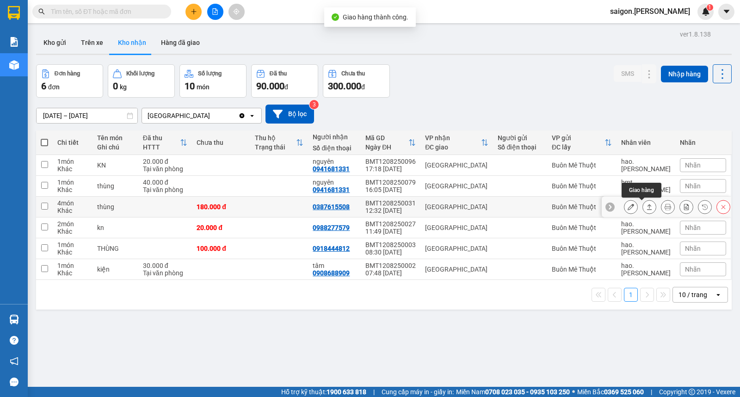
click at [647, 207] on icon at bounding box center [649, 207] width 5 height 6
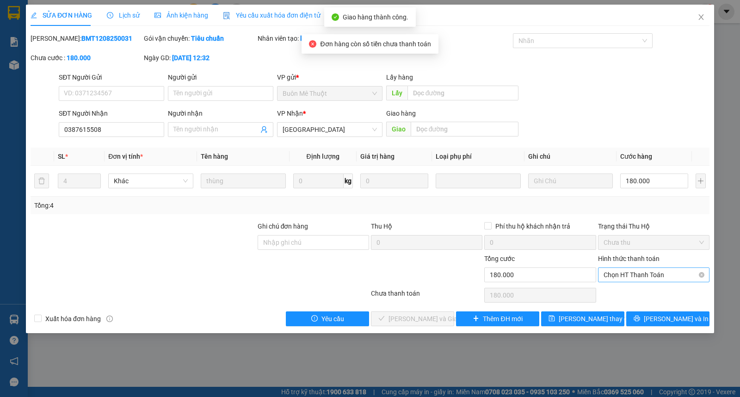
drag, startPoint x: 657, startPoint y: 262, endPoint x: 650, endPoint y: 272, distance: 11.9
click at [657, 263] on div "Hình thức thanh toán" at bounding box center [654, 261] width 112 height 14
click at [650, 272] on span "Chọn HT Thanh Toán" at bounding box center [654, 275] width 100 height 14
click at [640, 285] on div "Total Paid Fee 0 Total UnPaid Fee 180.000 Cash Collection Total Fee Mã ĐH: BMT1…" at bounding box center [370, 179] width 679 height 293
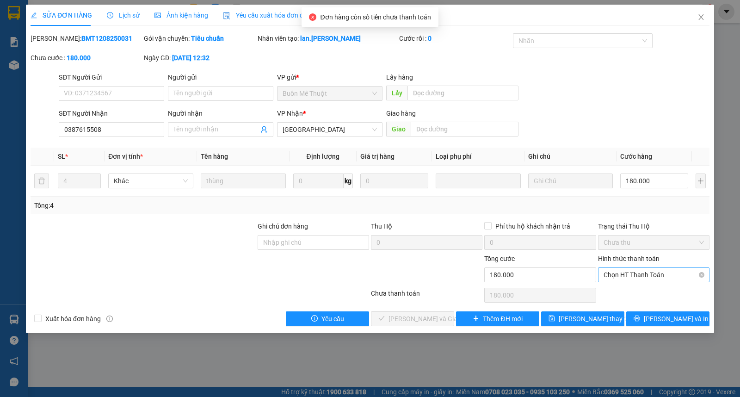
click at [630, 271] on span "Chọn HT Thanh Toán" at bounding box center [654, 275] width 100 height 14
drag, startPoint x: 632, startPoint y: 288, endPoint x: 489, endPoint y: 315, distance: 145.6
click at [632, 289] on div "Tại văn phòng" at bounding box center [654, 293] width 100 height 10
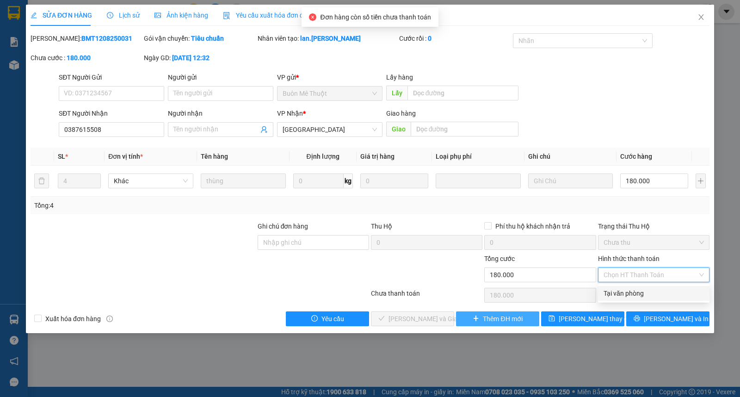
type input "0"
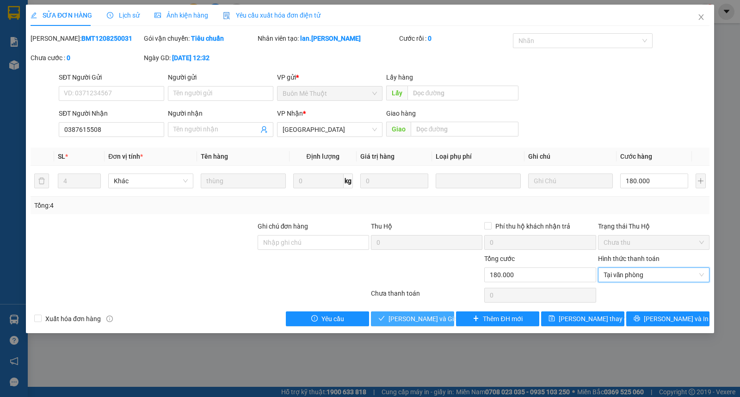
click at [407, 321] on span "[PERSON_NAME] và Giao hàng" at bounding box center [433, 319] width 89 height 10
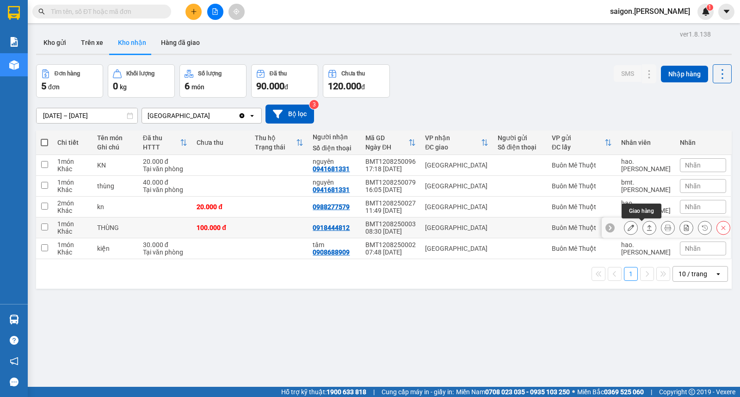
click at [646, 229] on icon at bounding box center [649, 227] width 6 height 6
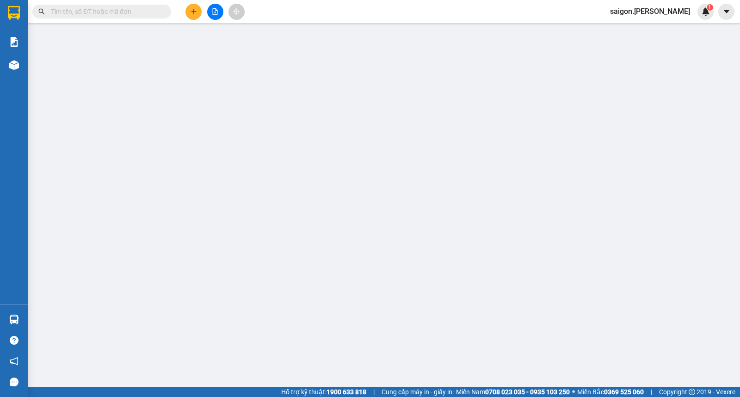
type input "0918444812"
type input "100.000"
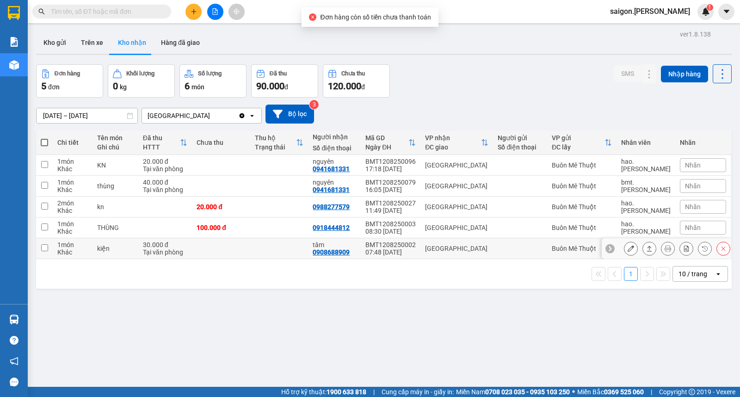
click at [646, 246] on icon at bounding box center [649, 248] width 6 height 6
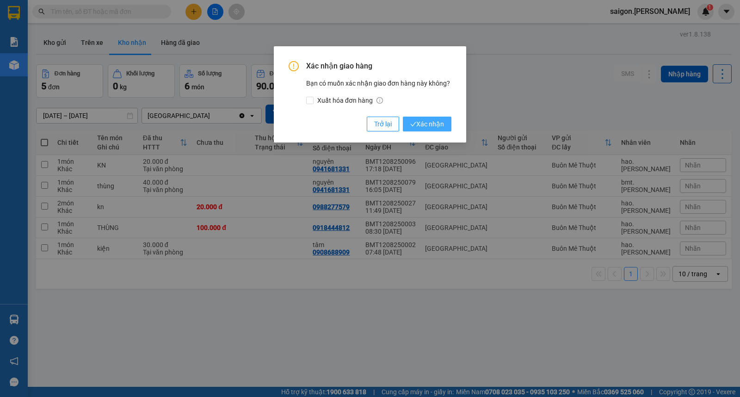
click at [438, 131] on button "Xác nhận" at bounding box center [427, 124] width 49 height 15
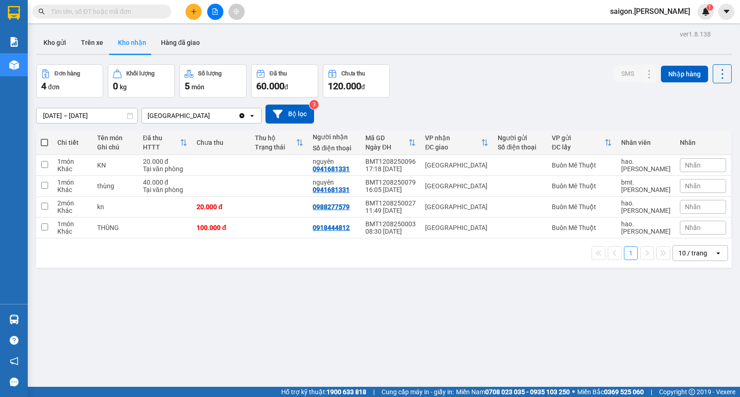
click at [204, 14] on div at bounding box center [214, 12] width 69 height 16
click at [196, 12] on icon "plus" at bounding box center [194, 11] width 6 height 6
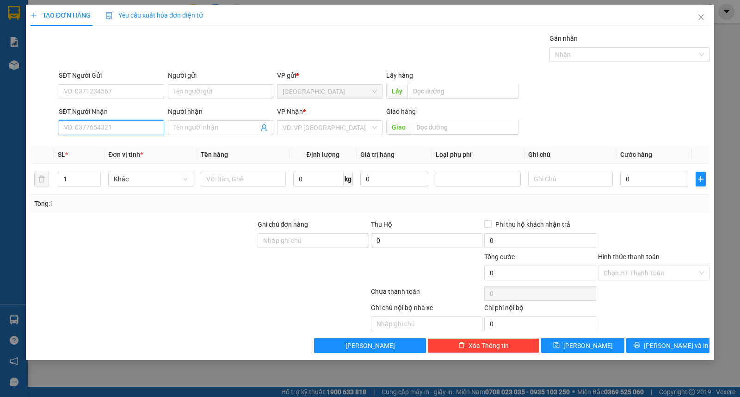
click at [124, 125] on input "SĐT Người Nhận" at bounding box center [111, 127] width 105 height 15
type input "0967213676"
type input "hải"
type input "0967213676"
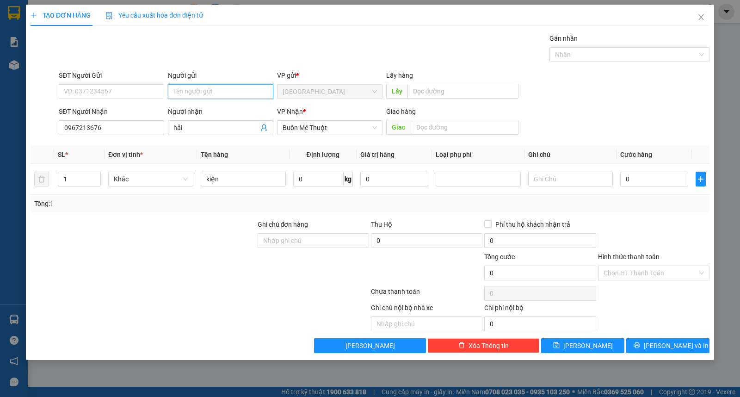
click at [206, 98] on input "Người gửi" at bounding box center [220, 91] width 105 height 15
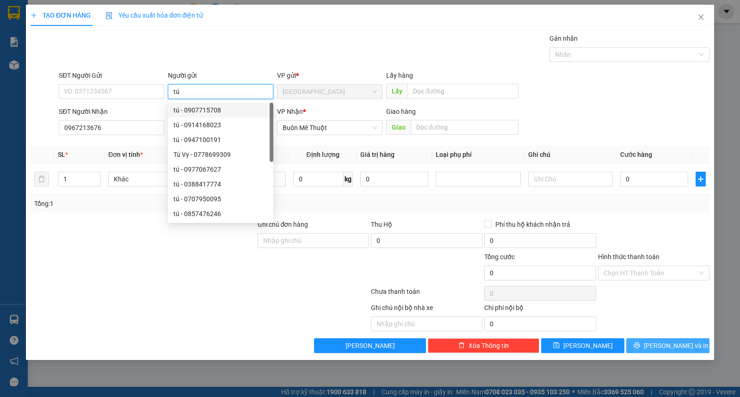
type input "tú"
drag, startPoint x: 652, startPoint y: 346, endPoint x: 611, endPoint y: 276, distance: 81.3
click at [640, 346] on icon "printer" at bounding box center [637, 345] width 6 height 6
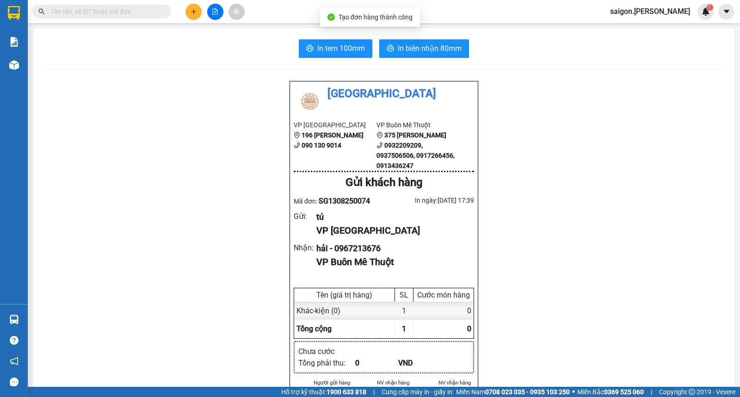
click at [417, 50] on span "In biên nhận 80mm" at bounding box center [430, 49] width 64 height 12
click at [187, 16] on button at bounding box center [194, 12] width 16 height 16
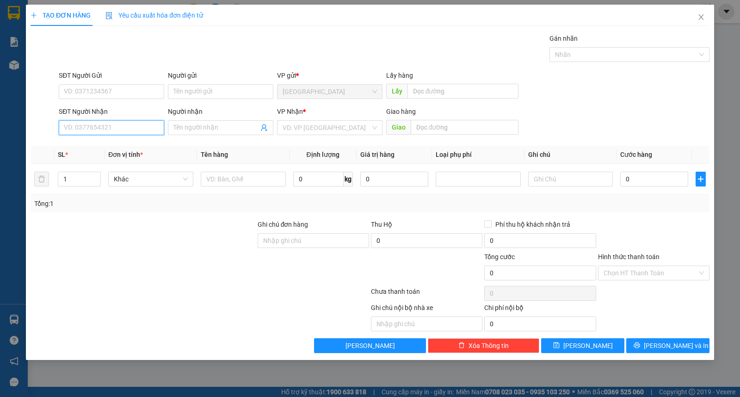
drag, startPoint x: 132, startPoint y: 127, endPoint x: 152, endPoint y: 131, distance: 20.4
click at [132, 128] on input "SĐT Người Nhận" at bounding box center [111, 127] width 105 height 15
type input "0914190234"
type input "hiền"
type input "0914190234"
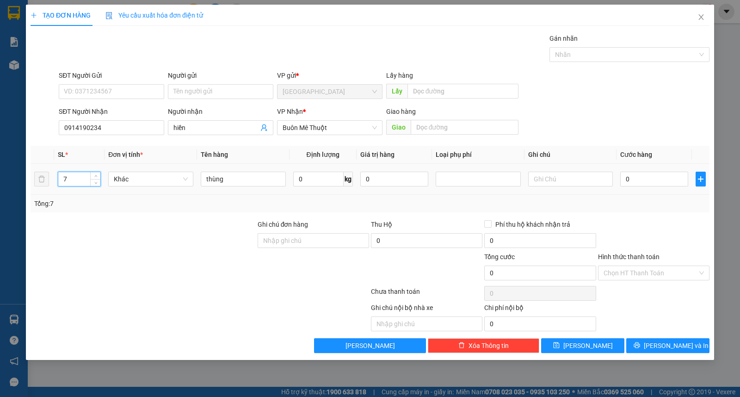
drag, startPoint x: 70, startPoint y: 182, endPoint x: 16, endPoint y: 145, distance: 65.8
click at [0, 169] on div "TẠO ĐƠN HÀNG Yêu cầu xuất hóa đơn điện tử Transit Pickup Surcharge Ids Transit …" at bounding box center [370, 198] width 740 height 397
type input "4"
click at [245, 87] on input "Người gửi" at bounding box center [220, 91] width 105 height 15
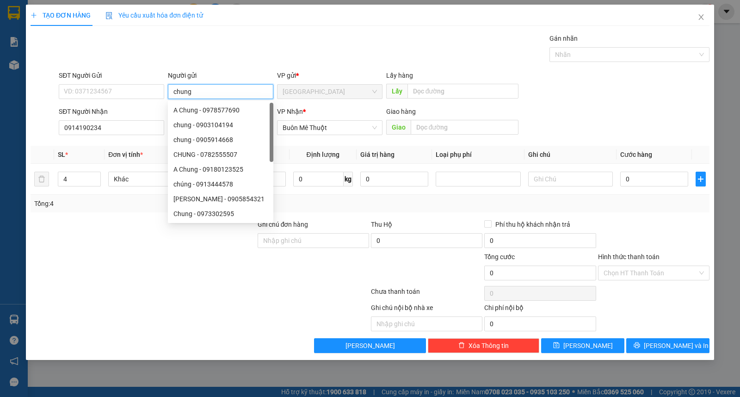
type input "chung"
click at [712, 344] on div "TẠO ĐƠN HÀNG Yêu cầu xuất hóa đơn điện tử Transit Pickup Surcharge Ids Transit …" at bounding box center [370, 182] width 688 height 355
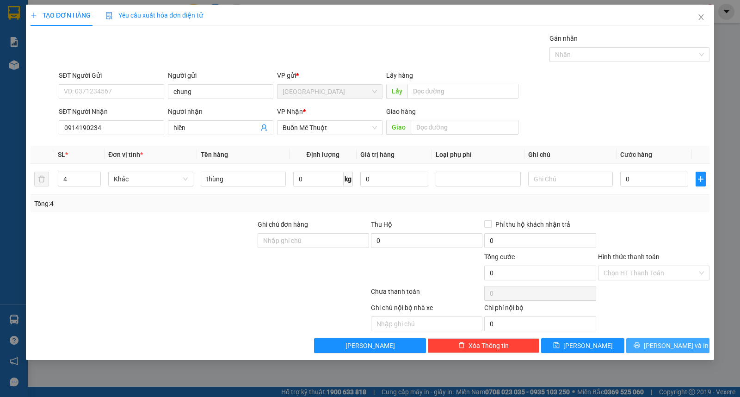
click at [699, 347] on button "[PERSON_NAME] và In" at bounding box center [667, 345] width 83 height 15
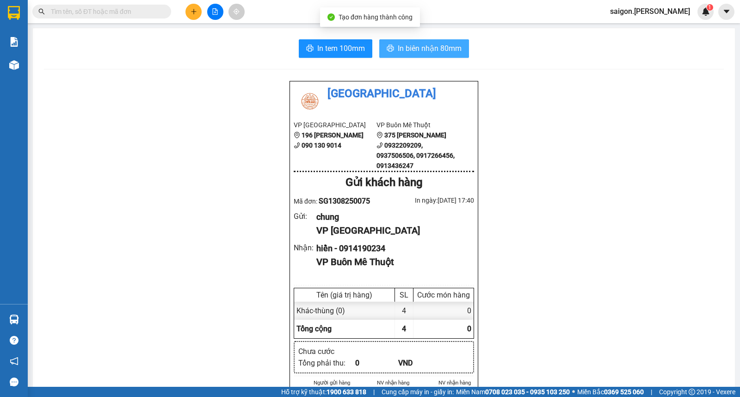
click at [431, 43] on span "In biên nhận 80mm" at bounding box center [430, 49] width 64 height 12
click at [190, 12] on button at bounding box center [194, 12] width 16 height 16
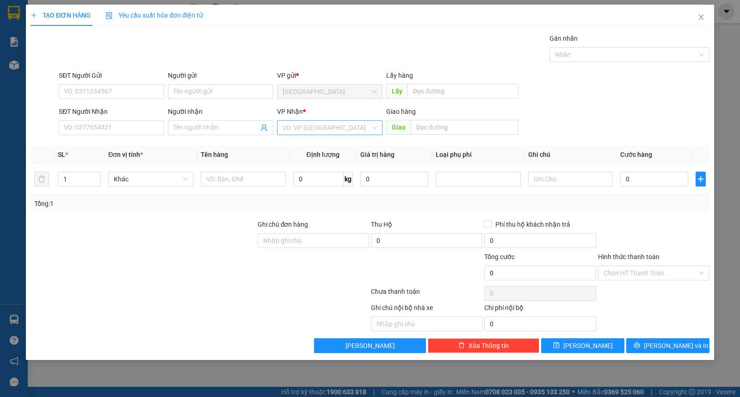
click at [306, 128] on input "search" at bounding box center [327, 128] width 88 height 14
click at [308, 156] on div "Buôn Mê Thuột" at bounding box center [329, 161] width 105 height 15
click at [164, 113] on div "SĐT Người Nhận" at bounding box center [111, 111] width 105 height 10
click at [164, 120] on input "SĐT Người Nhận" at bounding box center [111, 127] width 105 height 15
click at [191, 123] on span at bounding box center [220, 127] width 105 height 15
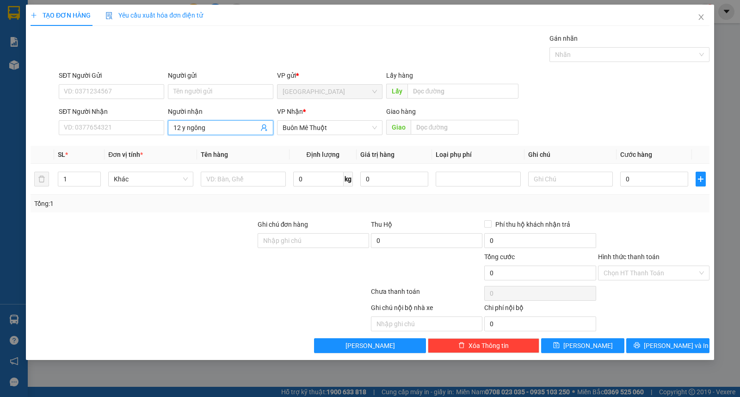
type input "12 y ngông"
type input "36"
type input "thùng"
click at [204, 92] on input "Người gửi" at bounding box center [220, 91] width 105 height 15
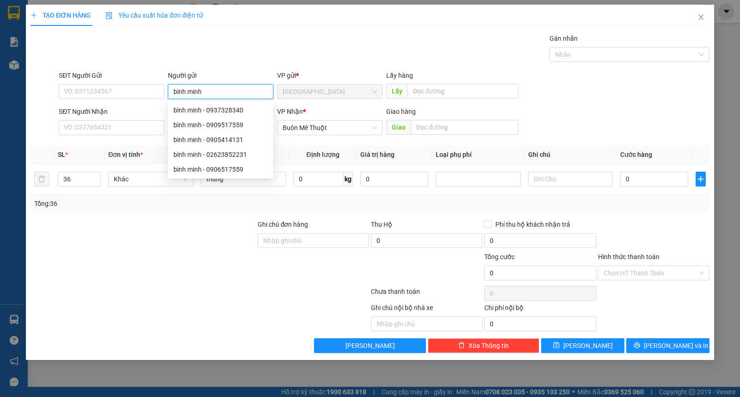
type input "bình minh"
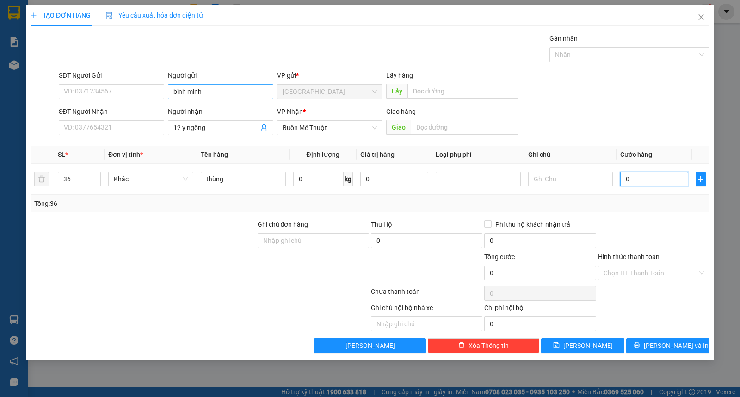
type input "7"
type input "72"
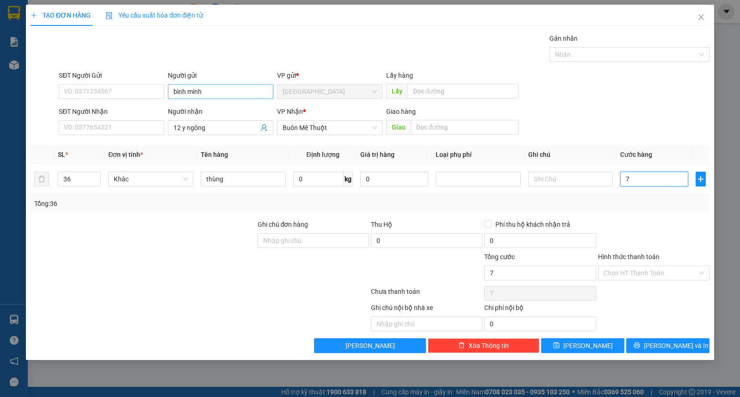
type input "72"
type input "720"
type input "720.000"
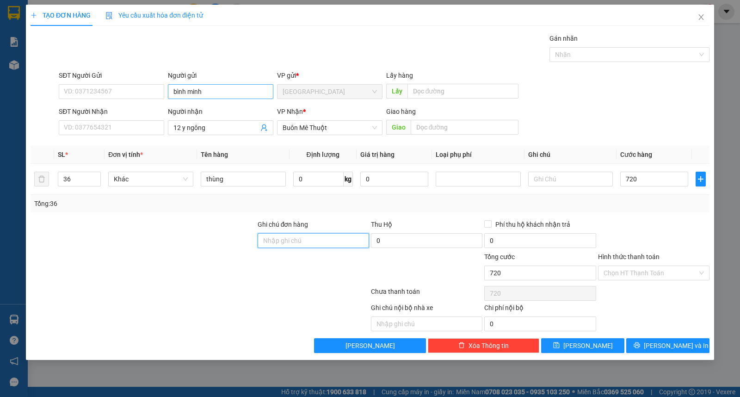
type input "720.000"
click at [655, 277] on input "Hình thức thanh toán" at bounding box center [651, 273] width 94 height 14
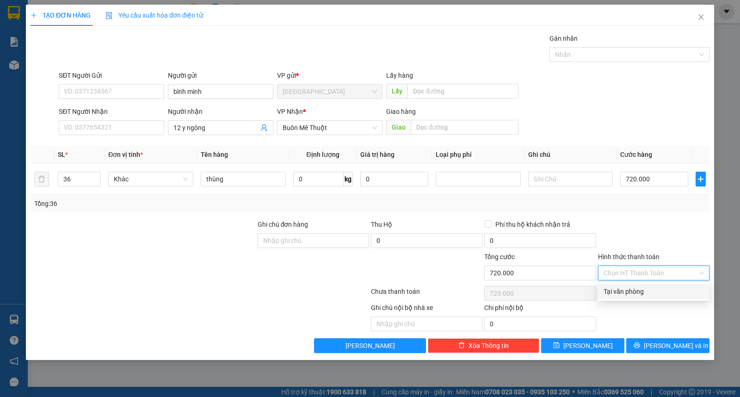
click at [651, 294] on div "Tại văn phòng" at bounding box center [654, 291] width 100 height 10
type input "0"
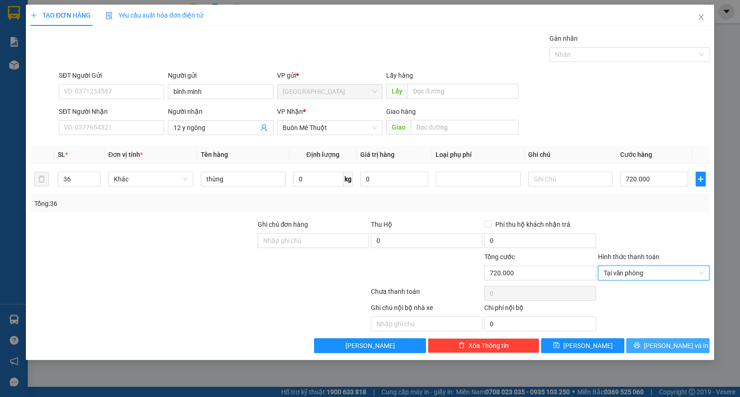
drag, startPoint x: 654, startPoint y: 340, endPoint x: 640, endPoint y: 349, distance: 17.1
click at [654, 341] on button "[PERSON_NAME] và In" at bounding box center [667, 345] width 83 height 15
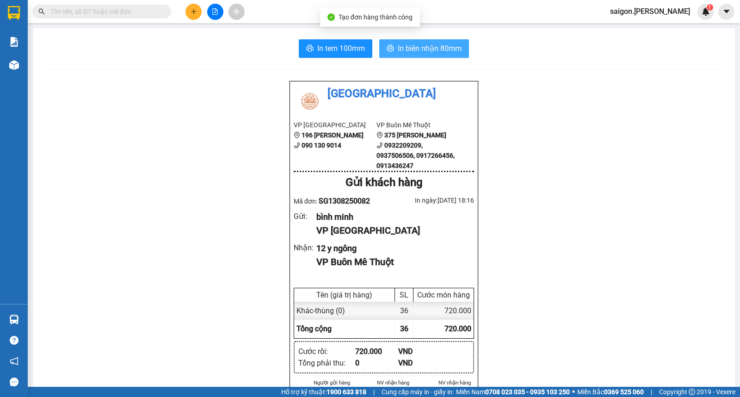
click at [425, 52] on span "In biên nhận 80mm" at bounding box center [430, 49] width 64 height 12
click at [95, 12] on input "text" at bounding box center [105, 11] width 109 height 10
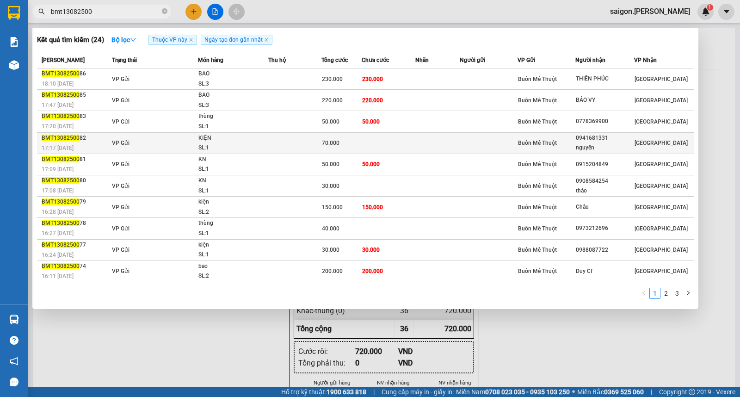
type input "bmt13082500"
click at [520, 153] on td "Buôn Mê Thuột" at bounding box center [547, 142] width 58 height 21
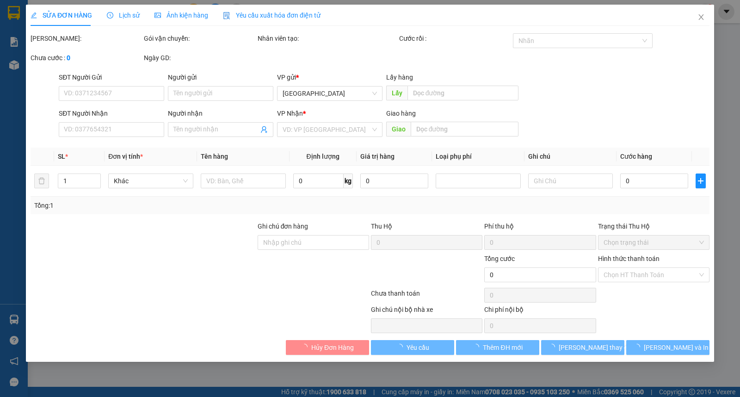
type input "0941681331"
type input "nguyên"
type input "70.000"
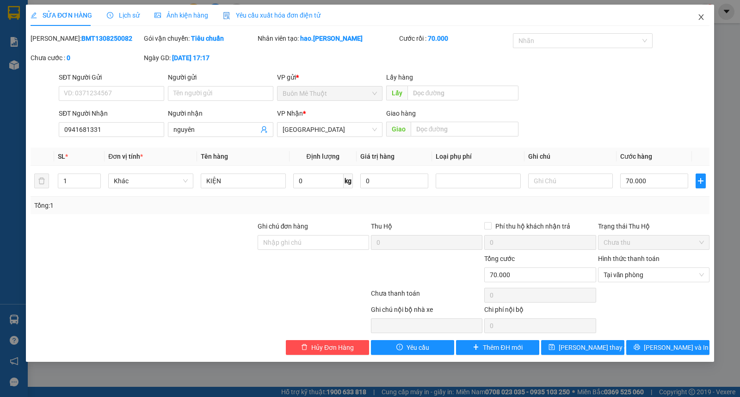
click at [695, 22] on span "Close" at bounding box center [701, 18] width 26 height 26
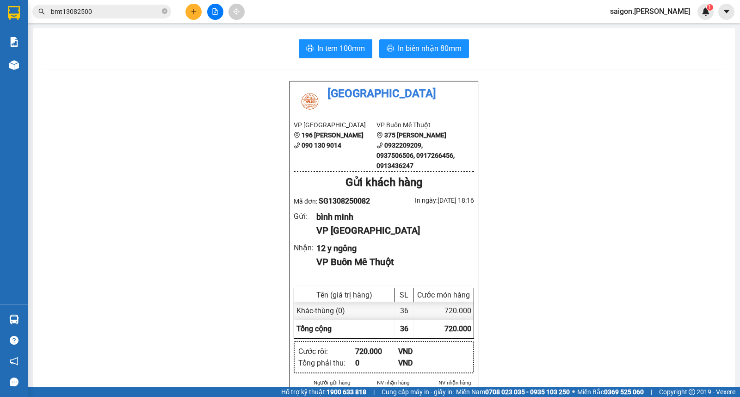
click at [116, 10] on input "bmt13082500" at bounding box center [105, 11] width 109 height 10
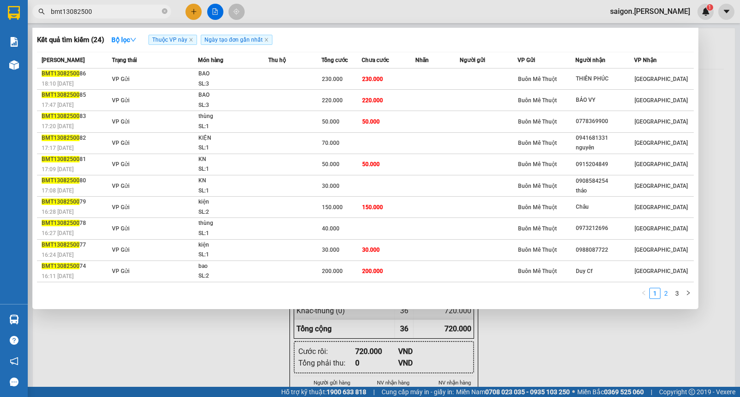
click at [669, 295] on link "2" at bounding box center [666, 293] width 10 height 10
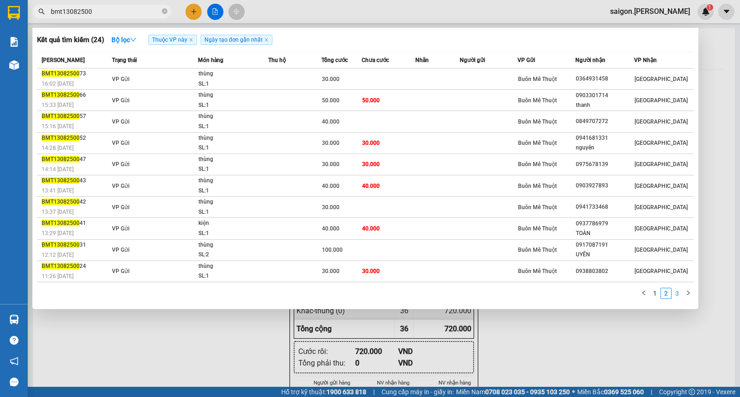
click at [677, 295] on link "3" at bounding box center [677, 293] width 10 height 10
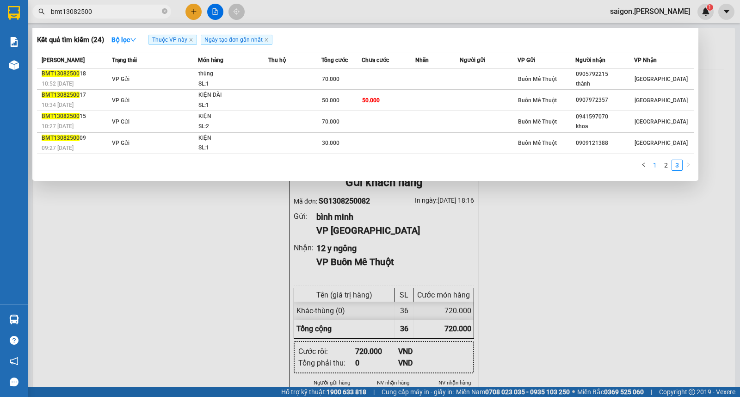
click at [653, 167] on link "1" at bounding box center [655, 165] width 10 height 10
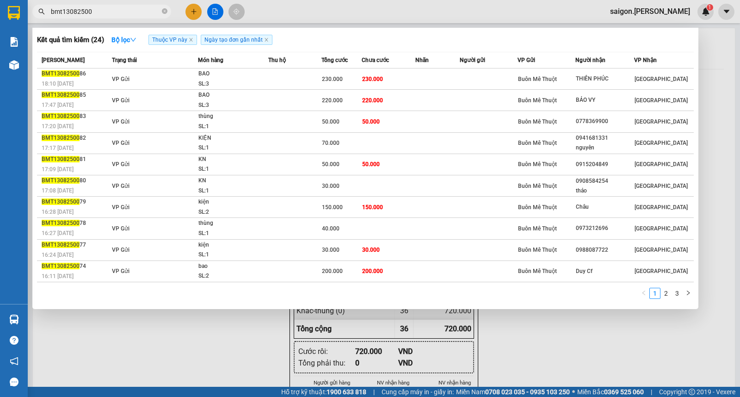
click at [607, 321] on div at bounding box center [370, 198] width 740 height 397
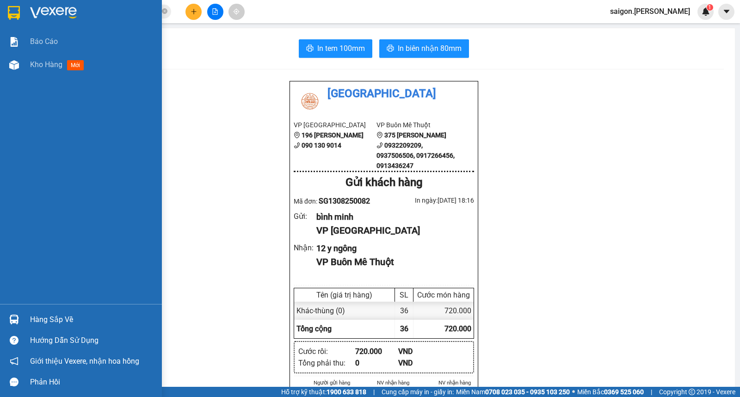
click at [57, 321] on div "Hàng sắp về" at bounding box center [92, 320] width 125 height 14
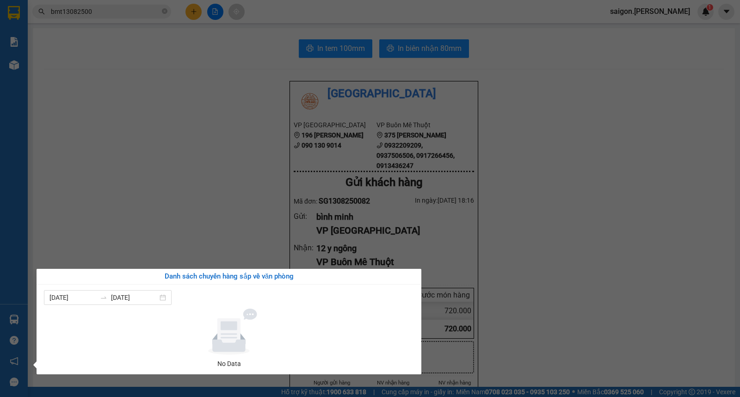
click at [215, 208] on section "Kết quả tìm kiếm ( 24 ) Bộ lọc Thuộc VP này Ngày tạo đơn gần nhất Mã ĐH Trạng t…" at bounding box center [370, 198] width 740 height 397
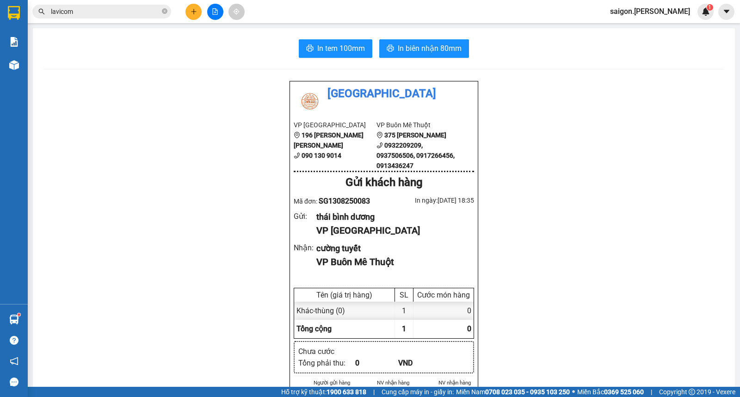
click at [93, 17] on span "lavicom" at bounding box center [101, 12] width 139 height 14
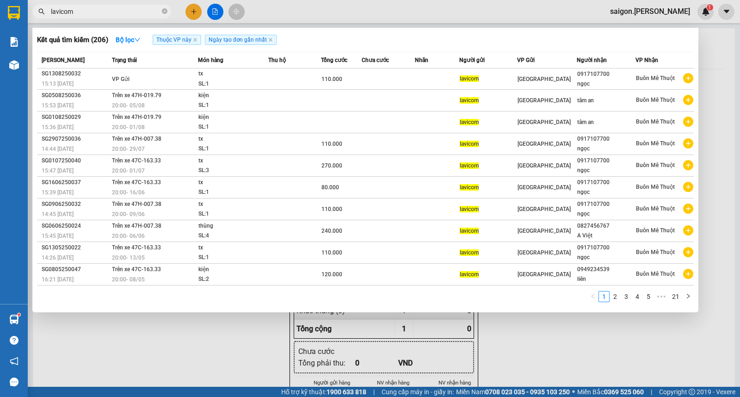
click at [98, 7] on input "lavicom" at bounding box center [105, 11] width 109 height 10
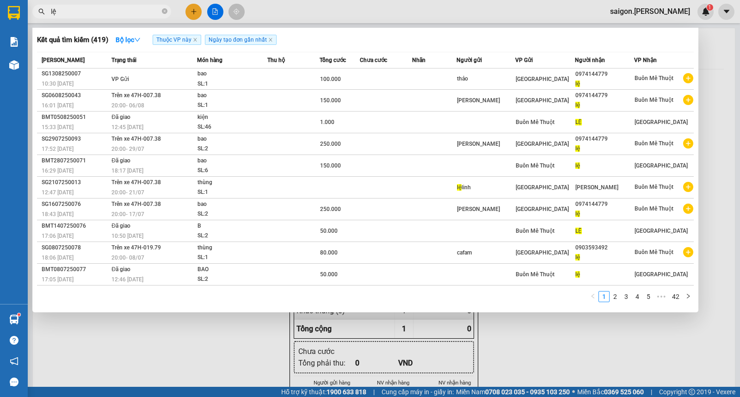
type input "d"
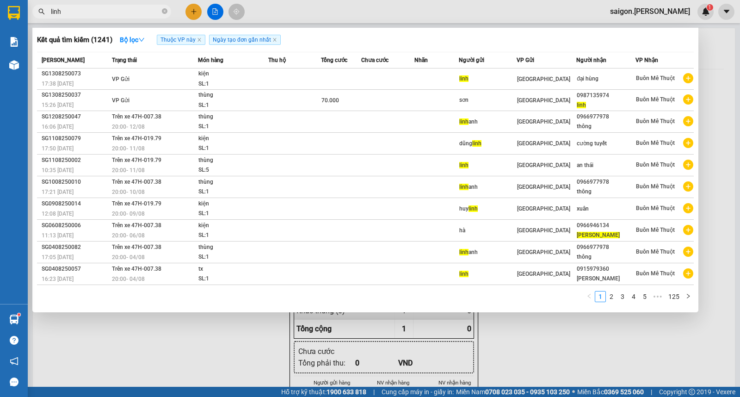
type input "linh"
drag, startPoint x: 470, startPoint y: 352, endPoint x: 381, endPoint y: 311, distance: 98.1
click at [469, 352] on div at bounding box center [370, 198] width 740 height 397
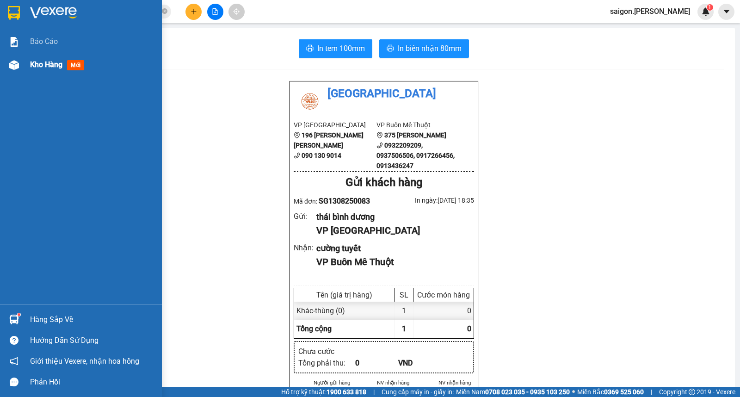
click at [66, 70] on div "Kho hàng mới" at bounding box center [59, 65] width 58 height 12
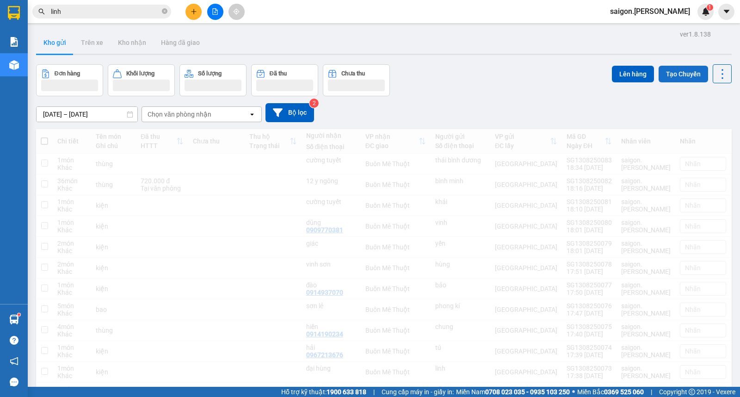
click at [678, 68] on button "Tạo Chuyến" at bounding box center [684, 74] width 50 height 17
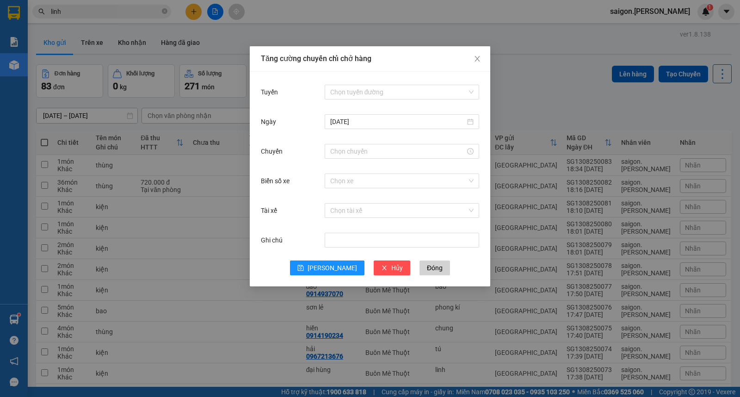
click at [367, 83] on div "Chọn tuyến đường" at bounding box center [402, 92] width 155 height 19
click at [354, 91] on input "Tuyến" at bounding box center [398, 92] width 137 height 14
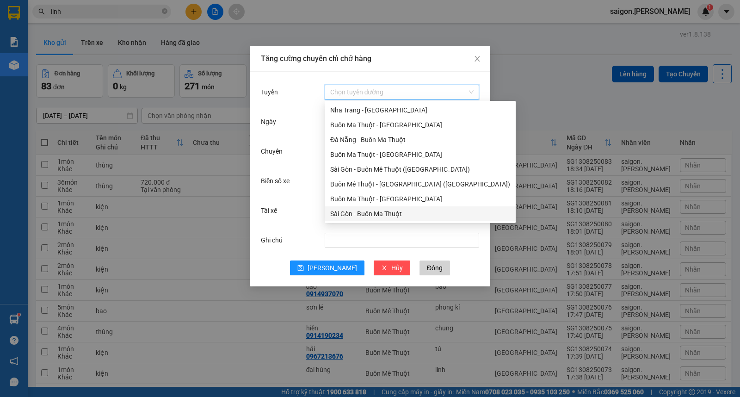
click at [357, 211] on div "Sài Gòn - Buôn Ma Thuột" at bounding box center [420, 214] width 180 height 10
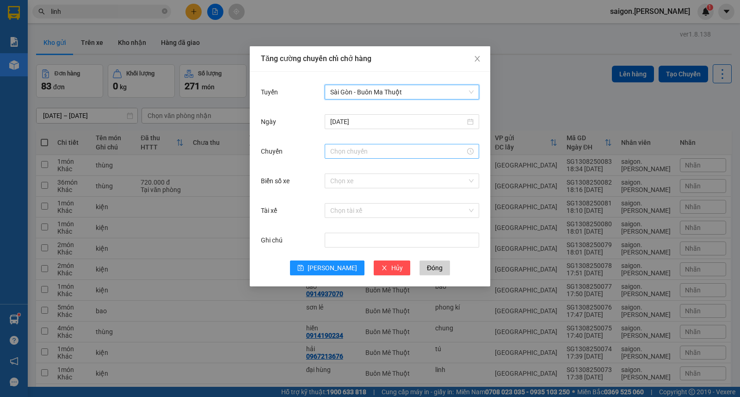
drag, startPoint x: 343, startPoint y: 139, endPoint x: 347, endPoint y: 149, distance: 10.6
click at [344, 141] on div "Ngày 13/08/2025" at bounding box center [370, 127] width 218 height 30
click at [347, 149] on input "Chuyến" at bounding box center [397, 151] width 135 height 10
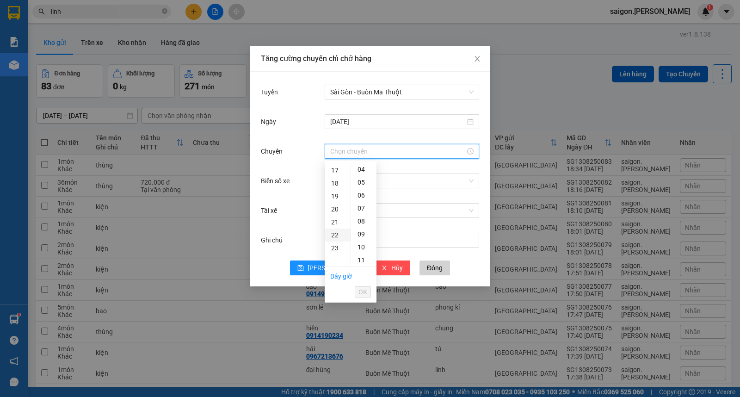
scroll to position [257, 0]
click at [334, 169] on div "20" at bounding box center [338, 171] width 26 height 13
type input "20:00"
click at [358, 291] on button "OK" at bounding box center [363, 291] width 16 height 11
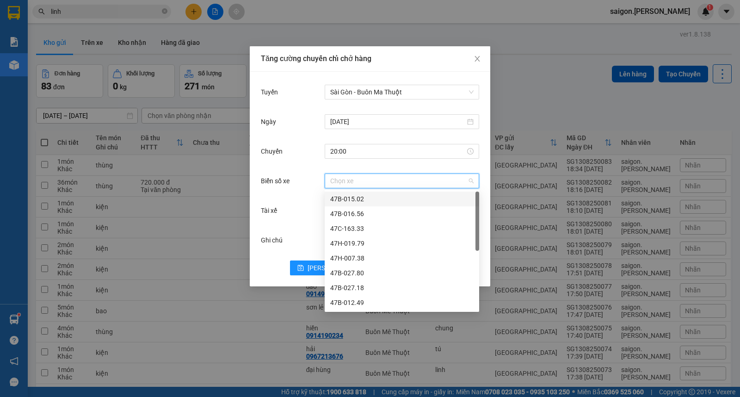
click at [347, 182] on input "Biển số xe" at bounding box center [398, 181] width 137 height 14
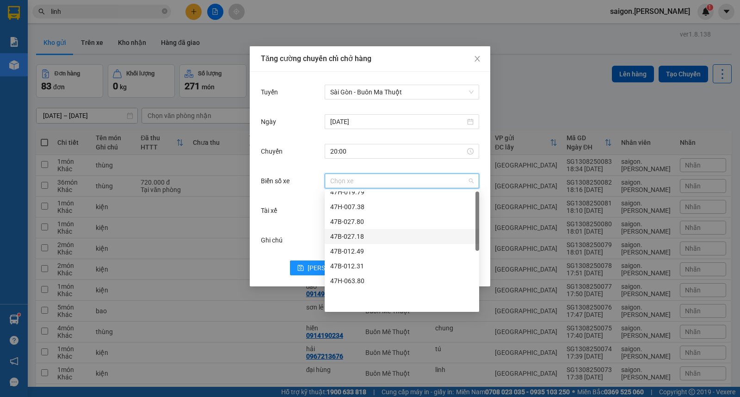
scroll to position [0, 0]
click at [377, 240] on div "47H-019.79" at bounding box center [401, 243] width 143 height 10
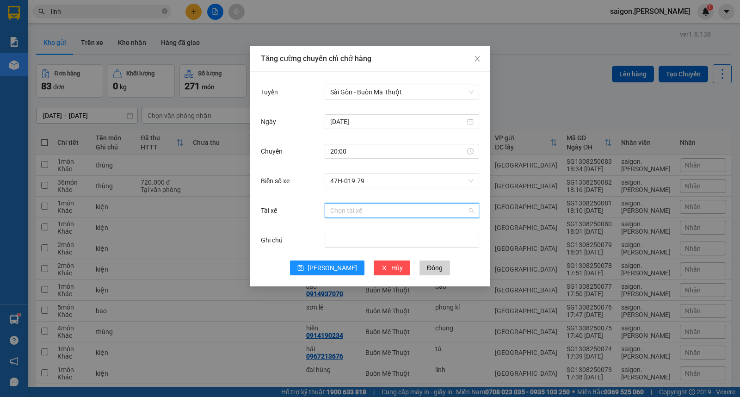
click at [364, 212] on input "Tài xế" at bounding box center [398, 211] width 137 height 14
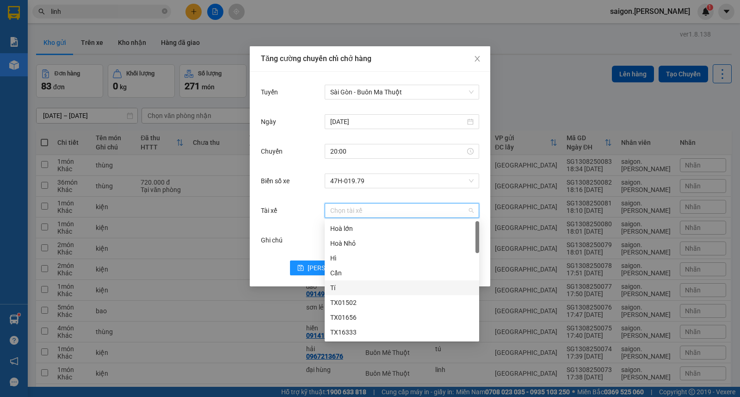
click at [339, 283] on div "Tí" at bounding box center [401, 288] width 143 height 10
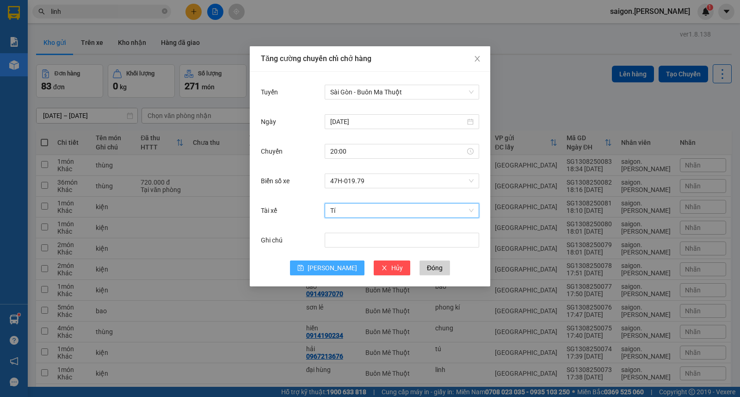
click at [304, 271] on icon "save" at bounding box center [301, 268] width 6 height 6
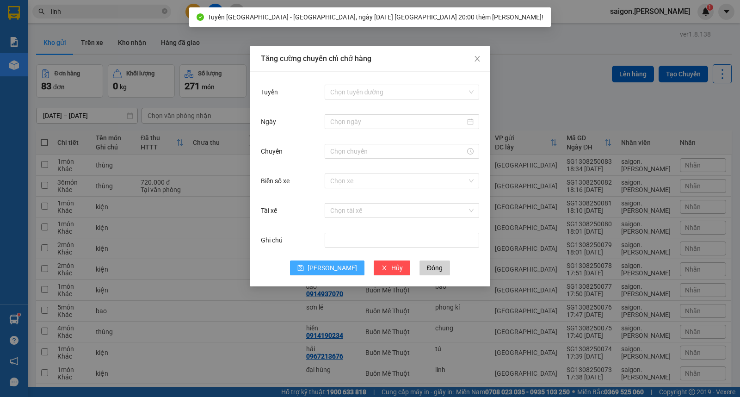
click at [431, 271] on div "Lưu Hủy Đóng" at bounding box center [370, 267] width 218 height 15
click at [427, 265] on span "Đóng" at bounding box center [435, 268] width 16 height 10
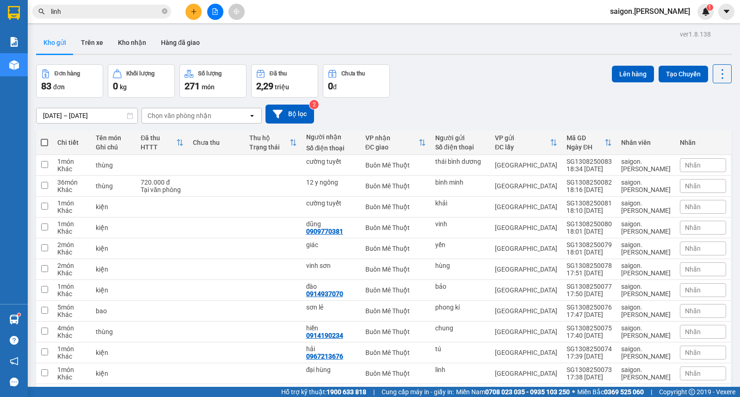
click at [42, 139] on span at bounding box center [44, 142] width 7 height 7
click at [44, 138] on input "checkbox" at bounding box center [44, 138] width 0 height 0
checkbox input "true"
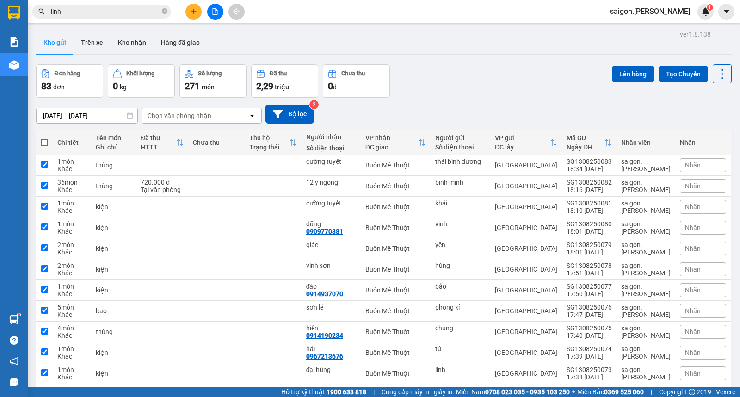
checkbox input "true"
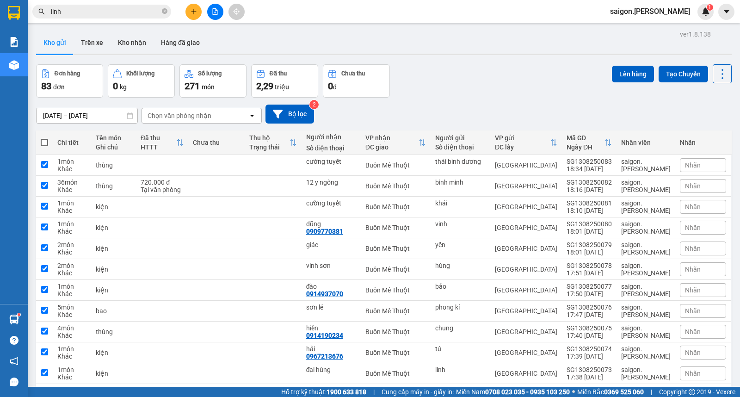
checkbox input "true"
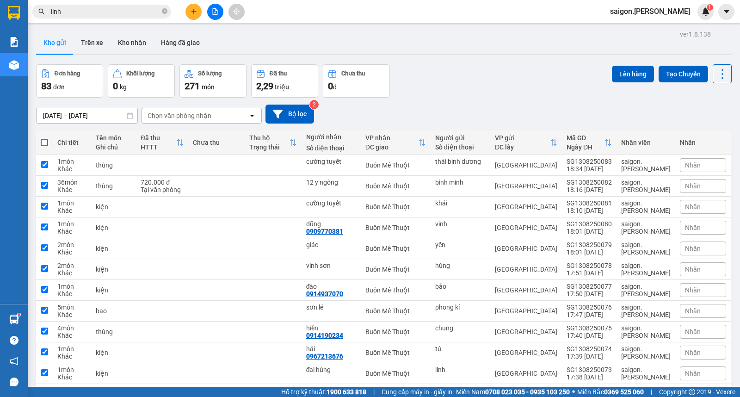
checkbox input "true"
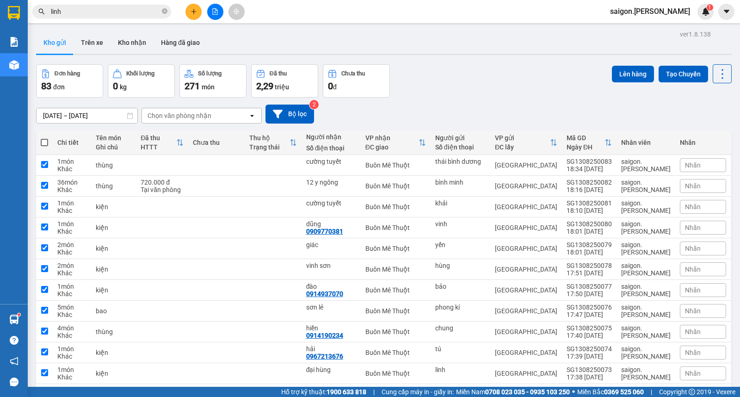
checkbox input "true"
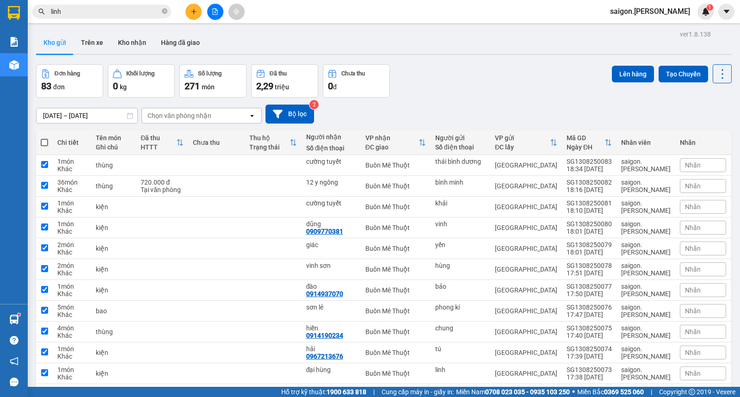
checkbox input "true"
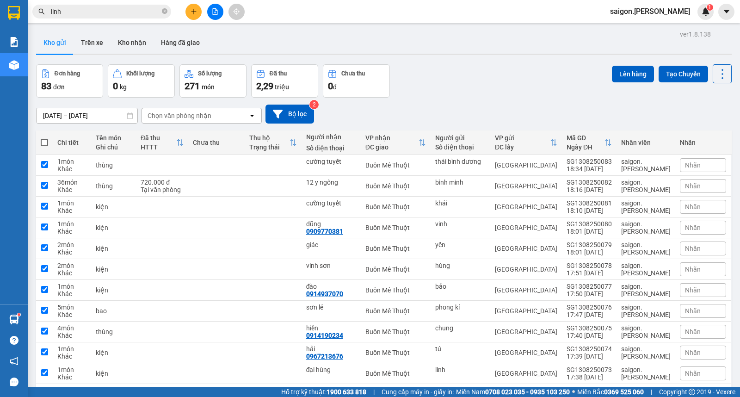
checkbox input "true"
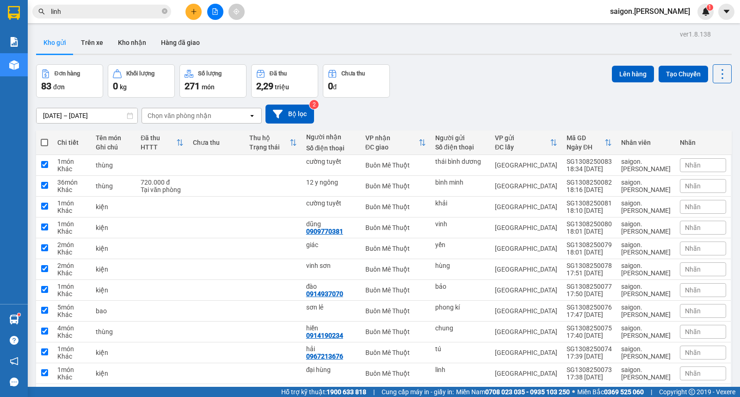
checkbox input "true"
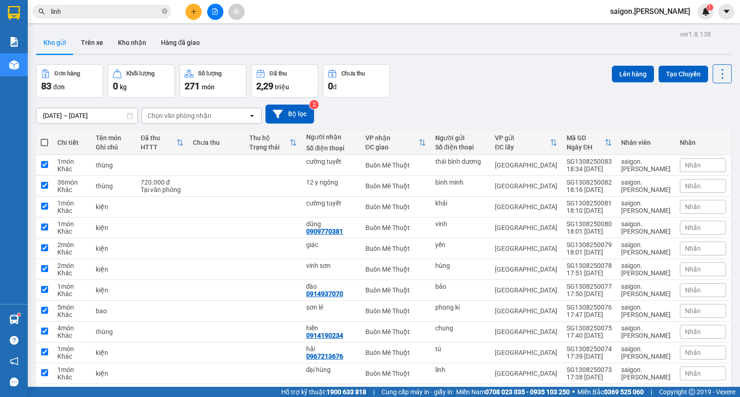
checkbox input "true"
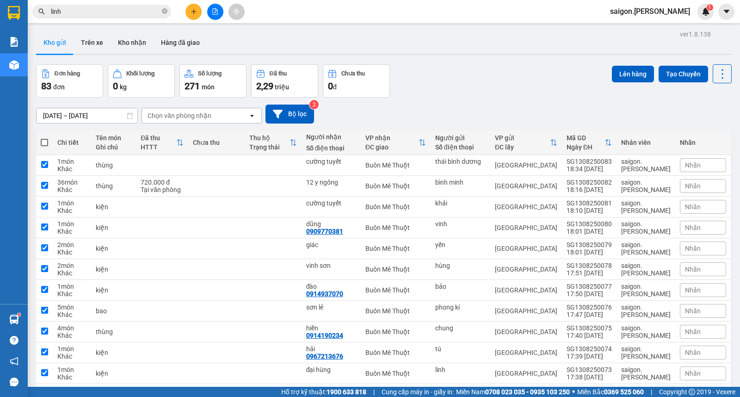
checkbox input "true"
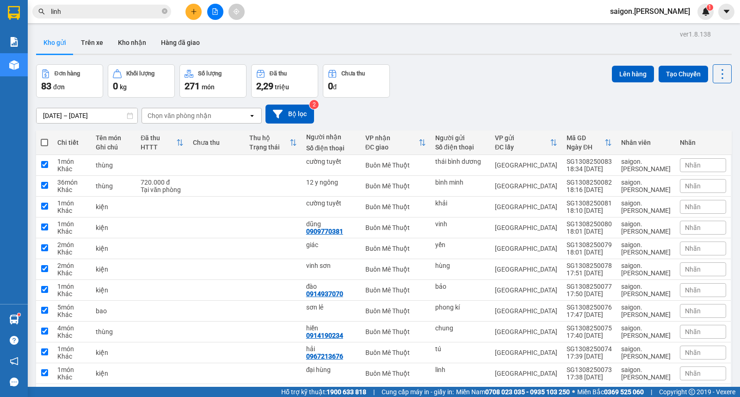
checkbox input "true"
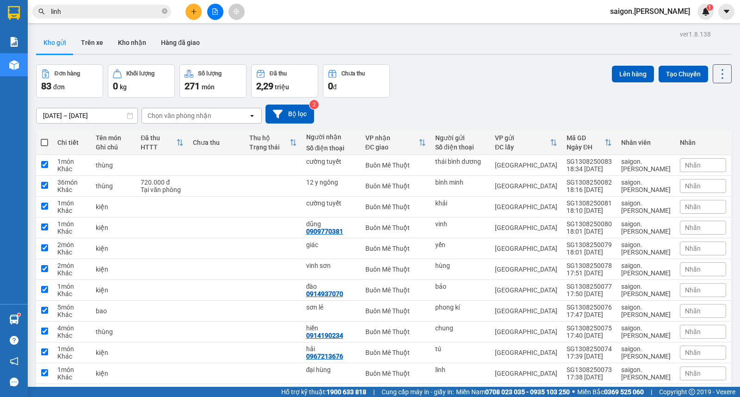
checkbox input "true"
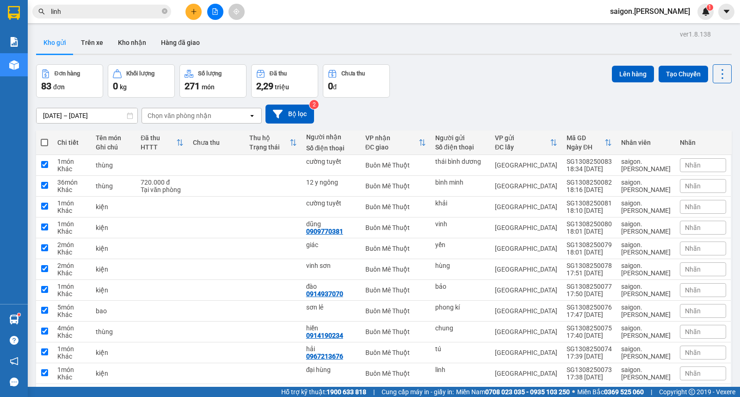
checkbox input "true"
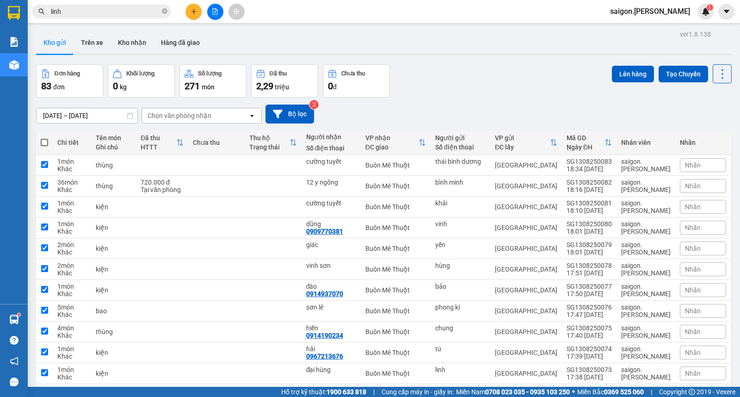
checkbox input "true"
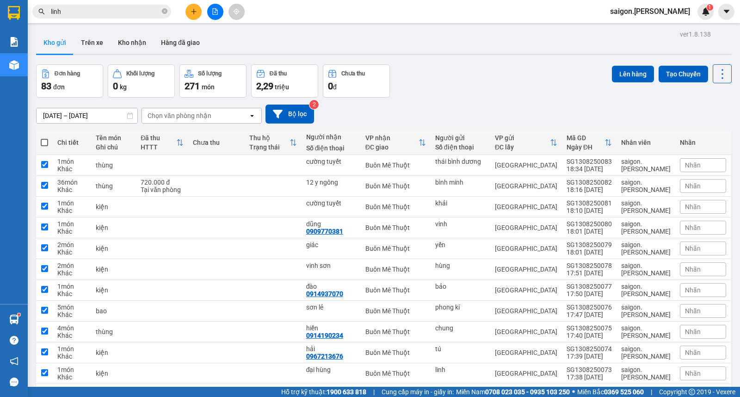
checkbox input "true"
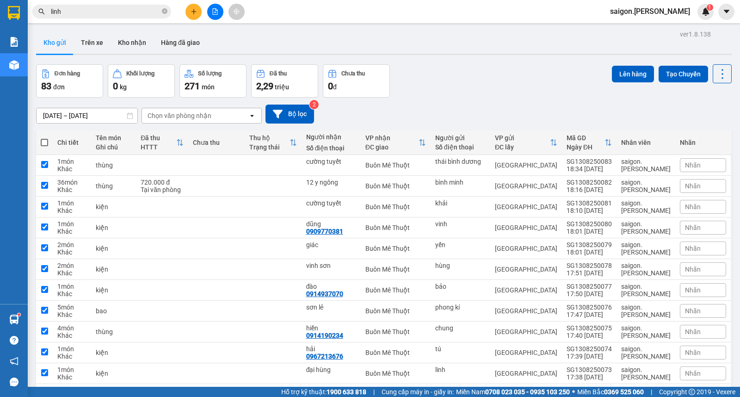
checkbox input "true"
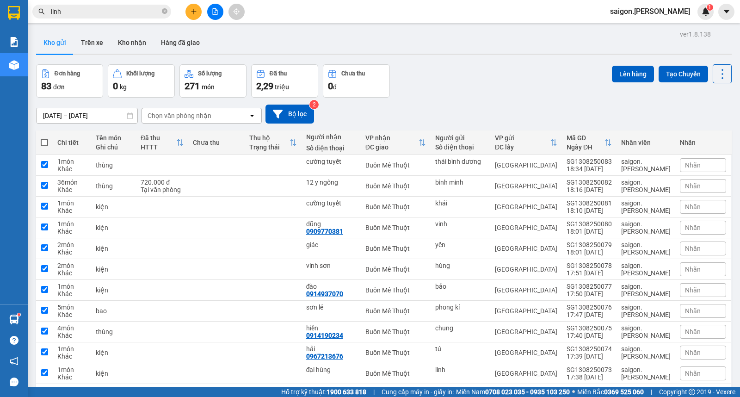
checkbox input "true"
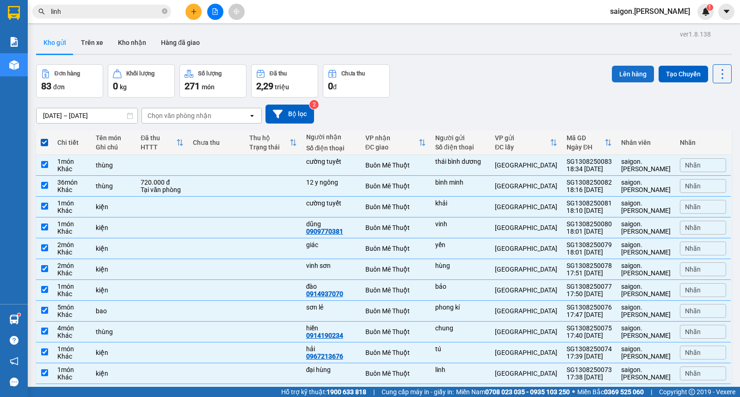
click at [627, 78] on button "Lên hàng" at bounding box center [633, 74] width 42 height 17
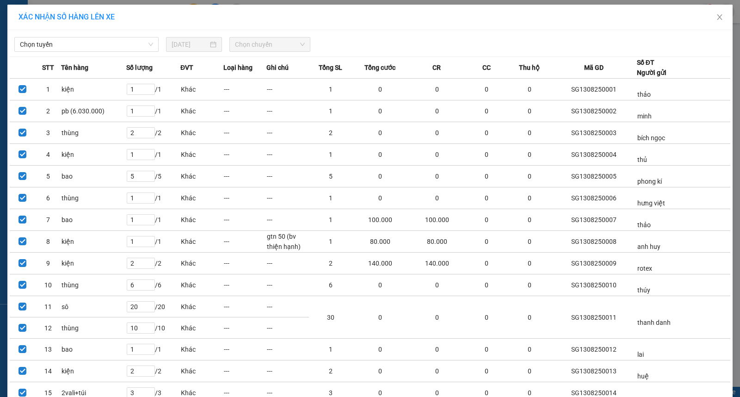
click at [701, 20] on div "XÁC NHẬN SỐ HÀNG LÊN XE" at bounding box center [370, 17] width 703 height 10
click at [707, 20] on span "Close" at bounding box center [720, 18] width 26 height 26
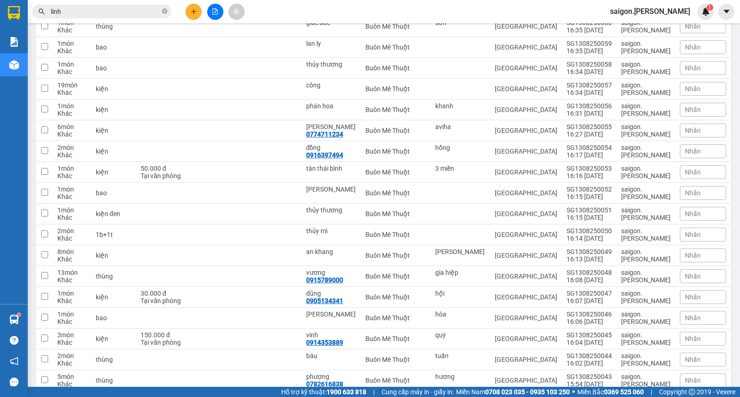
scroll to position [1546, 0]
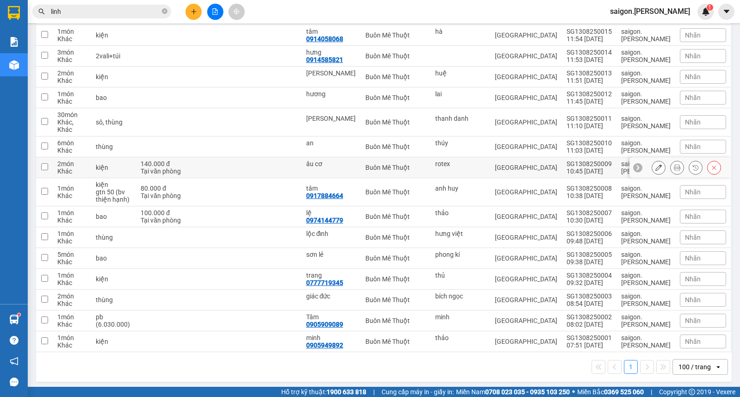
click at [656, 164] on icon at bounding box center [659, 167] width 6 height 6
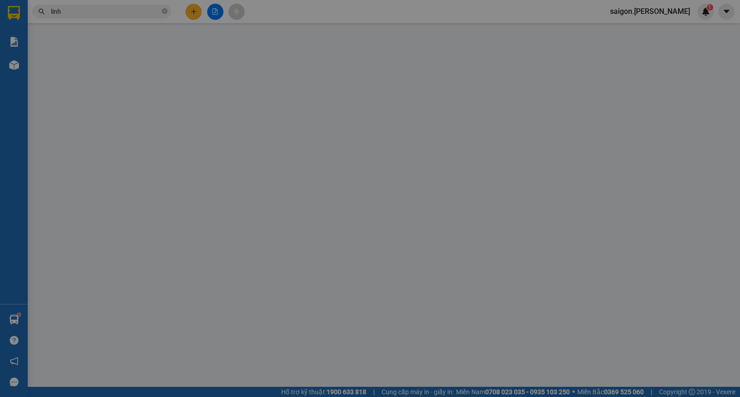
type input "rotex"
type input "âu cơ"
type input "140.000"
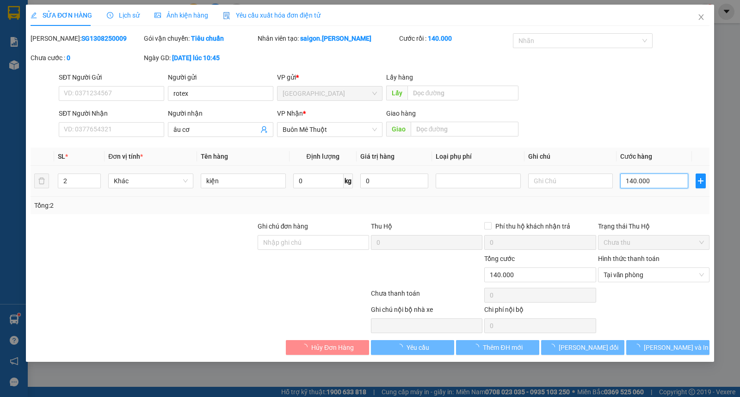
click at [655, 180] on input "140.000" at bounding box center [654, 181] width 68 height 15
type input "0"
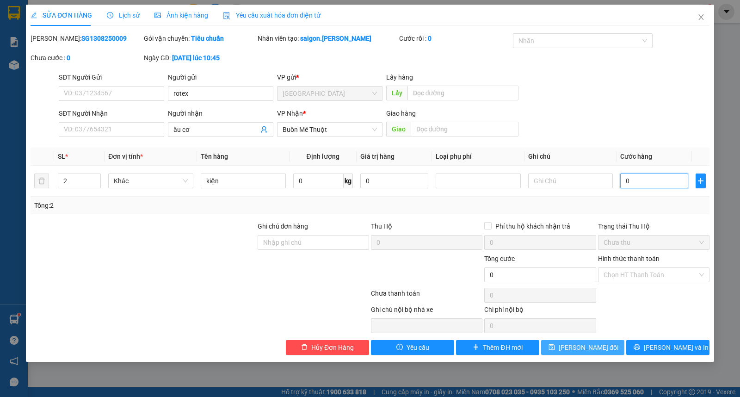
type input "0"
click at [599, 350] on span "[PERSON_NAME] thay đổi" at bounding box center [589, 347] width 60 height 10
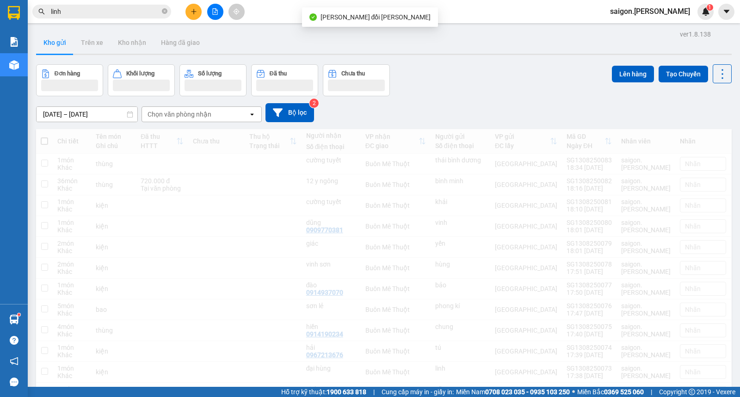
scroll to position [1545, 0]
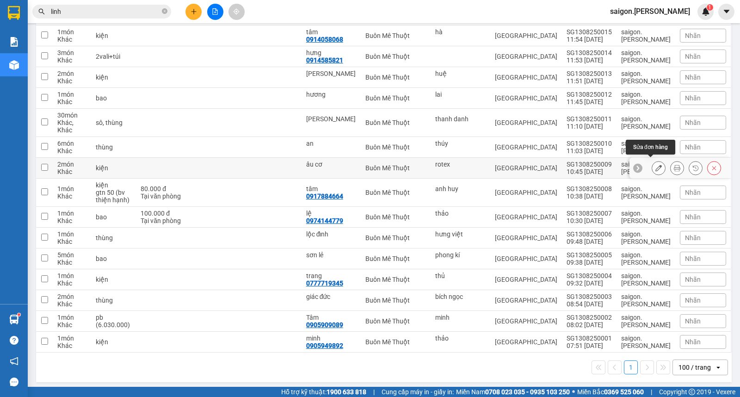
click at [652, 165] on button at bounding box center [658, 168] width 13 height 16
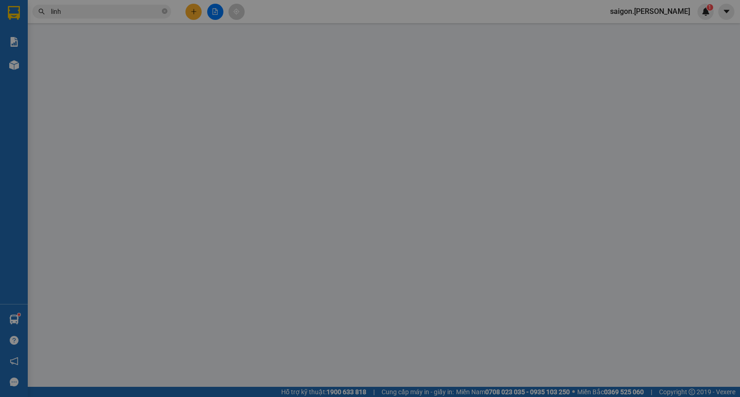
type input "rotex"
type input "âu cơ"
type input "0"
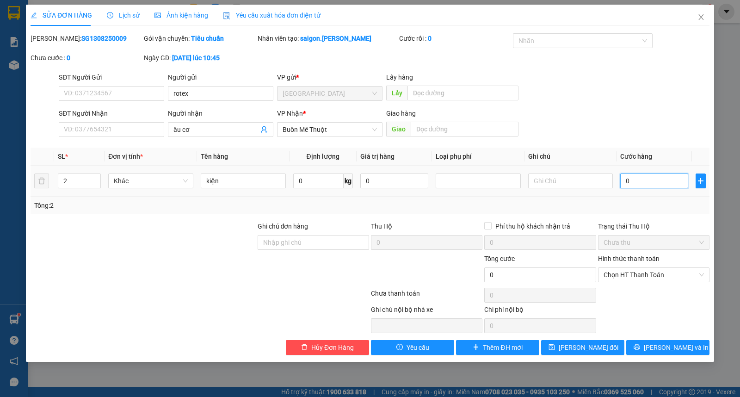
click at [656, 186] on input "0" at bounding box center [654, 181] width 68 height 15
type input "1"
type input "12"
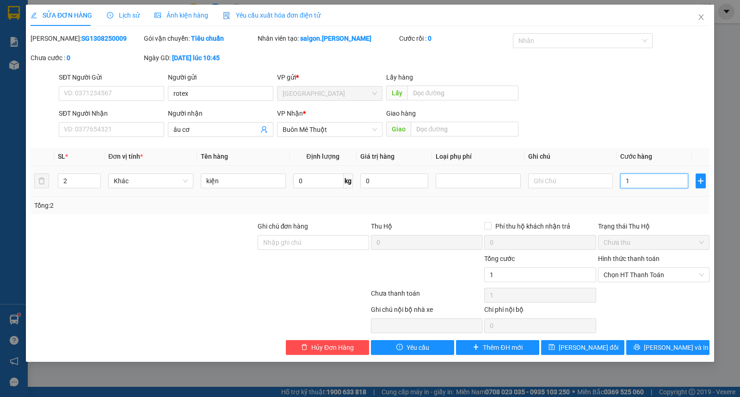
type input "12"
type input "120"
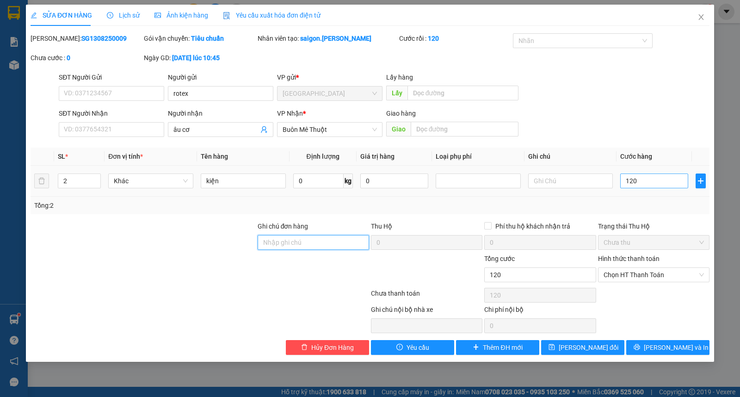
type input "120.000"
drag, startPoint x: 632, startPoint y: 275, endPoint x: 635, endPoint y: 283, distance: 8.8
click at [632, 275] on span "Chọn HT Thanh Toán" at bounding box center [654, 275] width 100 height 14
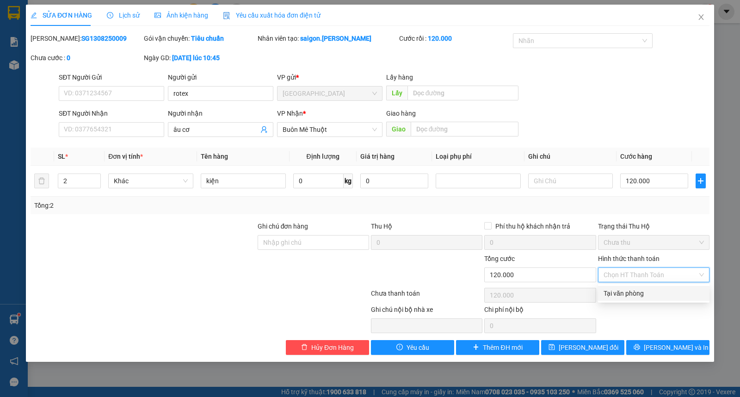
click at [638, 292] on div "Tại văn phòng" at bounding box center [654, 293] width 100 height 10
type input "0"
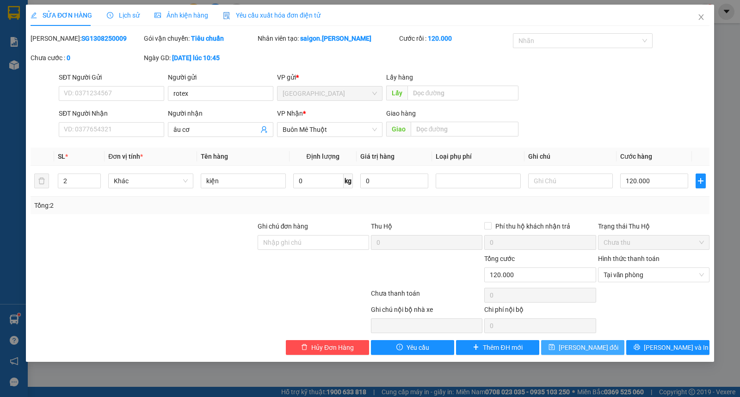
click at [594, 343] on span "[PERSON_NAME] thay đổi" at bounding box center [589, 347] width 60 height 10
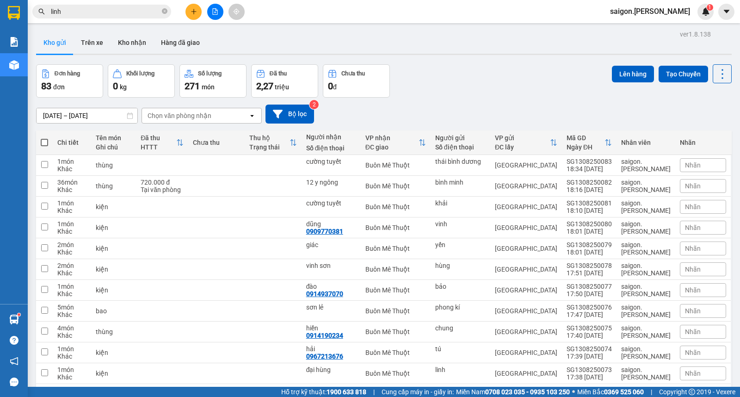
click at [192, 11] on icon "plus" at bounding box center [194, 11] width 6 height 6
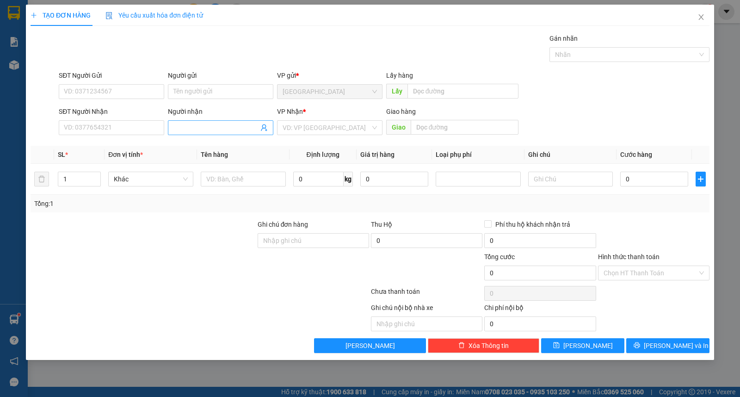
click at [210, 125] on input "Người nhận" at bounding box center [216, 128] width 85 height 10
click at [701, 8] on span "Close" at bounding box center [701, 18] width 26 height 26
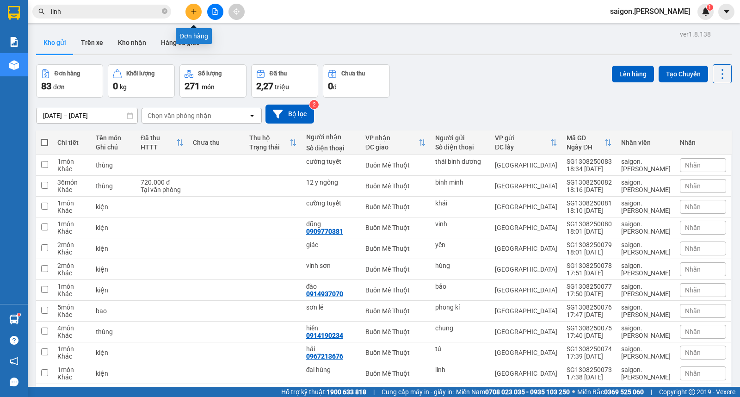
click at [192, 13] on icon "plus" at bounding box center [194, 11] width 6 height 6
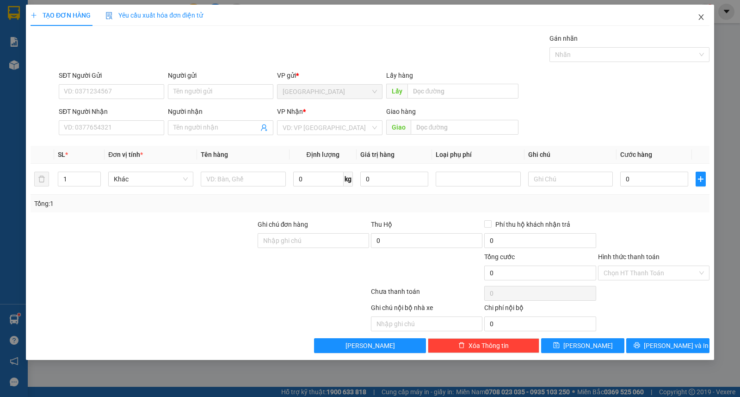
drag, startPoint x: 707, startPoint y: 12, endPoint x: 93, endPoint y: 12, distance: 614.0
click at [707, 12] on span "Close" at bounding box center [701, 18] width 26 height 26
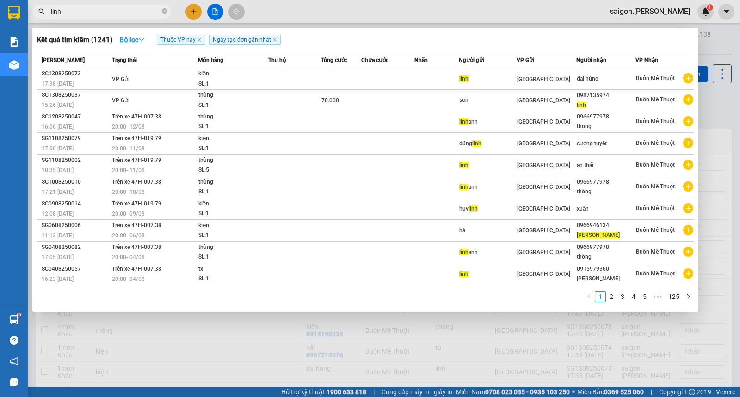
click at [93, 12] on input "linh" at bounding box center [105, 11] width 109 height 10
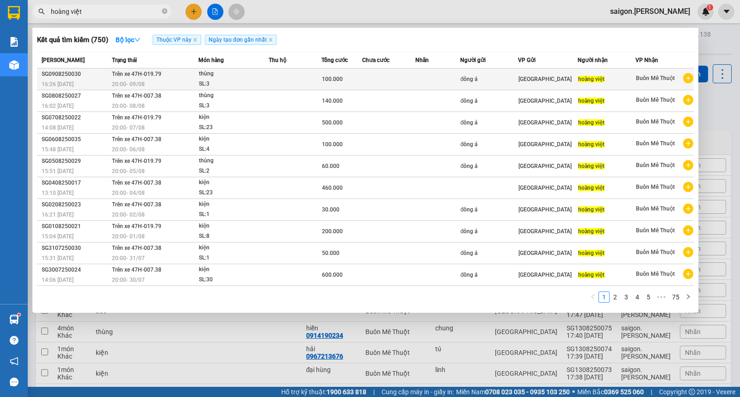
type input "hoàng việt"
click at [211, 85] on div "SL: 3" at bounding box center [233, 84] width 69 height 10
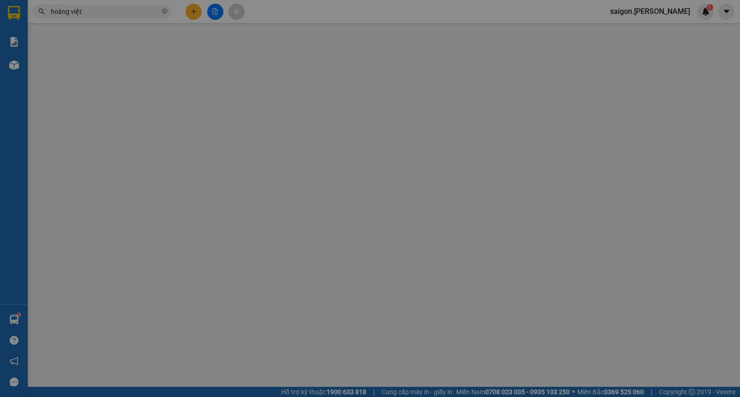
type input "đông á"
type input "hoàng việt"
type input "100.000"
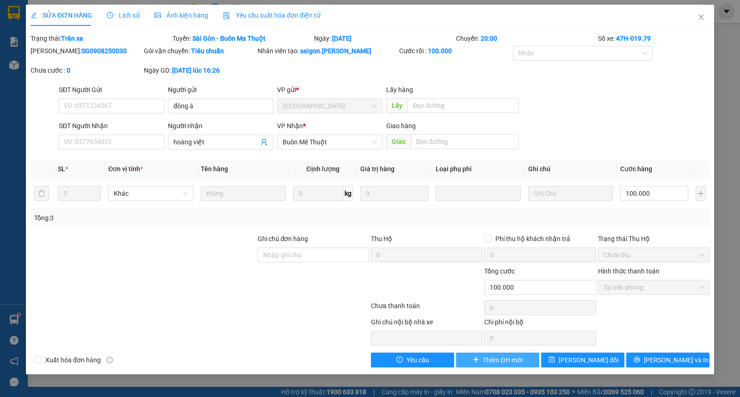
click at [471, 360] on button "Thêm ĐH mới" at bounding box center [497, 360] width 83 height 15
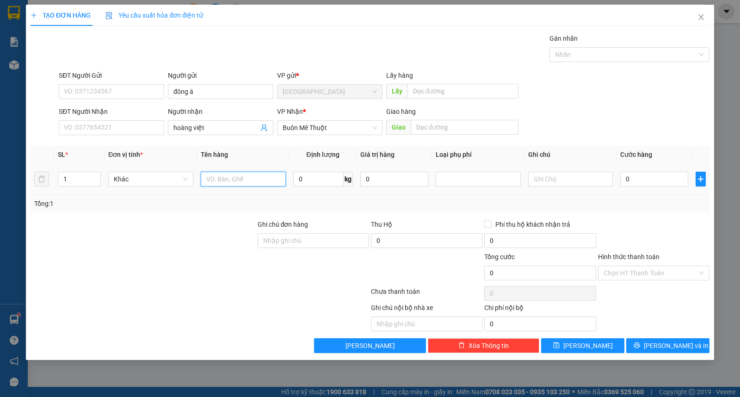
click at [224, 180] on input "text" at bounding box center [243, 179] width 85 height 15
type input "thùng"
click at [679, 179] on input "0" at bounding box center [654, 179] width 68 height 15
type input "3"
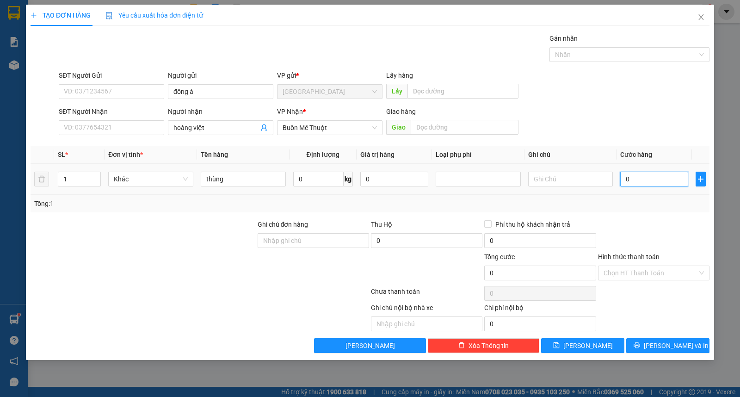
type input "3"
type input "3.000"
type input "3"
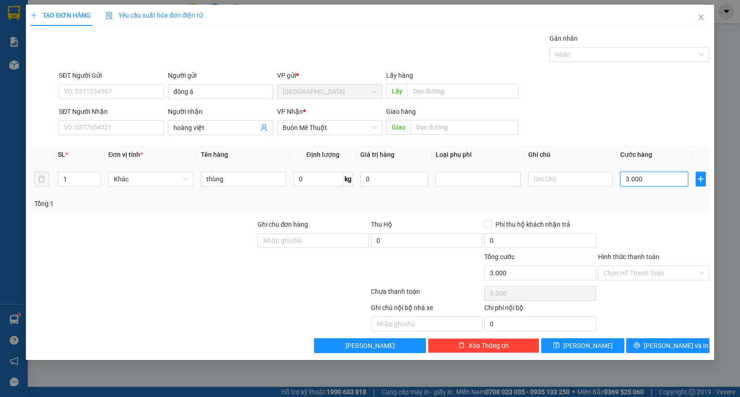
type input "3"
type input "30"
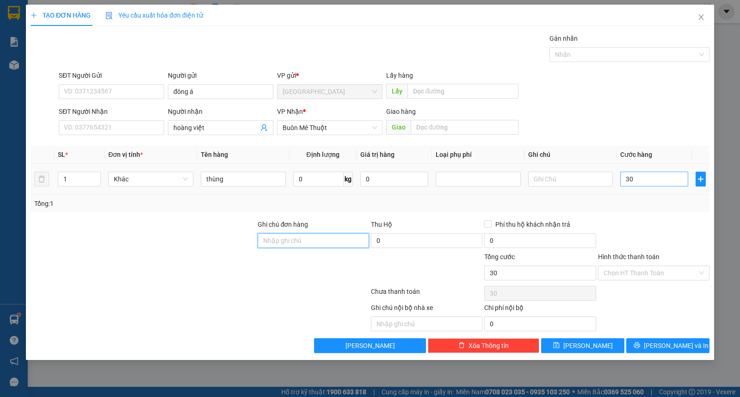
type input "30.000"
click at [637, 271] on input "Hình thức thanh toán" at bounding box center [651, 273] width 94 height 14
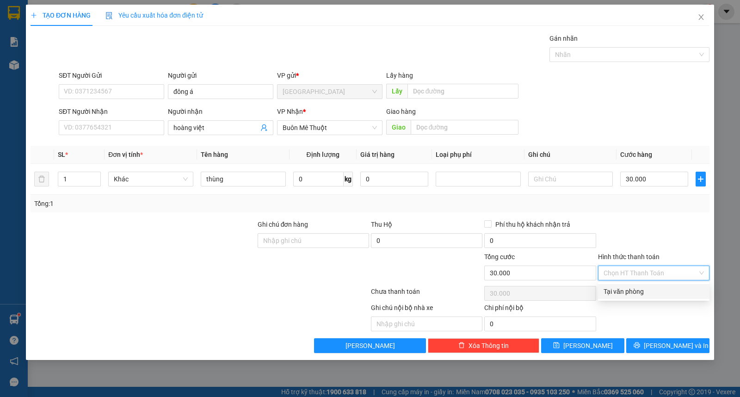
drag, startPoint x: 641, startPoint y: 290, endPoint x: 644, endPoint y: 299, distance: 9.7
click at [641, 292] on div "Tại văn phòng" at bounding box center [654, 291] width 100 height 10
type input "0"
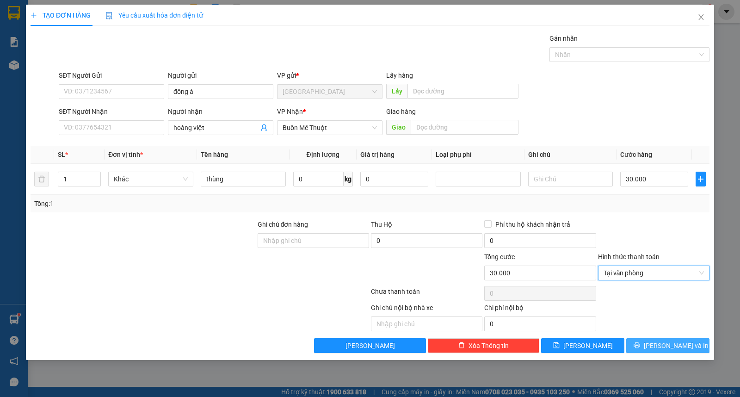
click at [661, 344] on span "[PERSON_NAME] và In" at bounding box center [676, 346] width 65 height 10
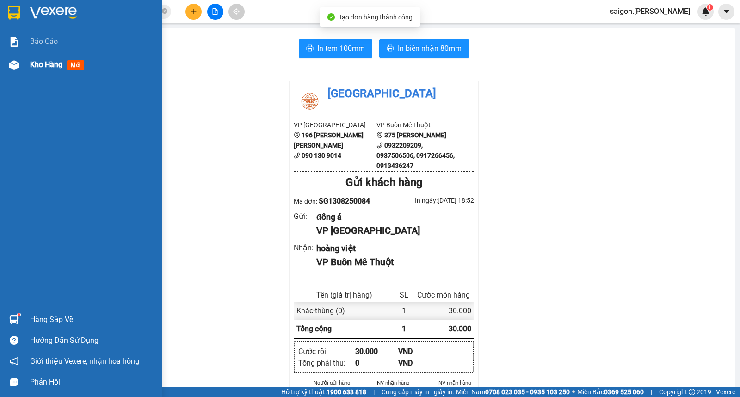
click at [43, 74] on div "Kho hàng mới" at bounding box center [92, 64] width 125 height 23
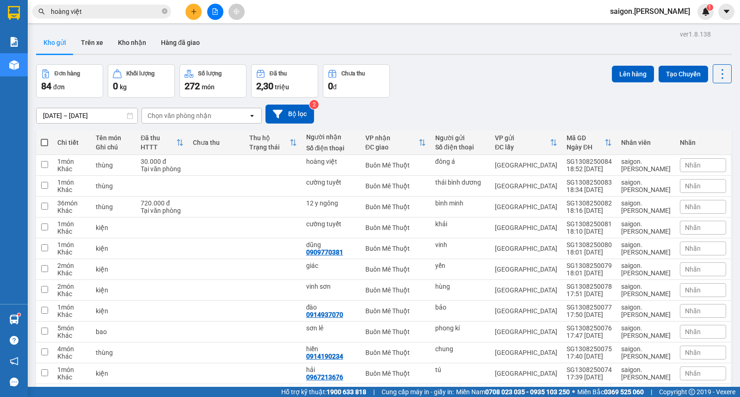
click at [44, 144] on span at bounding box center [44, 142] width 7 height 7
click at [44, 138] on input "checkbox" at bounding box center [44, 138] width 0 height 0
checkbox input "true"
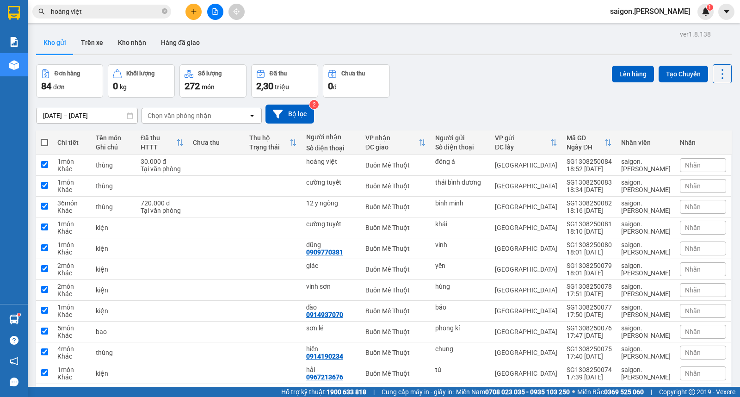
checkbox input "true"
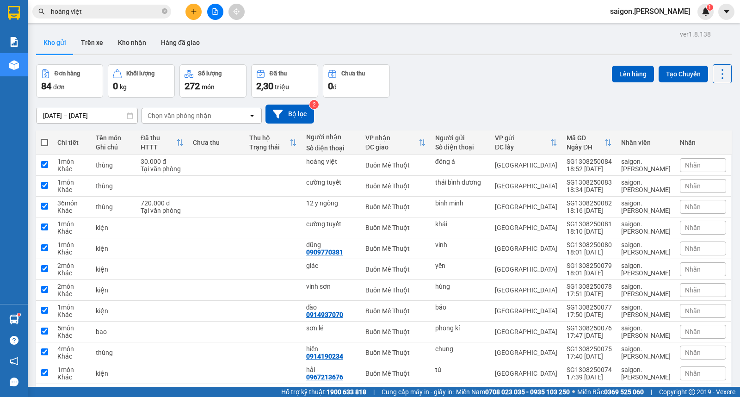
checkbox input "true"
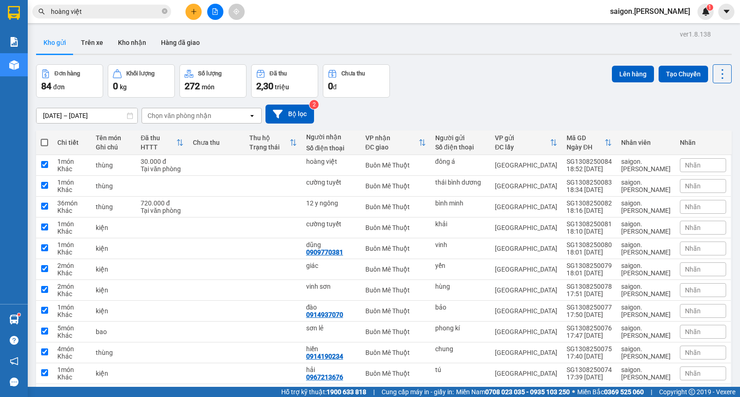
checkbox input "true"
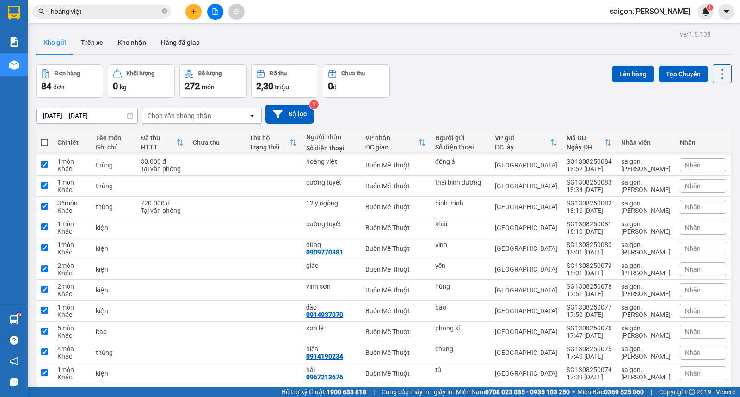
checkbox input "true"
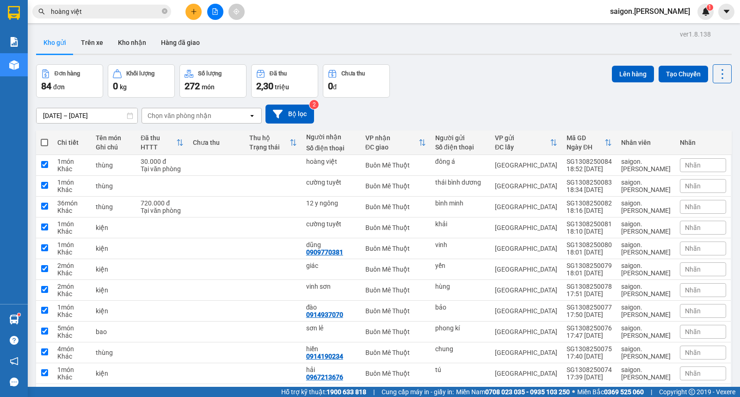
checkbox input "true"
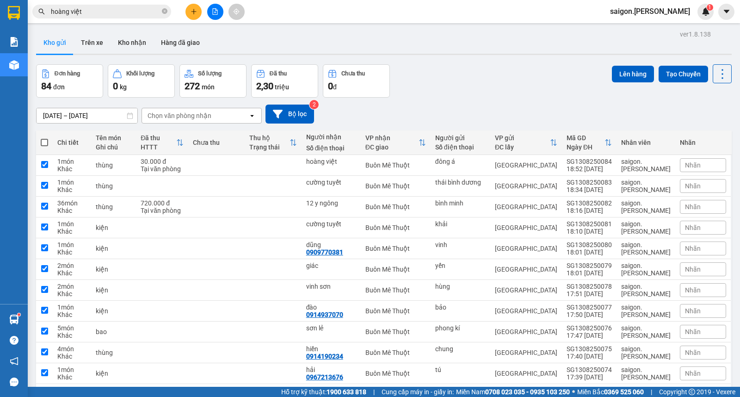
checkbox input "true"
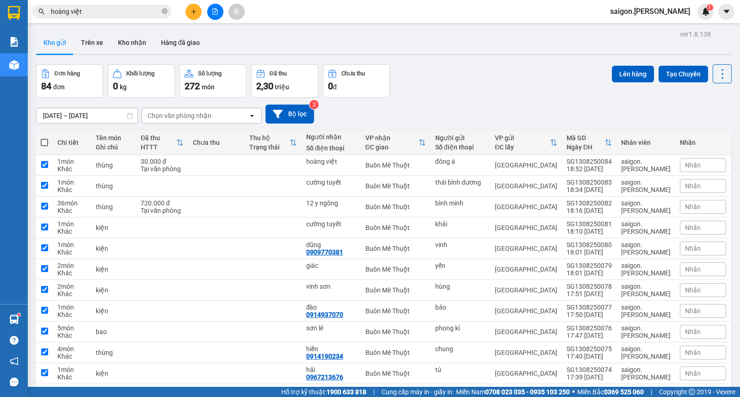
checkbox input "true"
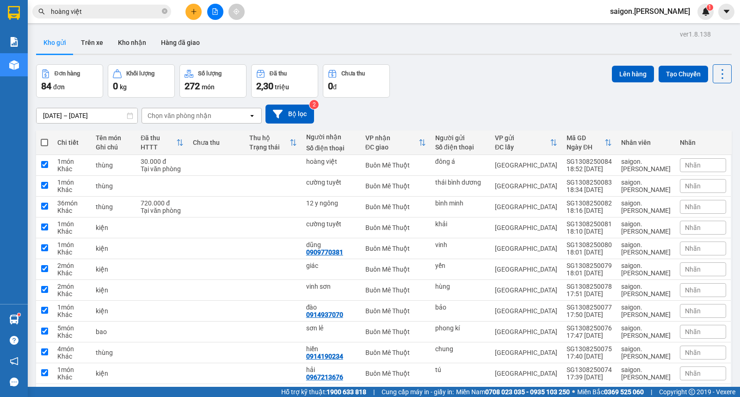
checkbox input "true"
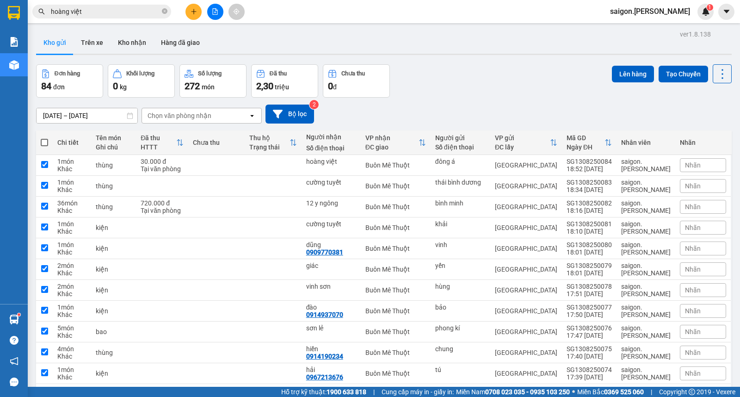
checkbox input "true"
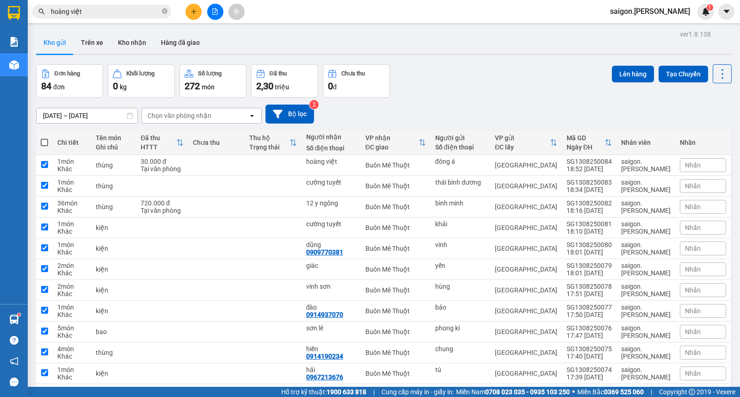
checkbox input "true"
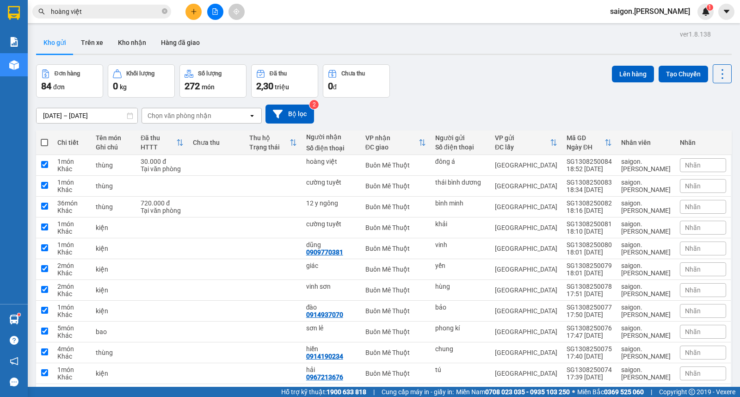
checkbox input "true"
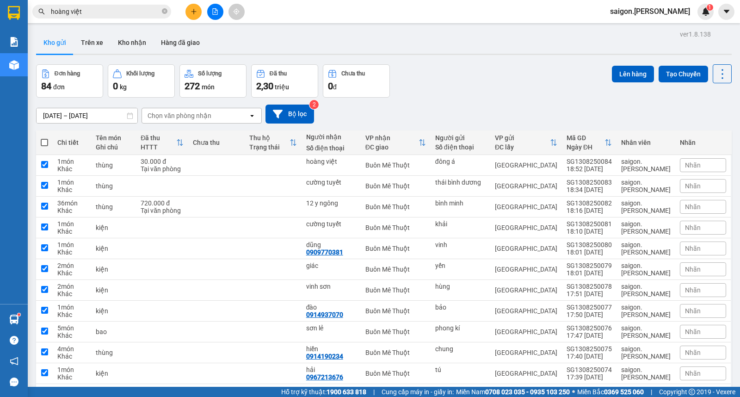
checkbox input "true"
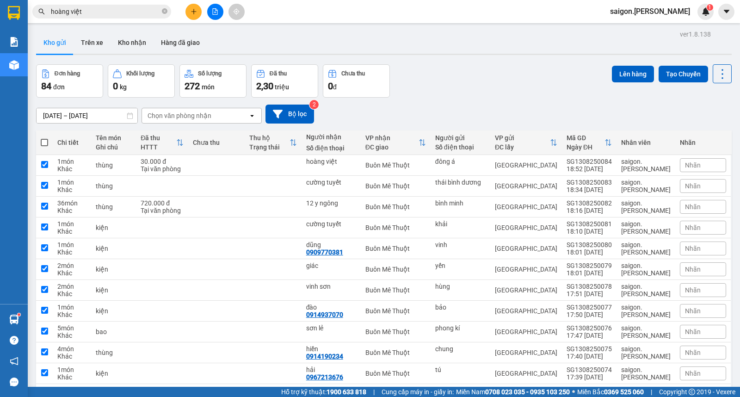
checkbox input "true"
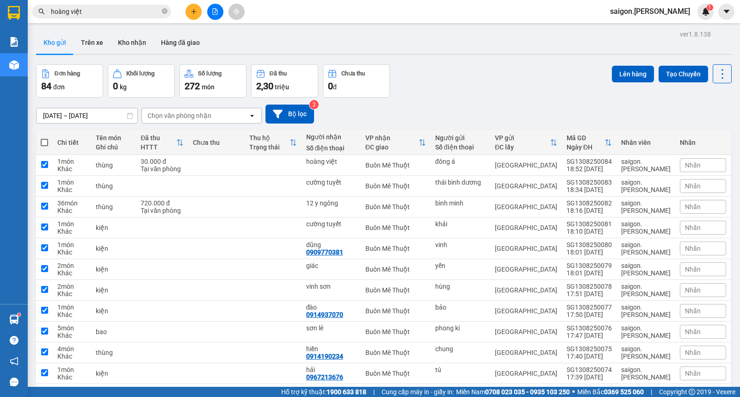
checkbox input "true"
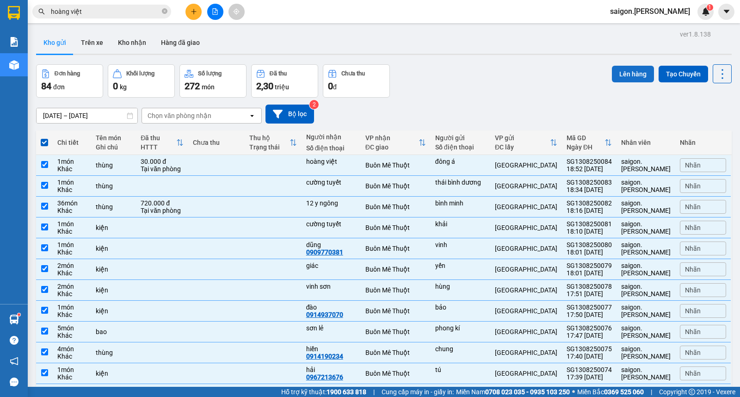
click at [625, 79] on button "Lên hàng" at bounding box center [633, 74] width 42 height 17
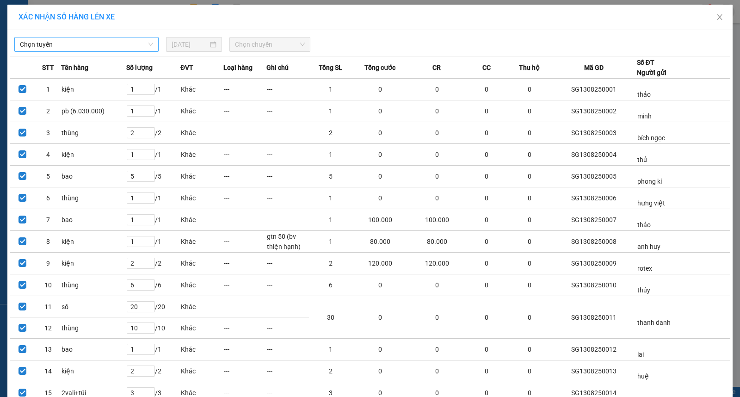
click at [74, 42] on span "Chọn tuyến" at bounding box center [86, 44] width 133 height 14
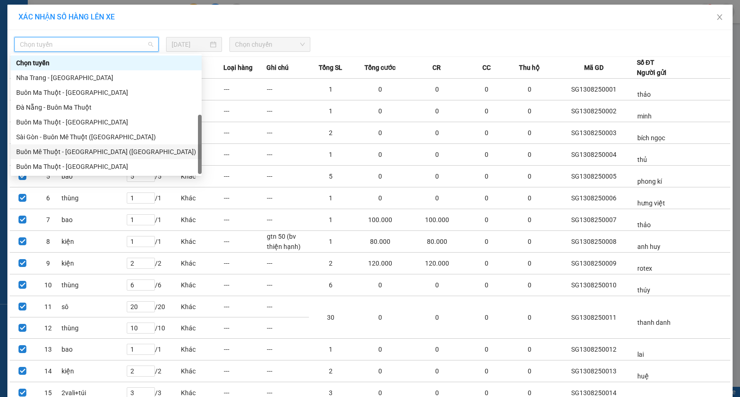
scroll to position [15, 0]
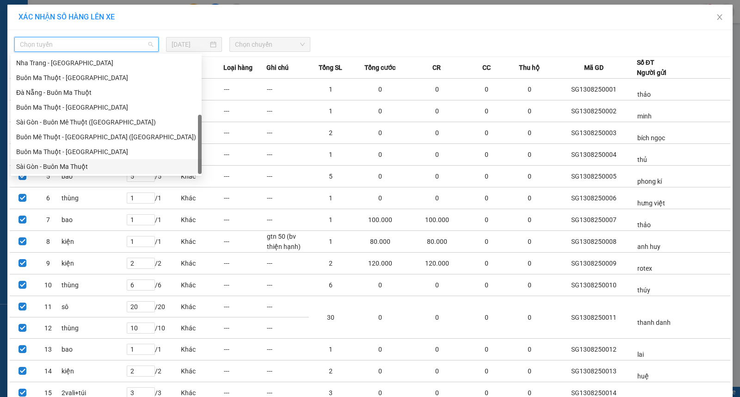
click at [71, 161] on div "Sài Gòn - Buôn Ma Thuột" at bounding box center [106, 166] width 180 height 10
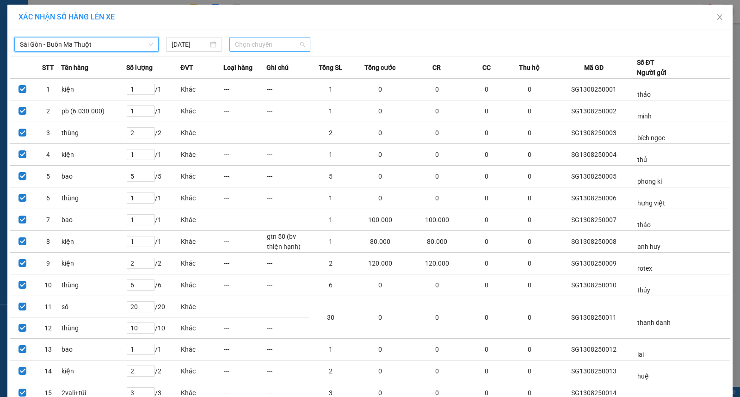
click at [250, 37] on div "Chọn chuyến" at bounding box center [269, 44] width 81 height 15
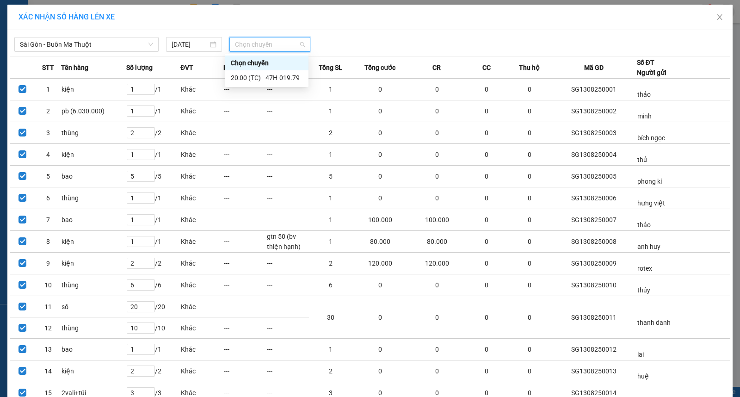
click at [256, 72] on div "20:00 (TC) - 47H-019.79" at bounding box center [266, 77] width 83 height 15
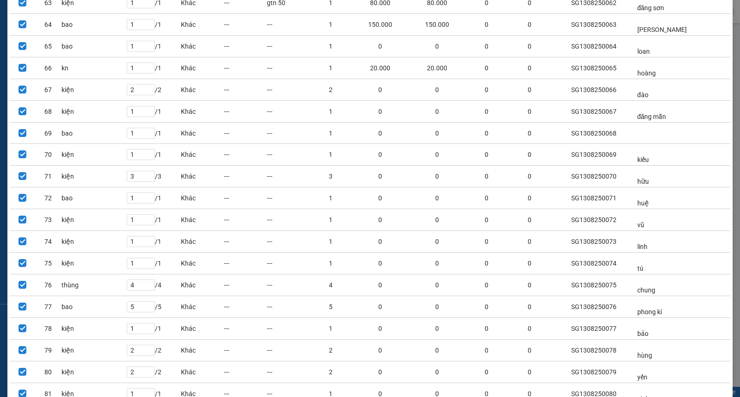
scroll to position [1594, 0]
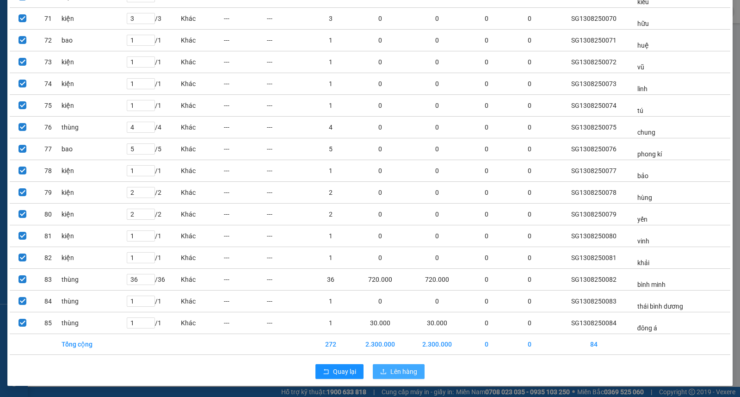
click at [395, 378] on button "Lên hàng" at bounding box center [399, 371] width 52 height 15
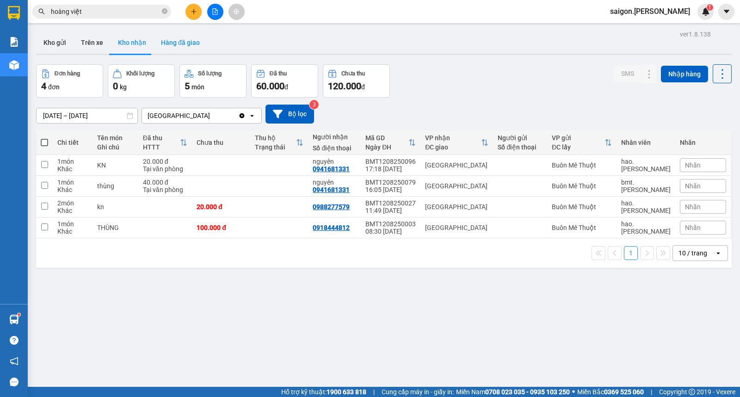
click at [176, 50] on button "Hàng đã giao" at bounding box center [181, 42] width 54 height 22
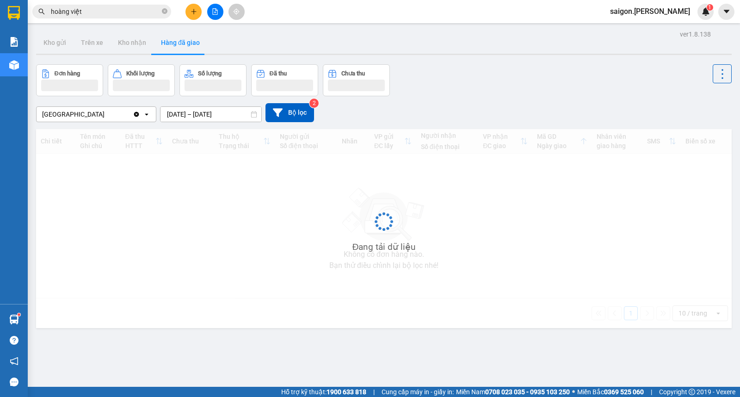
drag, startPoint x: 198, startPoint y: 125, endPoint x: 205, endPoint y: 121, distance: 8.1
click at [199, 124] on div "[GEOGRAPHIC_DATA] Clear value open [DATE] – [DATE] Press the down arrow key to …" at bounding box center [384, 112] width 696 height 33
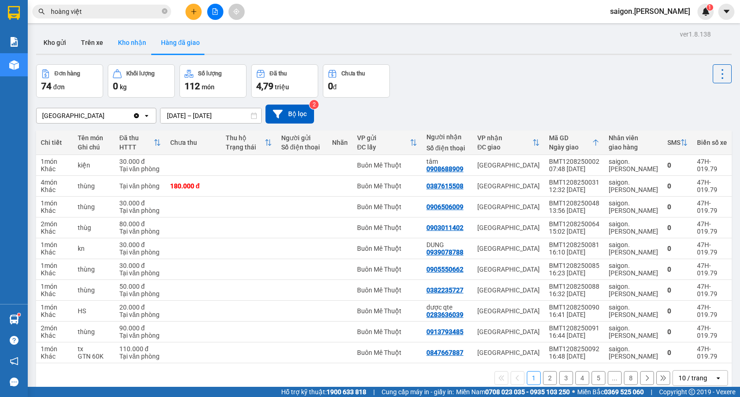
click at [134, 48] on button "Kho nhận" at bounding box center [132, 42] width 43 height 22
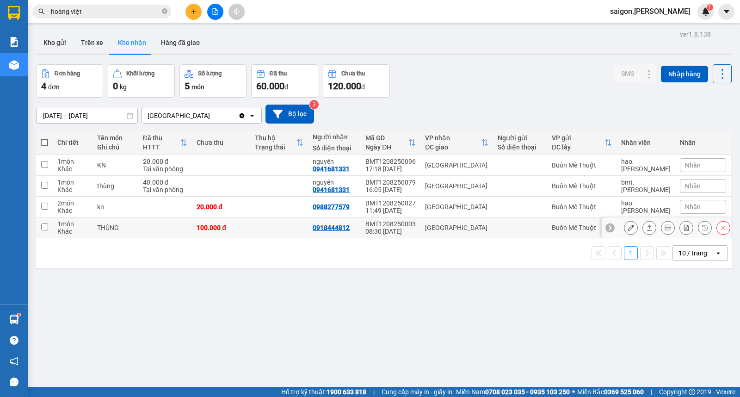
click at [646, 228] on icon at bounding box center [649, 227] width 6 height 6
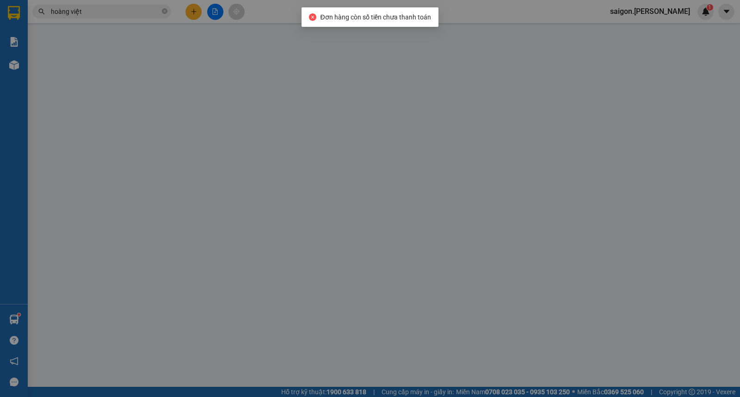
type input "0918444812"
type input "100.000"
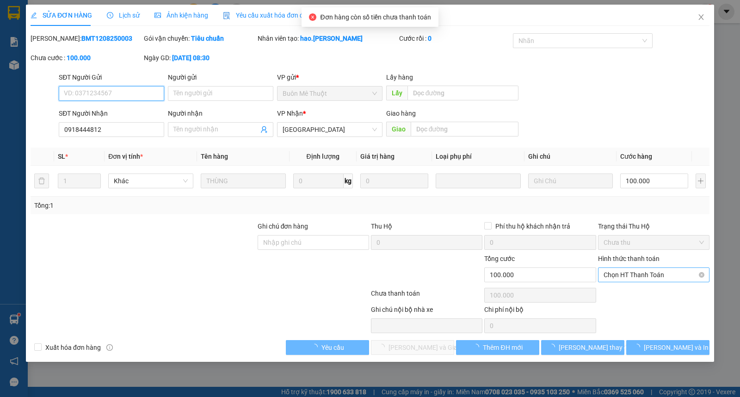
click at [636, 279] on span "Chọn HT Thanh Toán" at bounding box center [654, 275] width 100 height 14
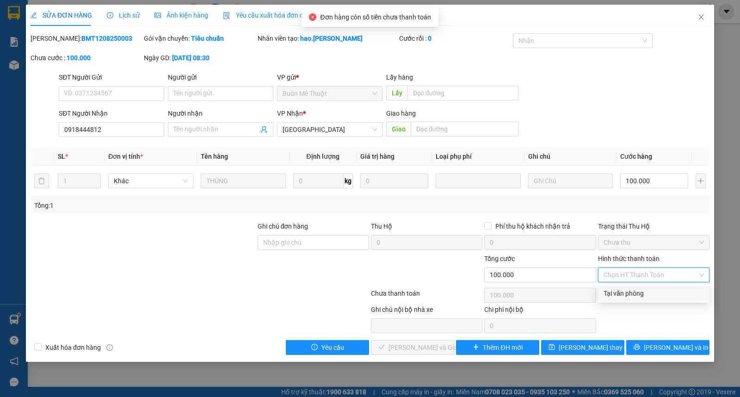
drag, startPoint x: 636, startPoint y: 300, endPoint x: 630, endPoint y: 298, distance: 5.9
click at [632, 300] on div "Tại văn phòng" at bounding box center [654, 293] width 112 height 15
type input "0"
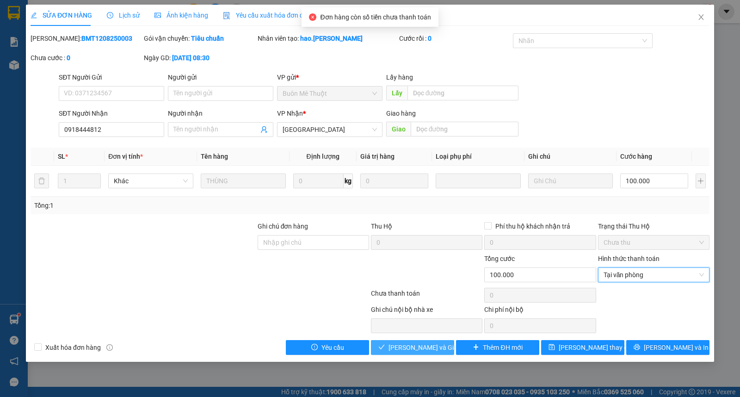
click at [408, 347] on span "[PERSON_NAME] và Giao hàng" at bounding box center [433, 347] width 89 height 10
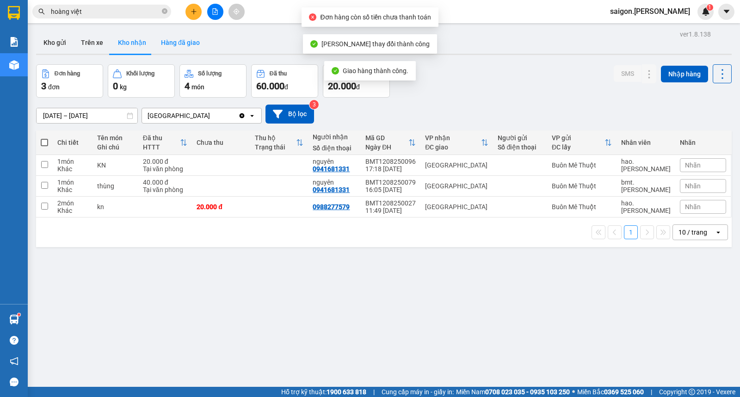
click at [176, 42] on button "Hàng đã giao" at bounding box center [181, 42] width 54 height 22
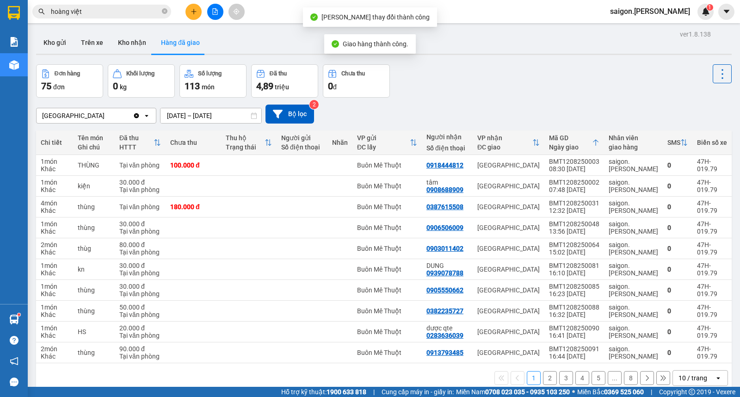
click at [190, 118] on input "[DATE] – [DATE]" at bounding box center [211, 115] width 101 height 15
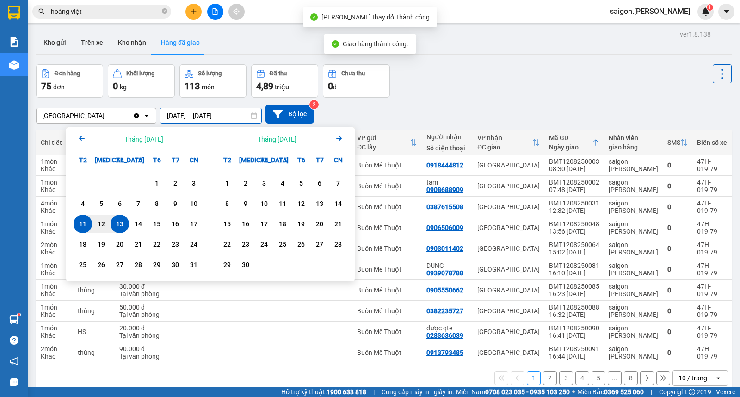
click at [117, 223] on div "13" at bounding box center [119, 223] width 13 height 11
type input "[DATE] – [DATE]"
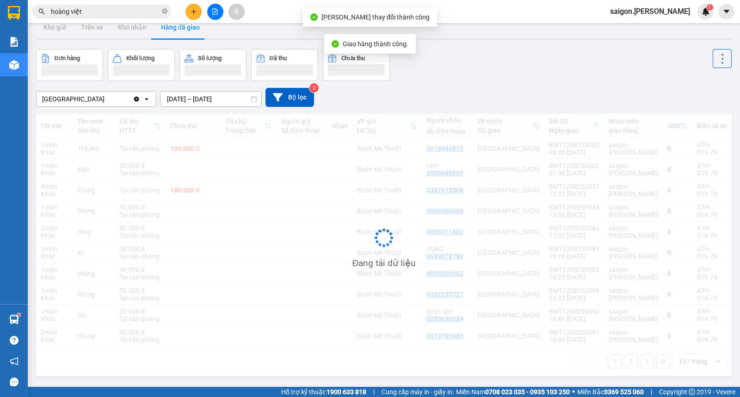
scroll to position [43, 0]
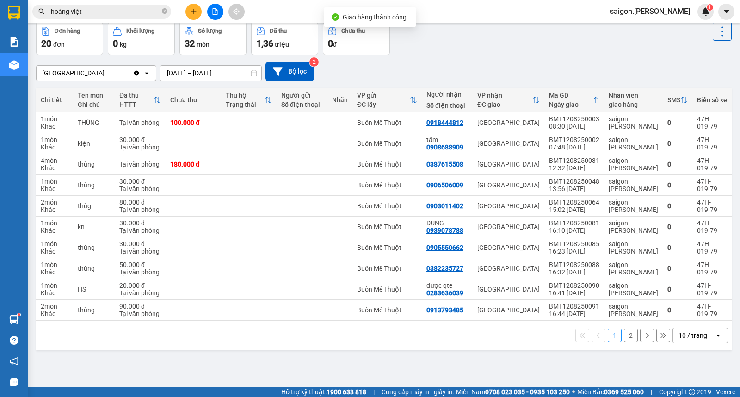
click at [682, 335] on div "10 / trang" at bounding box center [693, 335] width 29 height 9
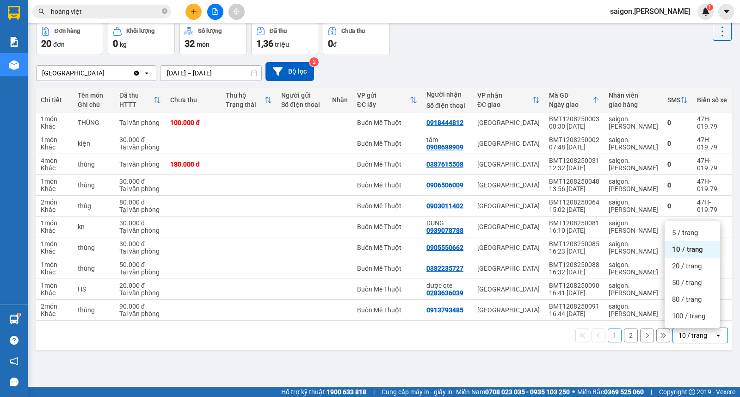
click at [685, 319] on span "100 / trang" at bounding box center [688, 315] width 33 height 9
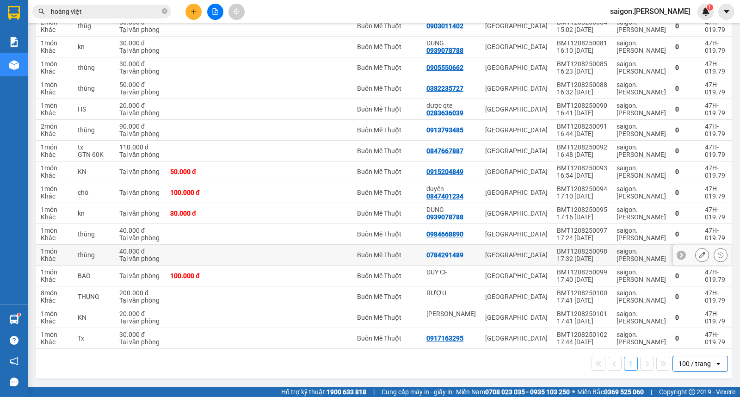
scroll to position [121, 0]
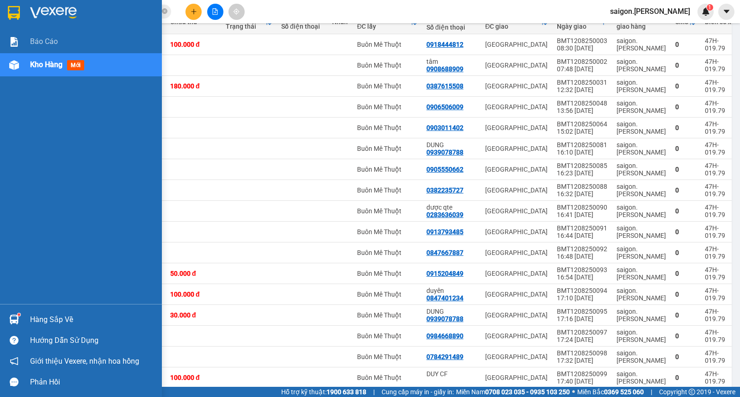
click at [34, 328] on div "Hàng sắp về" at bounding box center [81, 319] width 162 height 21
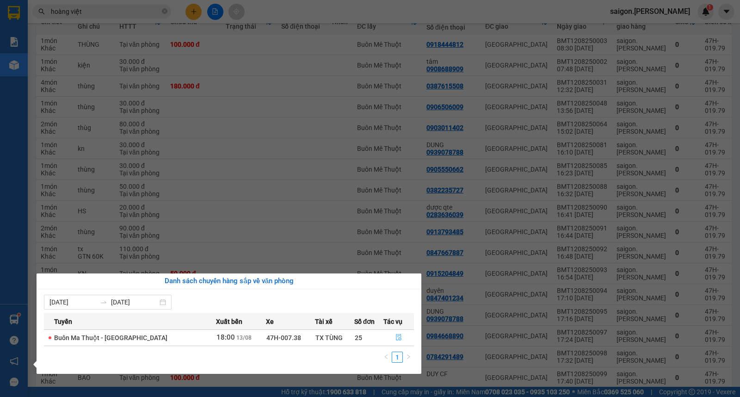
click at [404, 341] on button "button" at bounding box center [399, 337] width 30 height 15
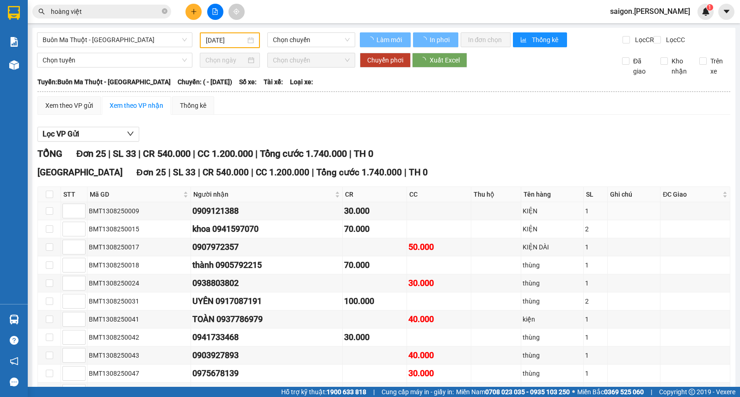
type input "[DATE]"
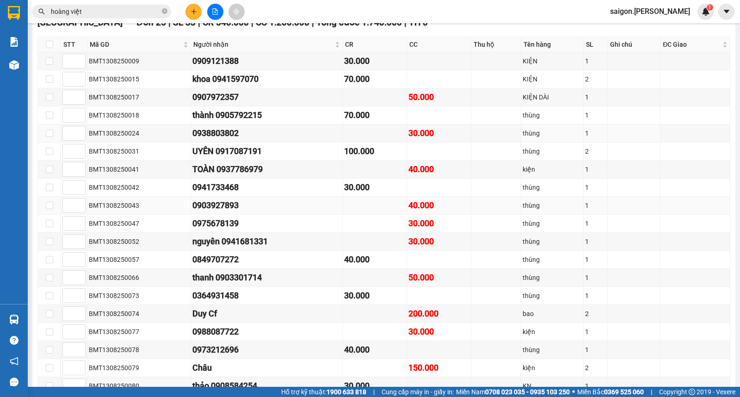
scroll to position [325, 0]
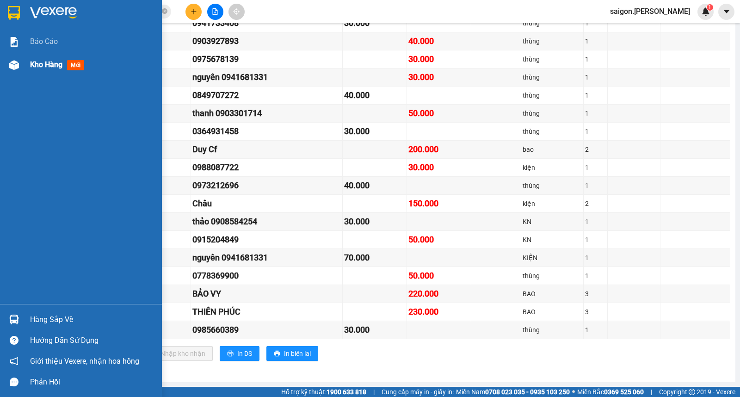
click at [56, 66] on span "Kho hàng" at bounding box center [46, 64] width 32 height 9
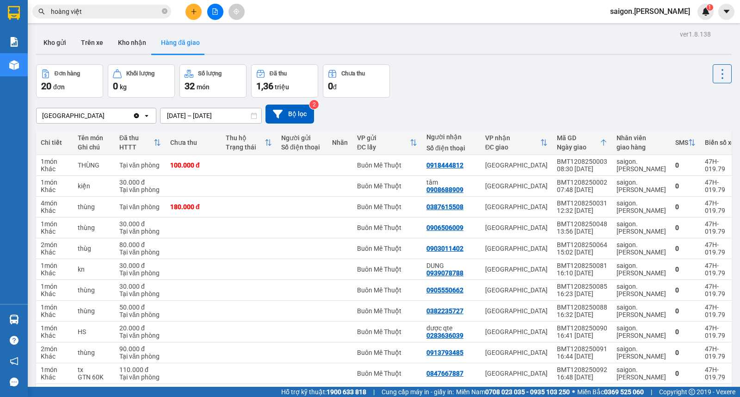
click at [217, 15] on button at bounding box center [215, 12] width 16 height 16
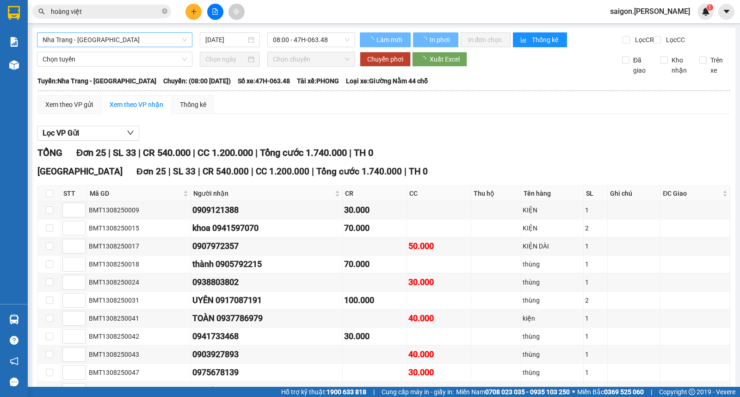
click at [72, 43] on span "Nha Trang - [GEOGRAPHIC_DATA]" at bounding box center [115, 40] width 144 height 14
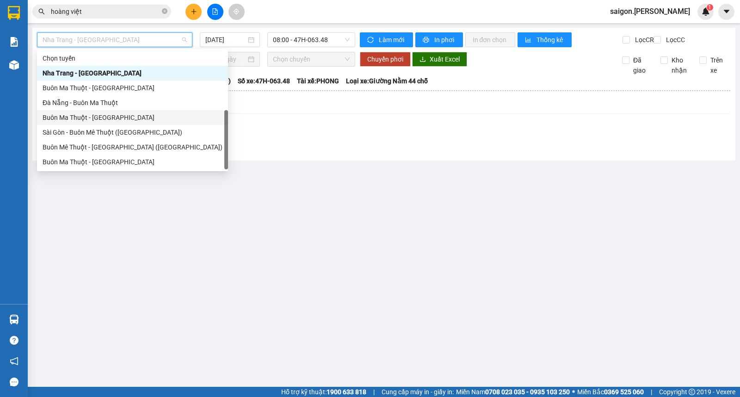
scroll to position [15, 0]
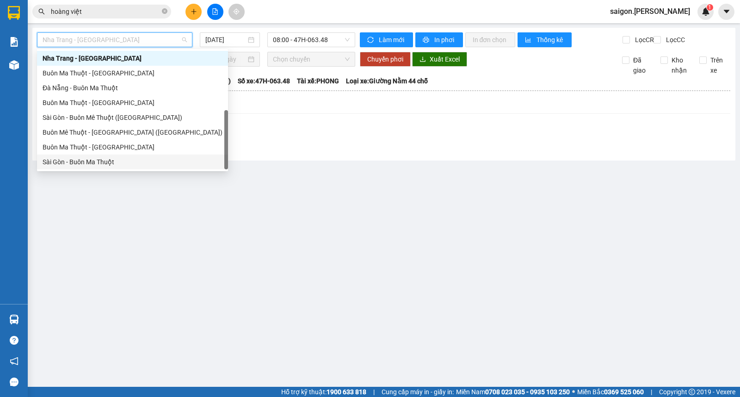
click at [81, 158] on div "Sài Gòn - Buôn Ma Thuột" at bounding box center [133, 162] width 180 height 10
type input "[DATE]"
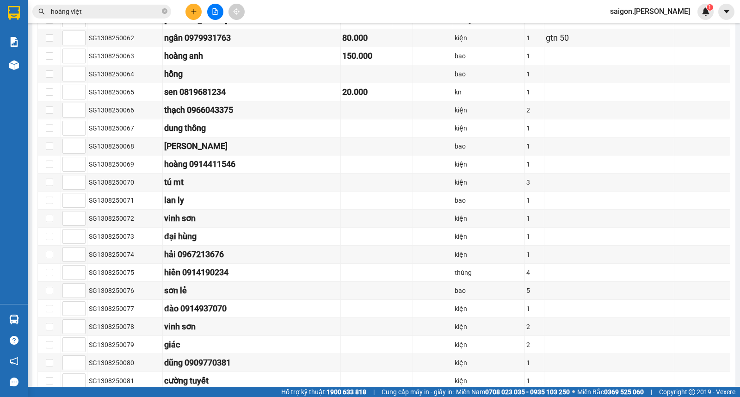
scroll to position [1407, 0]
